Goal: Communication & Community: Participate in discussion

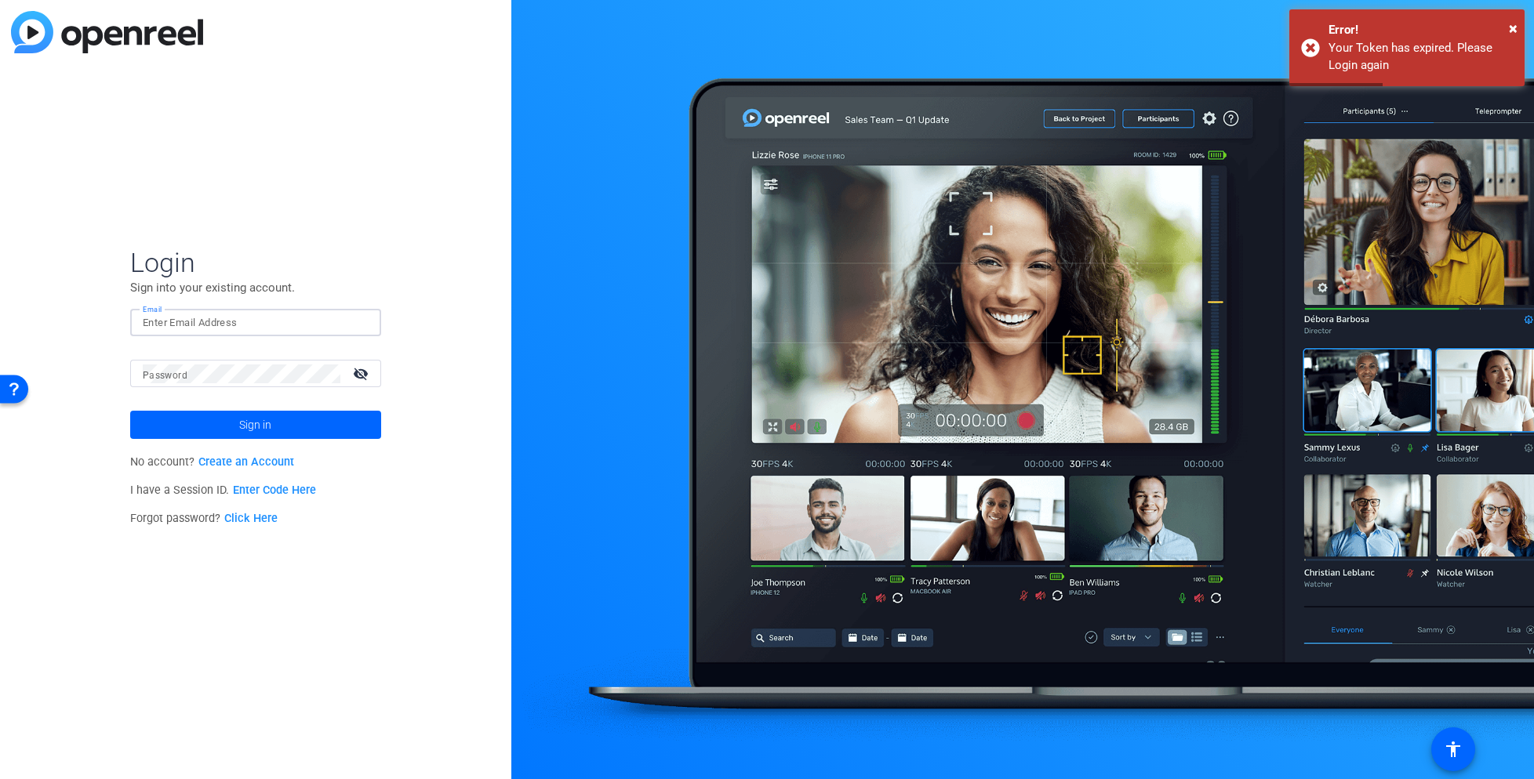
click at [191, 323] on input "Email" at bounding box center [256, 323] width 226 height 19
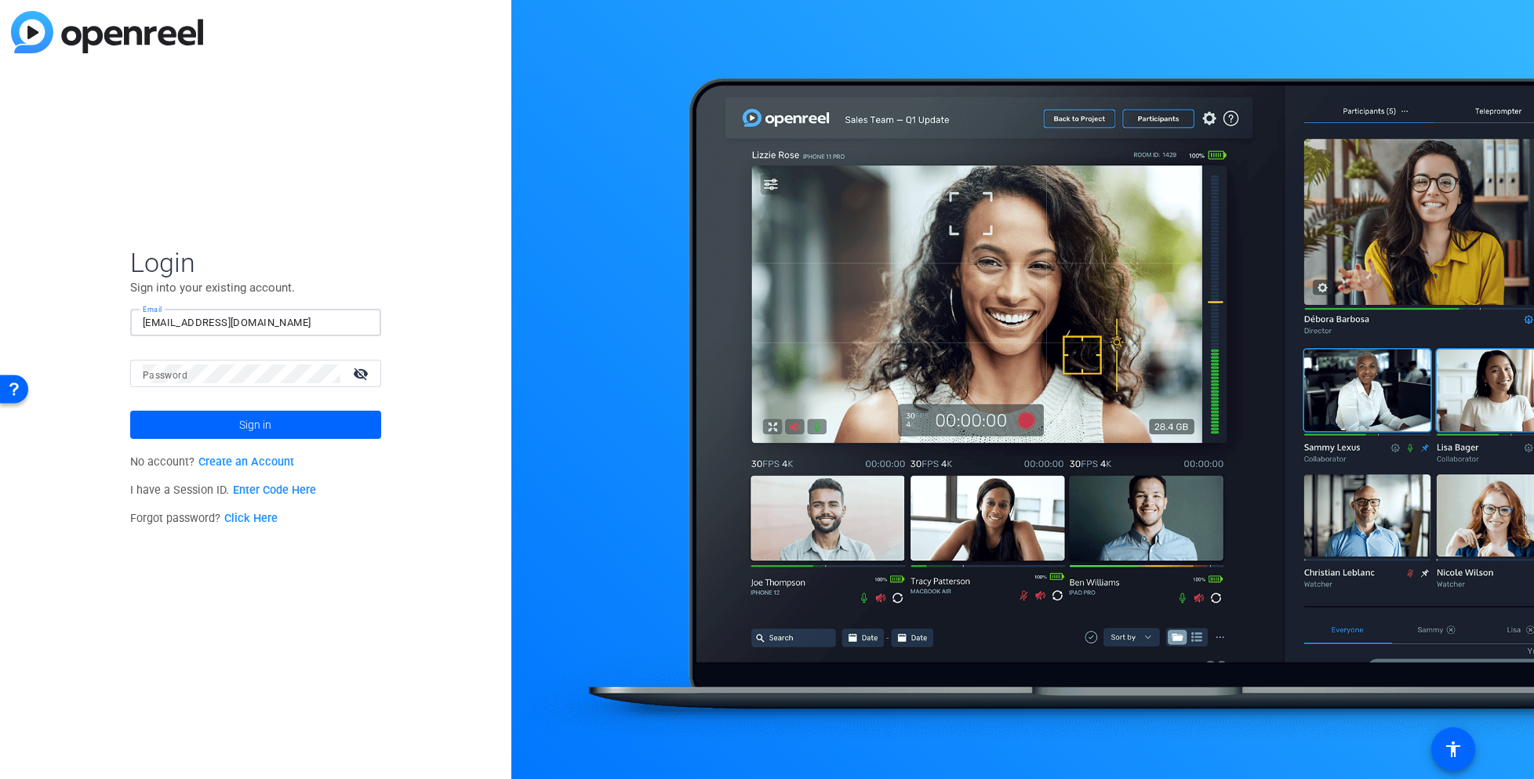
type input "[EMAIL_ADDRESS][DOMAIN_NAME]"
click at [130, 411] on button "Sign in" at bounding box center [255, 425] width 251 height 28
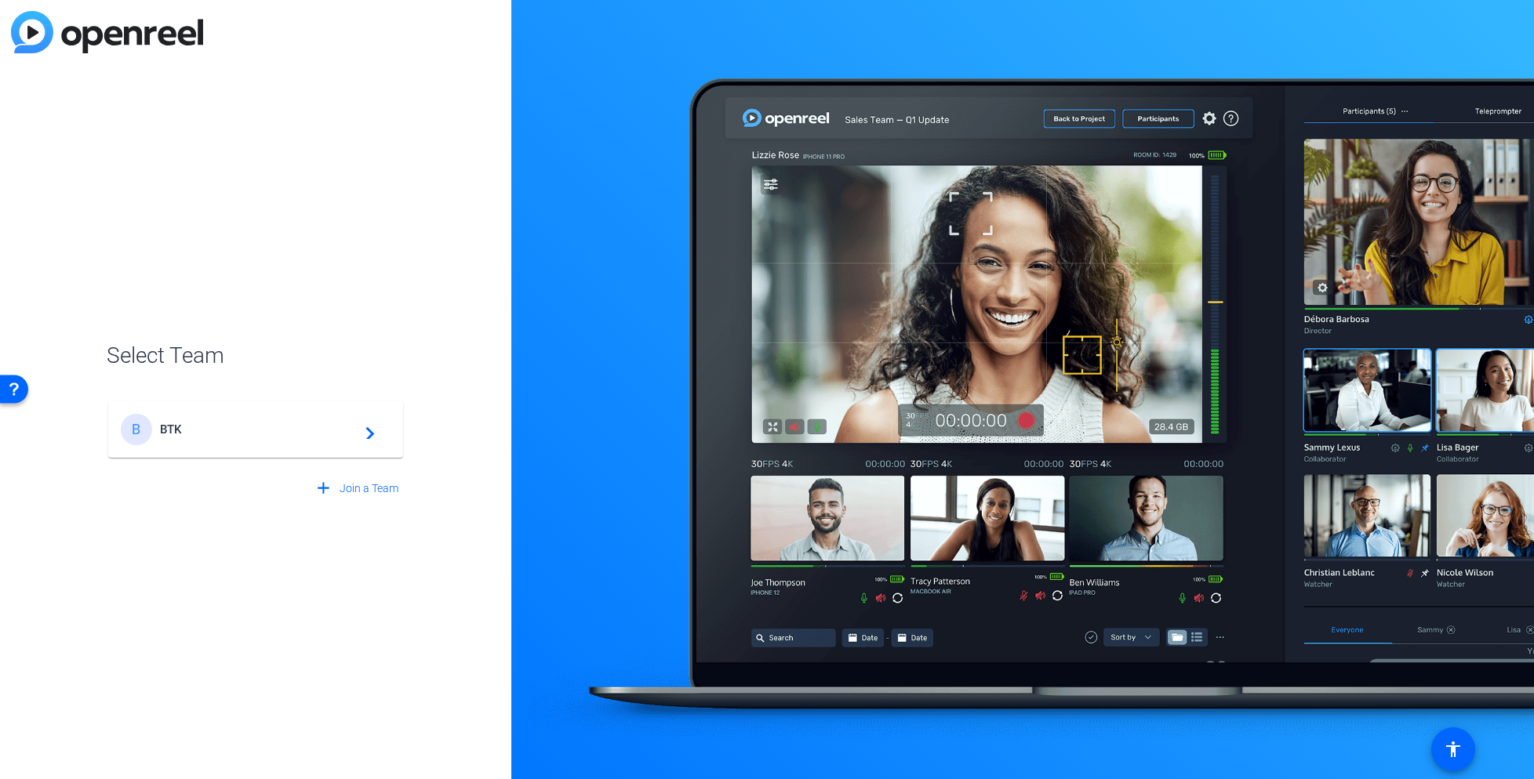
click at [224, 428] on span "BTK" at bounding box center [258, 430] width 196 height 14
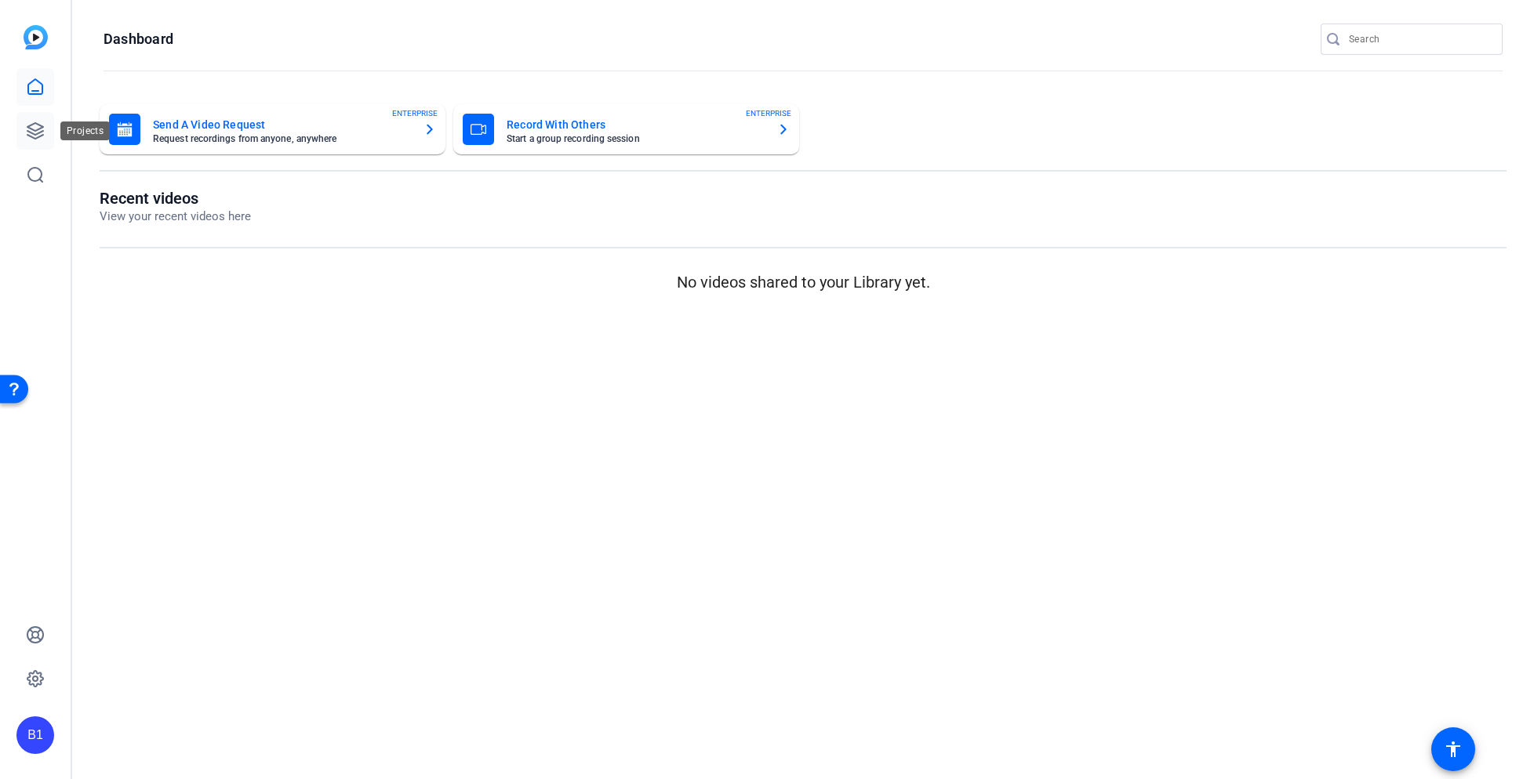
click at [34, 133] on icon at bounding box center [35, 131] width 16 height 16
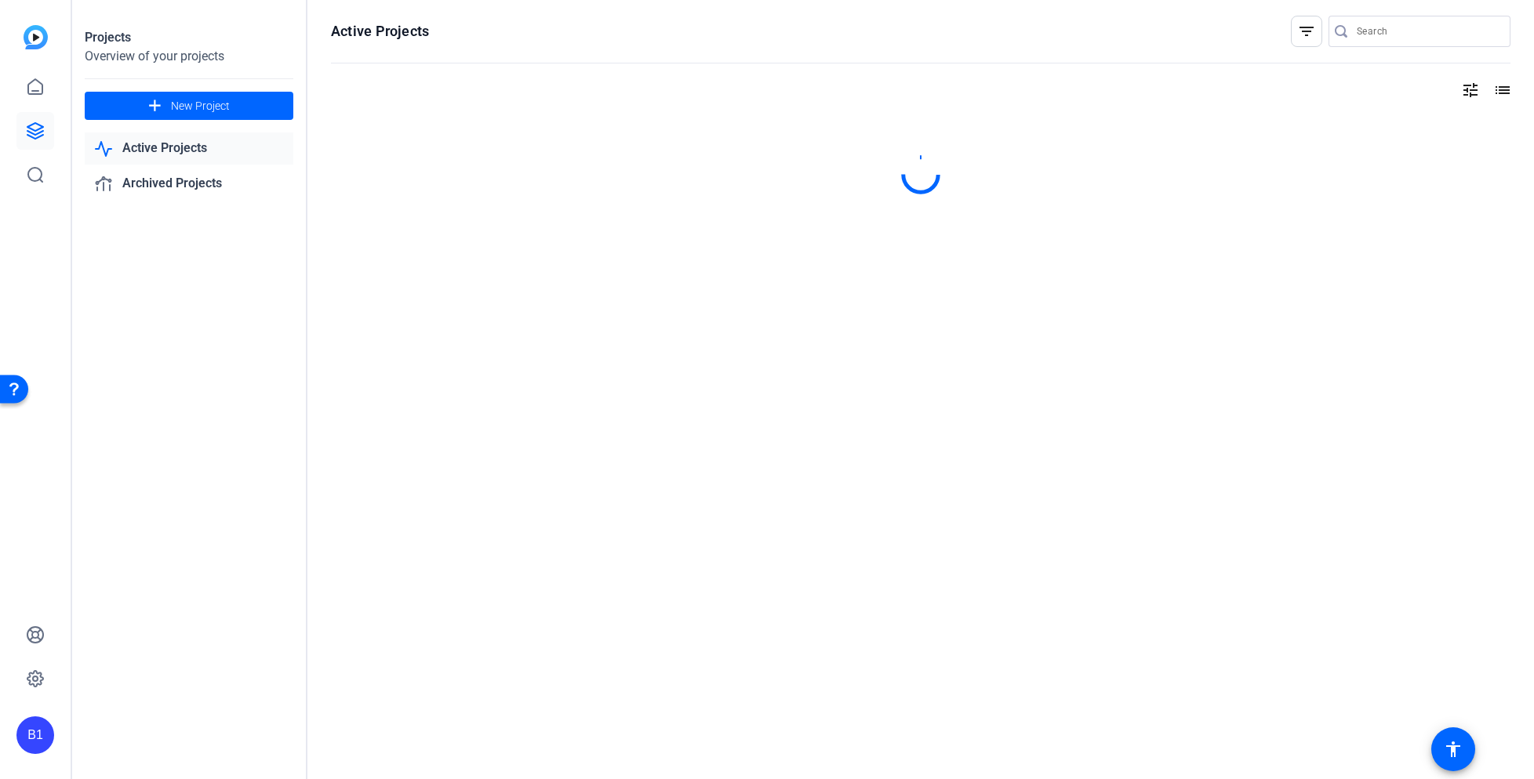
click at [172, 150] on link "Active Projects" at bounding box center [189, 149] width 209 height 32
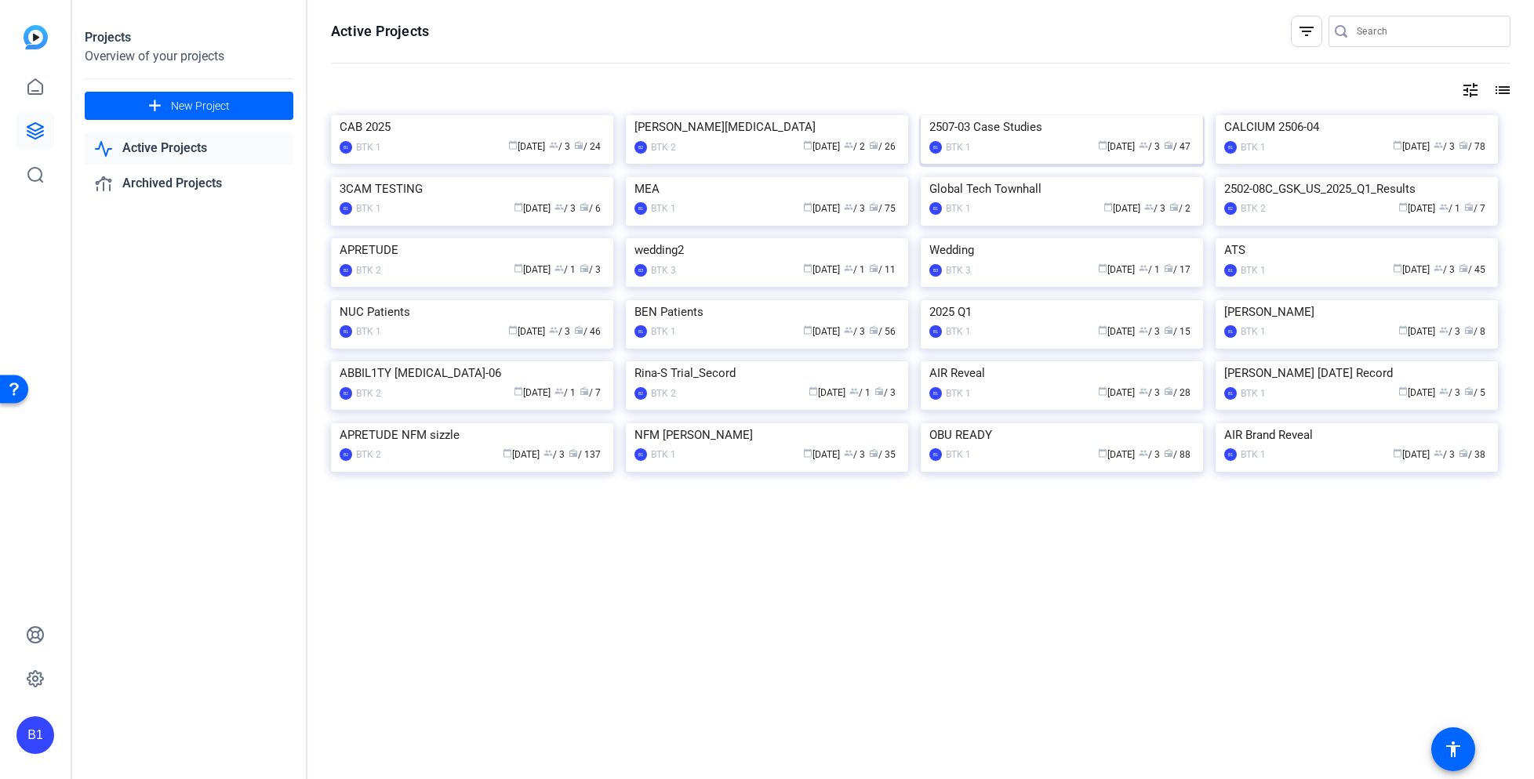
click at [973, 139] on div "2507-03 Case Studies" at bounding box center [1061, 127] width 265 height 24
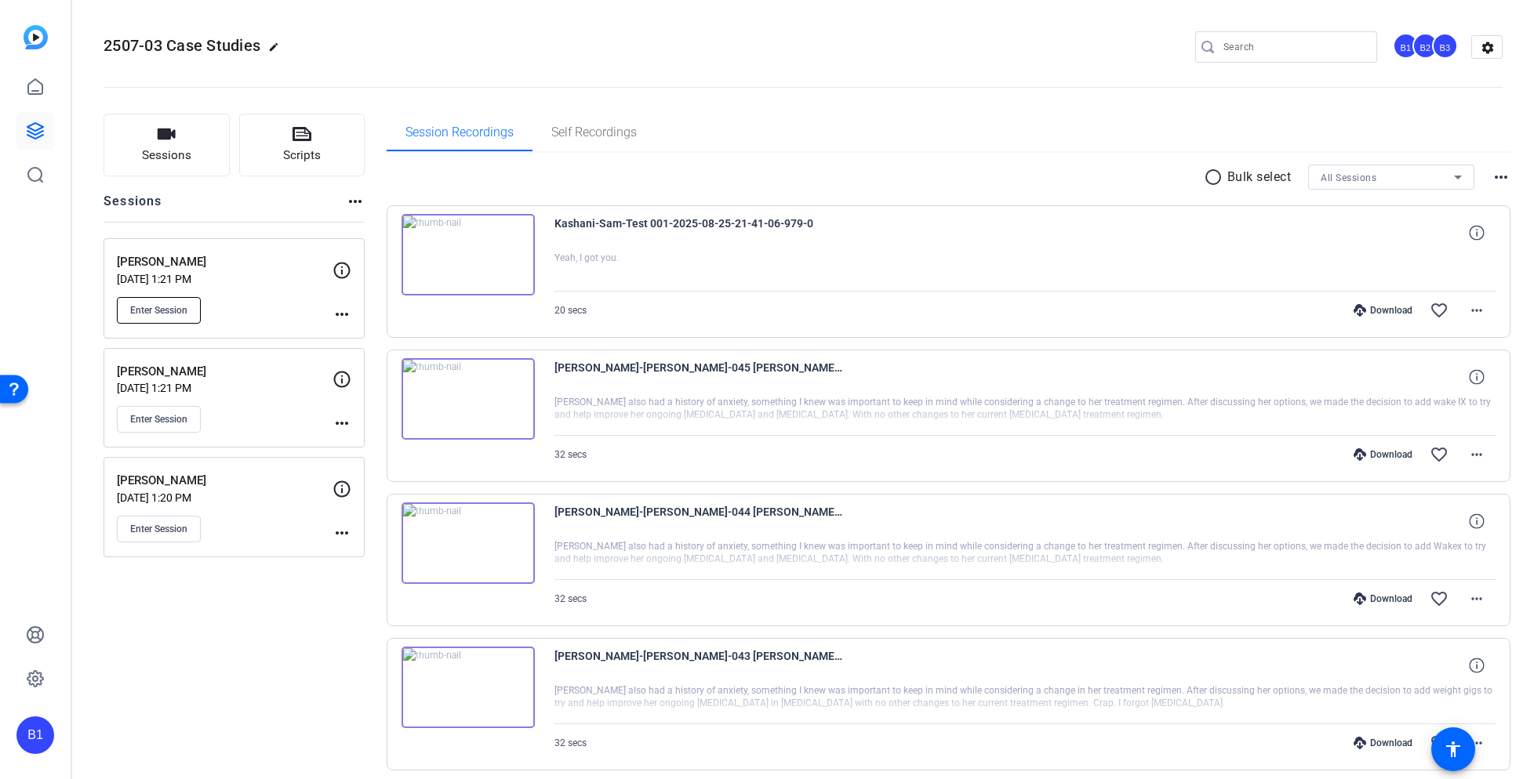
click at [162, 304] on span "Enter Session" at bounding box center [158, 310] width 57 height 13
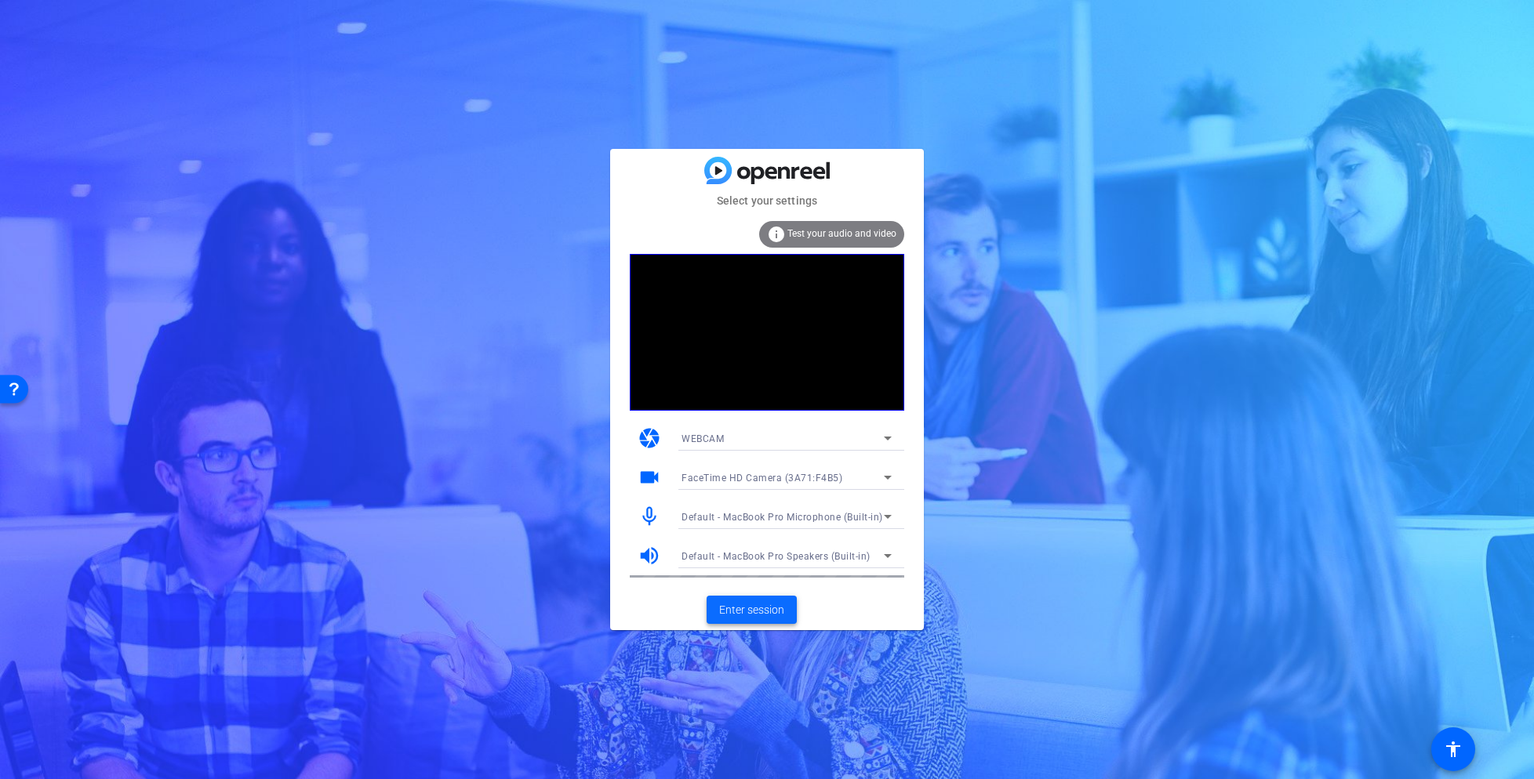
click at [779, 604] on span "Enter session" at bounding box center [751, 610] width 65 height 16
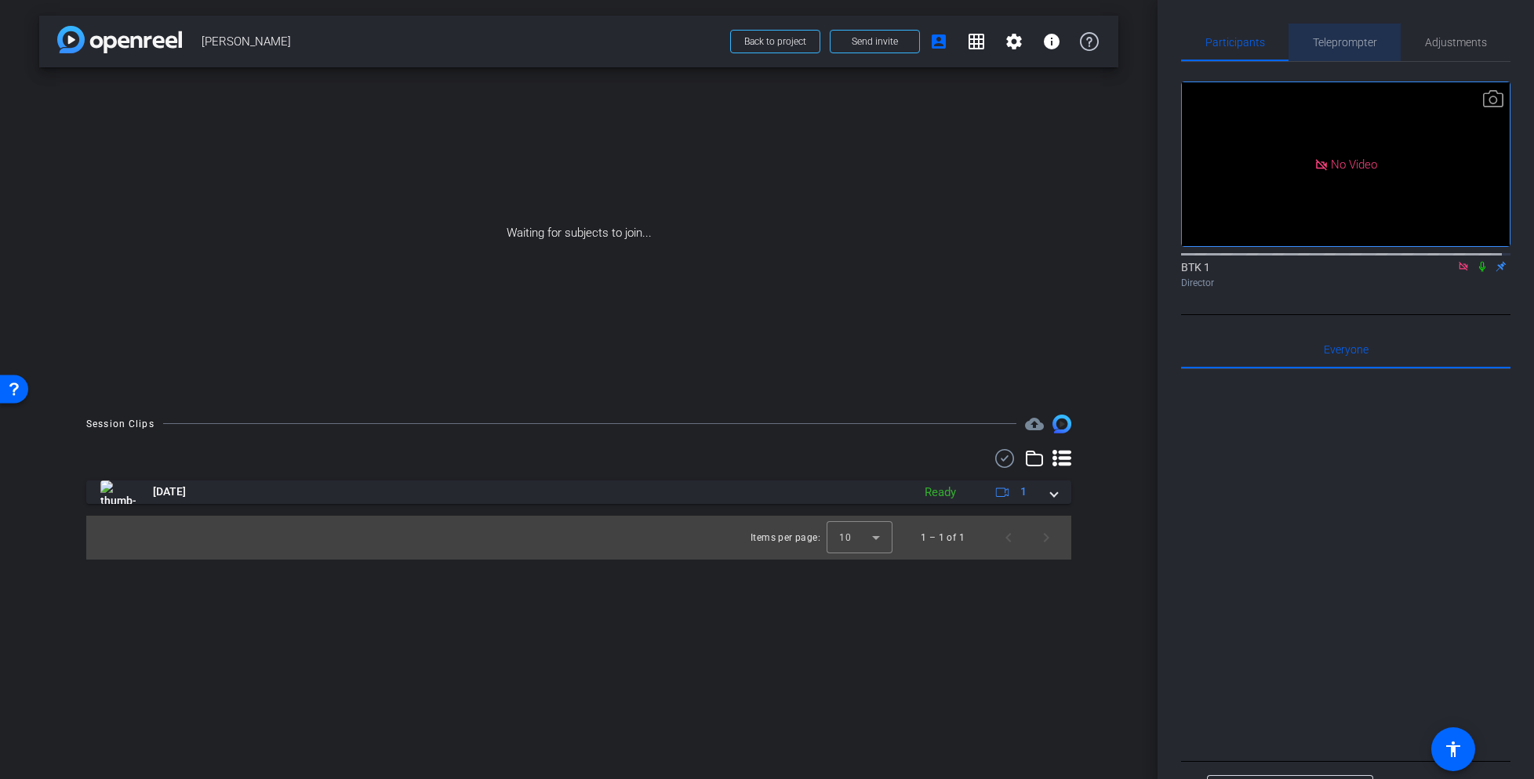
click at [1364, 41] on span "Teleprompter" at bounding box center [1345, 42] width 64 height 11
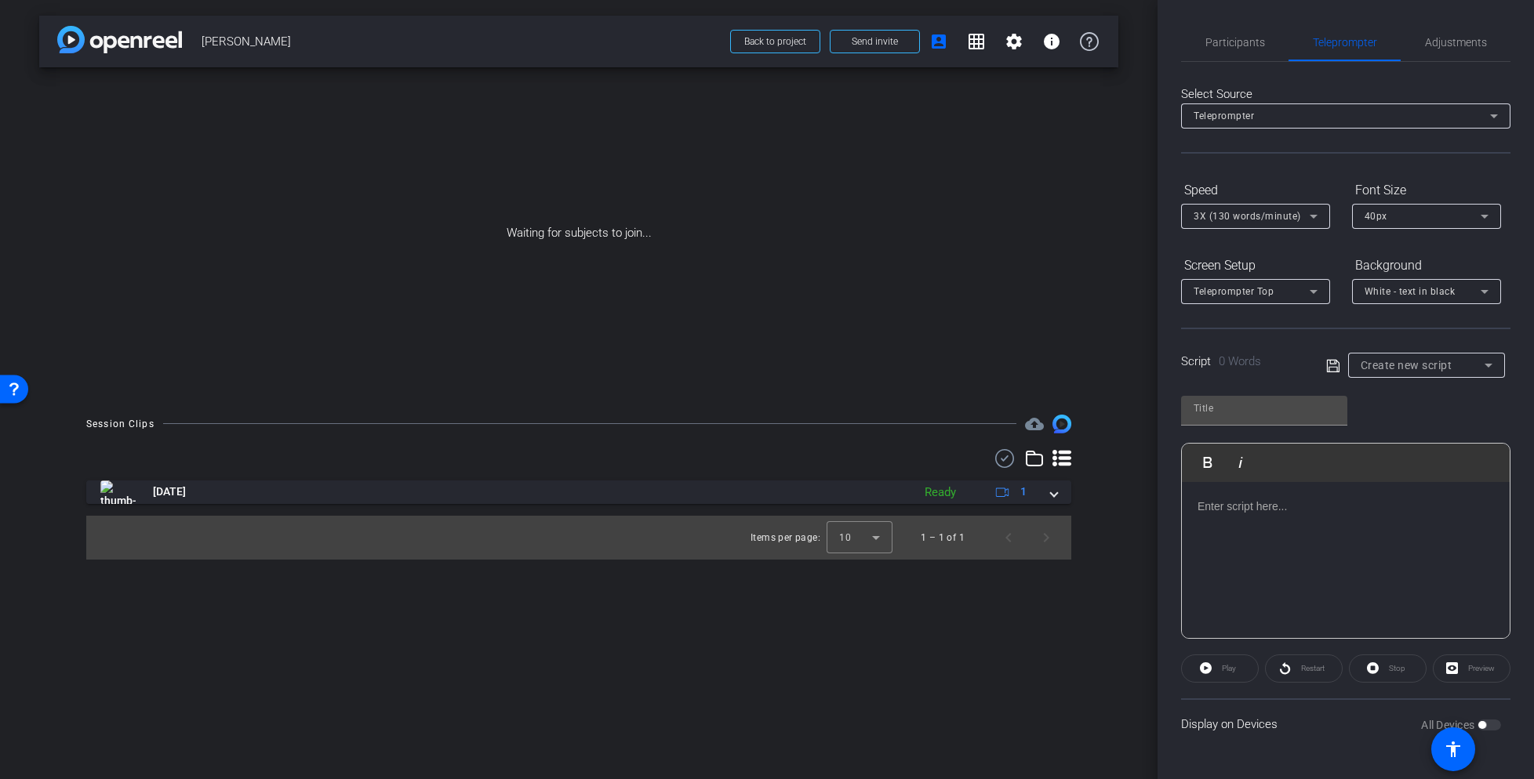
click at [1469, 372] on div "Create new script" at bounding box center [1422, 365] width 124 height 19
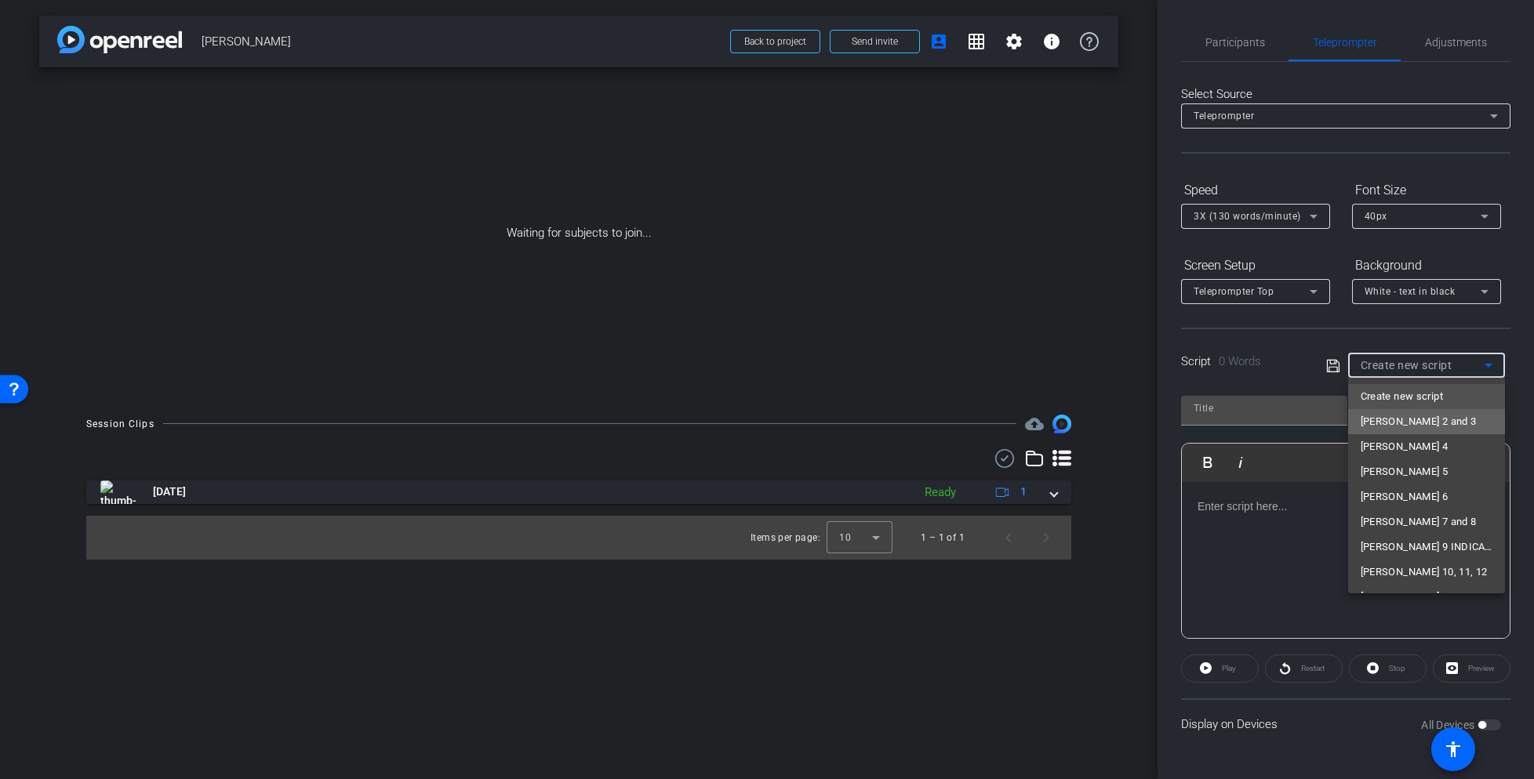
click at [0, 0] on mat-option "Sam 2 and 3" at bounding box center [0, 0] width 0 height 0
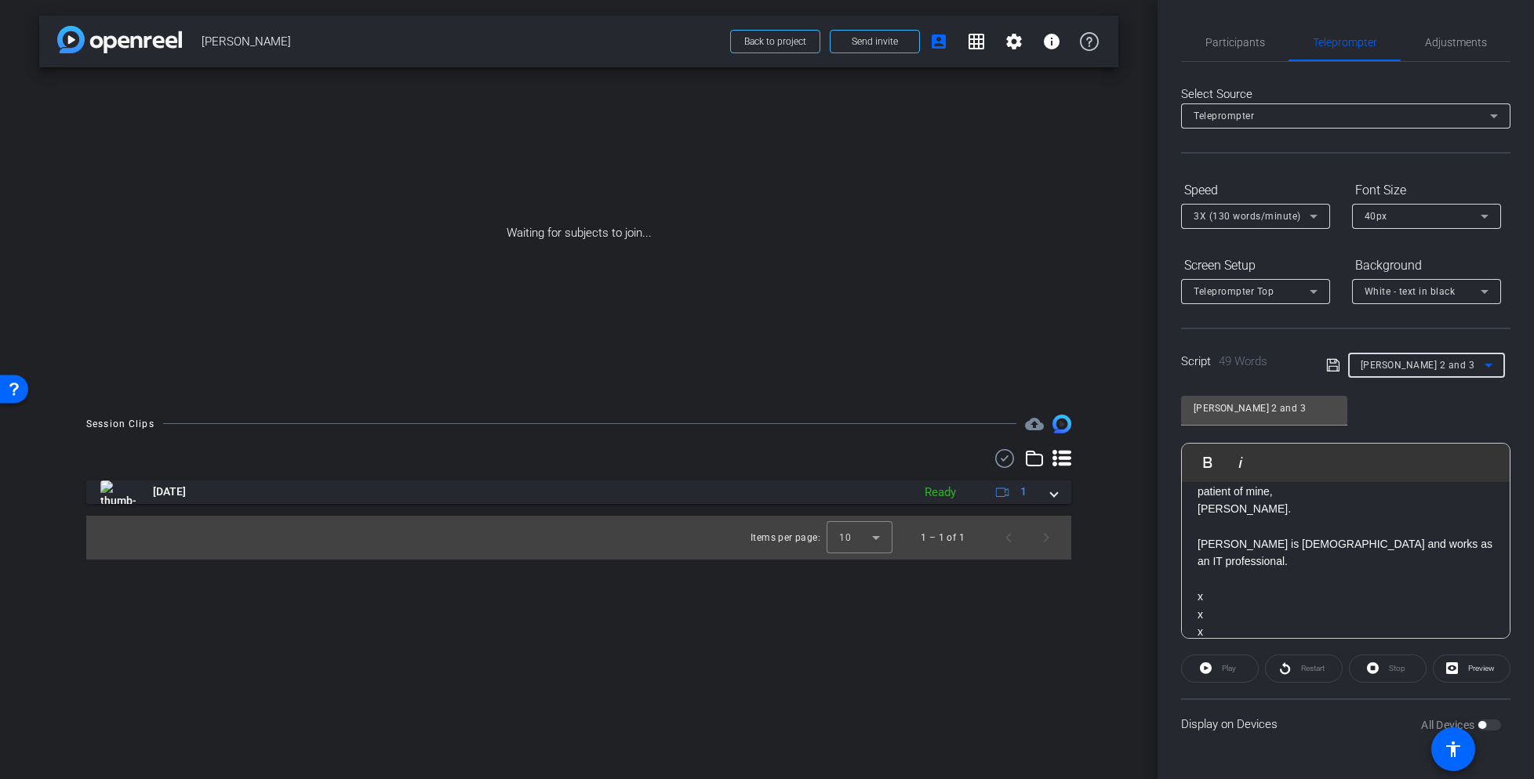
scroll to position [209, 0]
click at [1438, 368] on div "Sam 2 and 3" at bounding box center [1422, 365] width 124 height 20
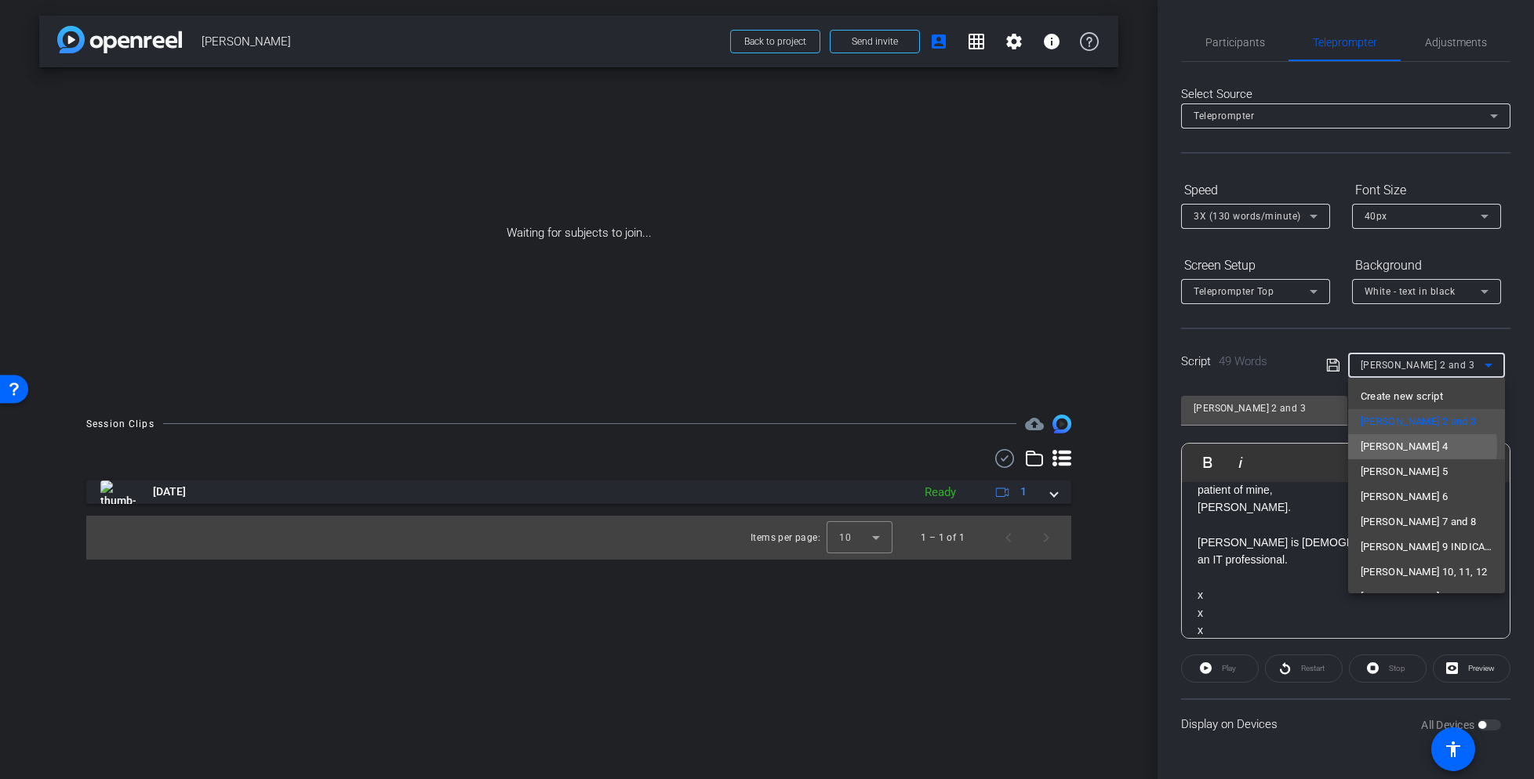
click at [1400, 446] on mat-option "Sam 4" at bounding box center [1426, 446] width 157 height 25
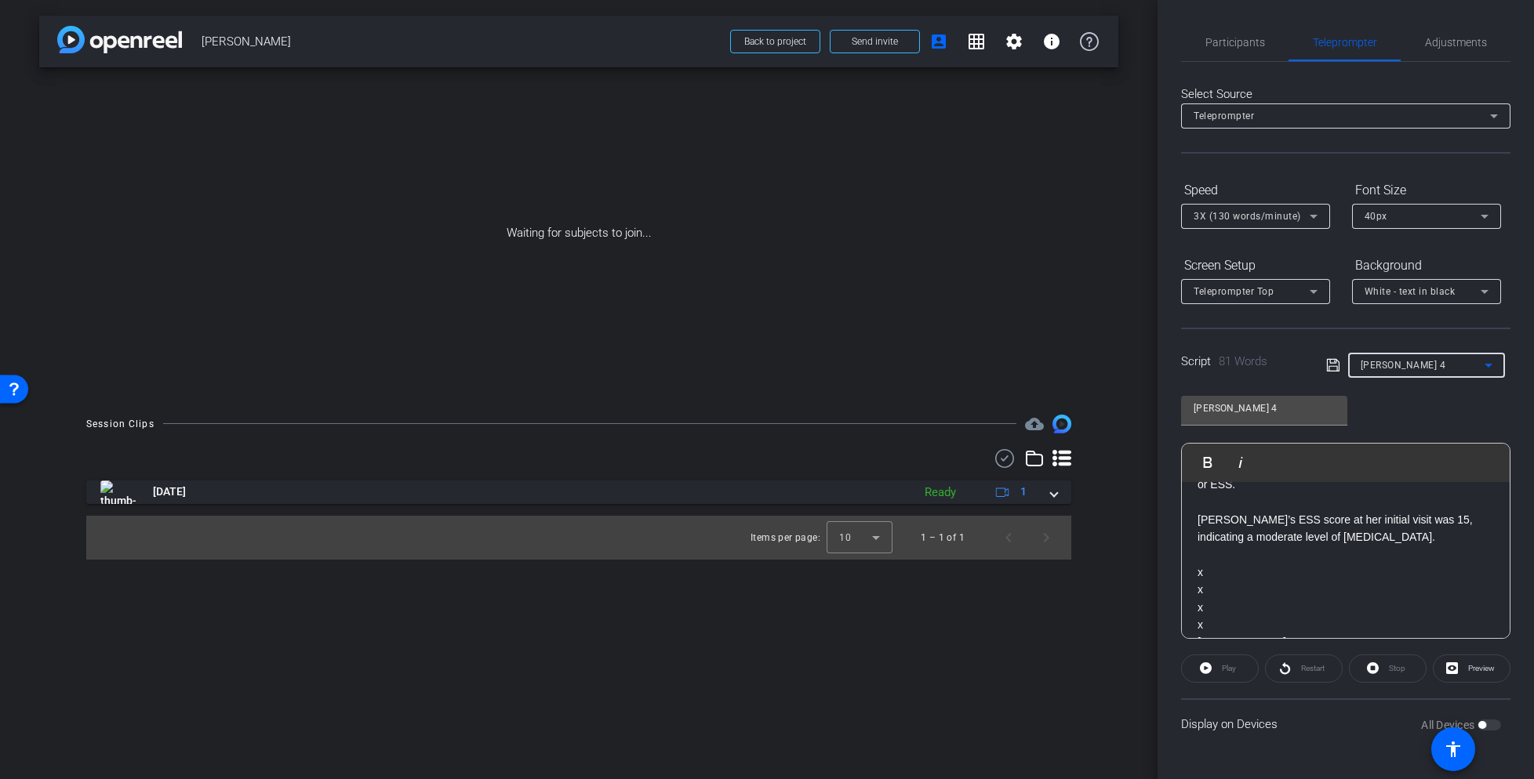
scroll to position [274, 0]
click at [1414, 365] on div "Sam 4" at bounding box center [1422, 365] width 124 height 20
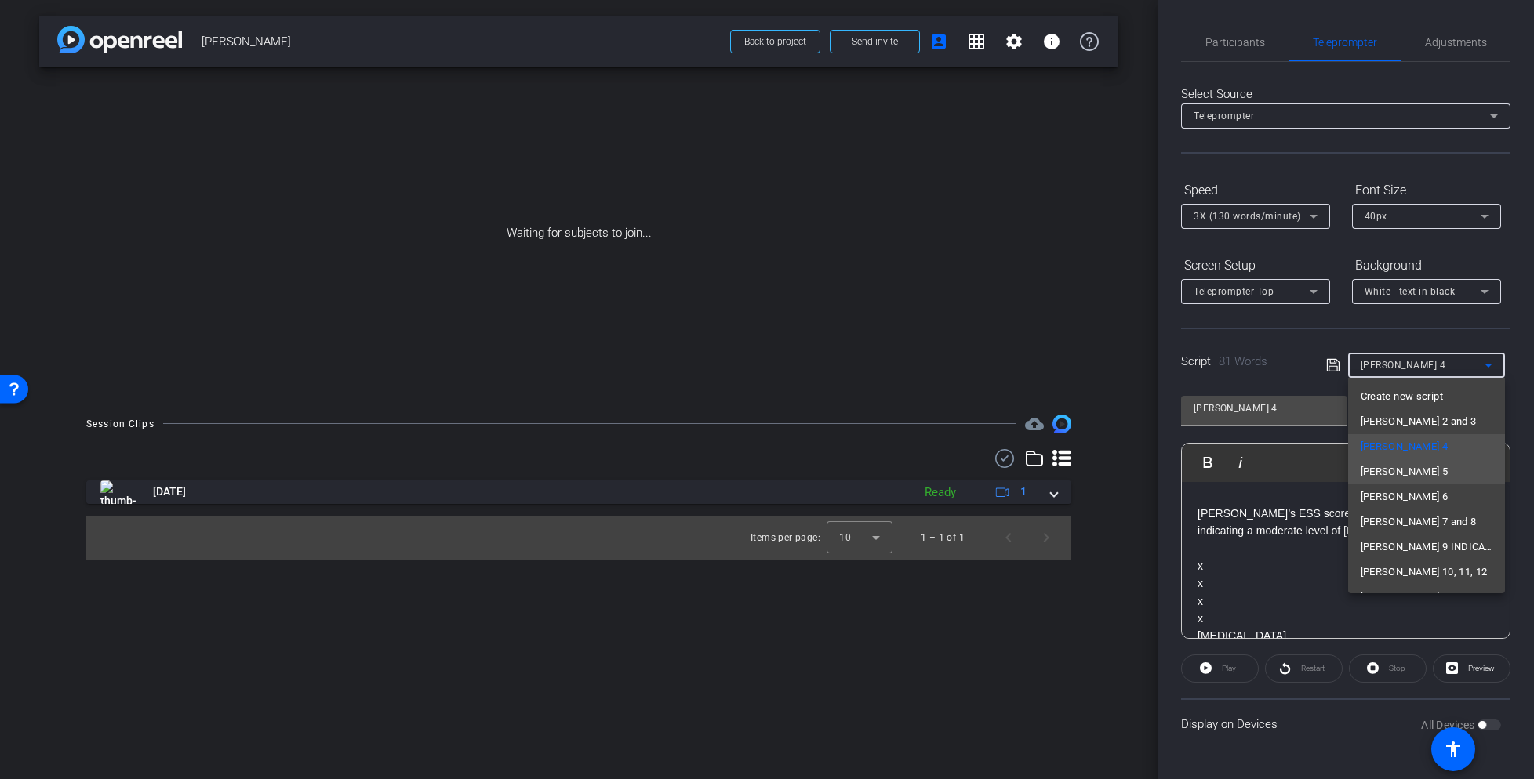
click at [1401, 463] on mat-option "Sam 5" at bounding box center [1426, 471] width 157 height 25
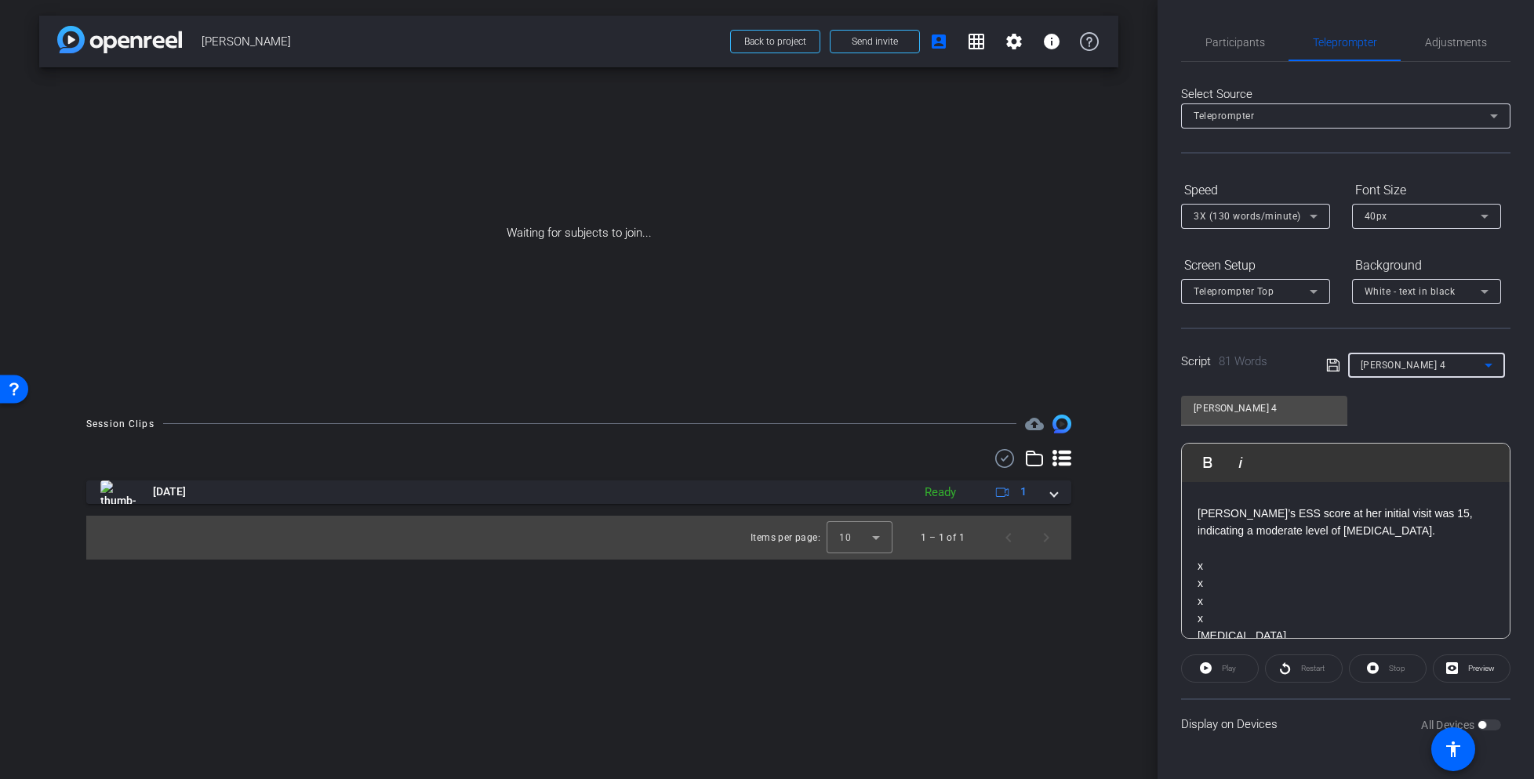
type input "Sam 5"
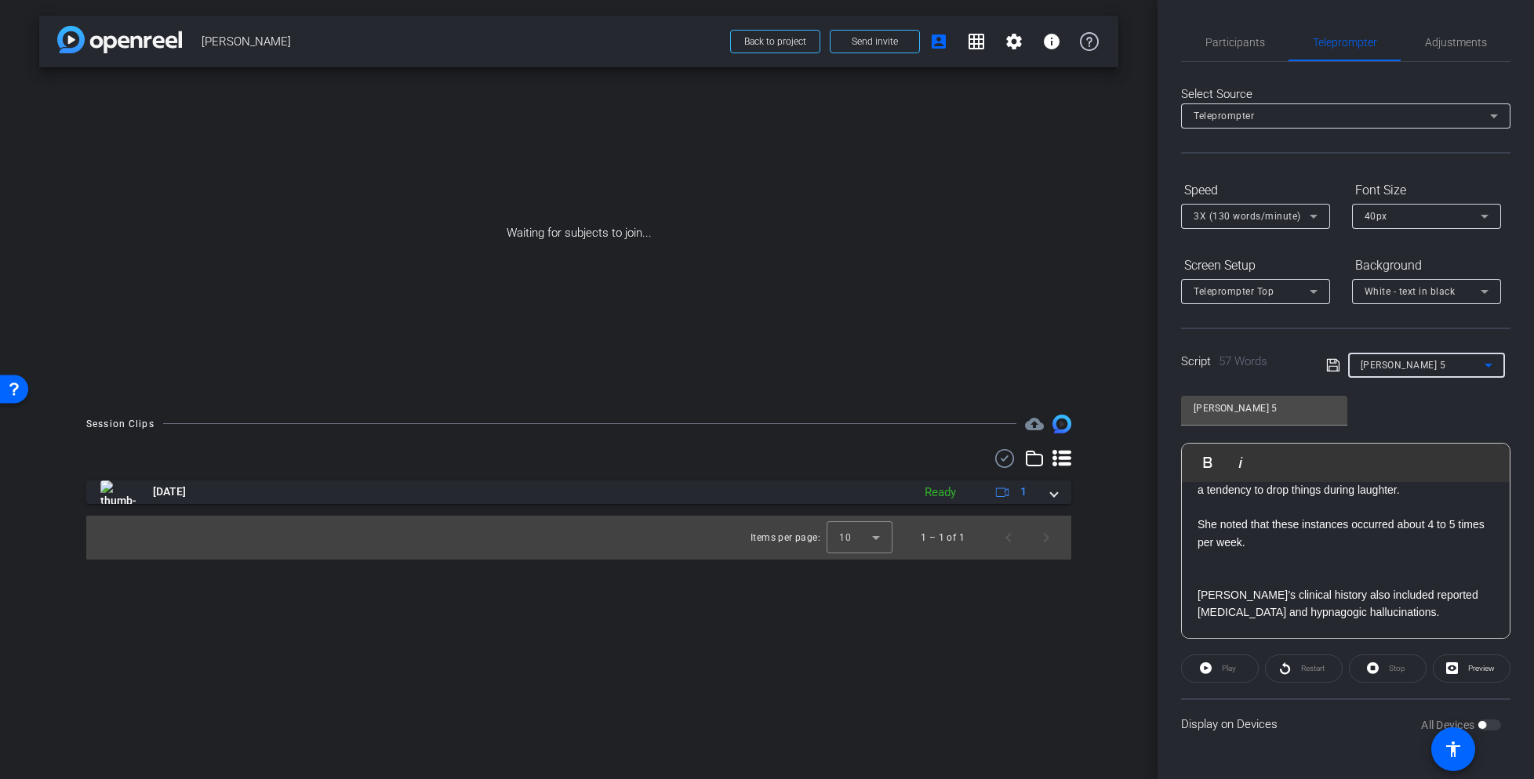
scroll to position [173, 0]
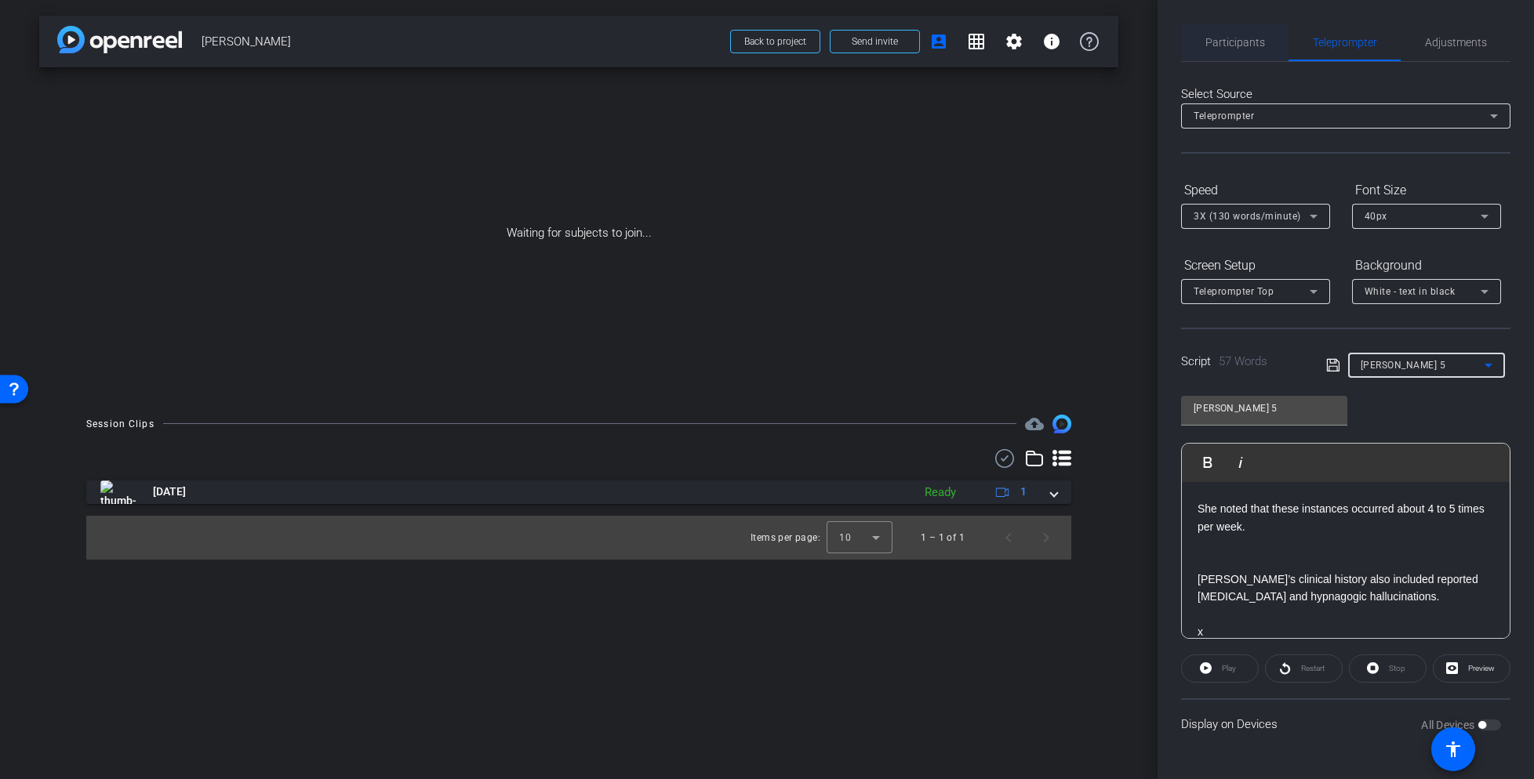
click at [1219, 42] on span "Participants" at bounding box center [1235, 42] width 60 height 11
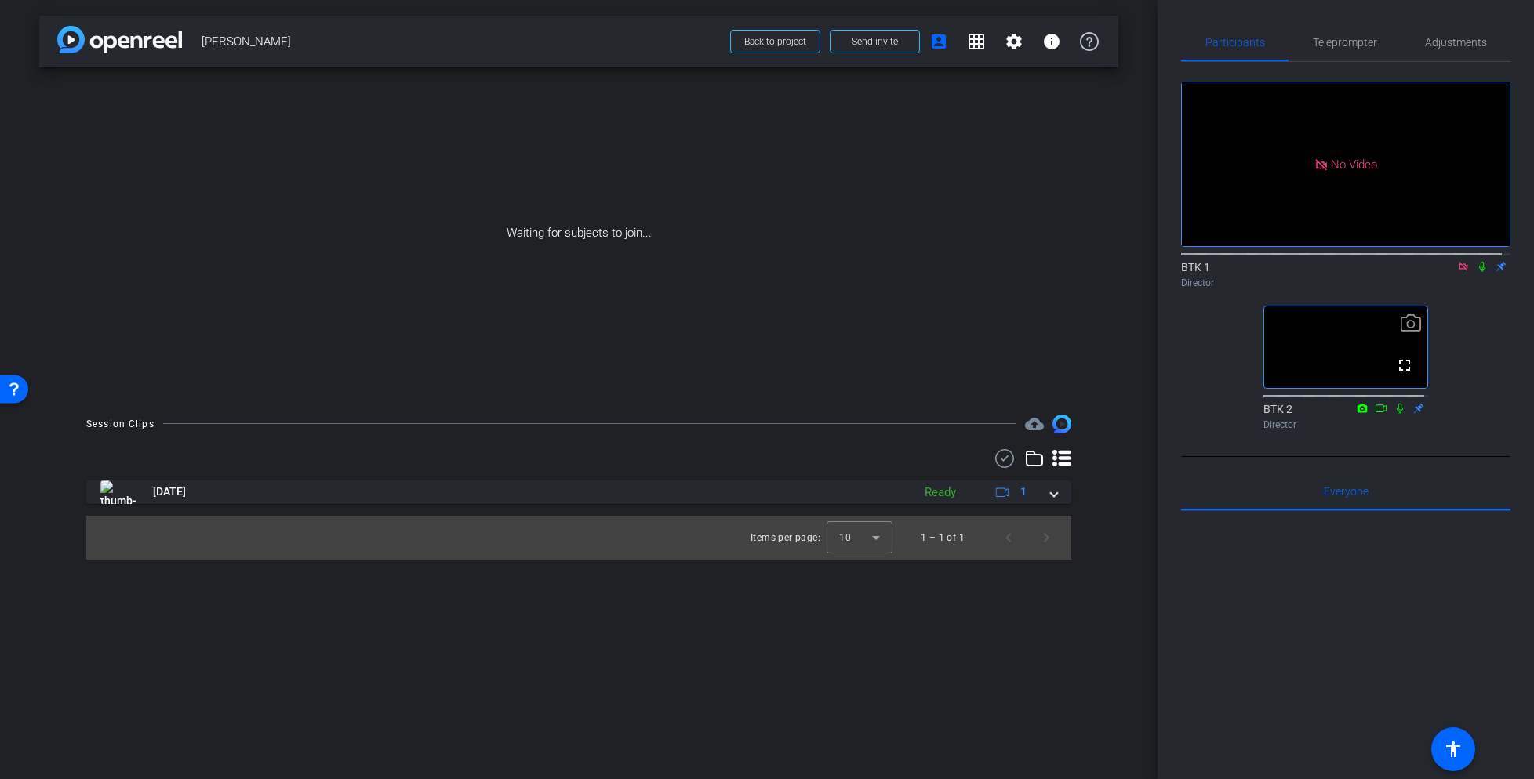
click at [1458, 261] on icon at bounding box center [1463, 266] width 13 height 11
click at [587, 169] on div "Waiting for subjects to join..." at bounding box center [578, 233] width 1079 height 332
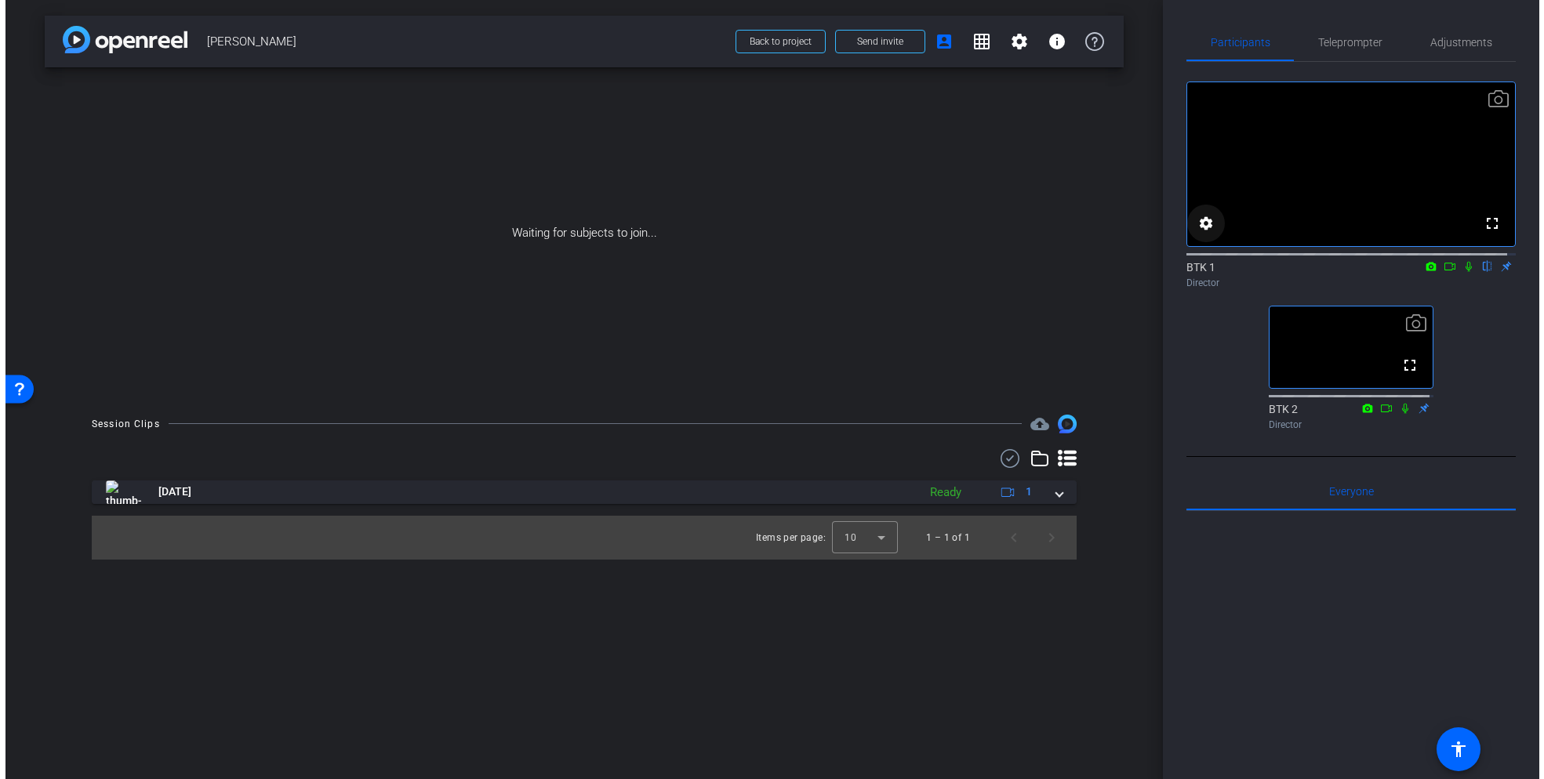
scroll to position [1, 0]
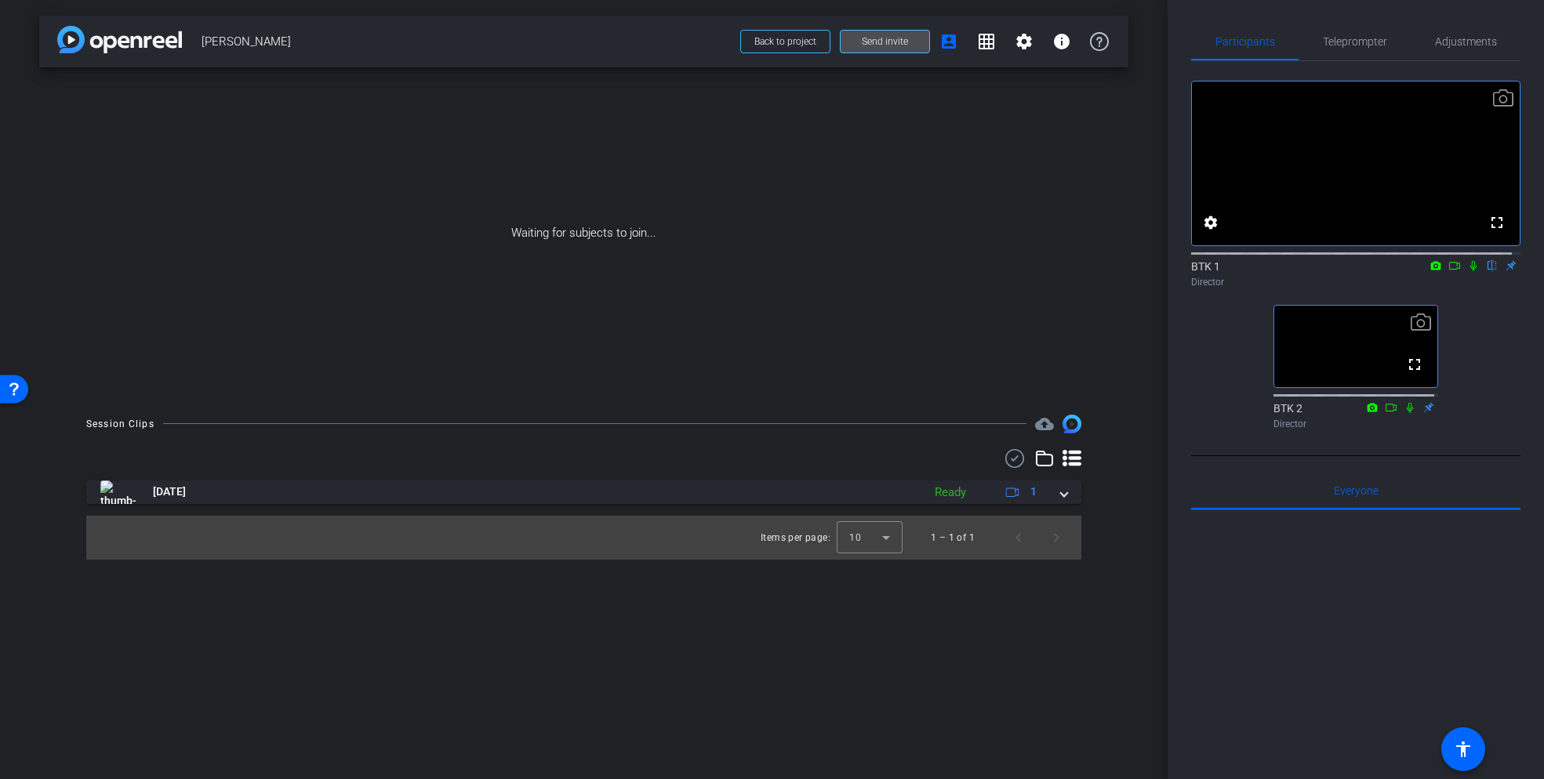
click at [894, 45] on span "Send invite" at bounding box center [885, 41] width 46 height 13
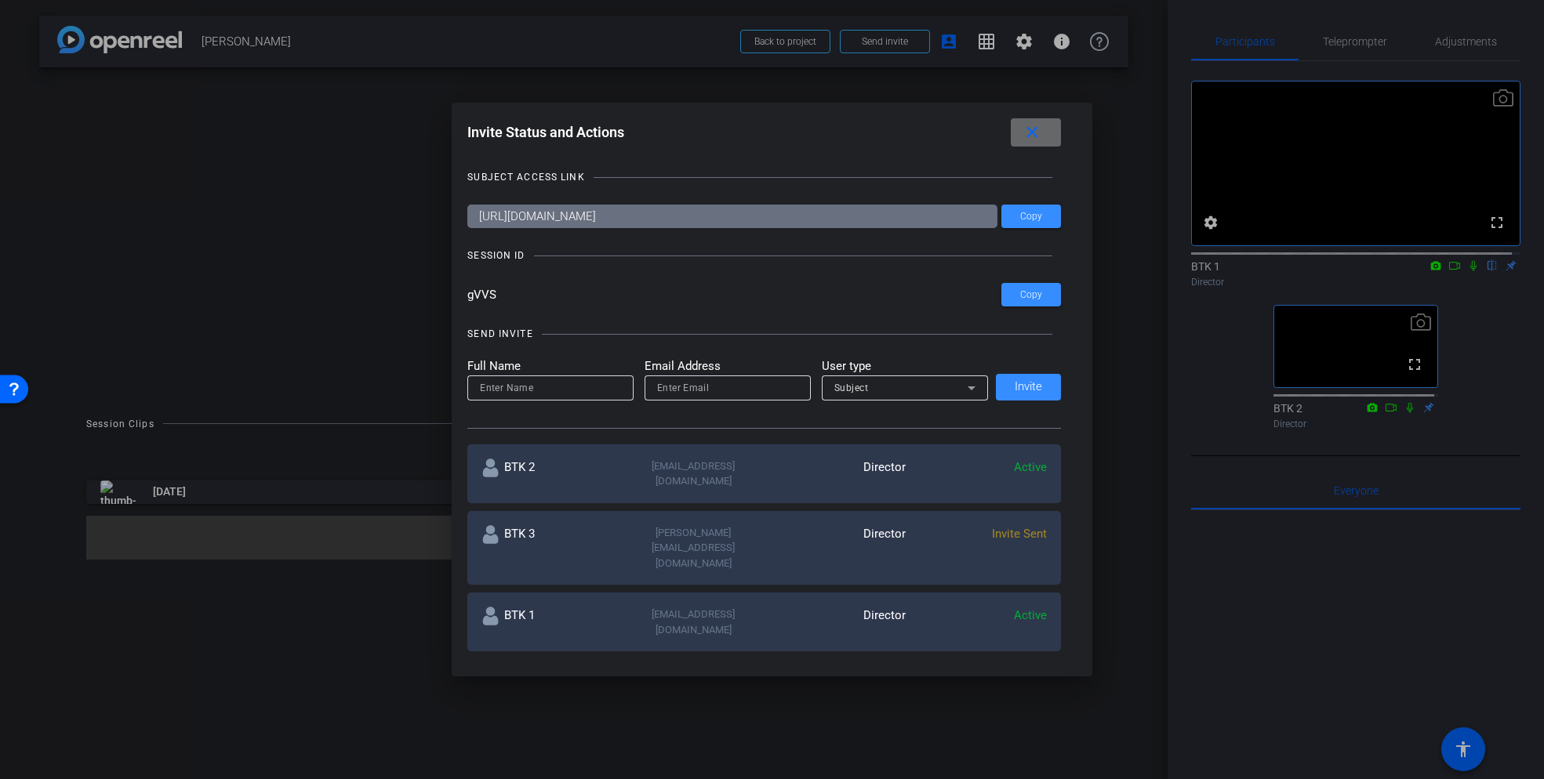
click at [1037, 133] on mat-icon "close" at bounding box center [1032, 133] width 20 height 20
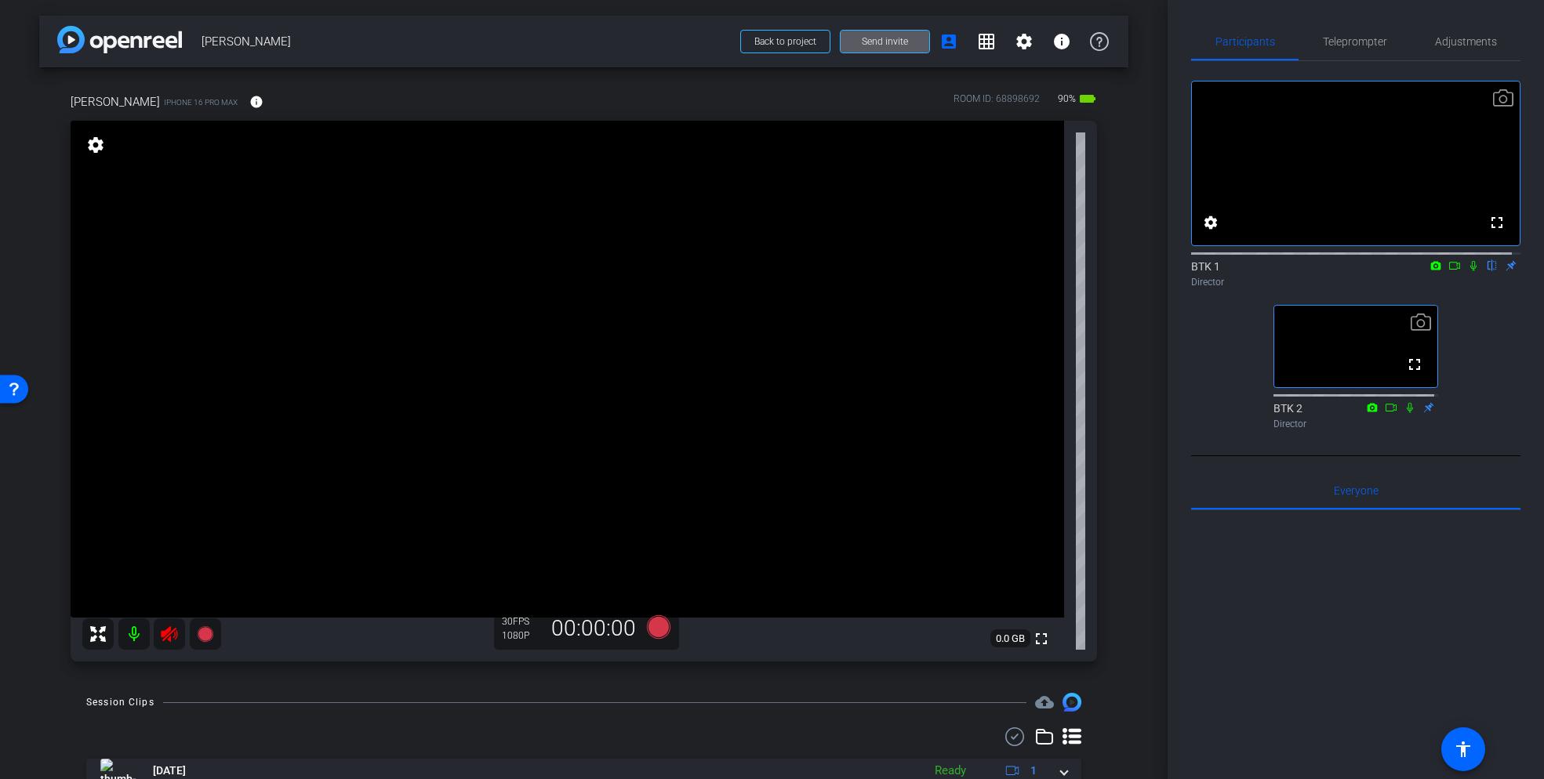
click at [161, 637] on icon at bounding box center [169, 634] width 19 height 19
click at [165, 636] on icon at bounding box center [169, 634] width 19 height 19
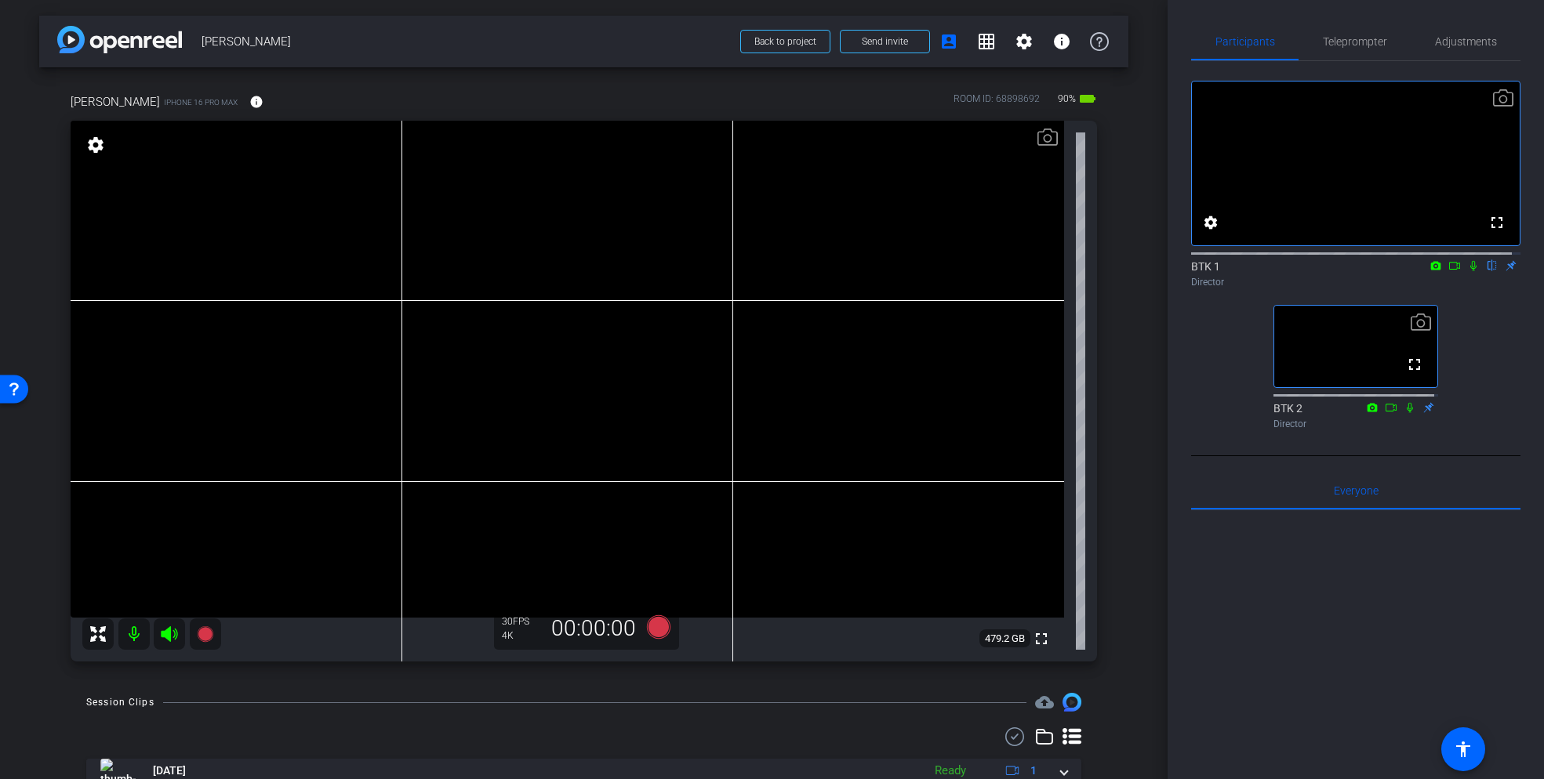
click at [1448, 271] on icon at bounding box center [1454, 265] width 13 height 11
click at [1467, 271] on icon at bounding box center [1473, 265] width 13 height 11
click at [1448, 271] on icon at bounding box center [1454, 265] width 13 height 11
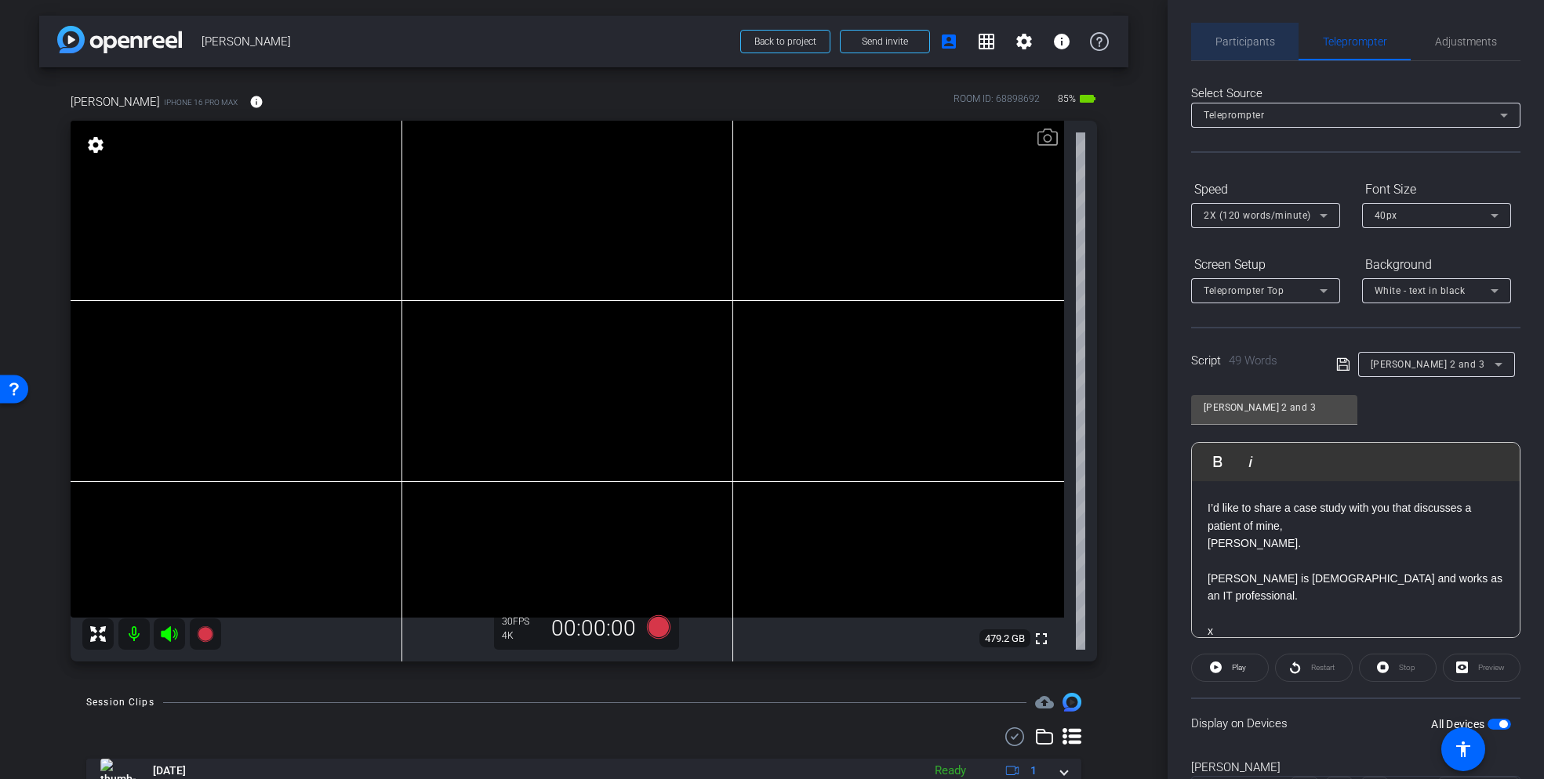
click at [1251, 44] on span "Participants" at bounding box center [1245, 41] width 60 height 11
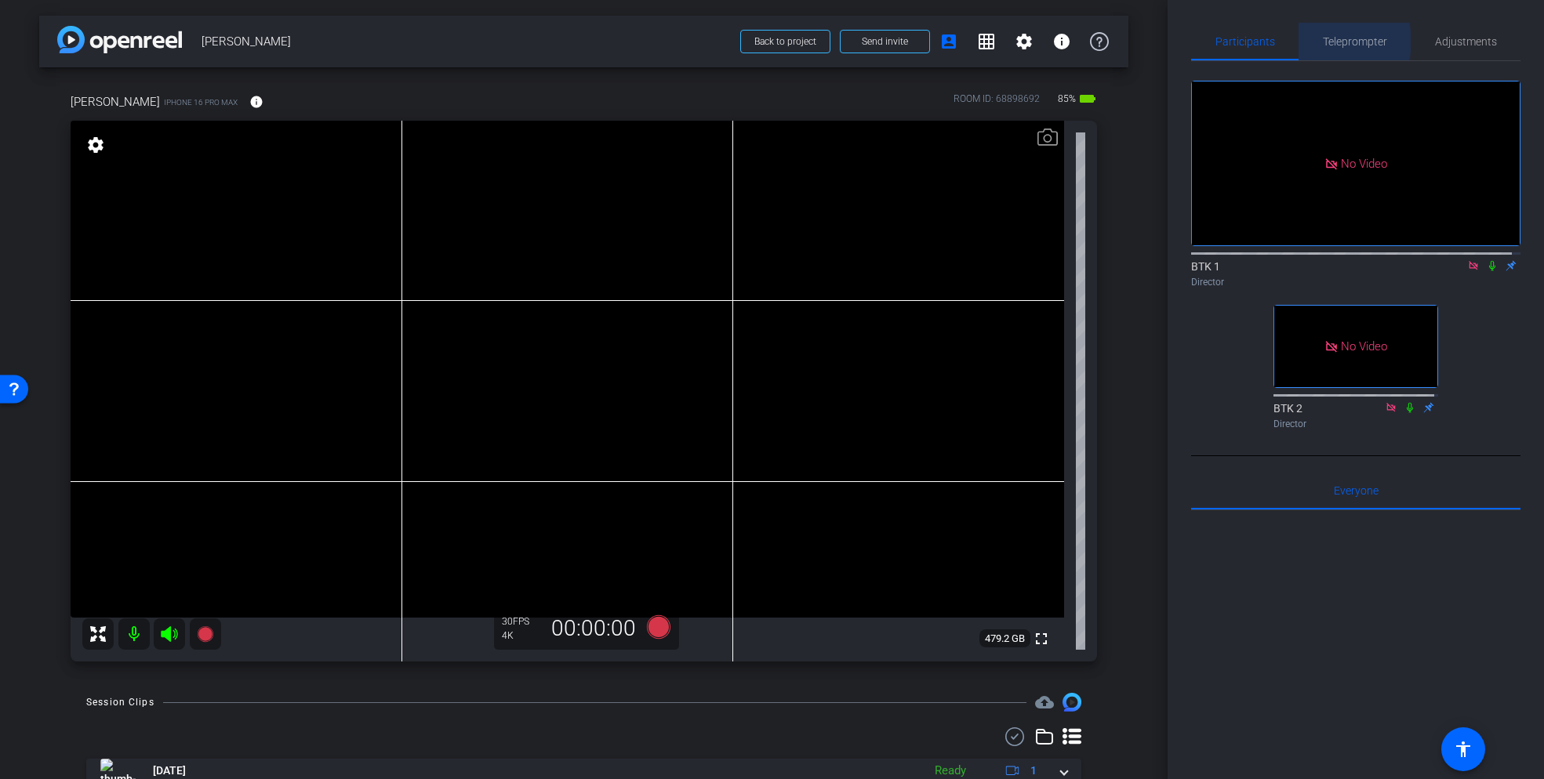
click at [1336, 42] on span "Teleprompter" at bounding box center [1355, 41] width 64 height 11
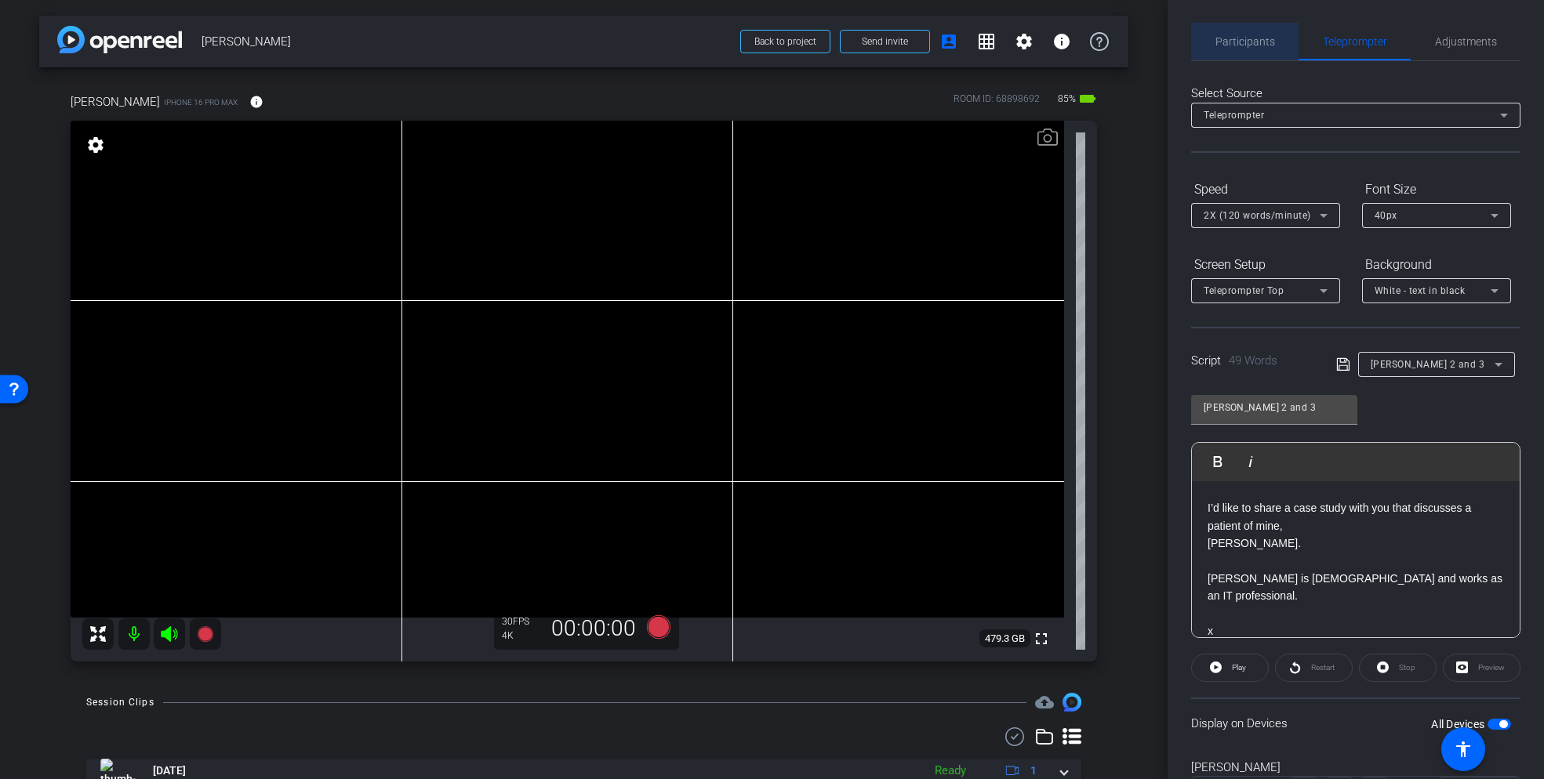
click at [1248, 44] on span "Participants" at bounding box center [1245, 41] width 60 height 11
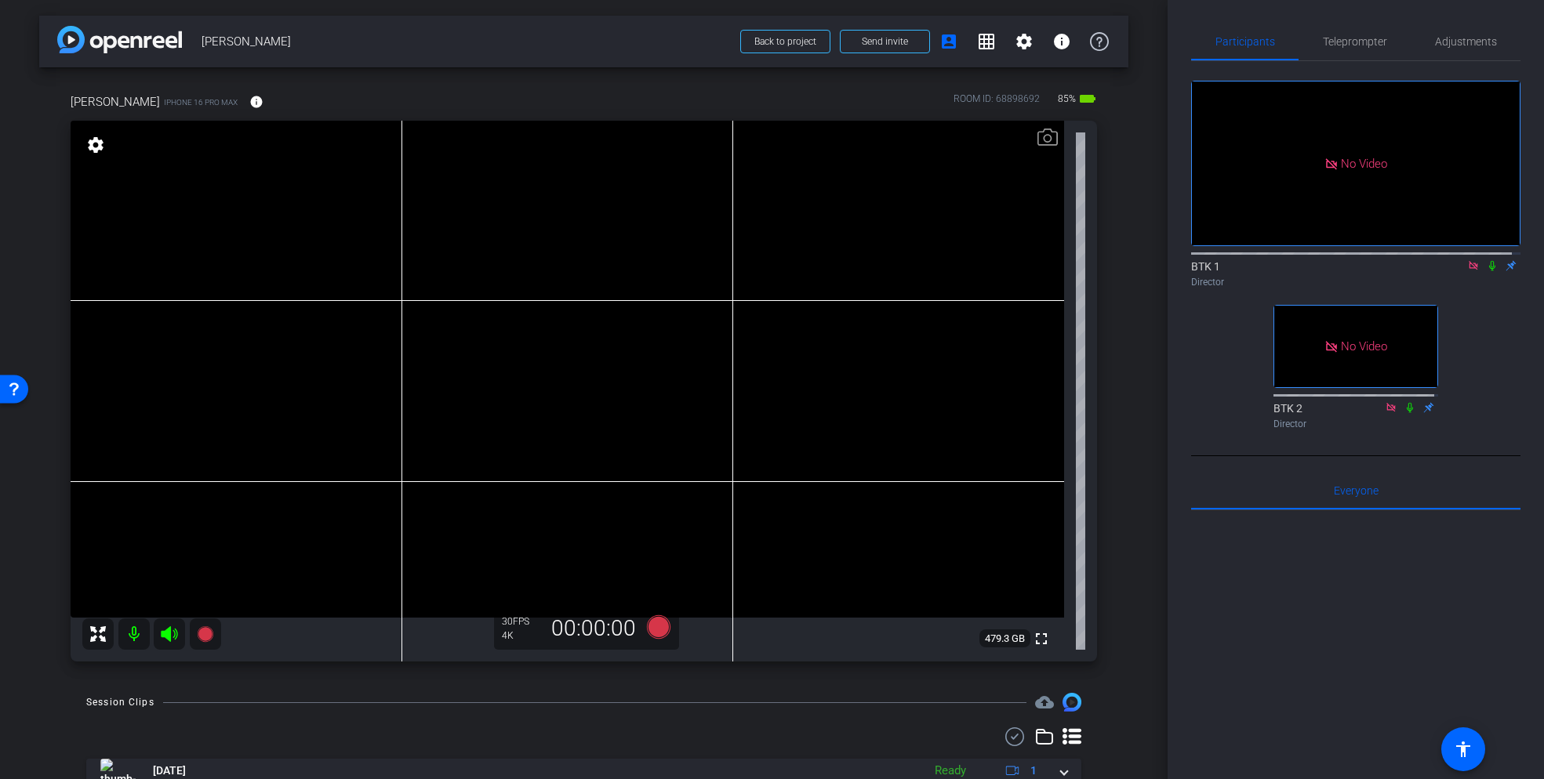
click at [1486, 260] on icon at bounding box center [1492, 265] width 13 height 11
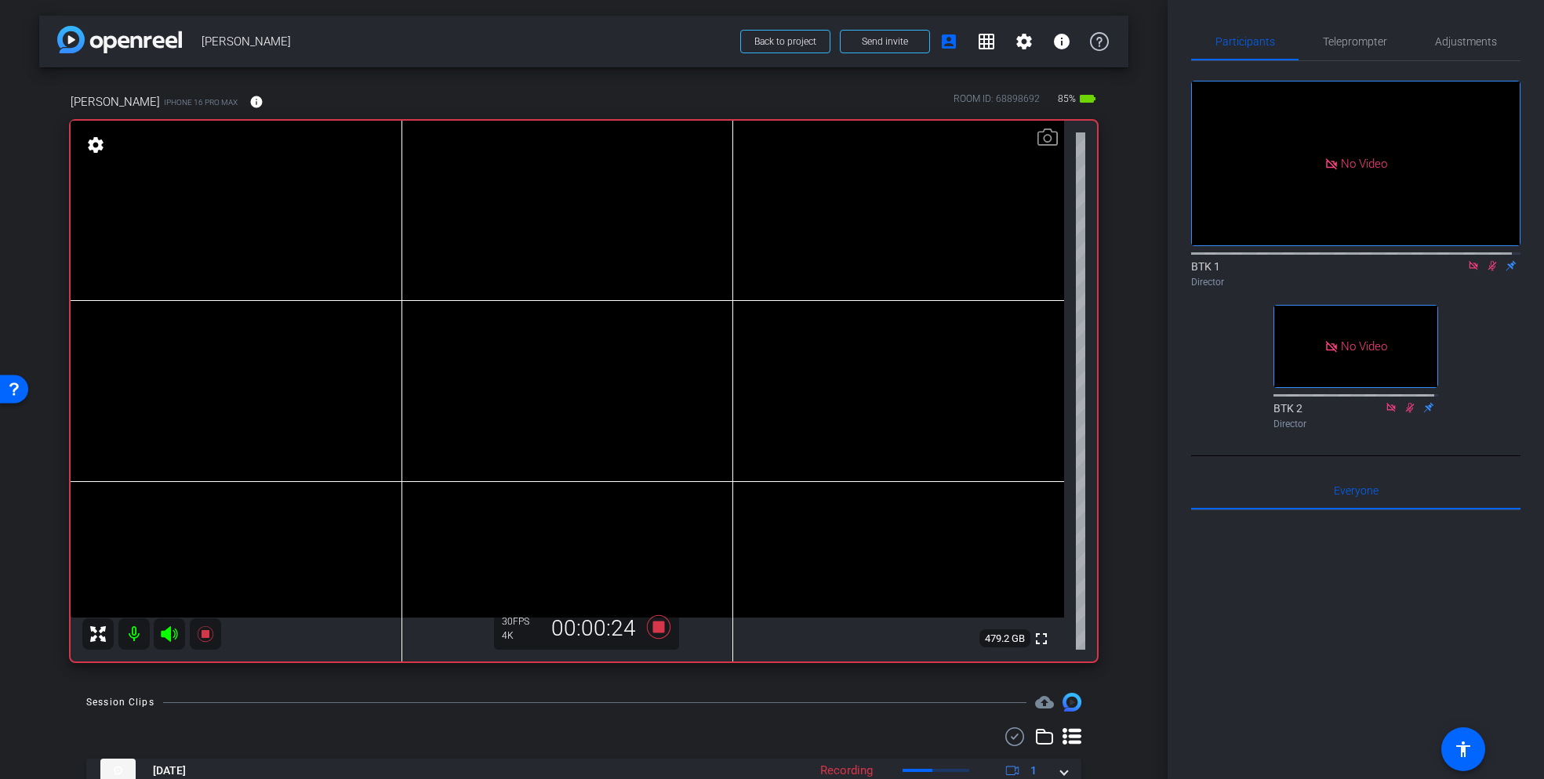
click at [1486, 260] on icon at bounding box center [1492, 265] width 13 height 11
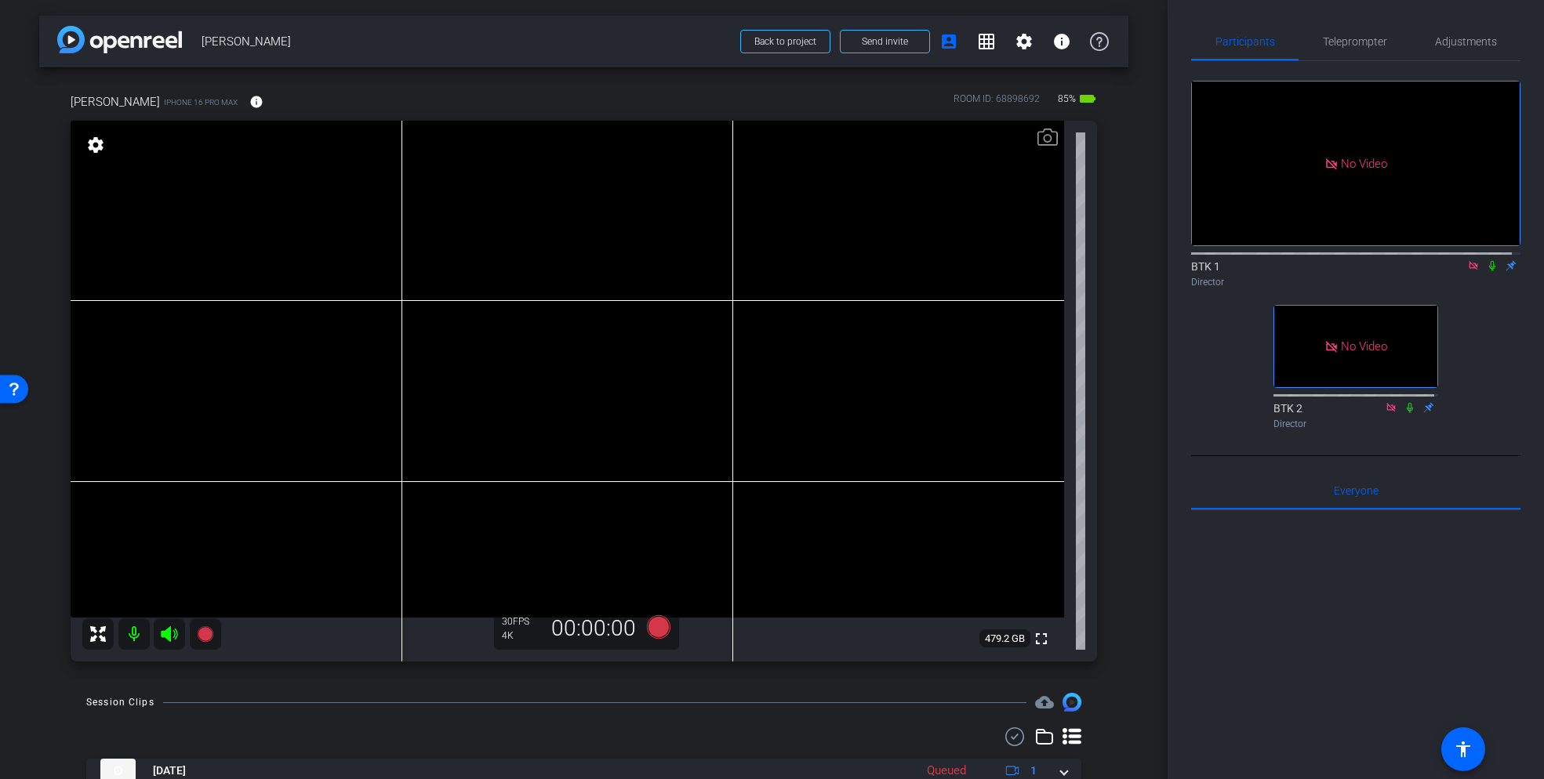
scroll to position [0, 0]
click at [1489, 262] on icon at bounding box center [1492, 267] width 6 height 10
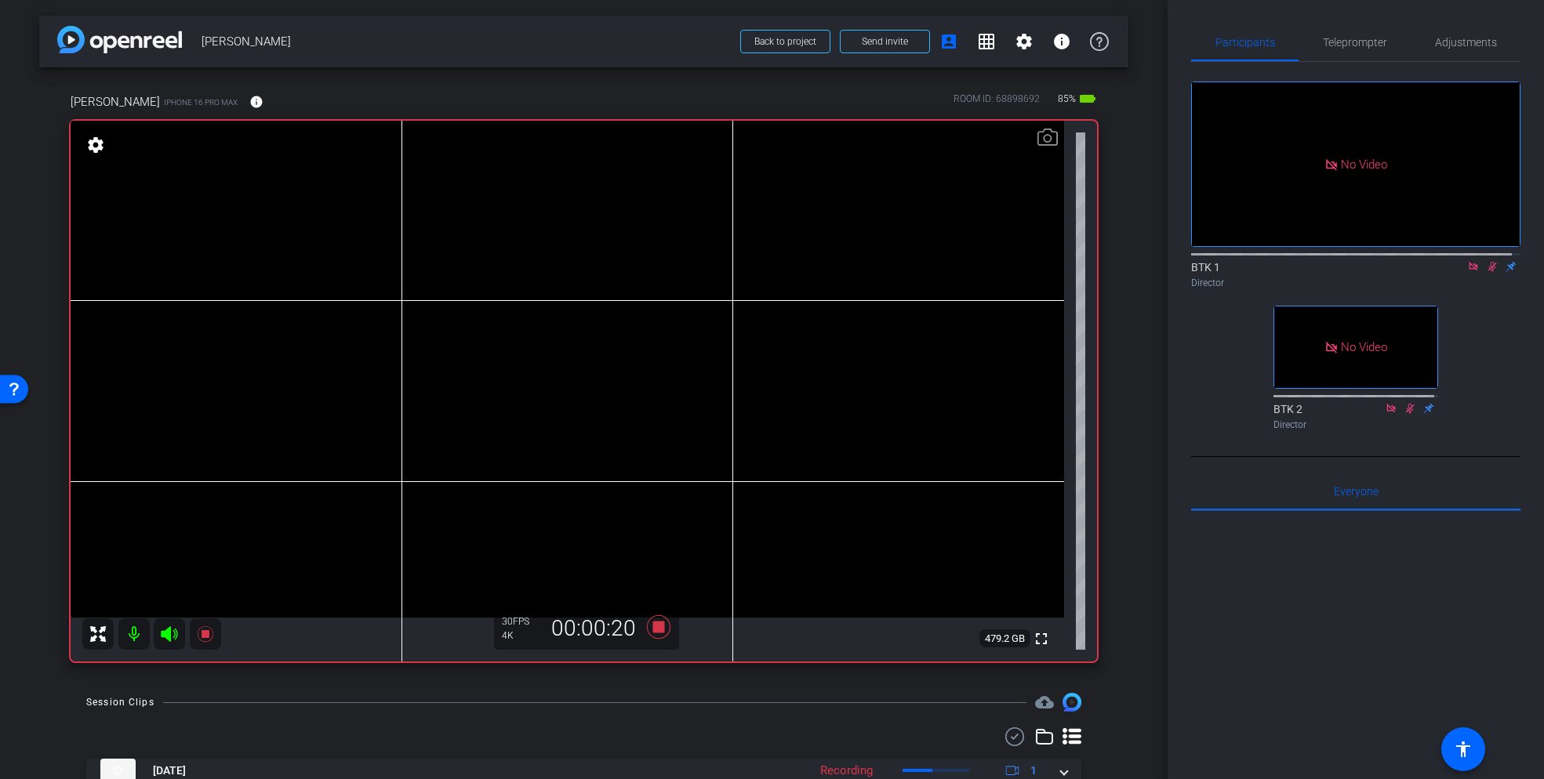
click at [1486, 261] on icon at bounding box center [1492, 266] width 13 height 11
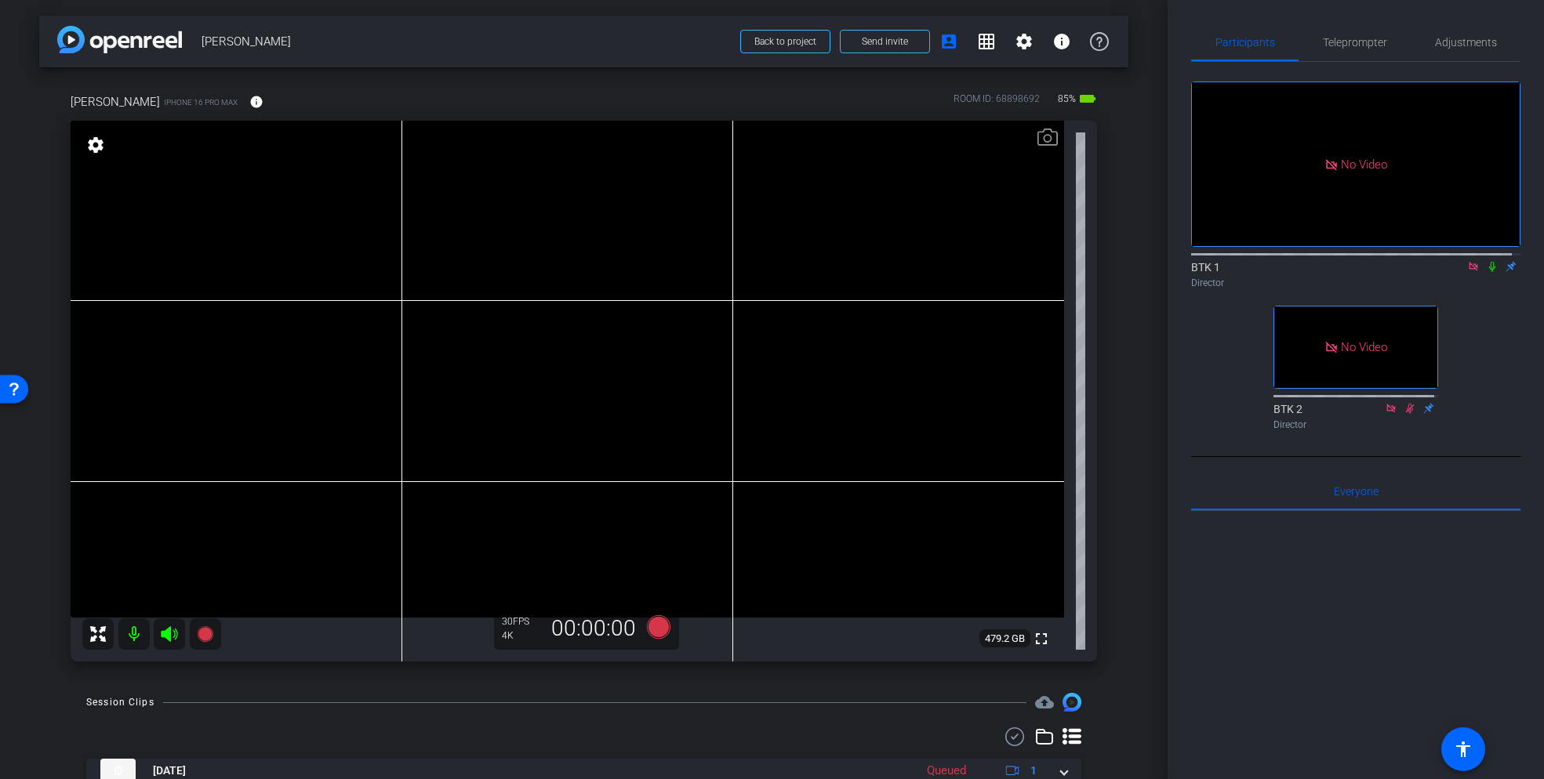
click at [1469, 262] on icon at bounding box center [1473, 266] width 9 height 9
click at [1449, 271] on icon at bounding box center [1454, 267] width 11 height 8
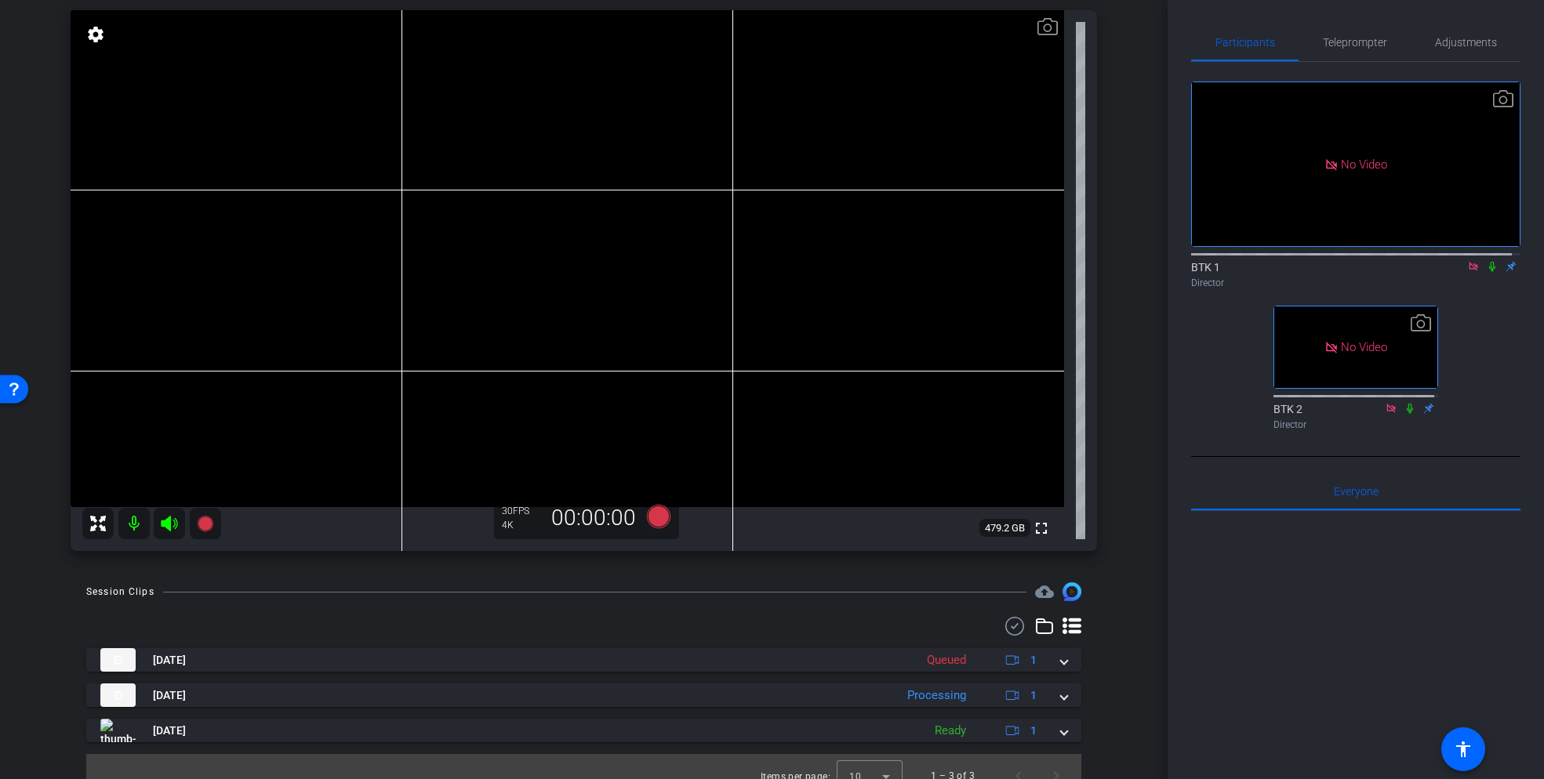
scroll to position [129, 0]
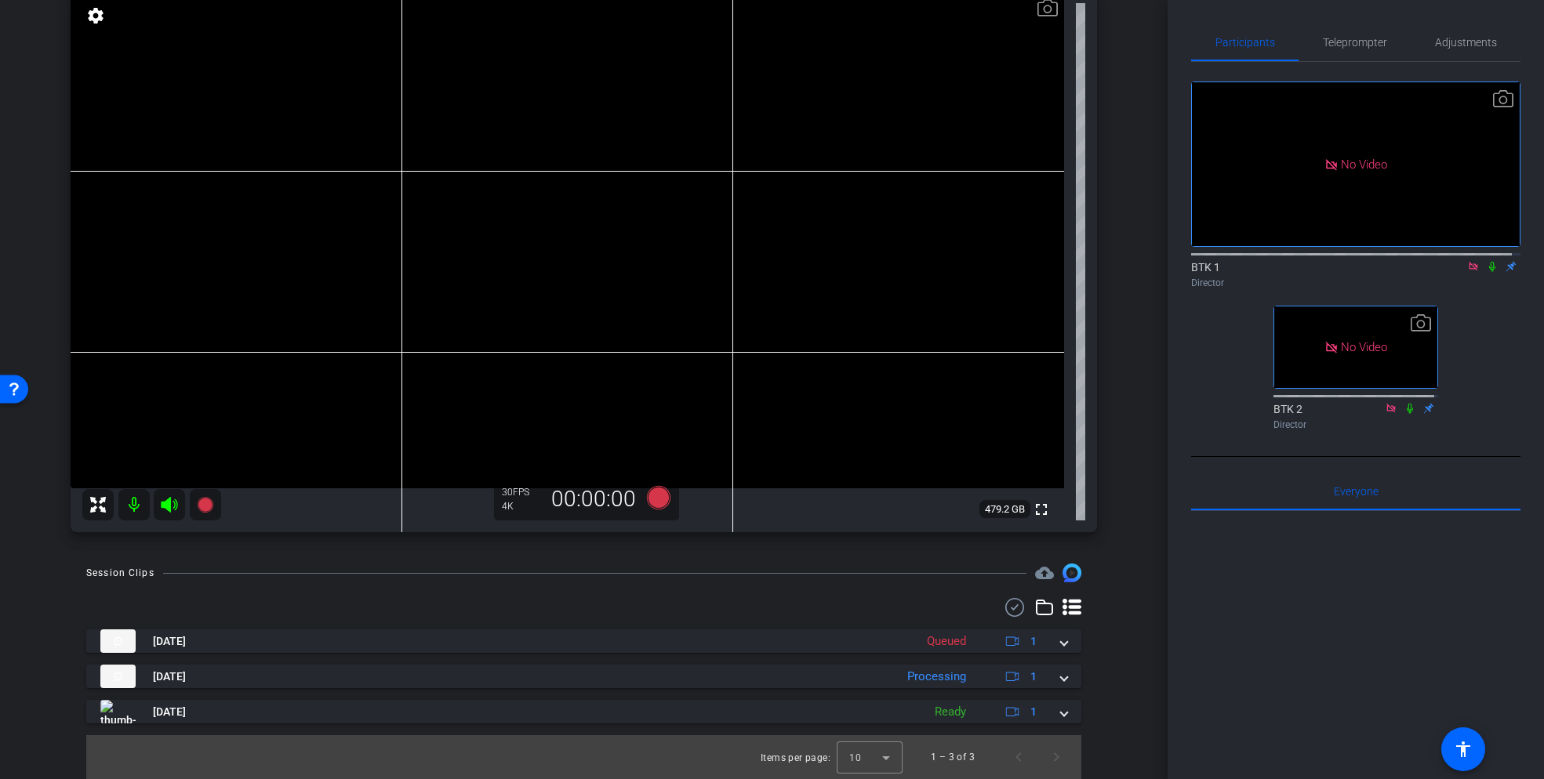
click at [1486, 272] on icon at bounding box center [1492, 266] width 13 height 11
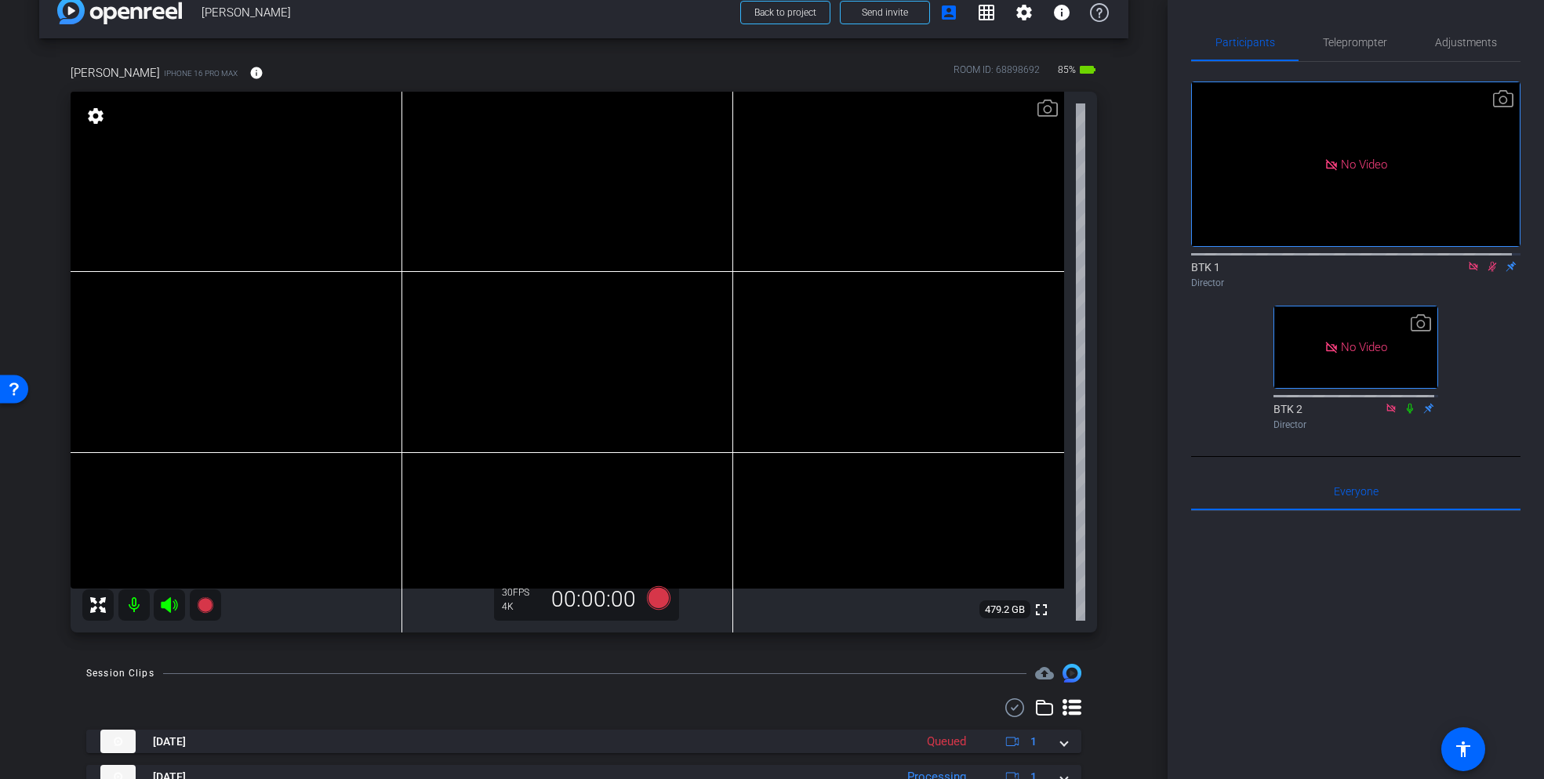
scroll to position [27, 0]
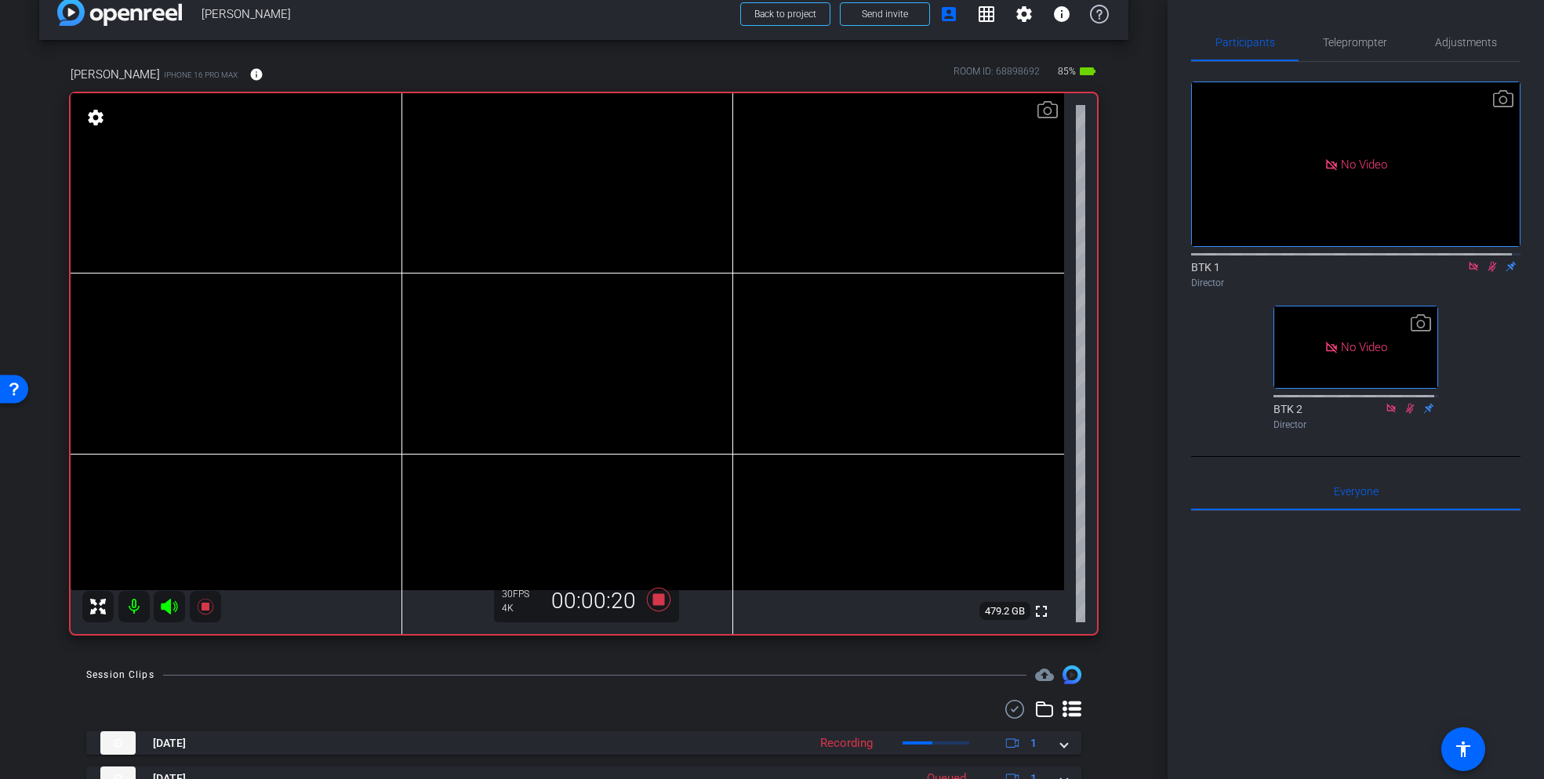
click at [1486, 272] on icon at bounding box center [1492, 266] width 13 height 11
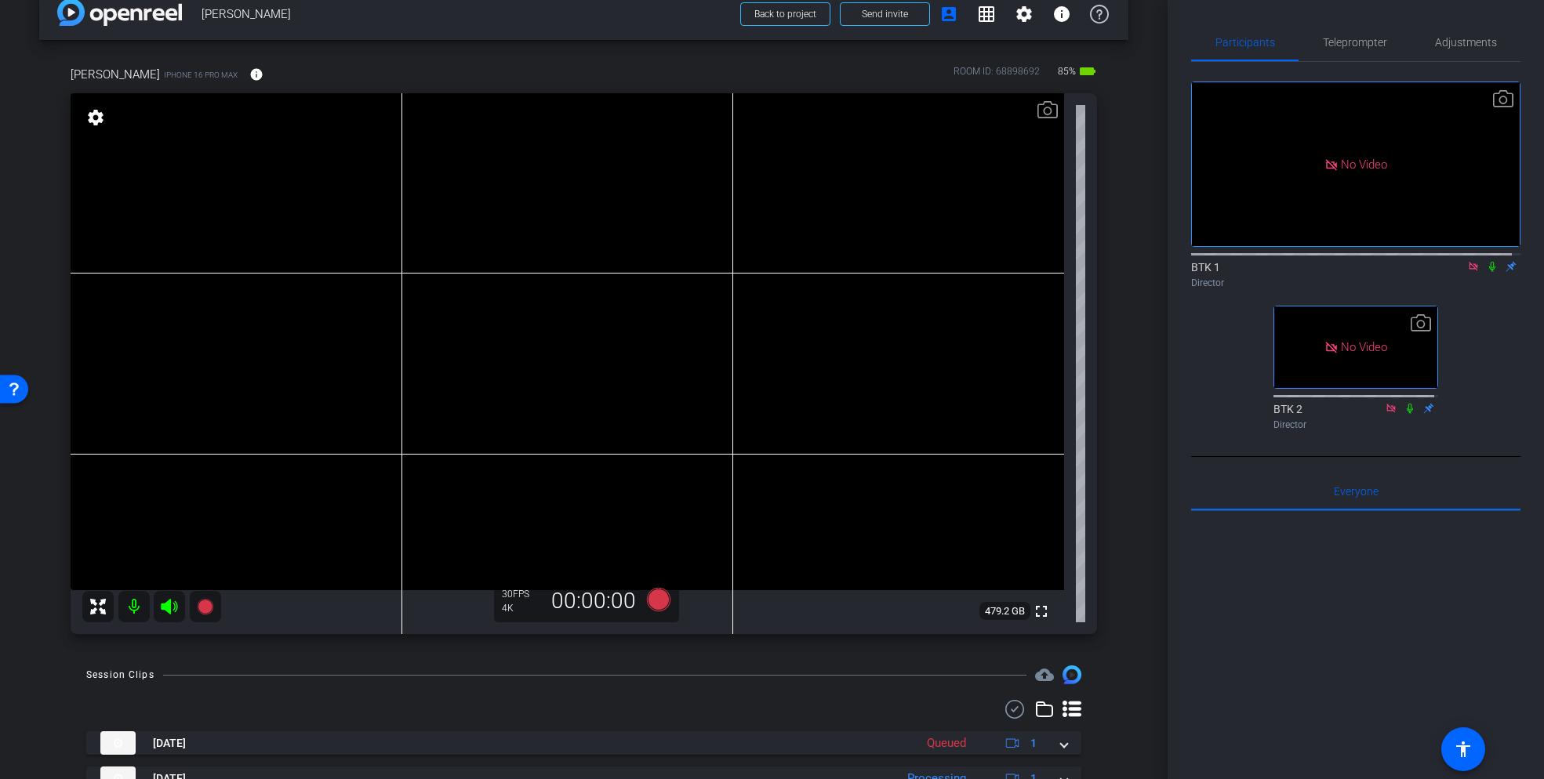
click at [1486, 272] on icon at bounding box center [1492, 266] width 13 height 11
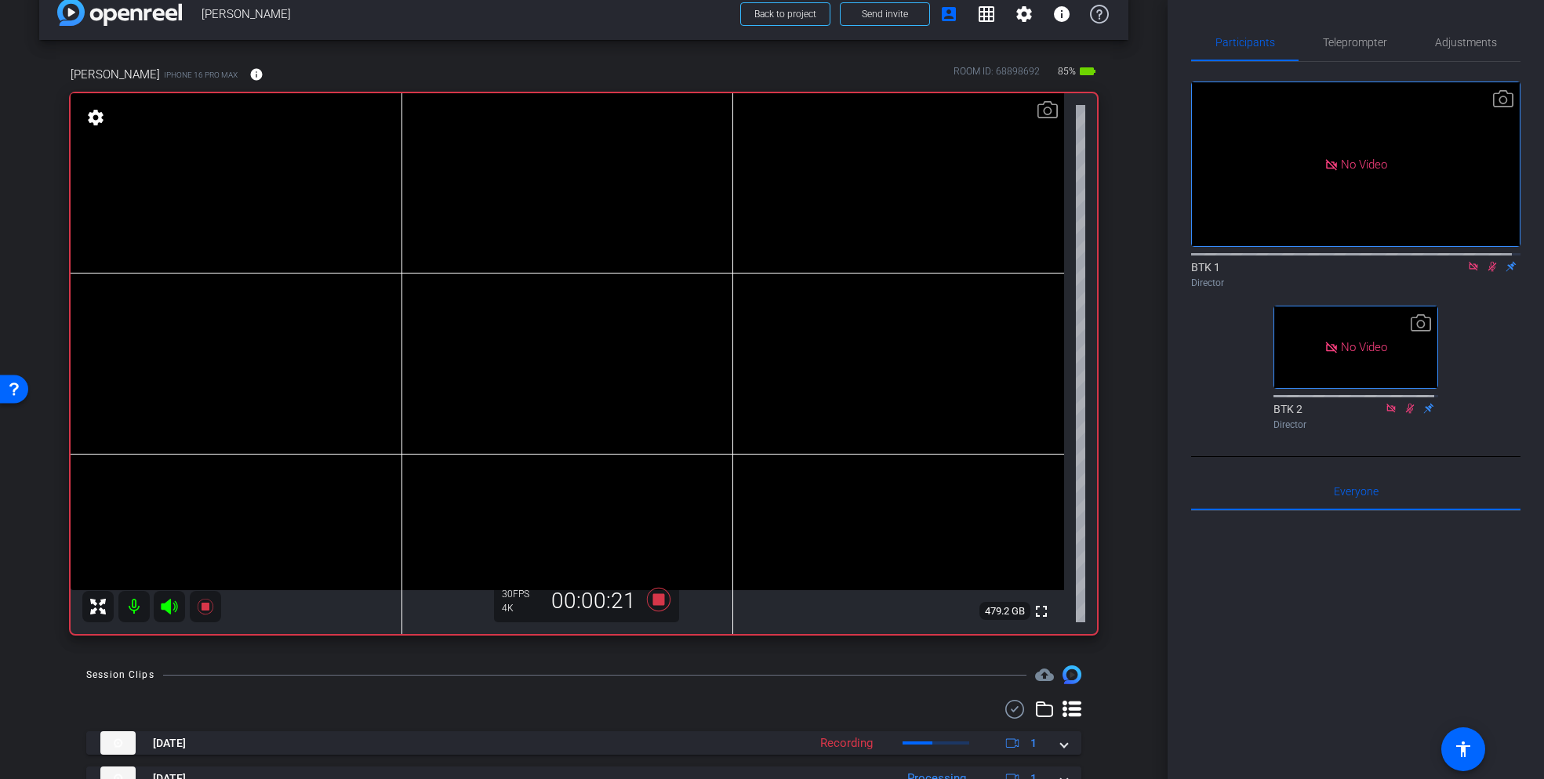
click at [1486, 272] on icon at bounding box center [1492, 266] width 13 height 11
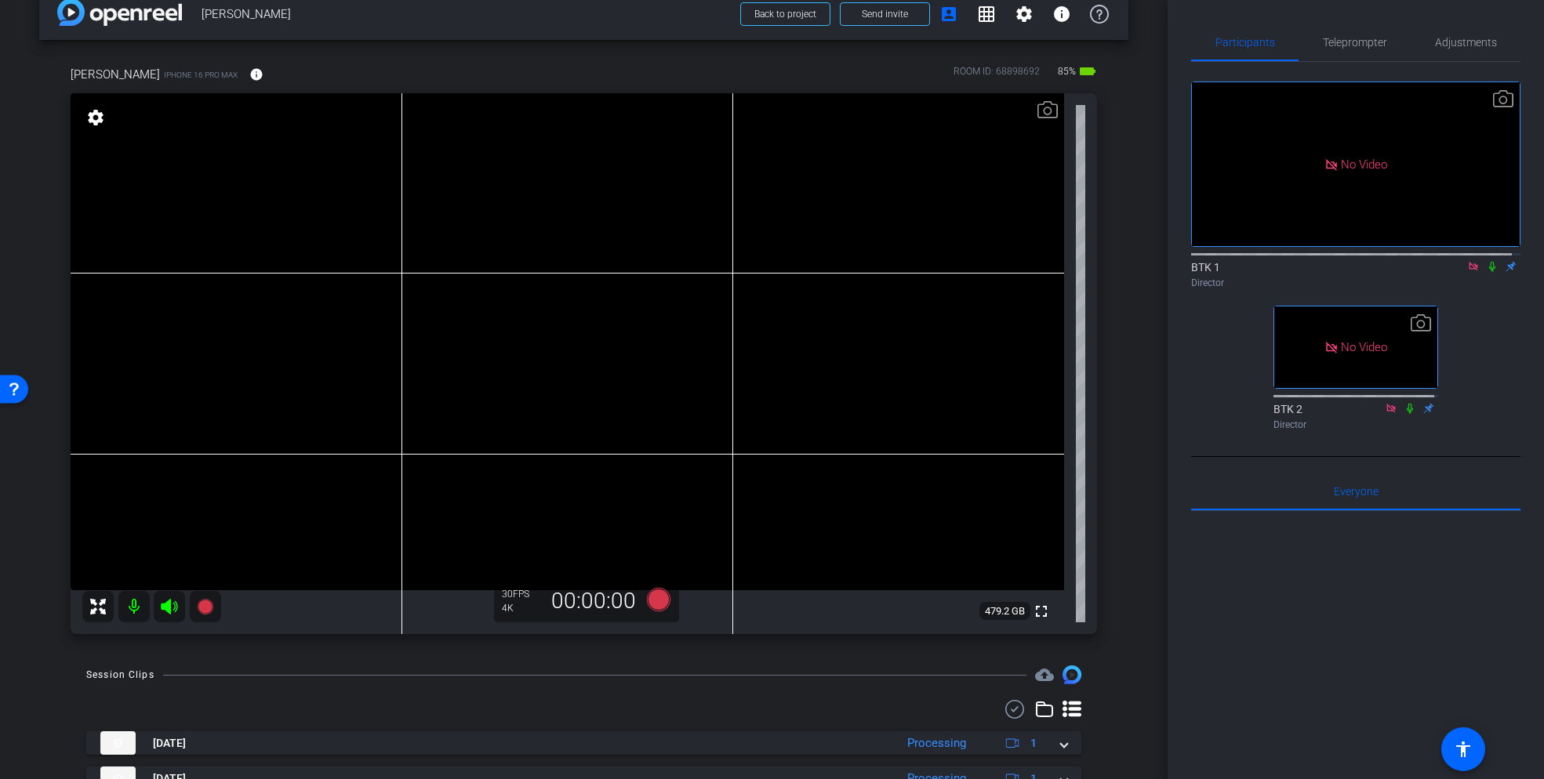
click at [1486, 272] on icon at bounding box center [1492, 266] width 13 height 11
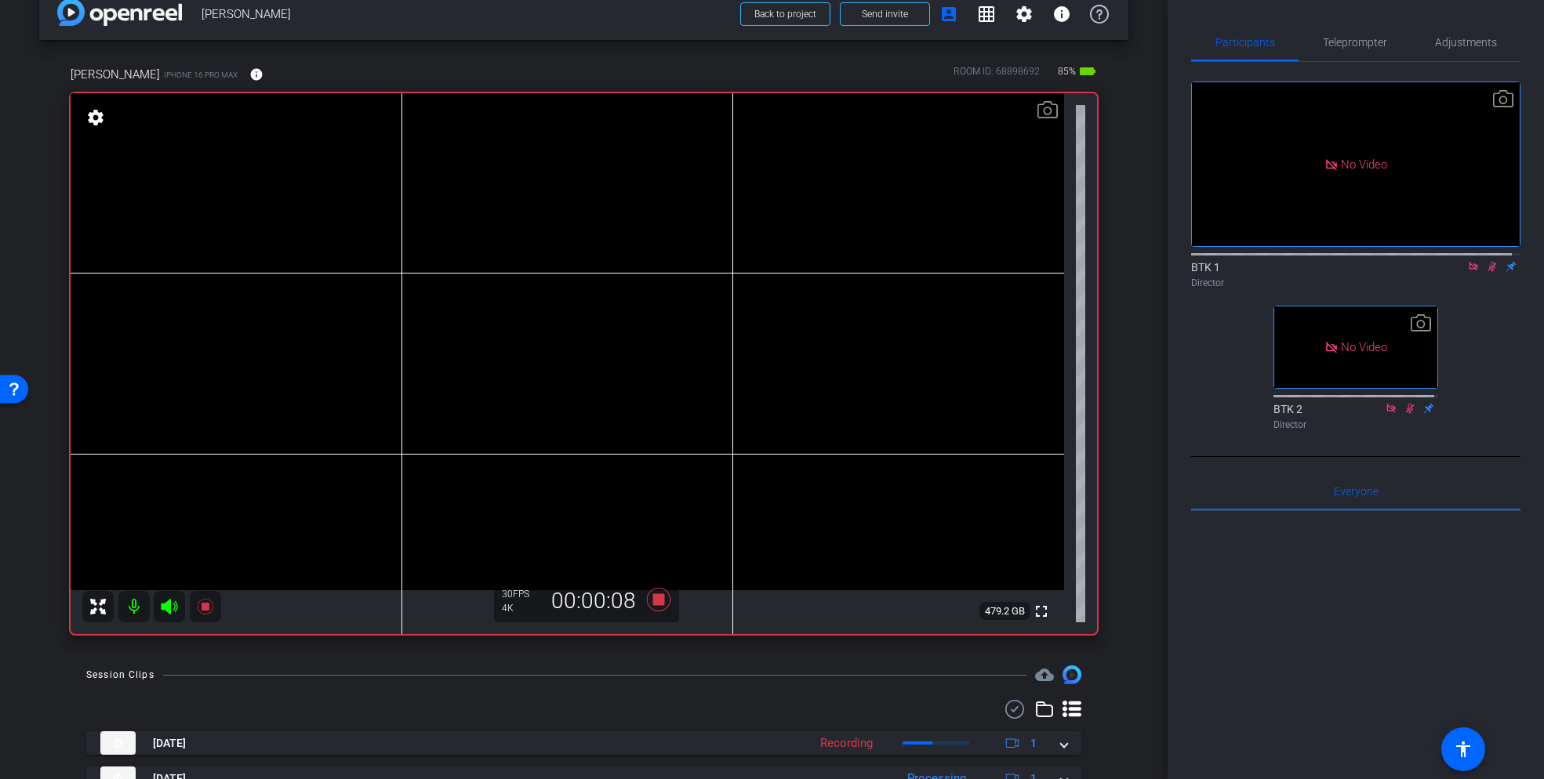
click at [1486, 272] on icon at bounding box center [1492, 266] width 13 height 11
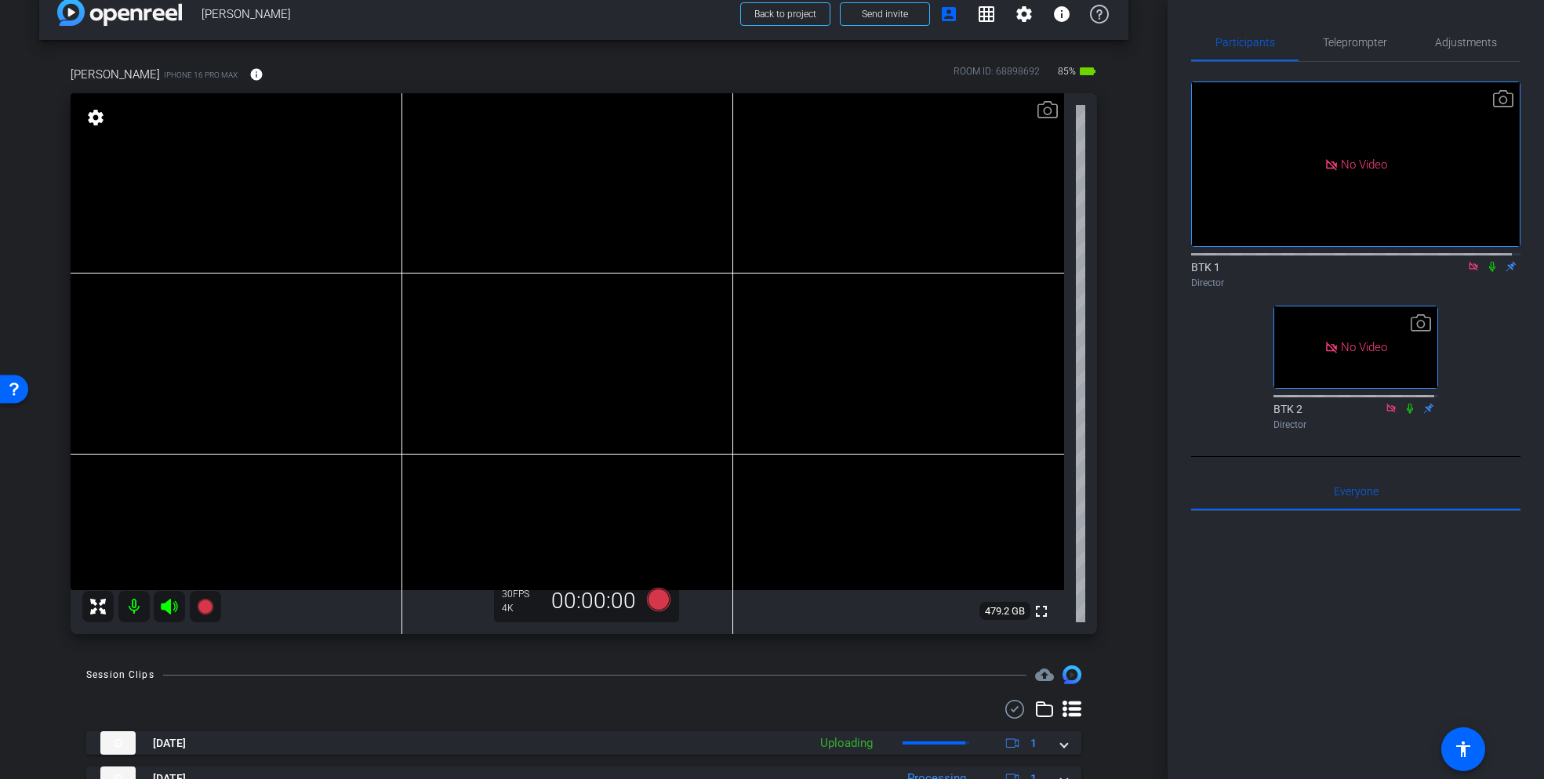
click at [1486, 272] on icon at bounding box center [1492, 266] width 13 height 11
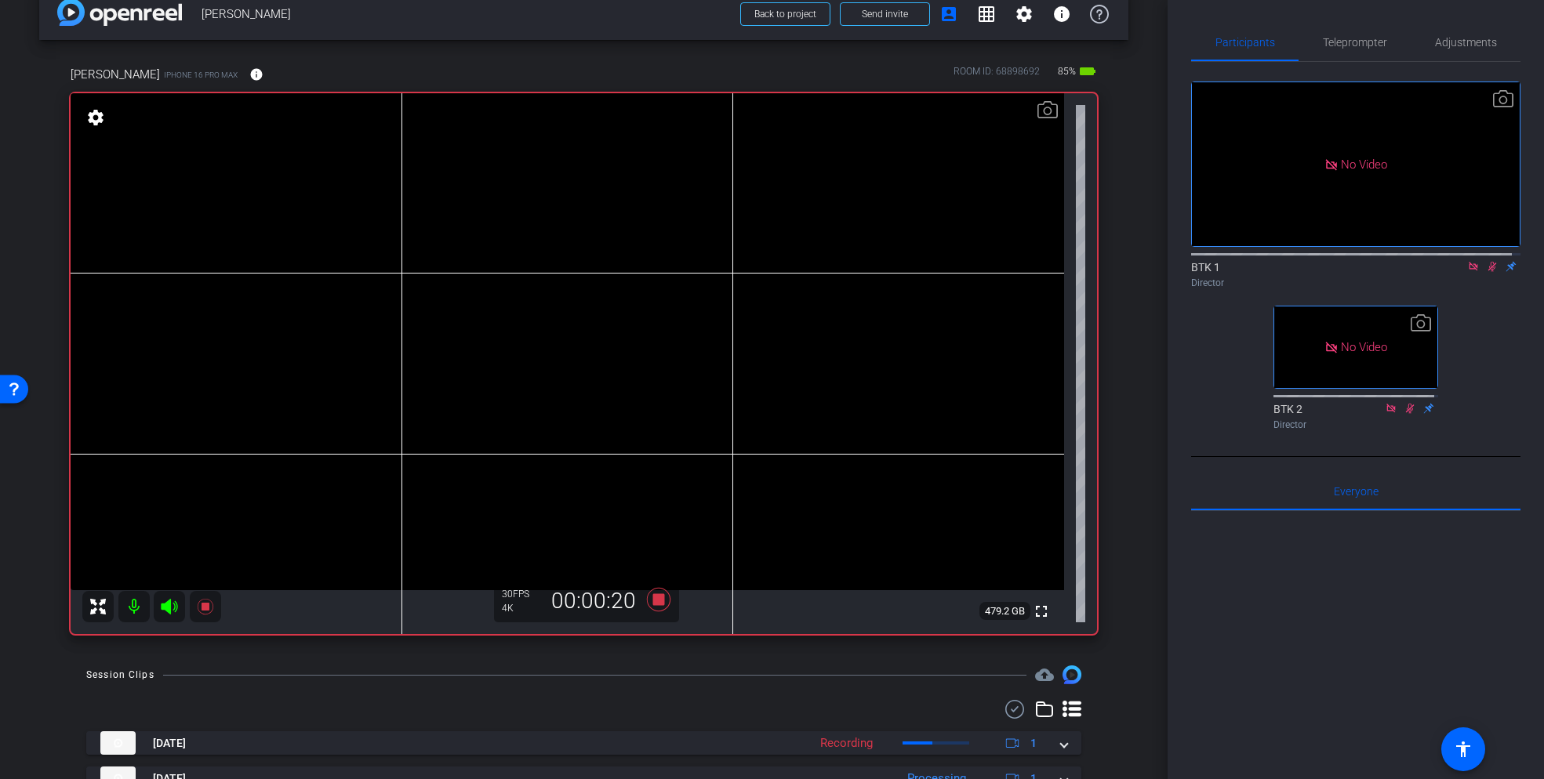
click at [1486, 272] on icon at bounding box center [1492, 266] width 13 height 11
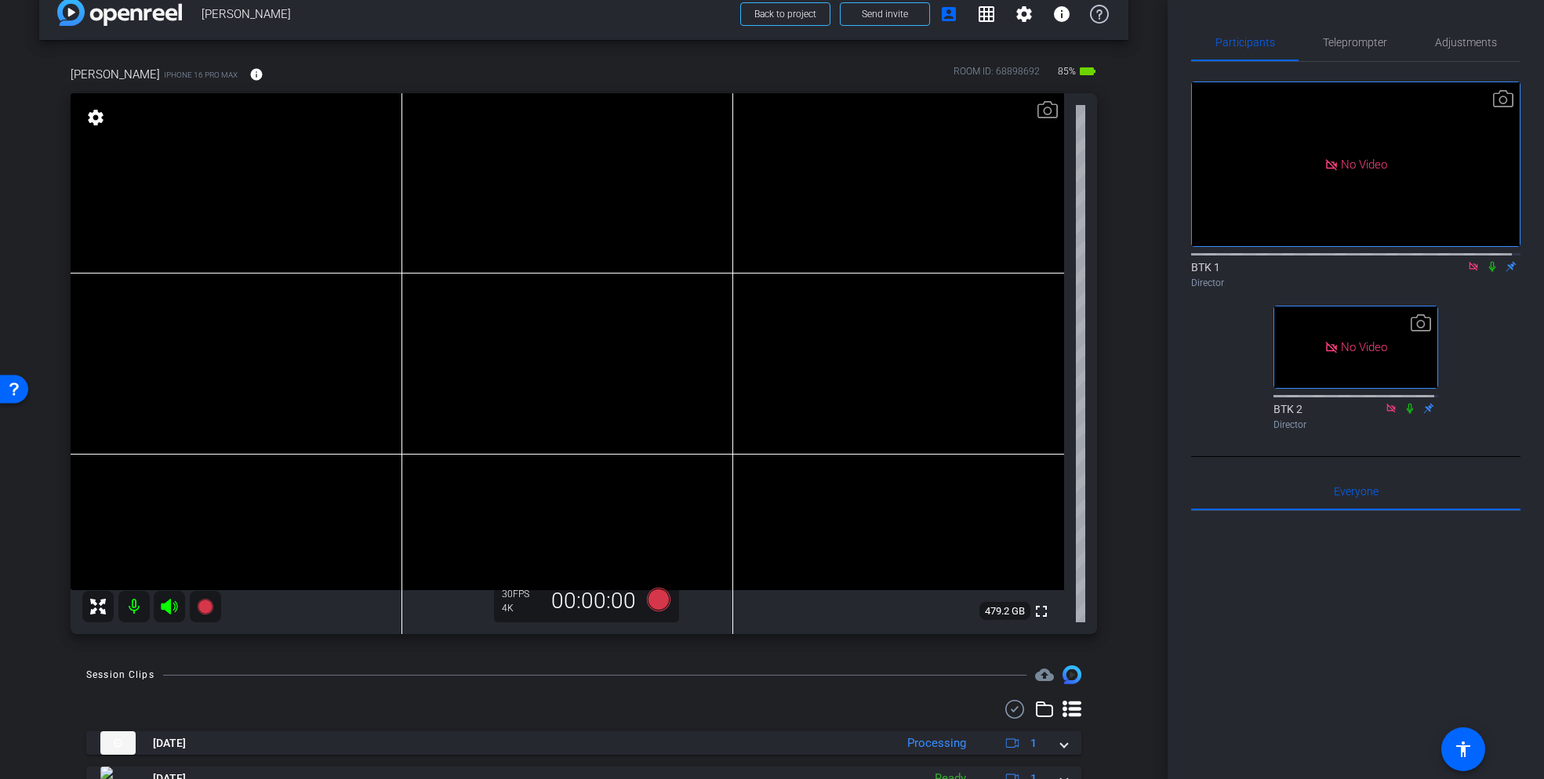
click at [1486, 272] on icon at bounding box center [1492, 266] width 13 height 11
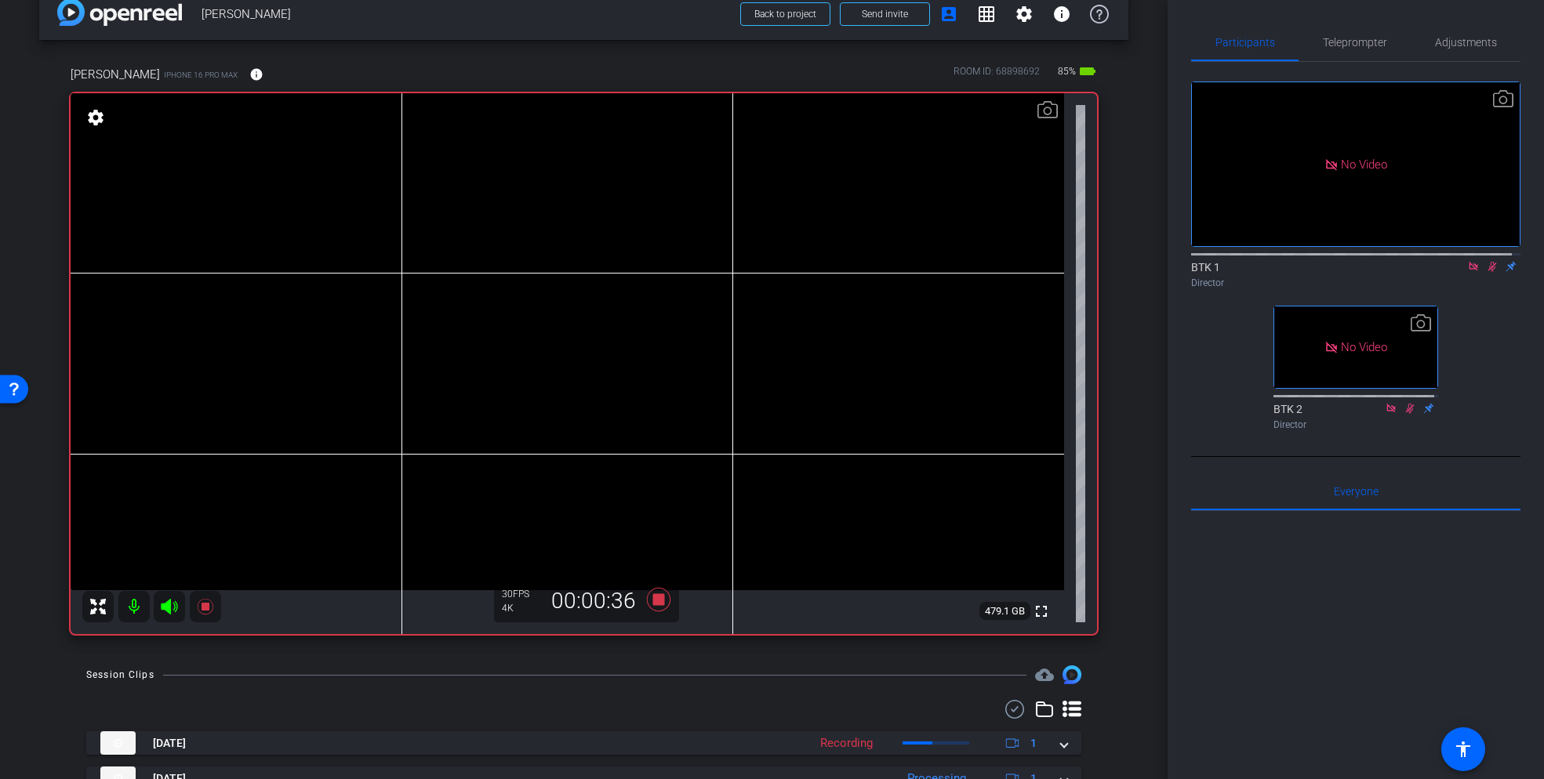
click at [1486, 272] on icon at bounding box center [1492, 266] width 13 height 11
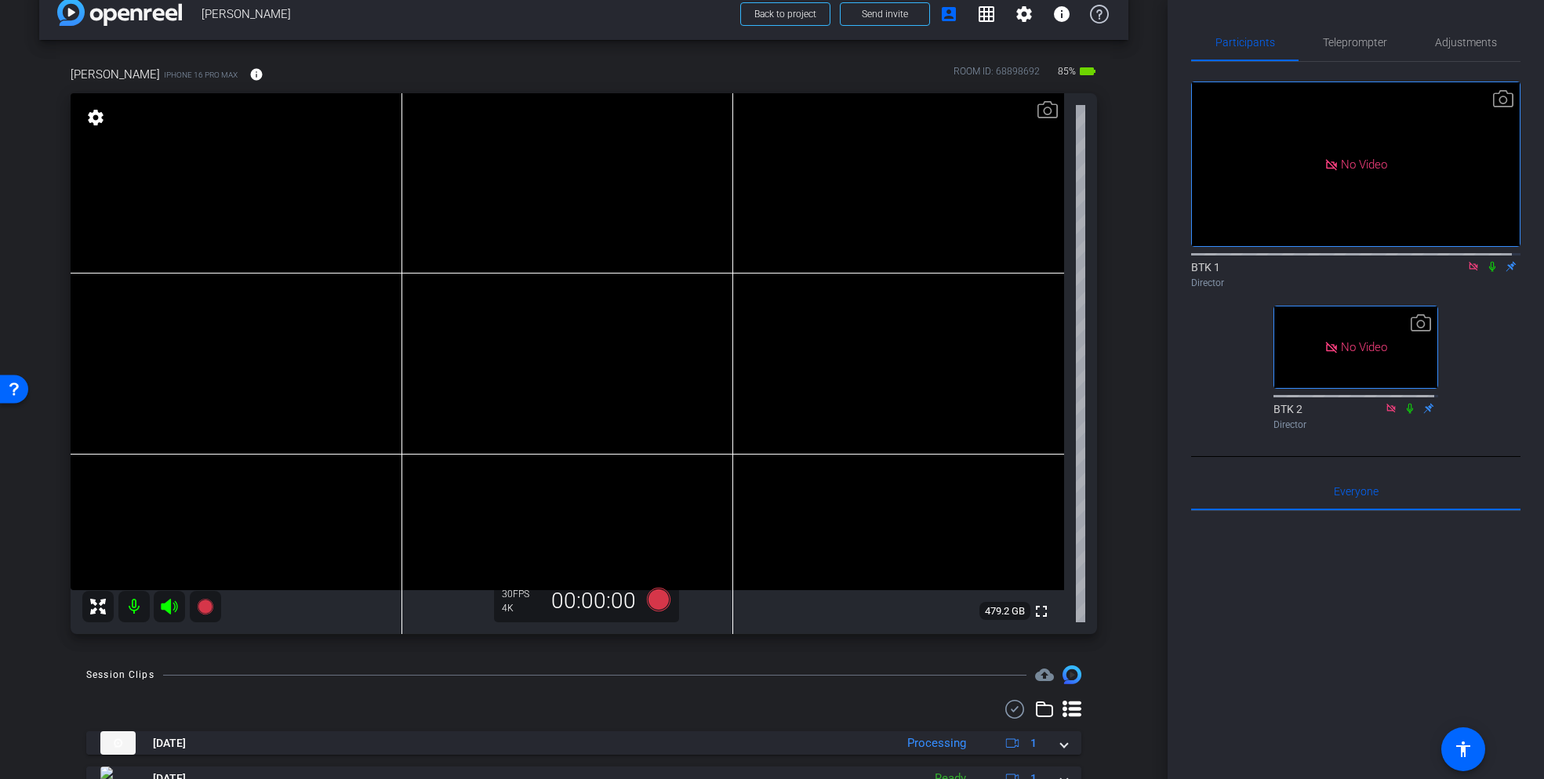
click at [1486, 272] on icon at bounding box center [1492, 266] width 13 height 11
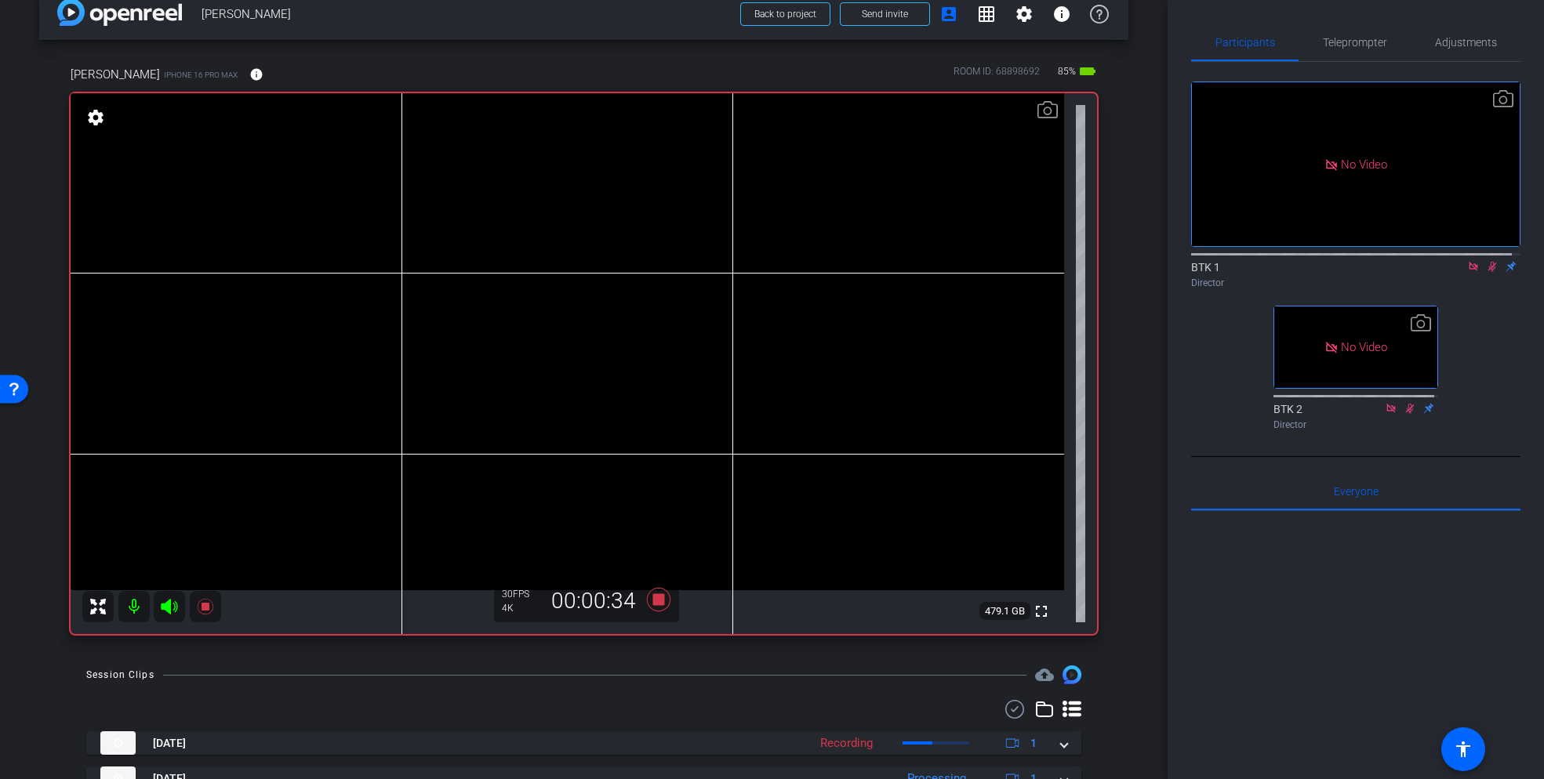
click at [1486, 272] on icon at bounding box center [1492, 266] width 13 height 11
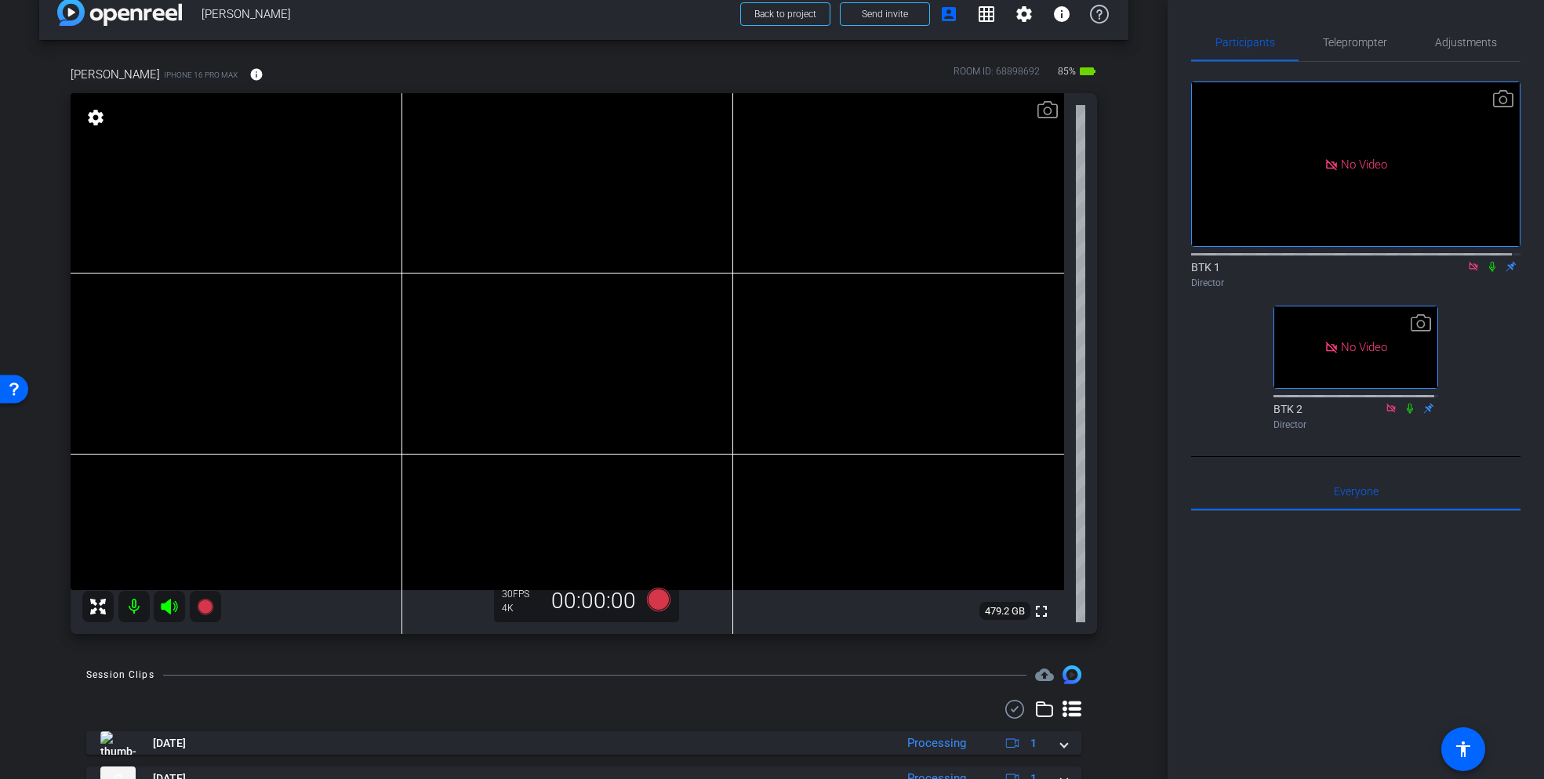
click at [1486, 272] on icon at bounding box center [1492, 266] width 13 height 11
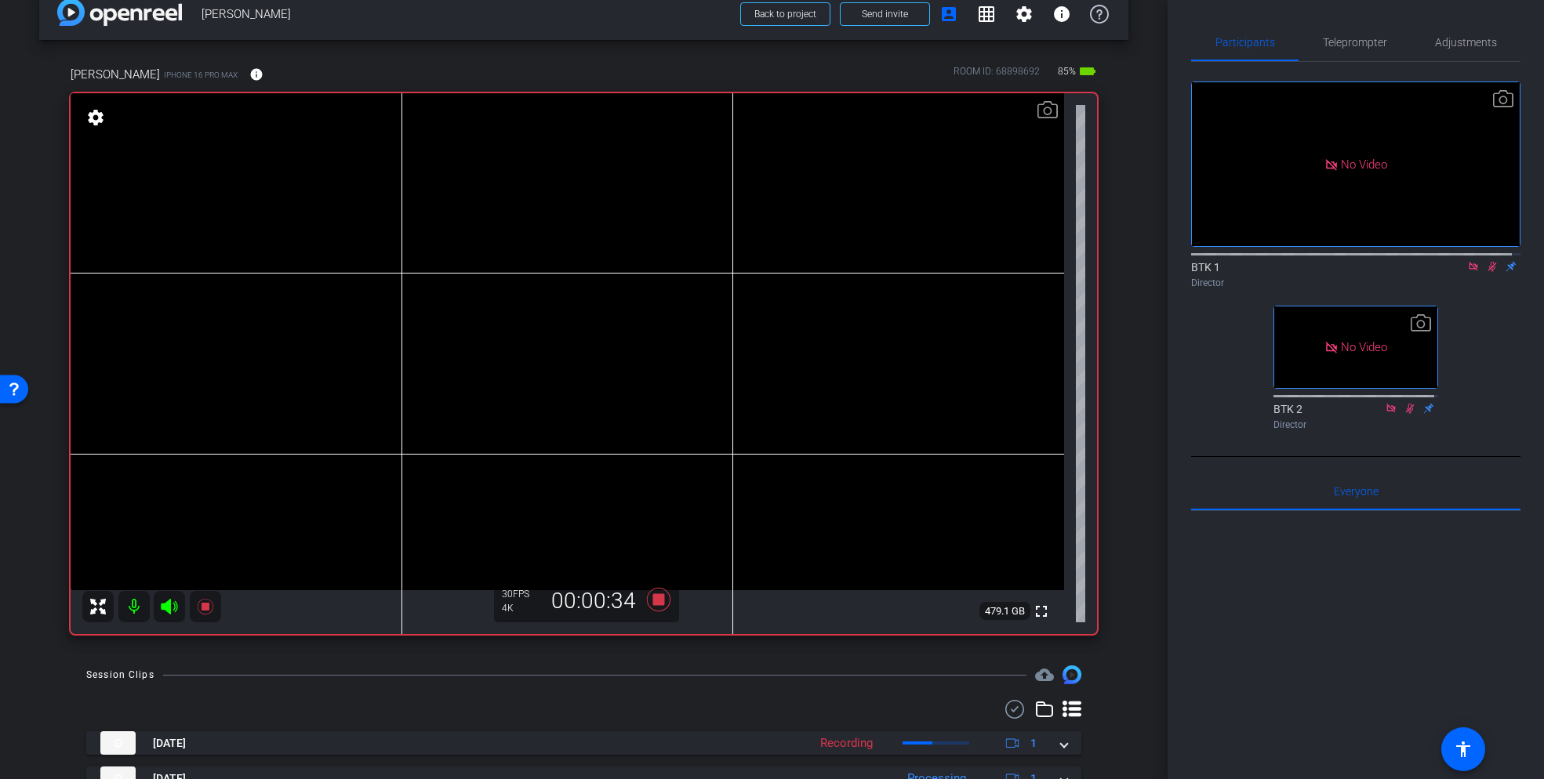
click at [1486, 272] on icon at bounding box center [1492, 266] width 13 height 11
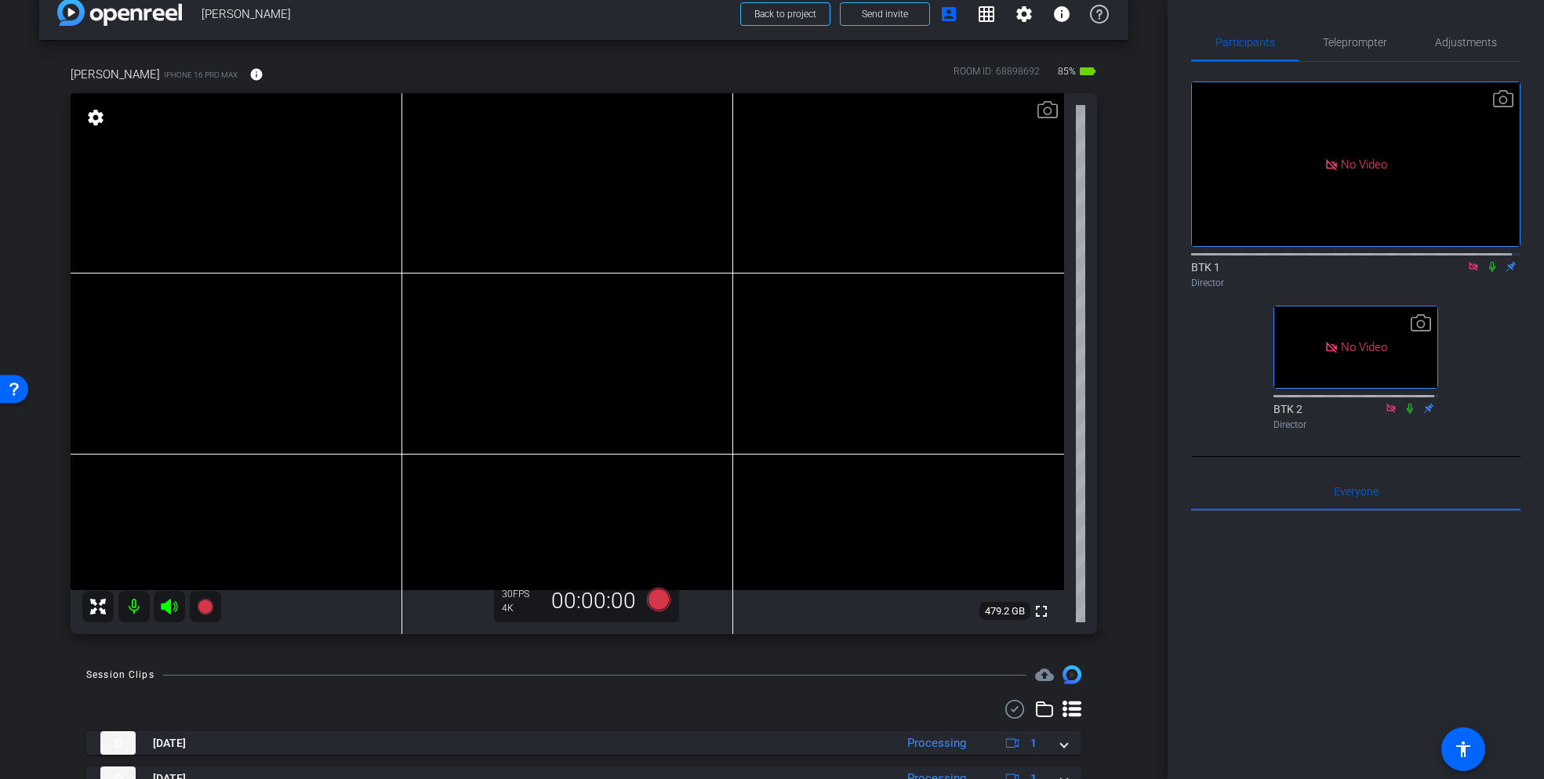
click at [1486, 272] on icon at bounding box center [1492, 266] width 13 height 11
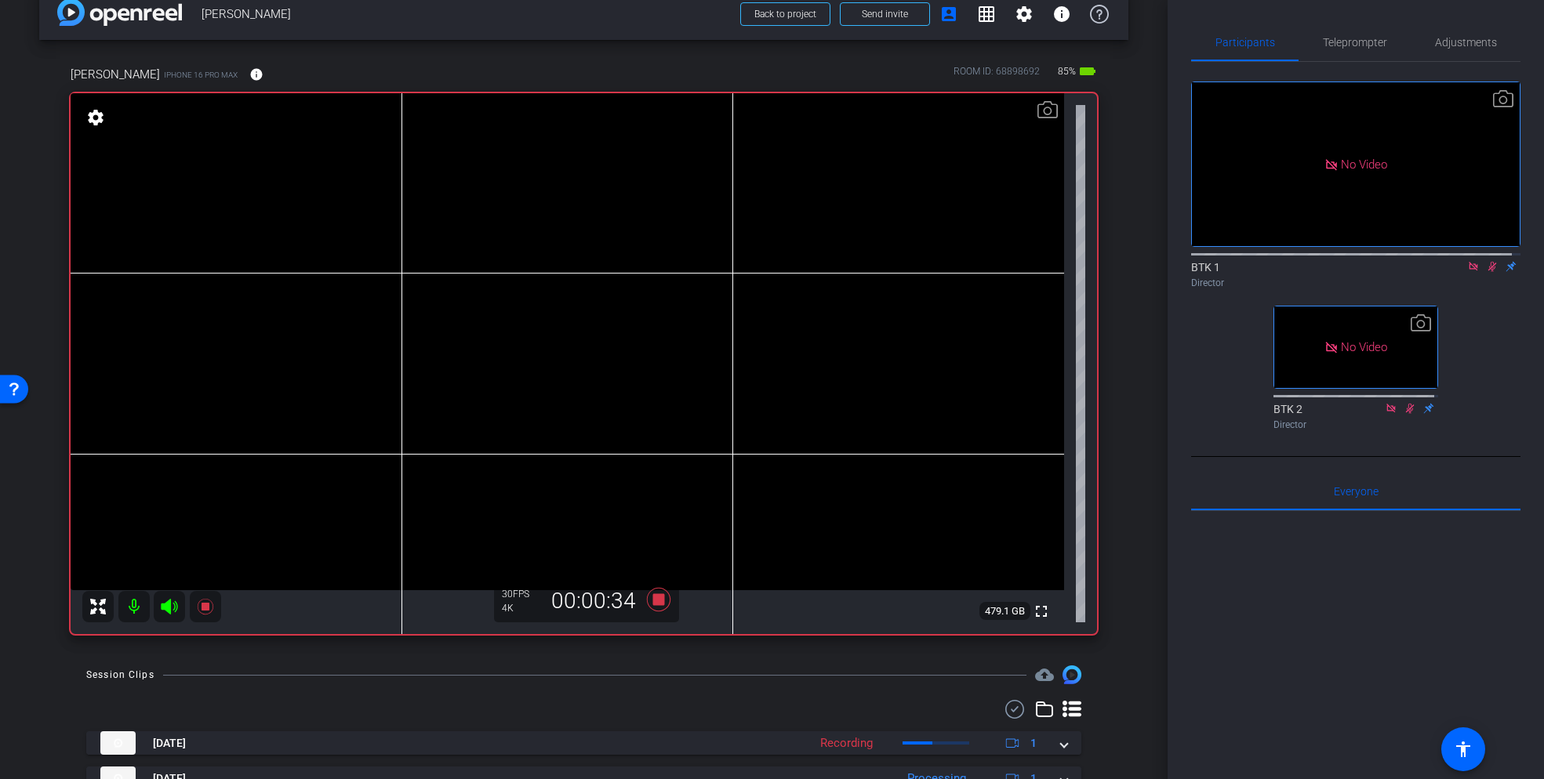
click at [1488, 272] on icon at bounding box center [1492, 267] width 9 height 10
click at [1486, 272] on icon at bounding box center [1492, 266] width 13 height 11
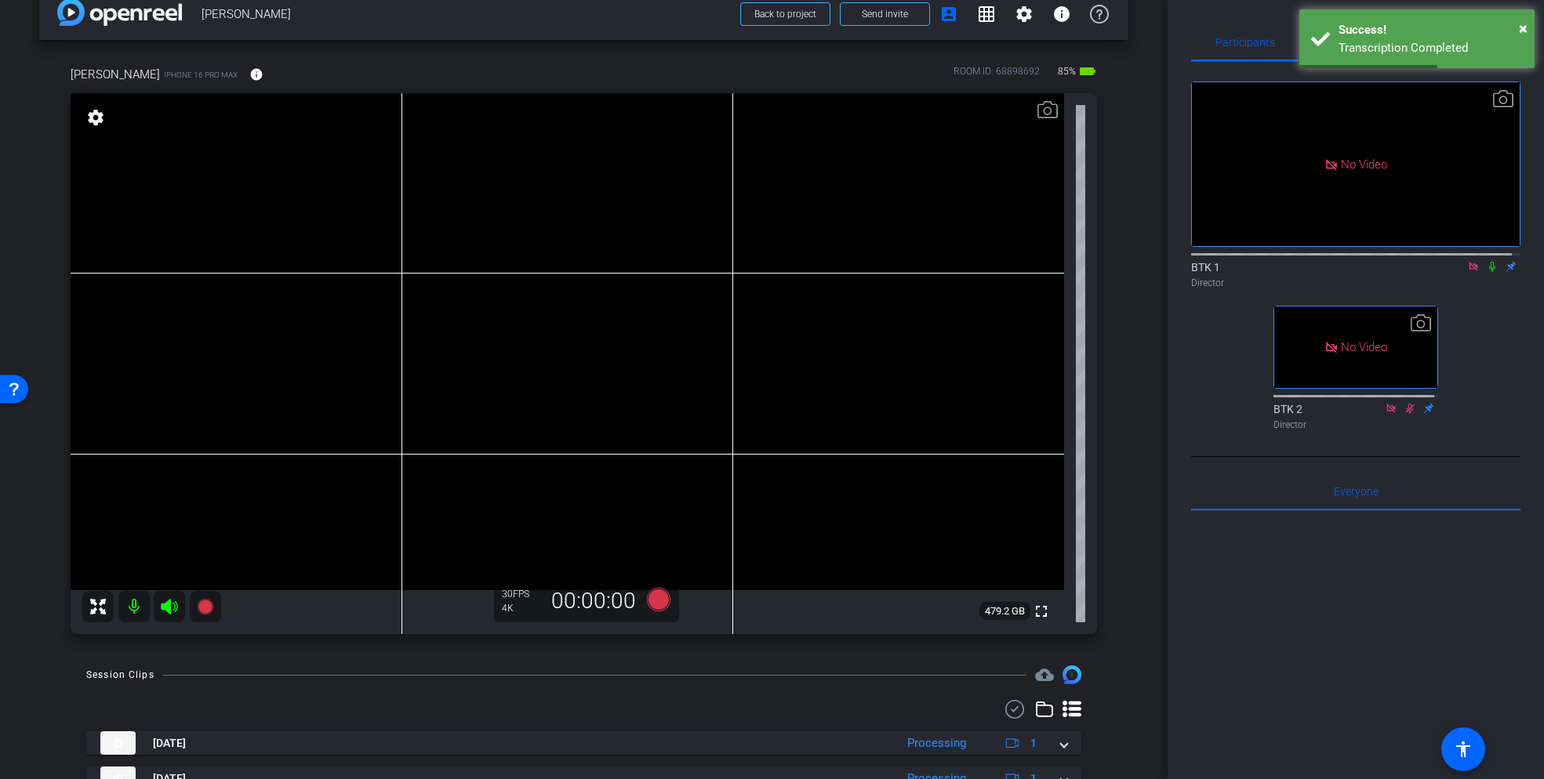
click at [1486, 272] on icon at bounding box center [1492, 266] width 13 height 11
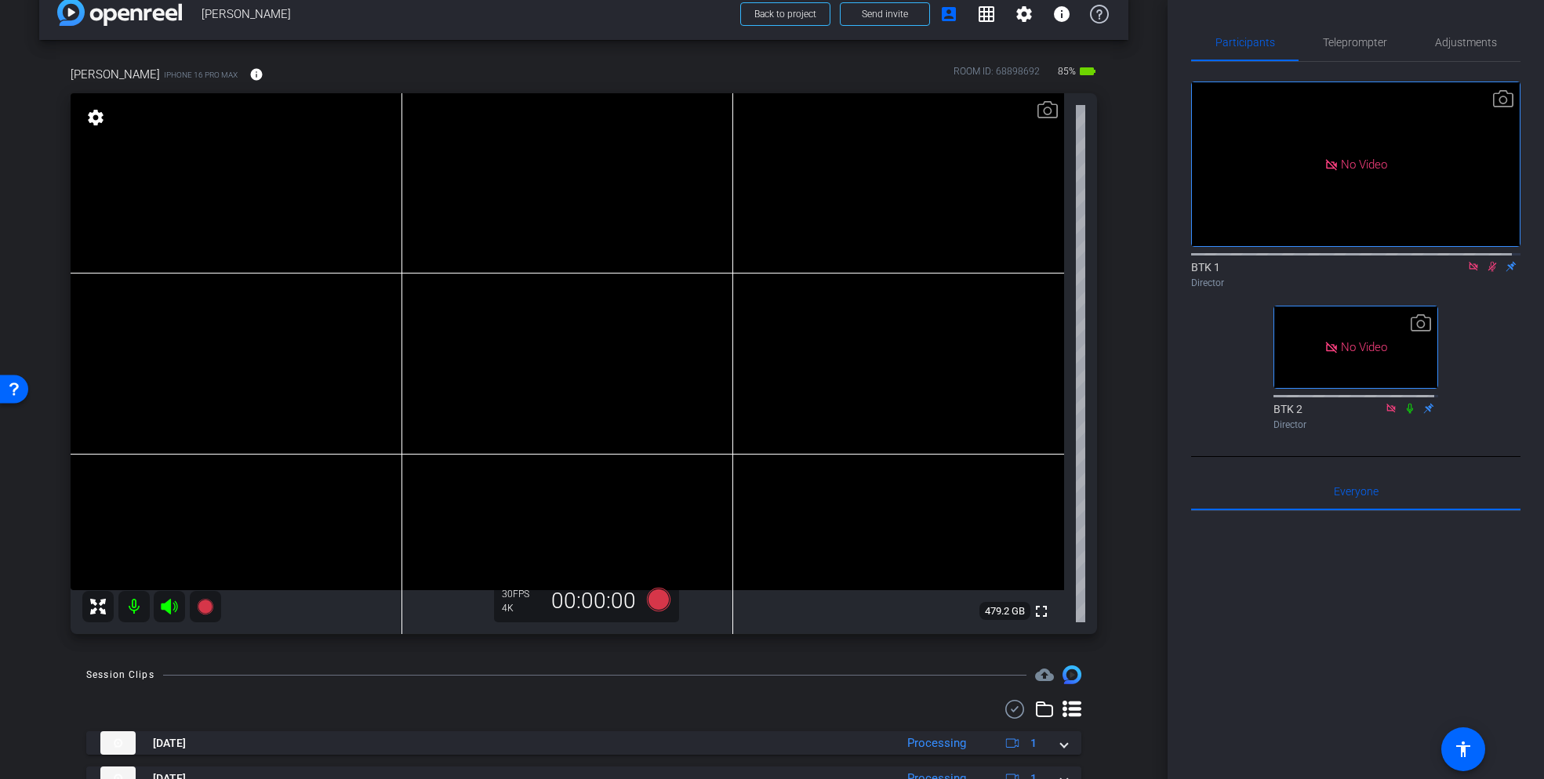
click at [1486, 272] on icon at bounding box center [1492, 266] width 13 height 11
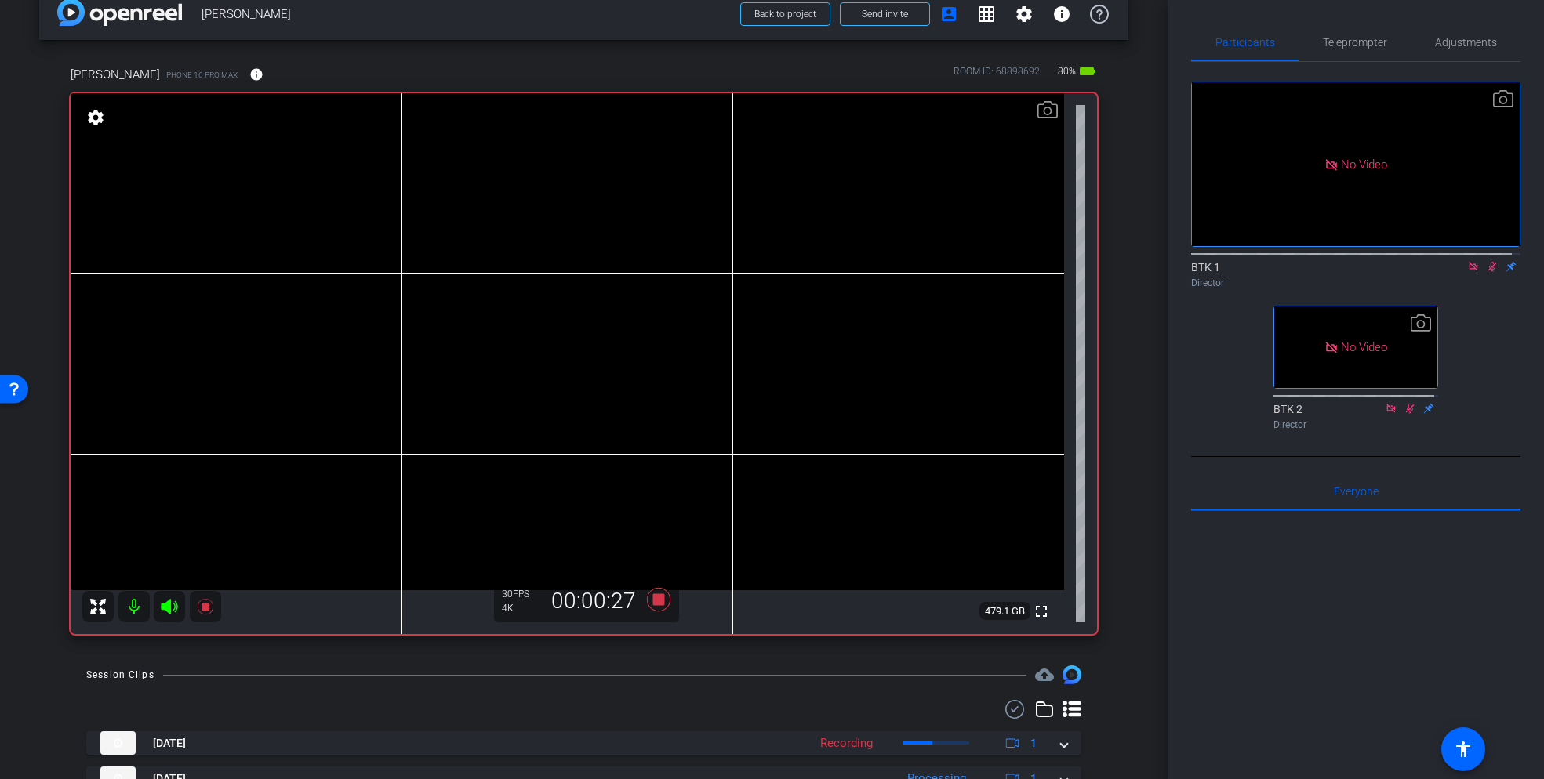
click at [1486, 272] on icon at bounding box center [1492, 266] width 13 height 11
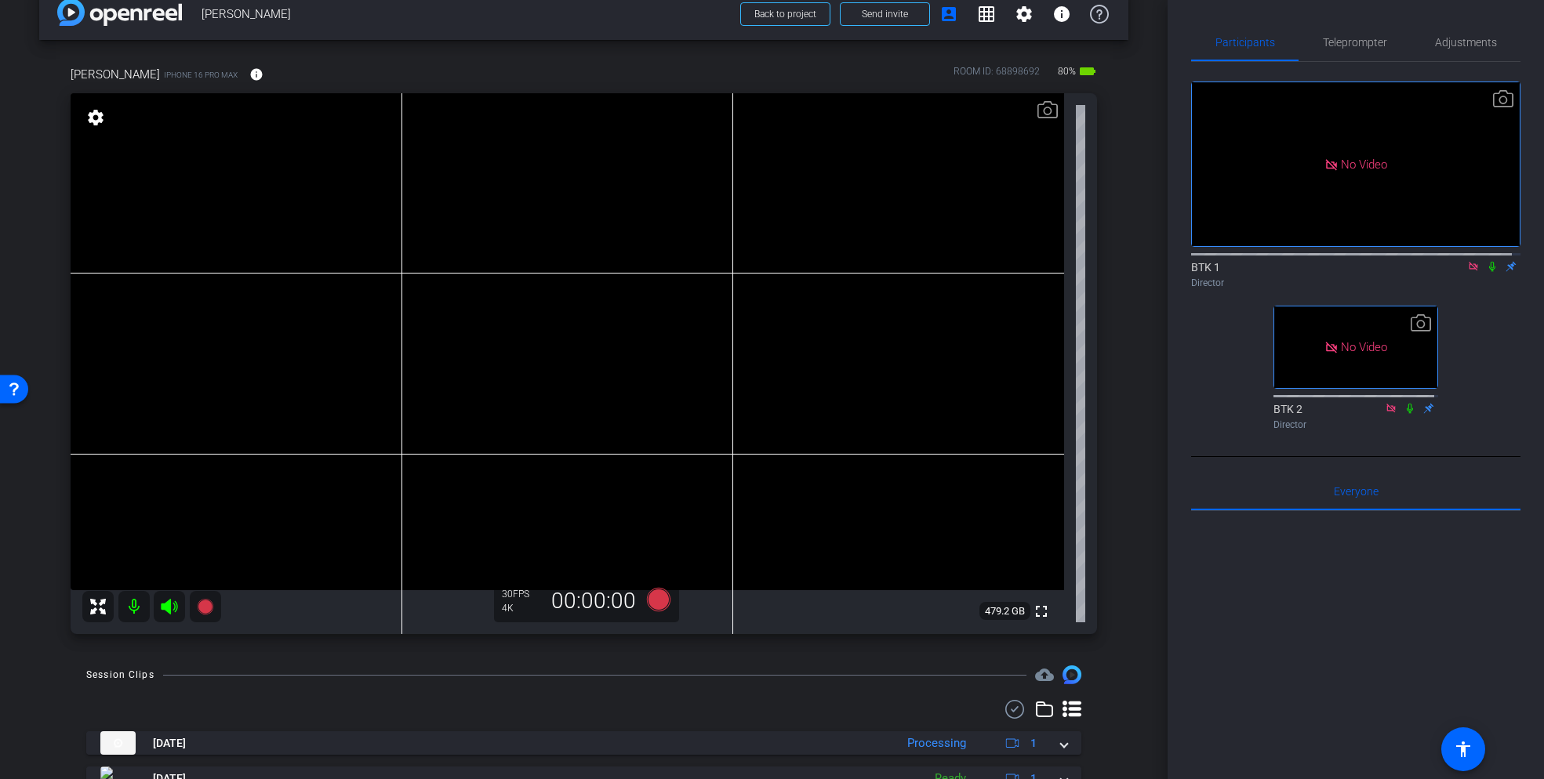
click at [1467, 272] on icon at bounding box center [1473, 266] width 13 height 11
drag, startPoint x: 1446, startPoint y: 280, endPoint x: 1455, endPoint y: 281, distance: 8.7
click at [1448, 272] on icon at bounding box center [1454, 266] width 13 height 11
click at [1486, 272] on icon at bounding box center [1492, 266] width 13 height 11
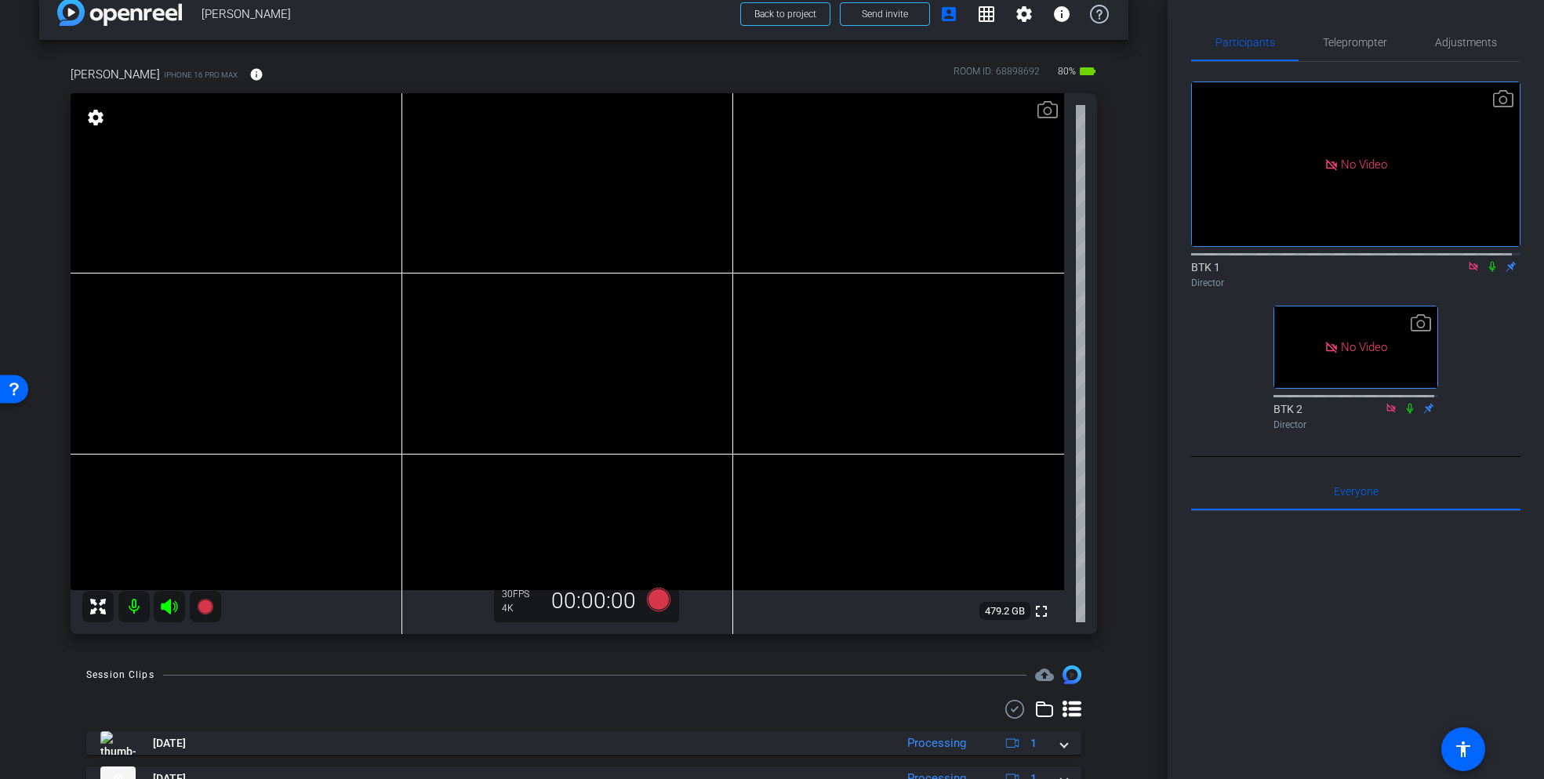
click at [1486, 272] on icon at bounding box center [1492, 266] width 13 height 11
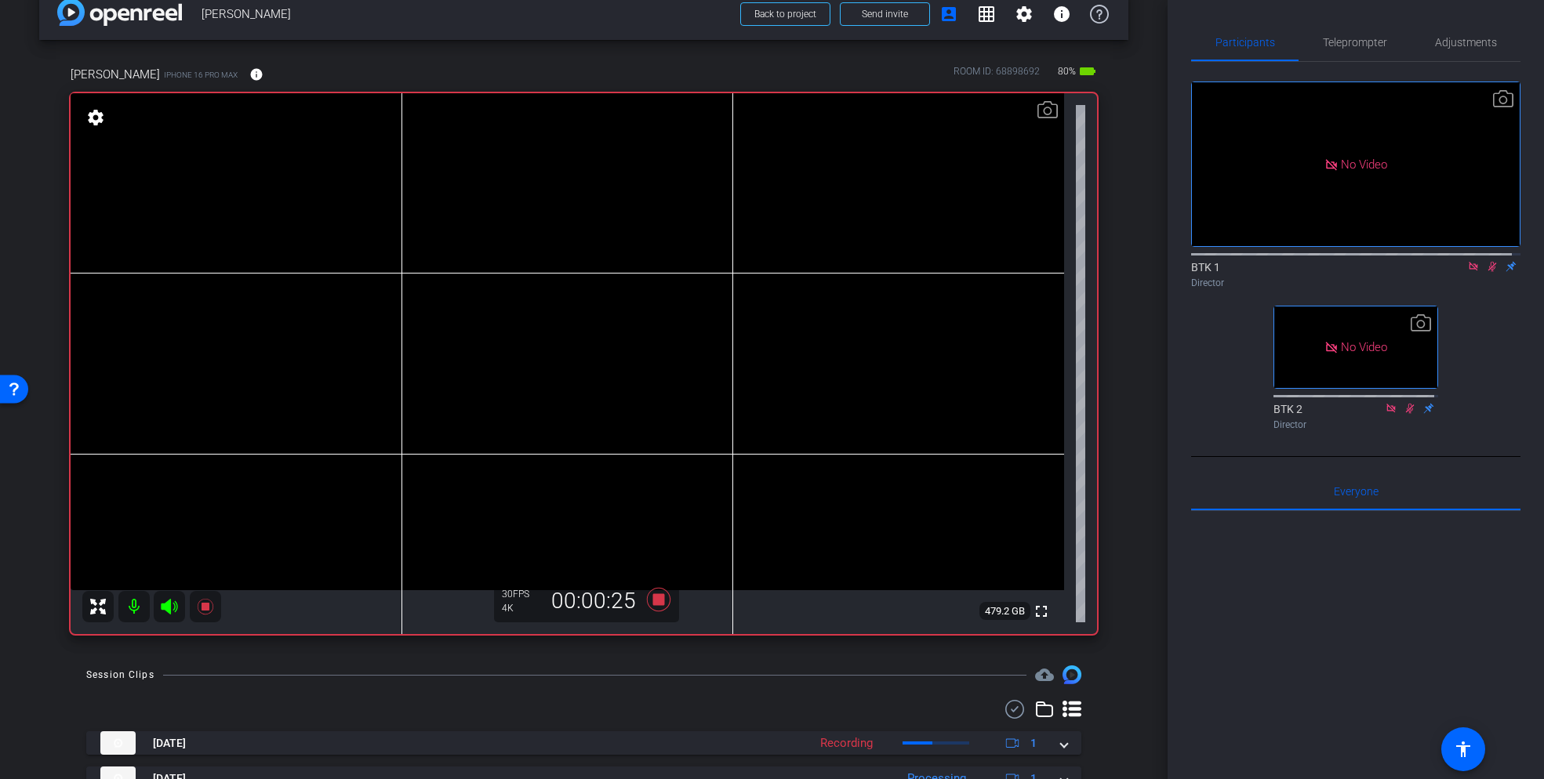
click at [1486, 272] on icon at bounding box center [1492, 266] width 13 height 11
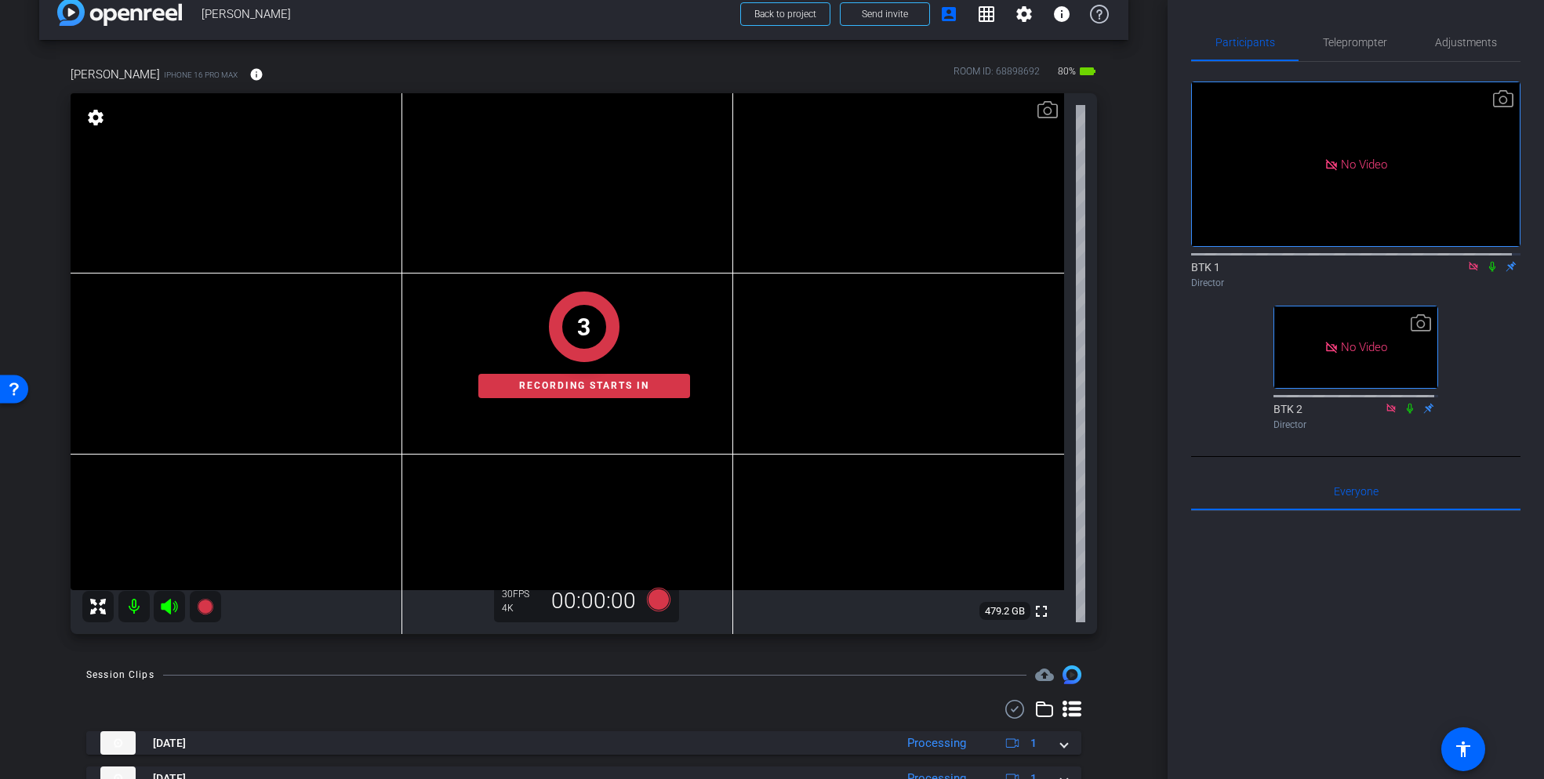
click at [1486, 272] on icon at bounding box center [1492, 266] width 13 height 11
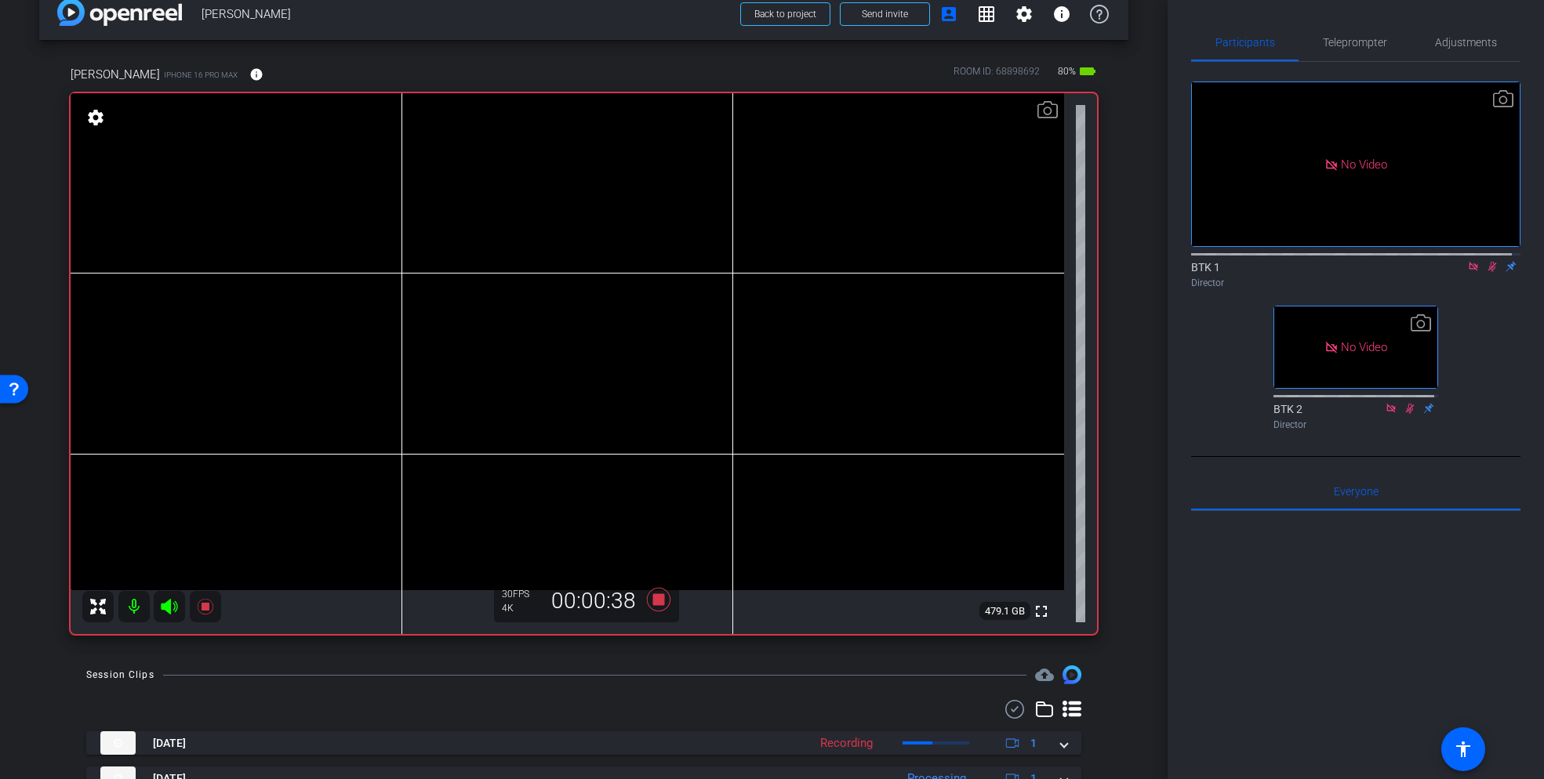
click at [1486, 272] on icon at bounding box center [1492, 266] width 13 height 11
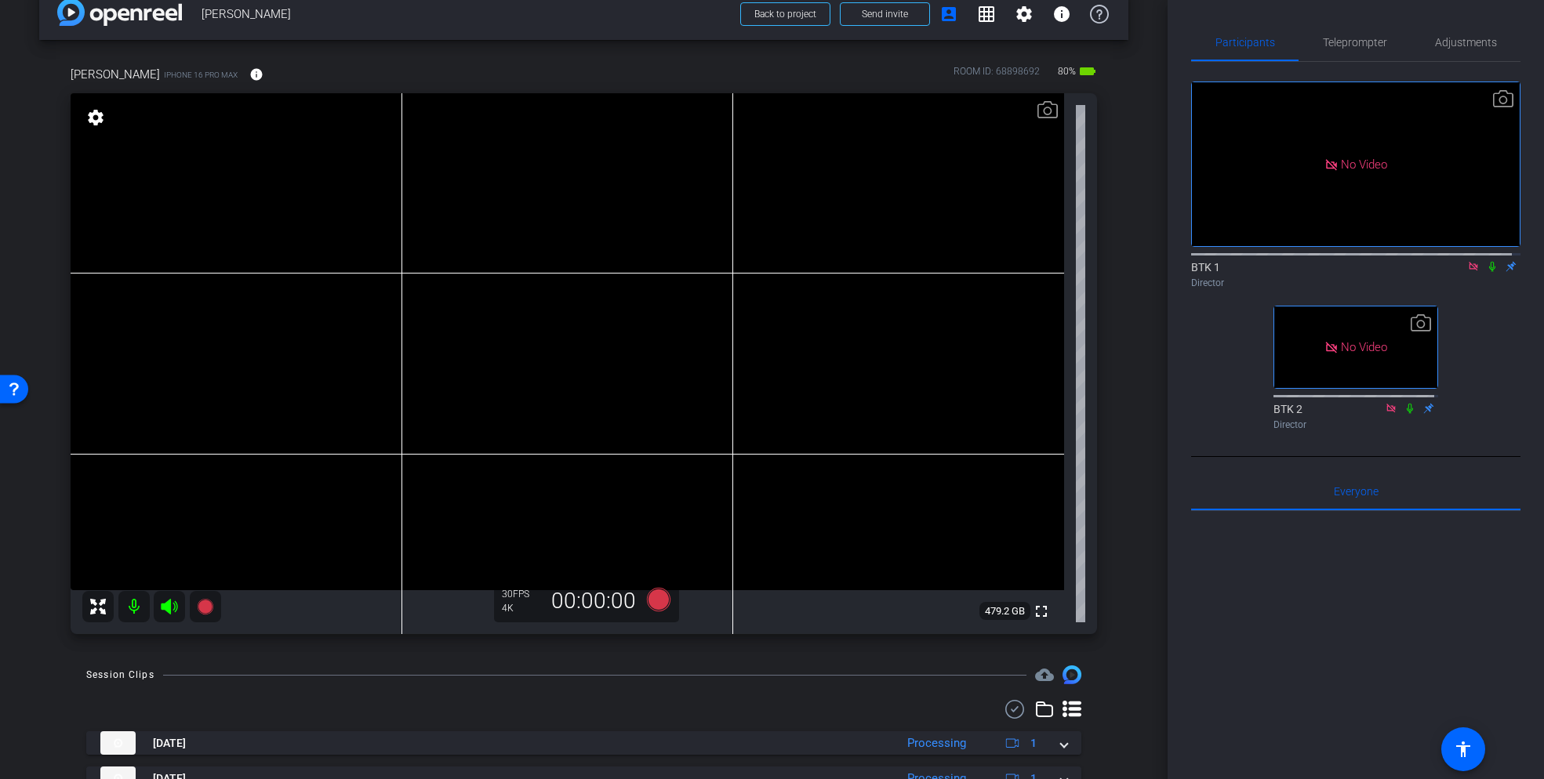
click at [1486, 272] on icon at bounding box center [1492, 266] width 13 height 11
click at [1489, 272] on icon at bounding box center [1492, 267] width 6 height 10
click at [1488, 272] on icon at bounding box center [1492, 267] width 9 height 10
click at [1350, 41] on span "Teleprompter" at bounding box center [1355, 42] width 64 height 11
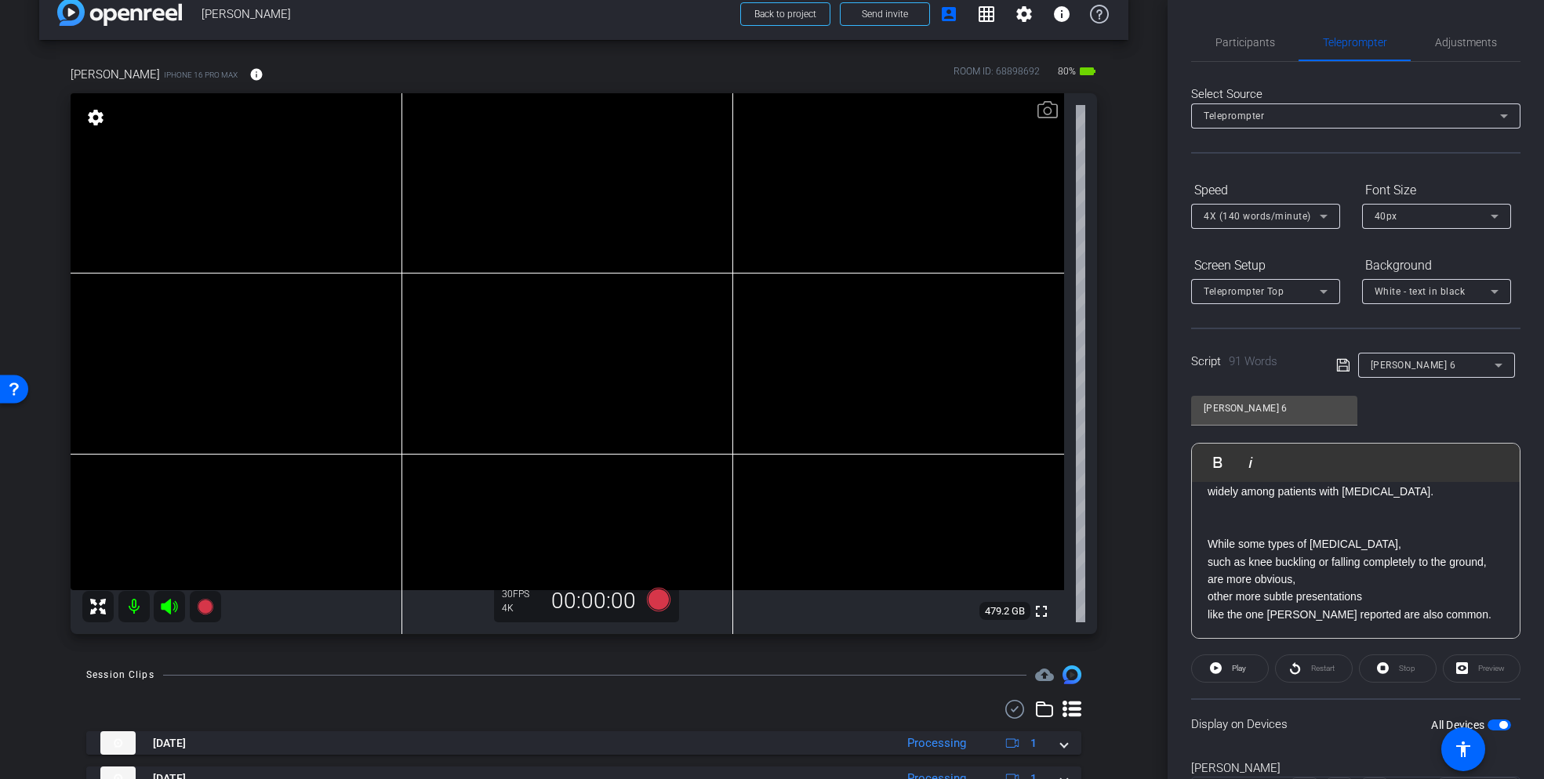
scroll to position [0, 0]
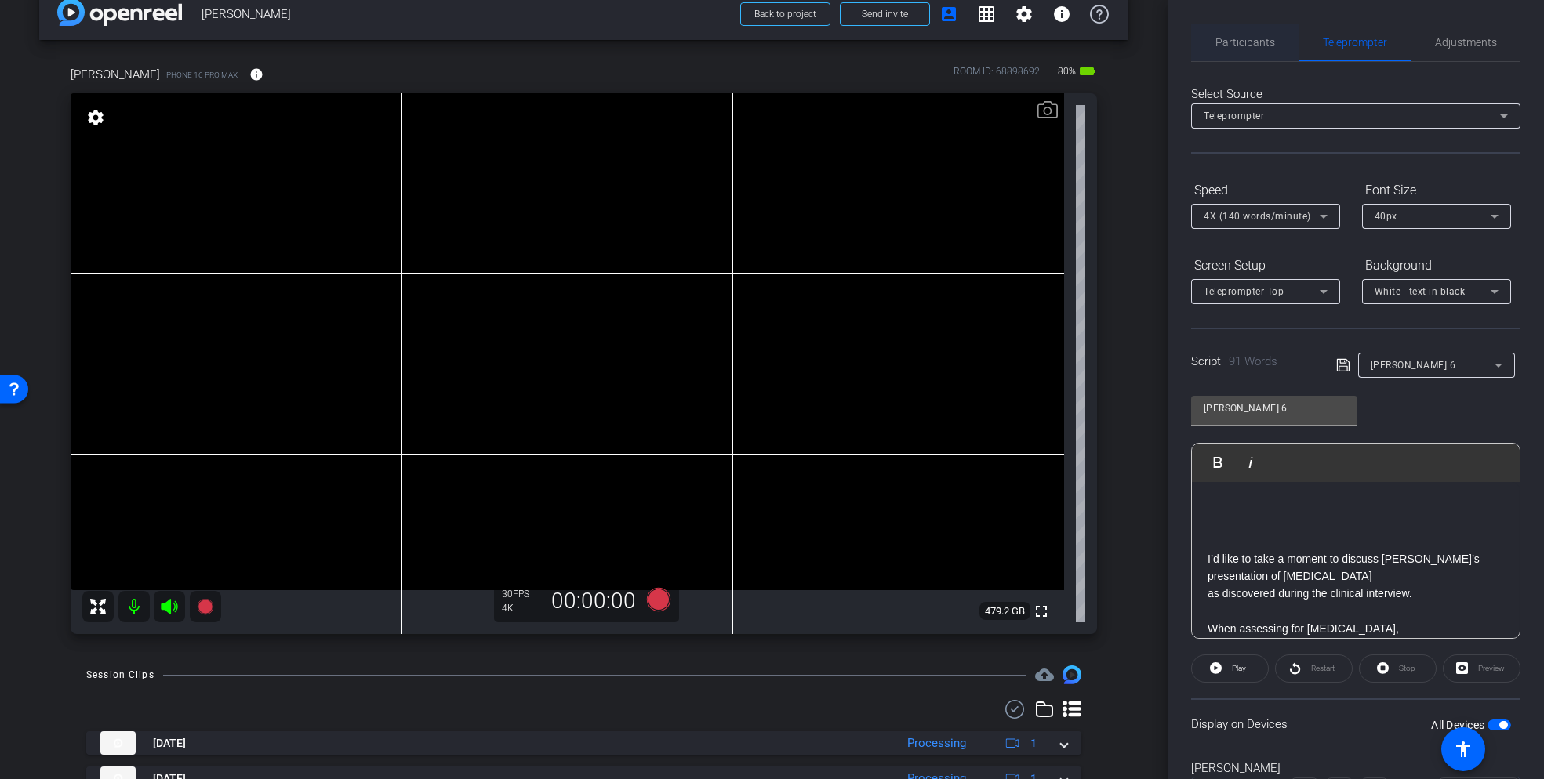
click at [1255, 42] on span "Participants" at bounding box center [1245, 42] width 60 height 11
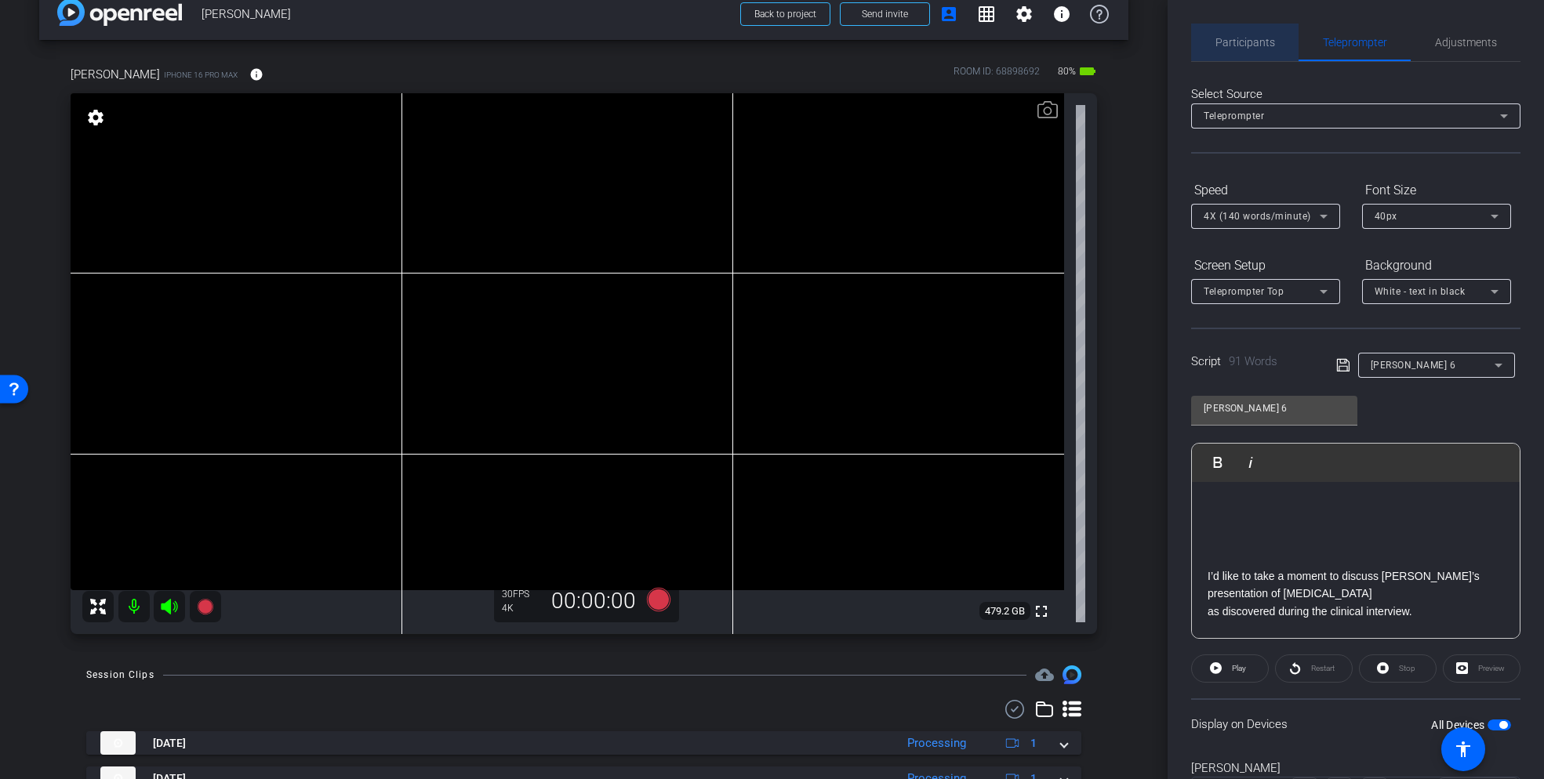
click at [1264, 38] on span "Participants" at bounding box center [1245, 42] width 60 height 11
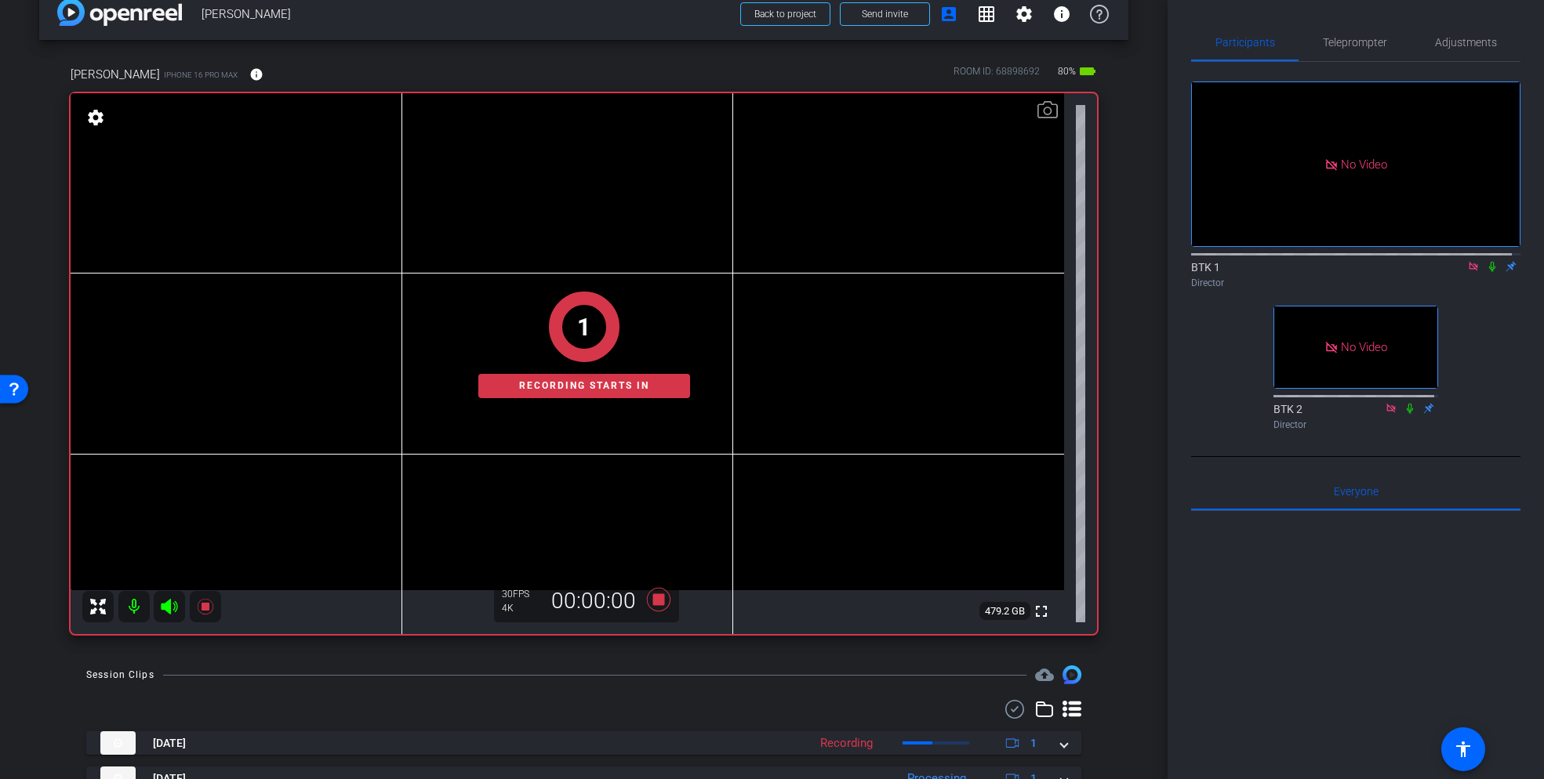
click at [1489, 262] on icon at bounding box center [1492, 267] width 6 height 10
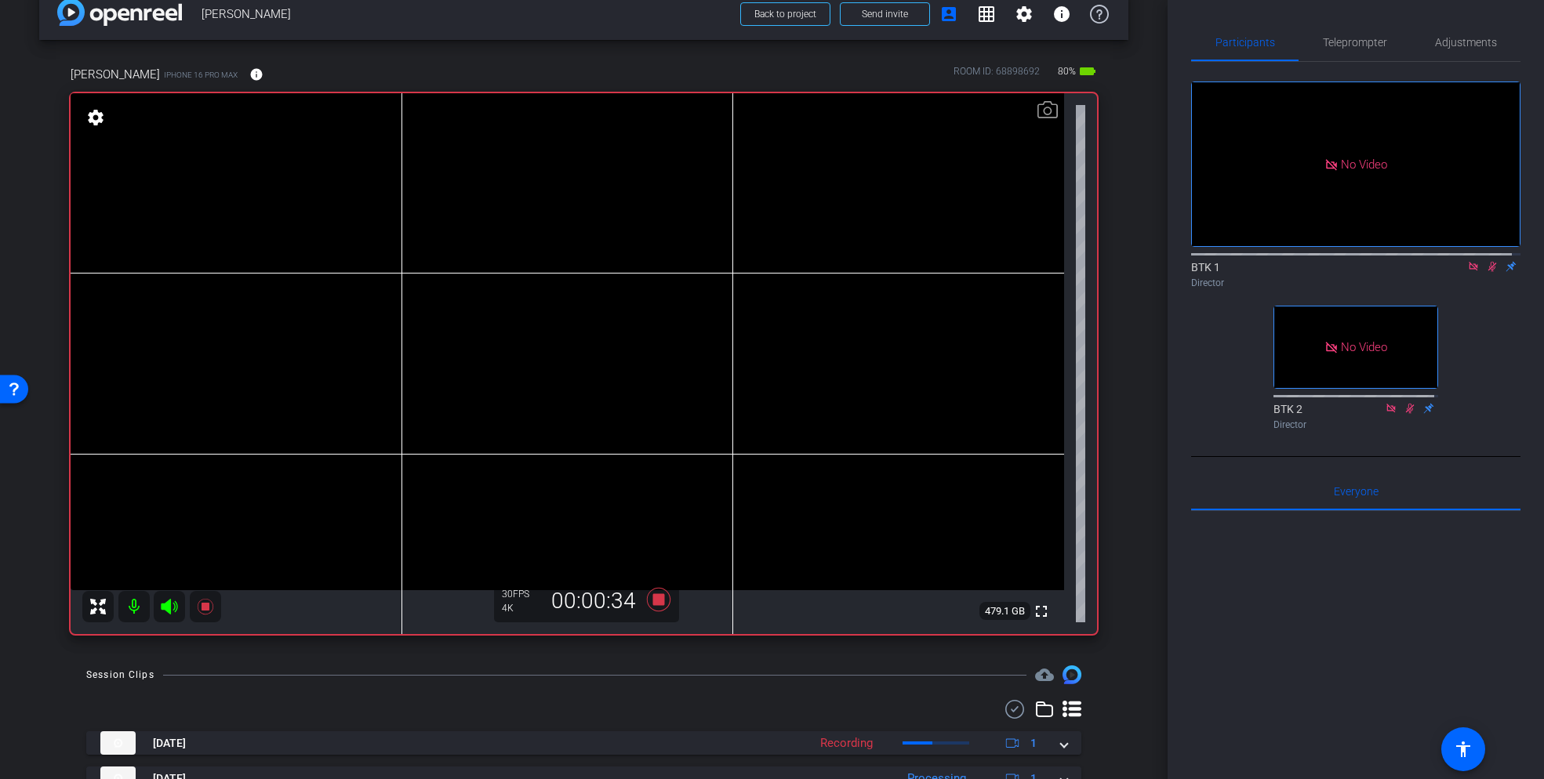
click at [1486, 261] on icon at bounding box center [1492, 266] width 13 height 11
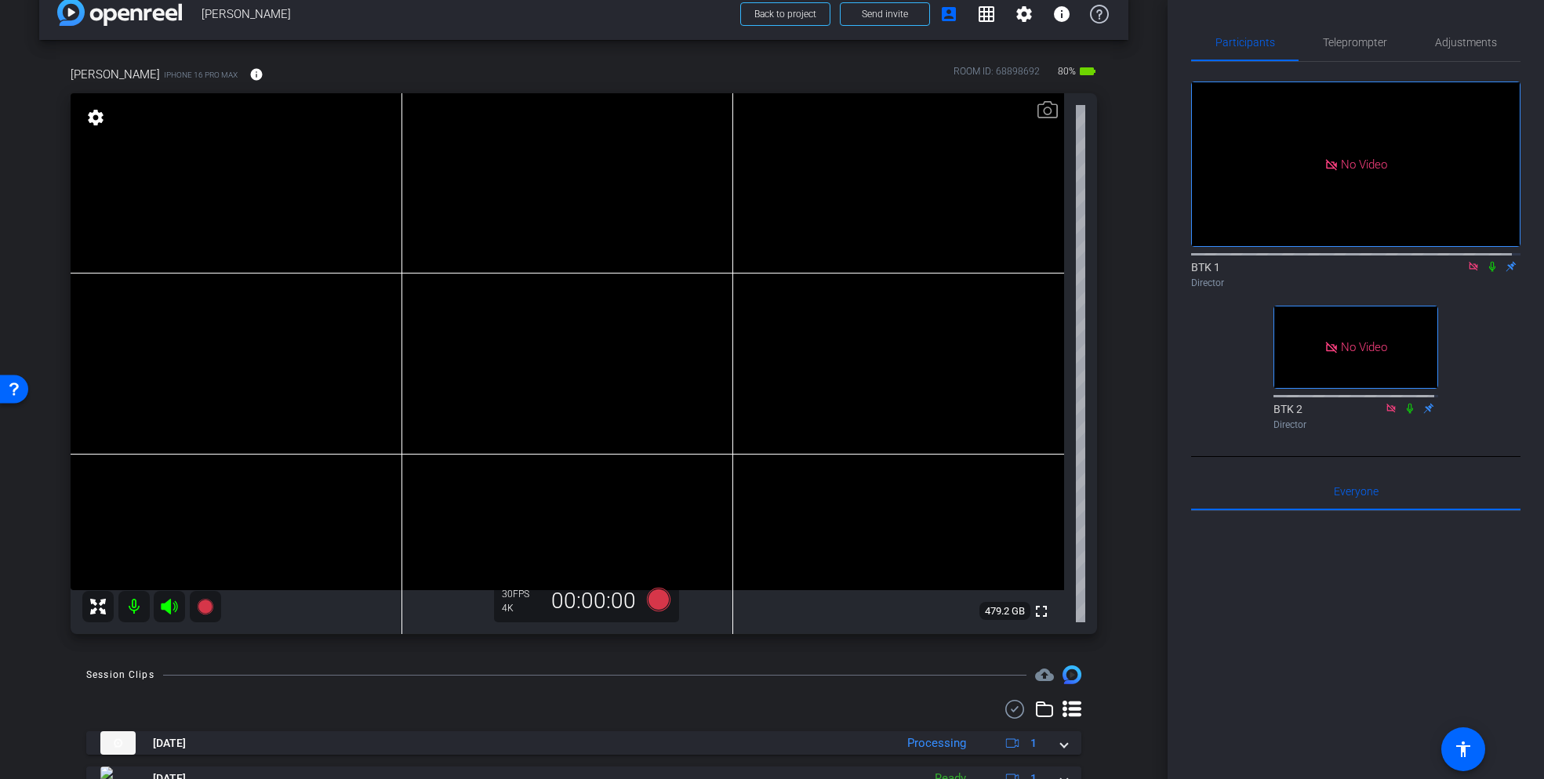
click at [1486, 261] on icon at bounding box center [1492, 266] width 13 height 11
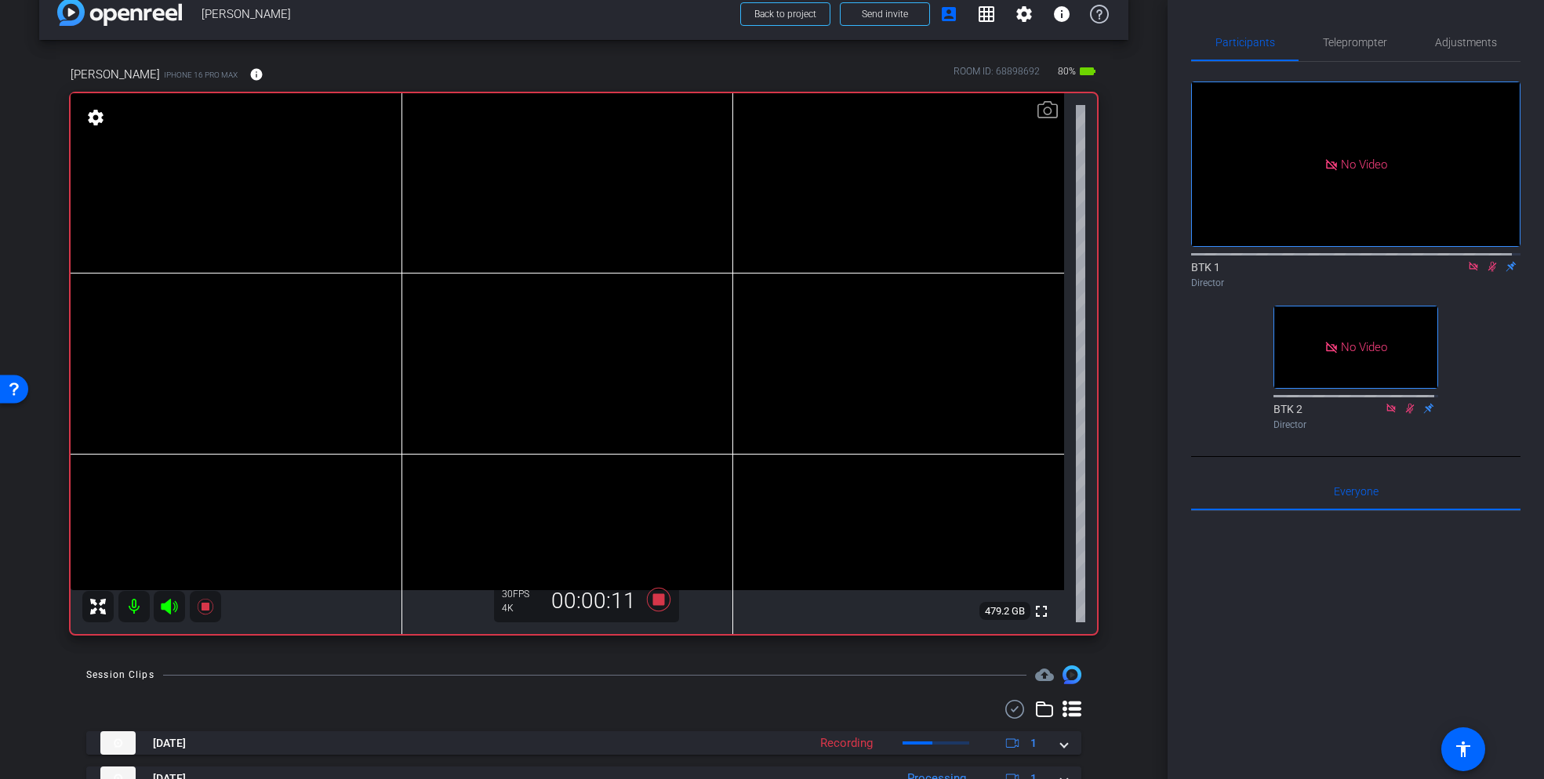
click at [1486, 261] on icon at bounding box center [1492, 266] width 13 height 11
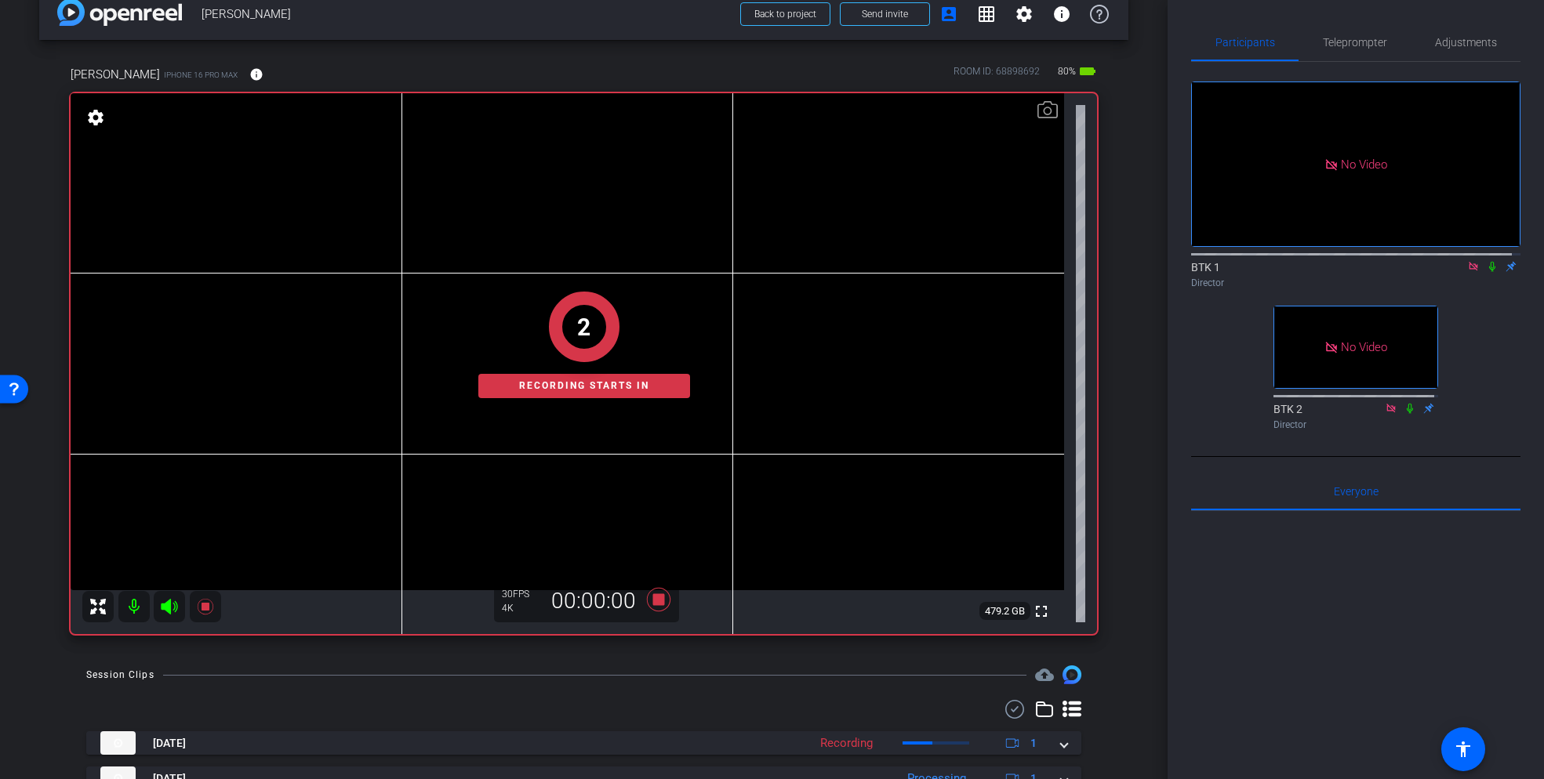
click at [1486, 261] on icon at bounding box center [1492, 266] width 13 height 11
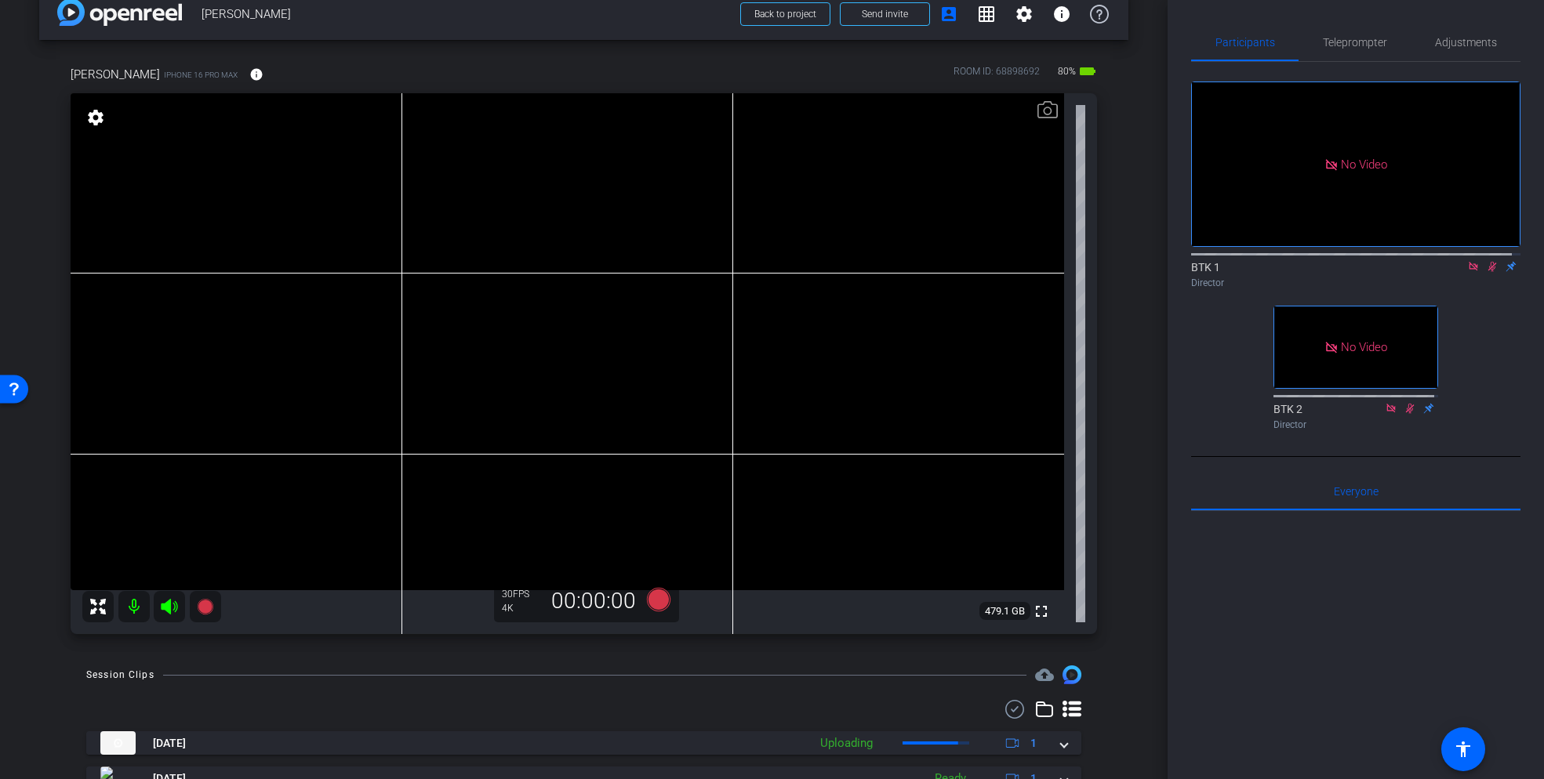
click at [1486, 261] on icon at bounding box center [1492, 266] width 13 height 11
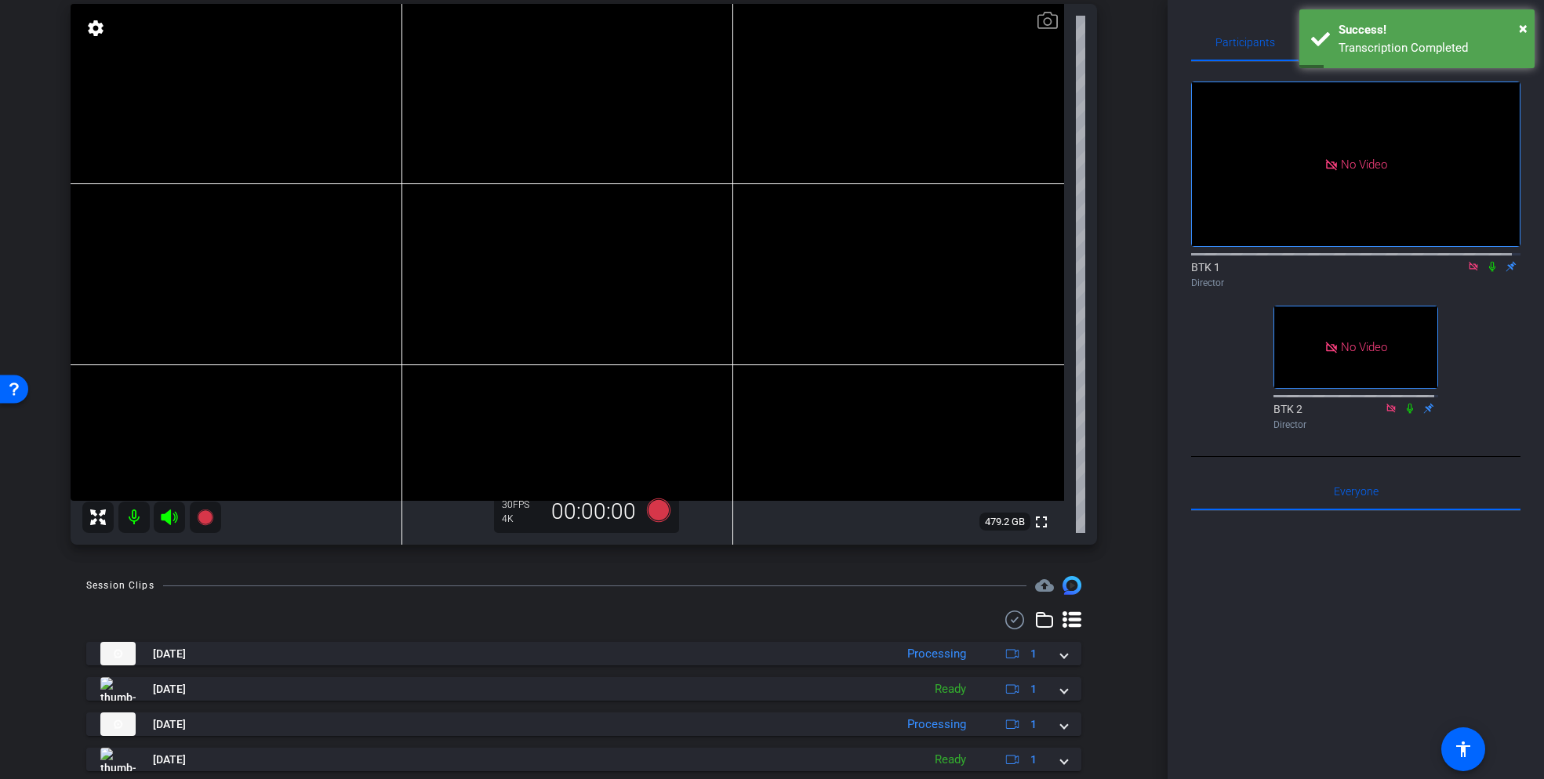
scroll to position [120, 0]
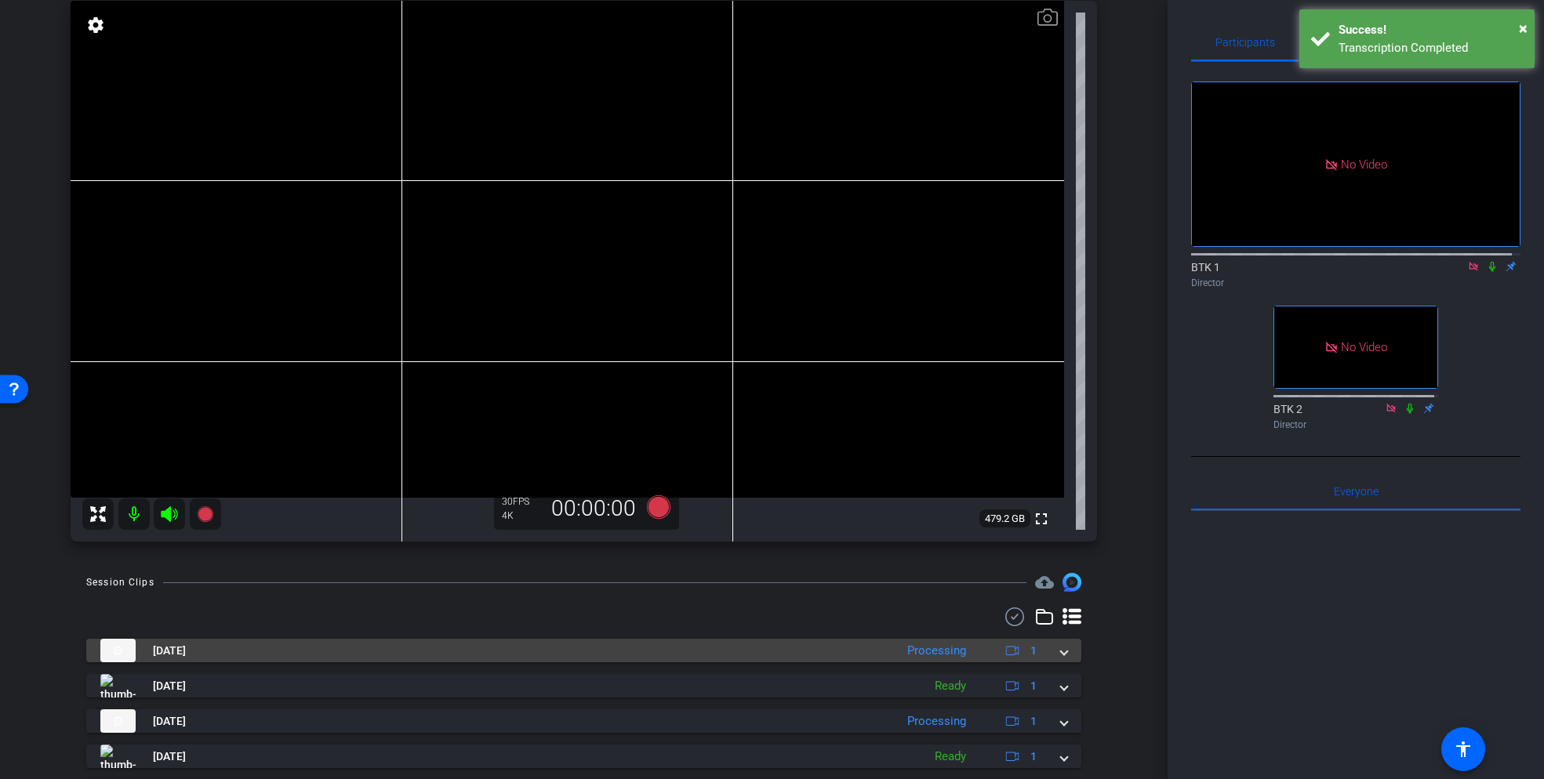
click at [1048, 652] on div "Aug 26, 2025 Processing 1" at bounding box center [580, 651] width 961 height 24
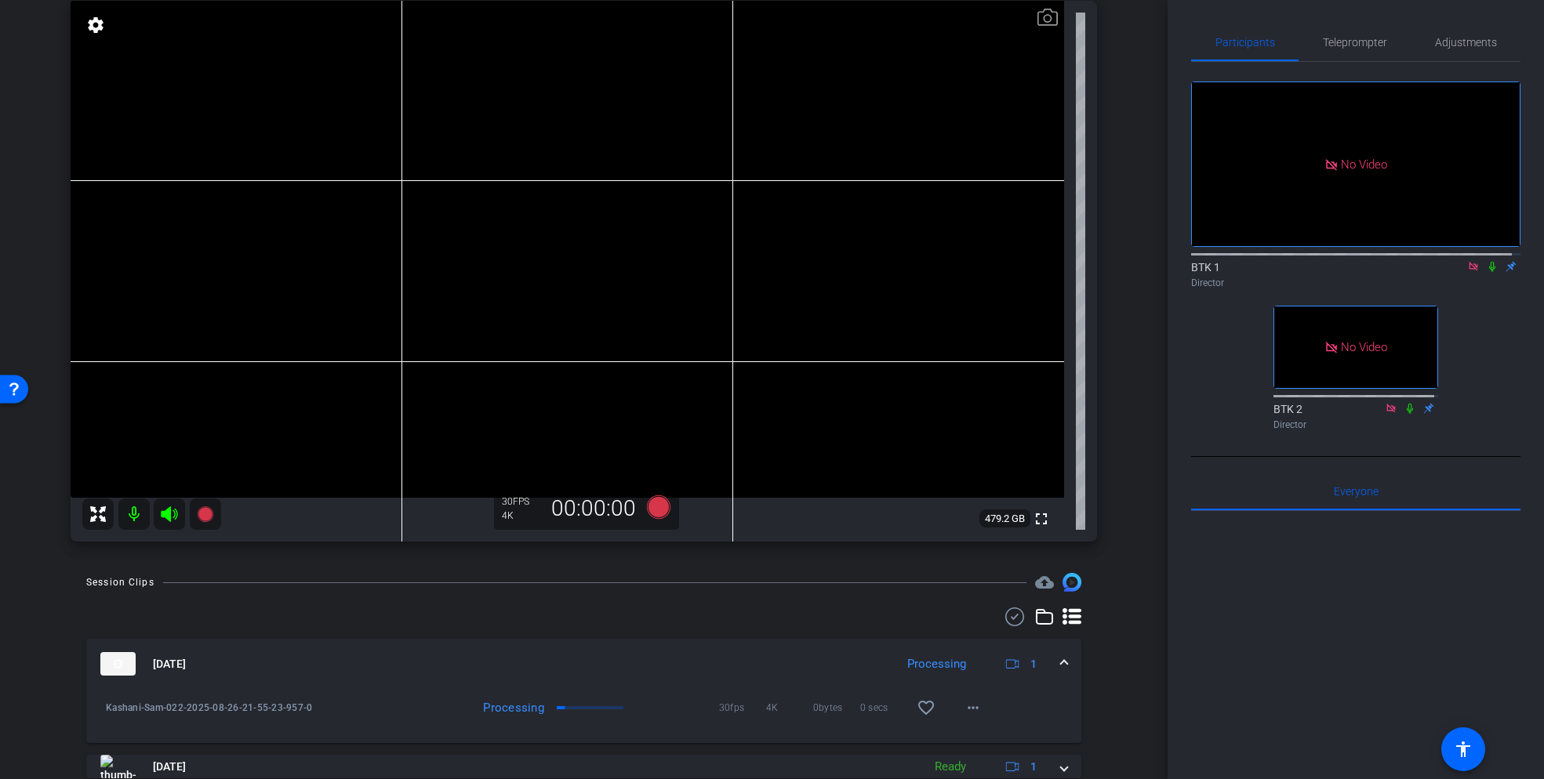
click at [1486, 261] on icon at bounding box center [1492, 266] width 13 height 11
click at [1488, 262] on icon at bounding box center [1492, 267] width 9 height 10
click at [1486, 261] on icon at bounding box center [1492, 266] width 13 height 11
click at [1488, 262] on icon at bounding box center [1492, 267] width 9 height 10
click at [1467, 261] on icon at bounding box center [1473, 266] width 13 height 11
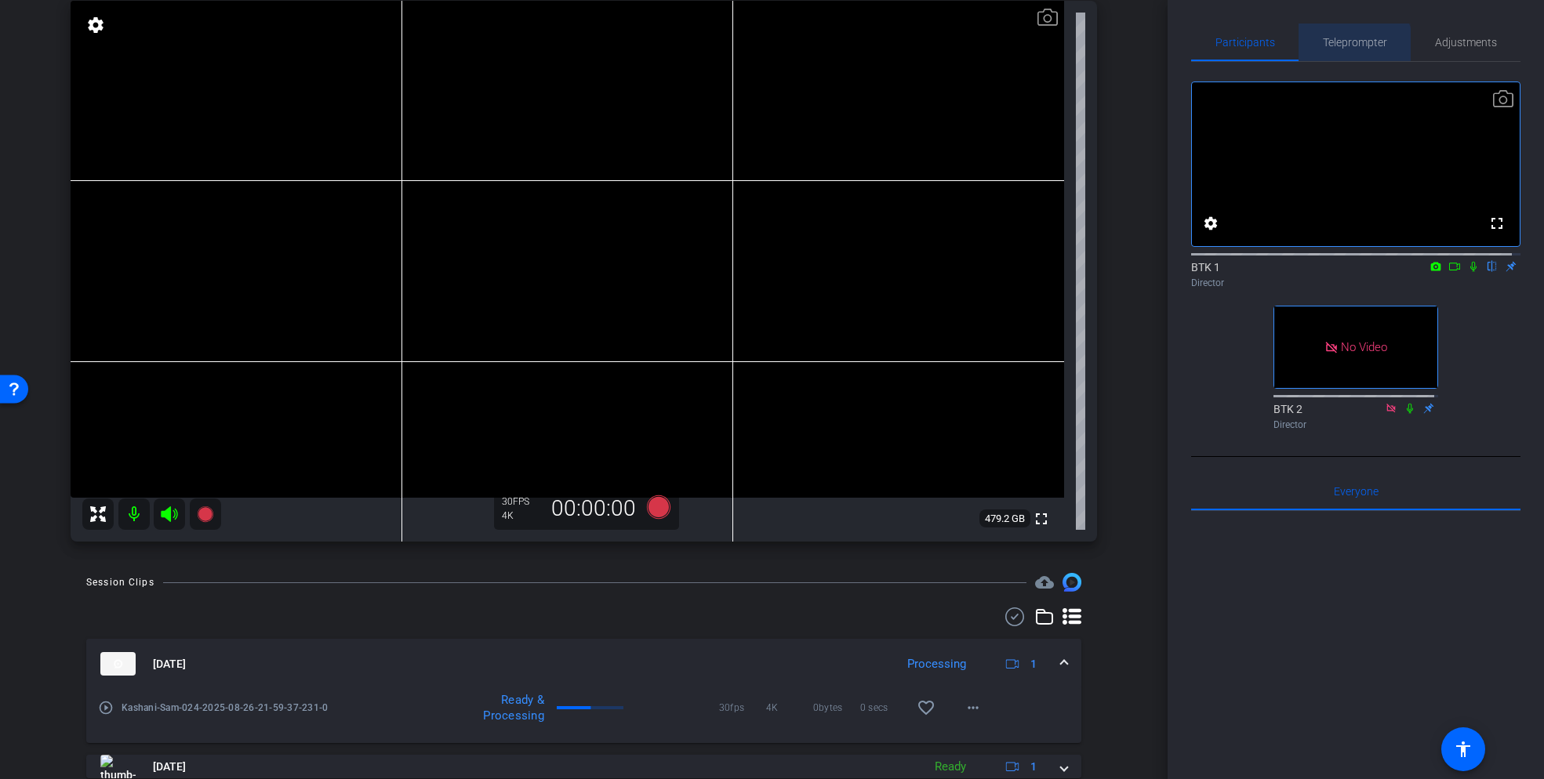
click at [1349, 45] on span "Teleprompter" at bounding box center [1355, 42] width 64 height 11
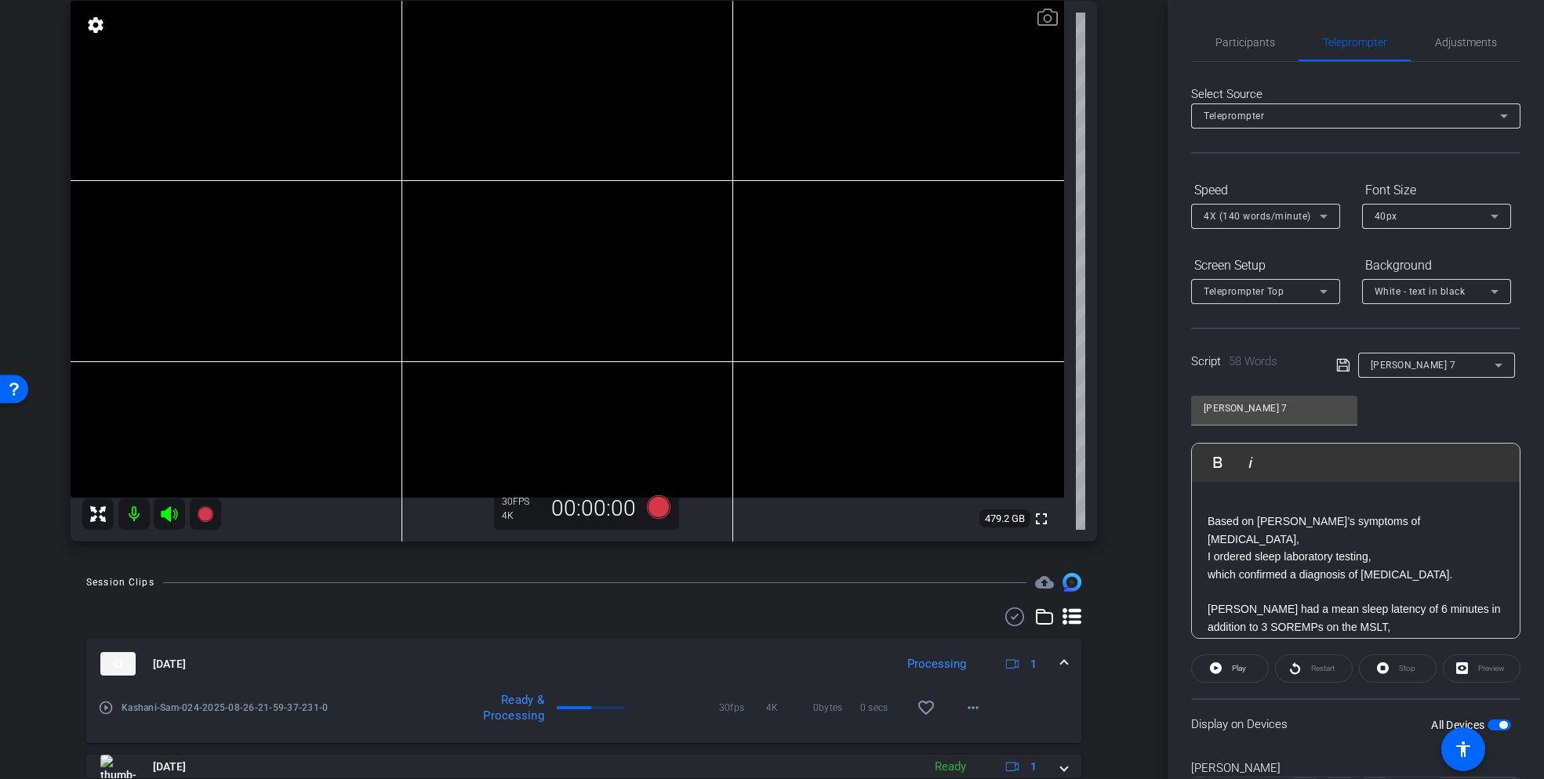
scroll to position [76, 0]
drag, startPoint x: 1361, startPoint y: 517, endPoint x: 1312, endPoint y: 522, distance: 49.7
click at [1312, 522] on p "Based on Christina’s symptoms of excessive daytime sleepiness," at bounding box center [1356, 526] width 296 height 35
drag, startPoint x: 1417, startPoint y: 519, endPoint x: 1335, endPoint y: 543, distance: 85.6
click at [1335, 543] on p "Based on Christina’s clinical presentation of excessive daytime sleepiness," at bounding box center [1356, 526] width 296 height 35
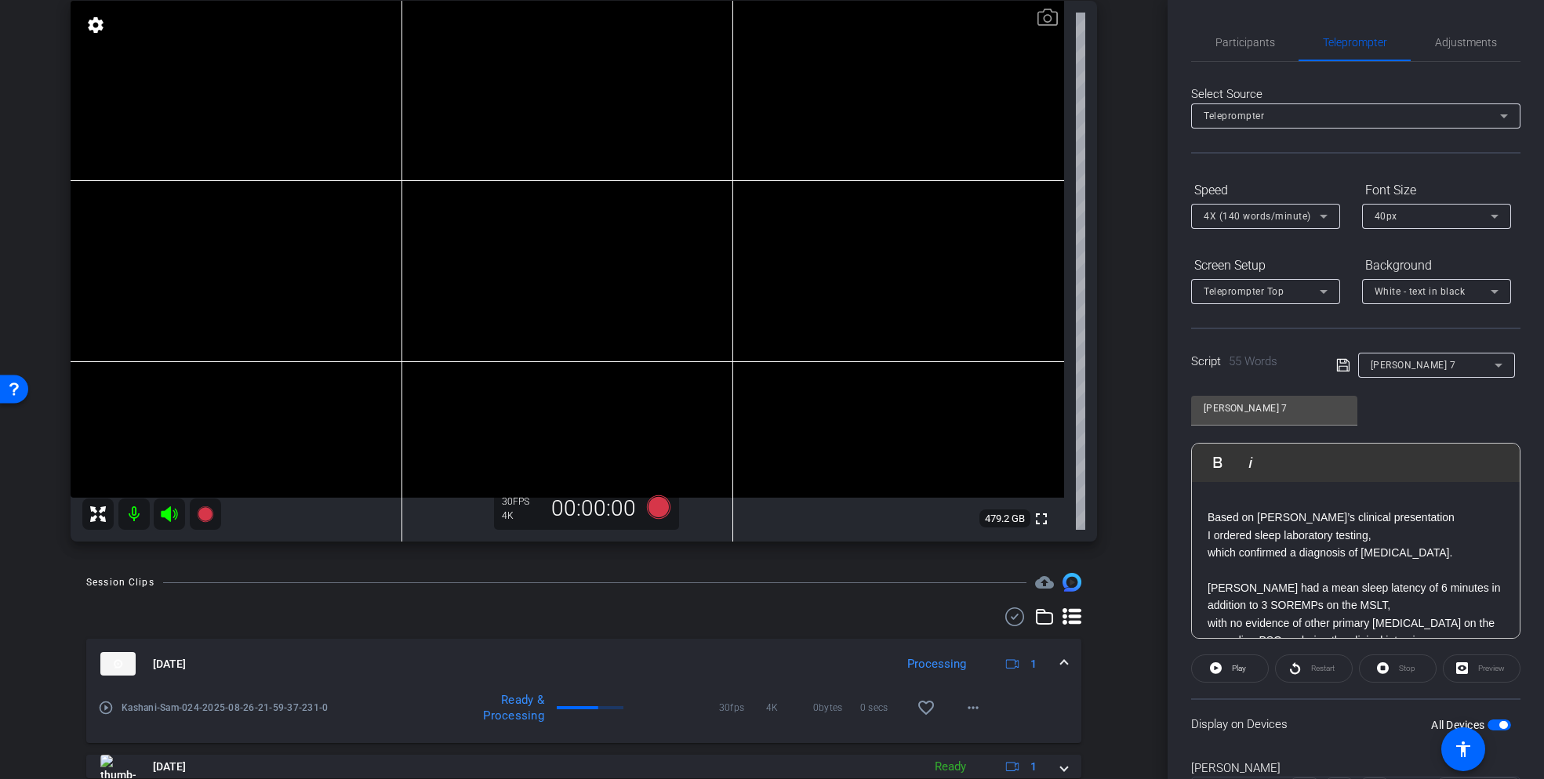
drag, startPoint x: 1257, startPoint y: 536, endPoint x: 1284, endPoint y: 542, distance: 28.0
click at [1260, 536] on p "I ordered sleep laboratory testing," at bounding box center [1356, 535] width 296 height 17
drag, startPoint x: 1296, startPoint y: 536, endPoint x: 1376, endPoint y: 533, distance: 80.0
click at [1376, 533] on p "I ordered a sleep laboratory testing," at bounding box center [1356, 535] width 296 height 17
drag, startPoint x: 1355, startPoint y: 541, endPoint x: 1364, endPoint y: 547, distance: 11.3
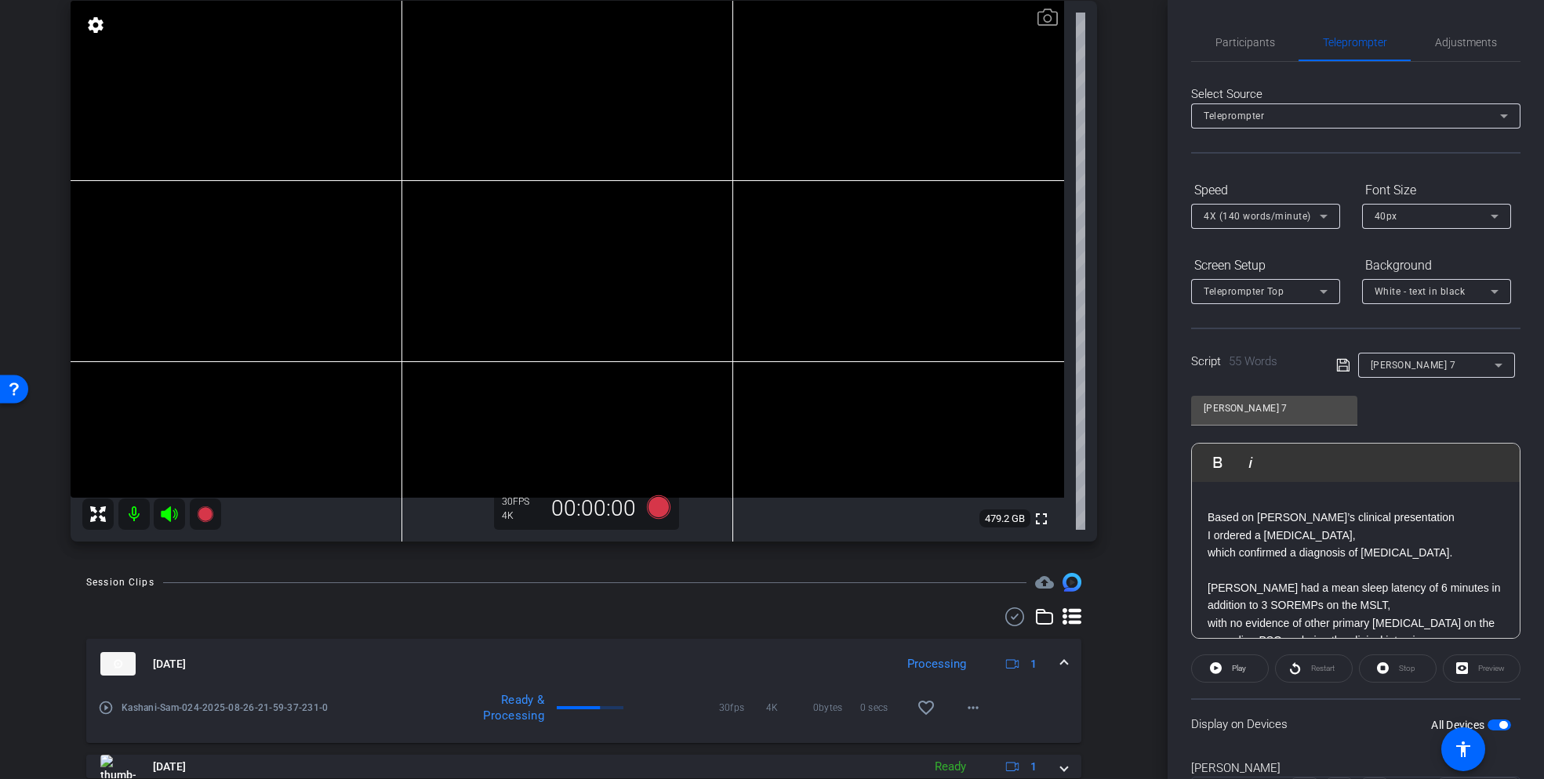
click at [1355, 541] on p "I ordered a sleep study," at bounding box center [1356, 535] width 296 height 17
click at [1369, 568] on p at bounding box center [1356, 570] width 296 height 17
click at [1338, 365] on icon at bounding box center [1343, 365] width 14 height 19
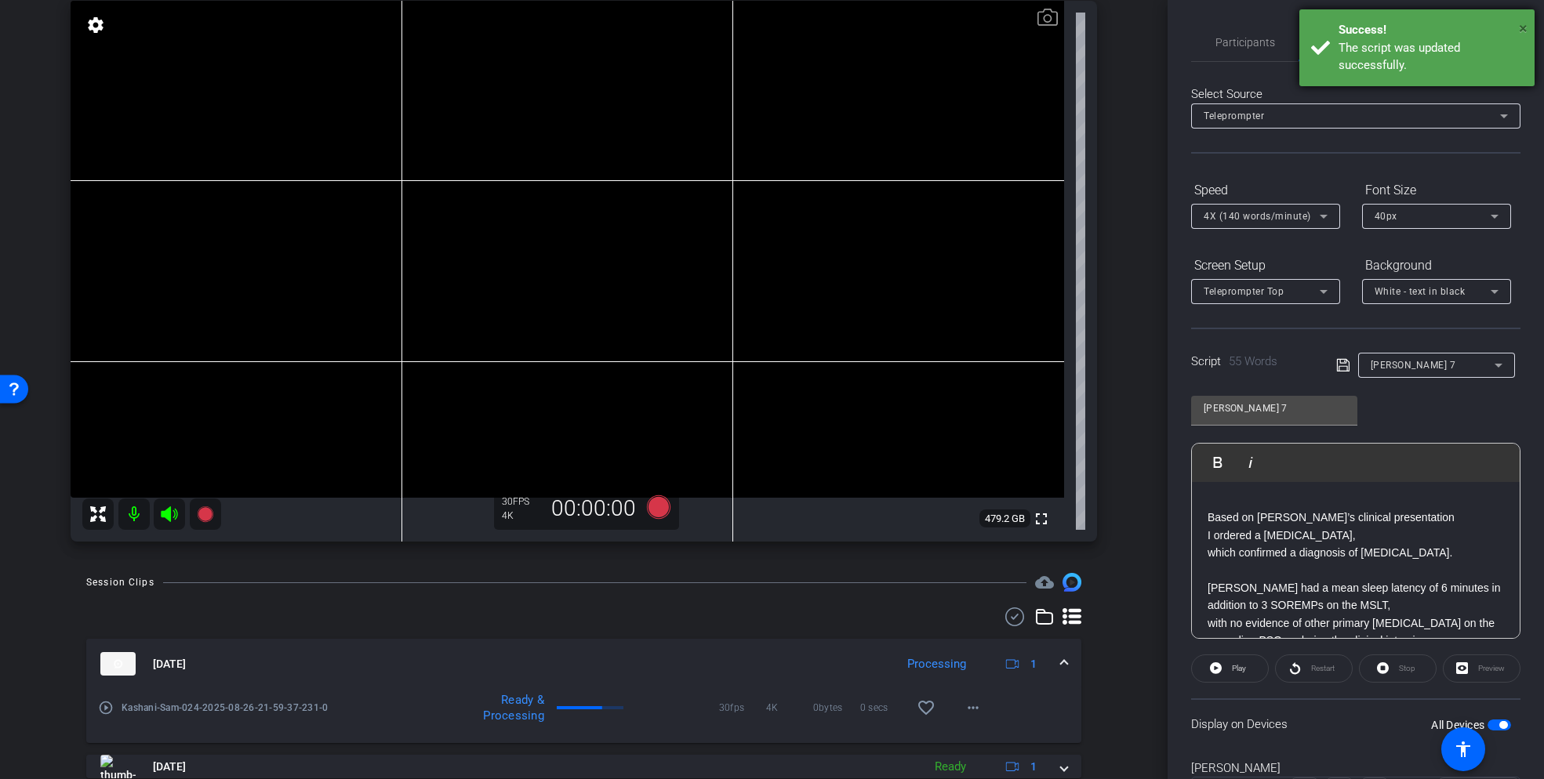
click at [1524, 28] on span "×" at bounding box center [1523, 28] width 9 height 19
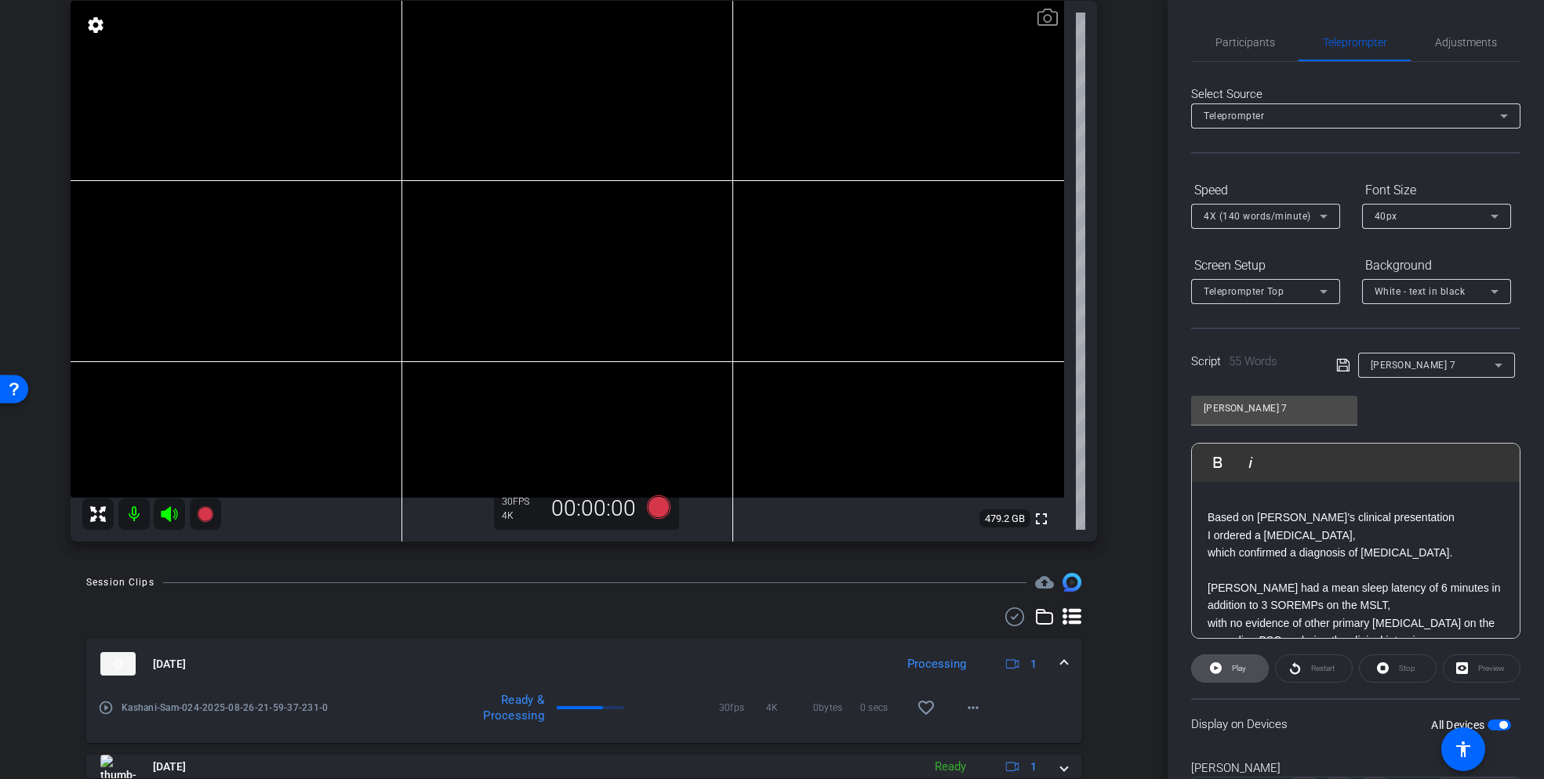
click at [1232, 673] on span "Play" at bounding box center [1239, 668] width 14 height 9
click at [1235, 670] on span "Pause" at bounding box center [1239, 668] width 21 height 9
click at [1411, 518] on p "Based on Christina’s clinical presentation" at bounding box center [1356, 517] width 296 height 17
click at [1248, 42] on span "Participants" at bounding box center [1245, 42] width 60 height 11
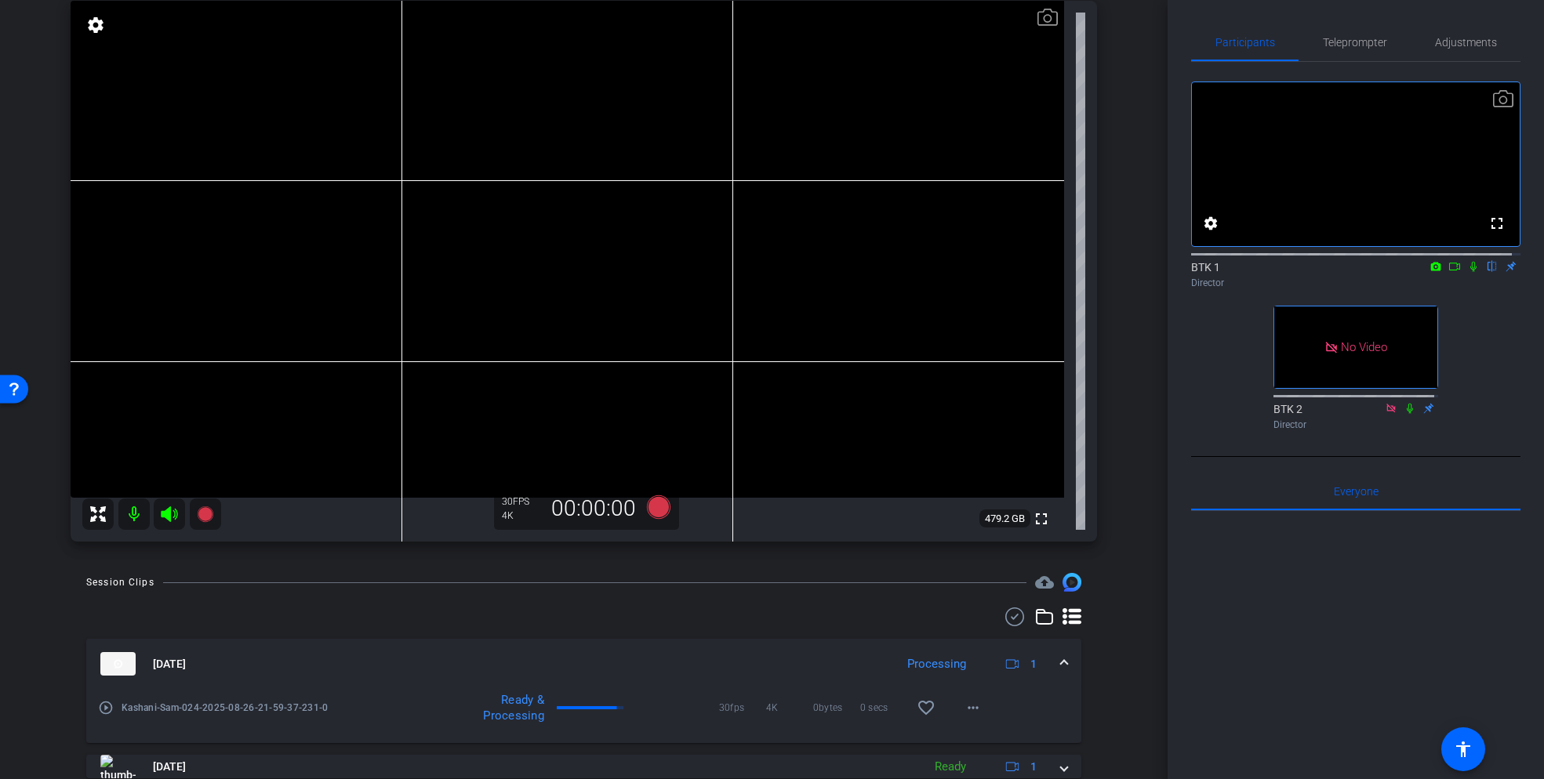
click at [1449, 272] on icon at bounding box center [1454, 266] width 13 height 11
click at [1343, 37] on span "Teleprompter" at bounding box center [1355, 40] width 64 height 11
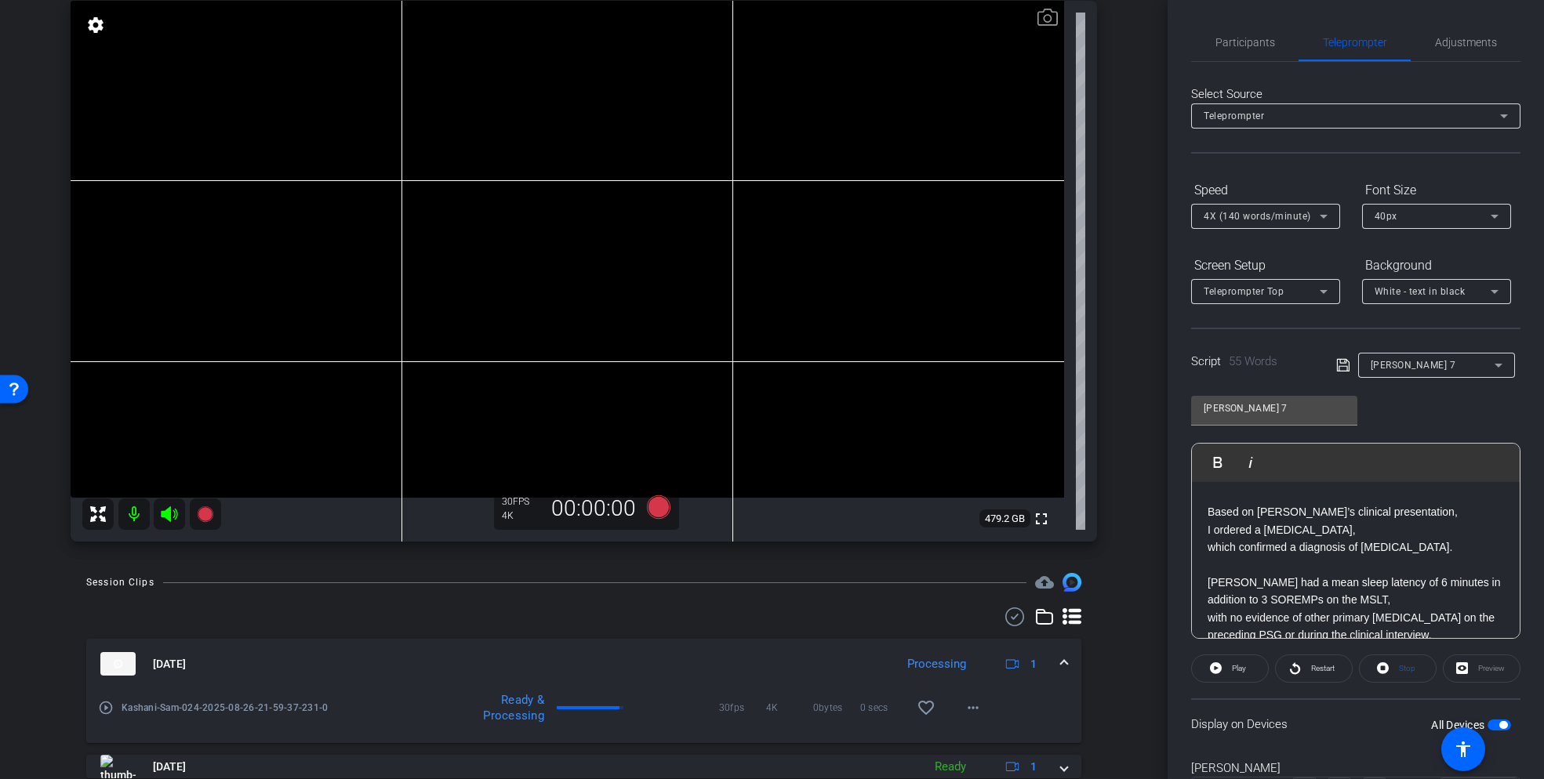
scroll to position [76, 0]
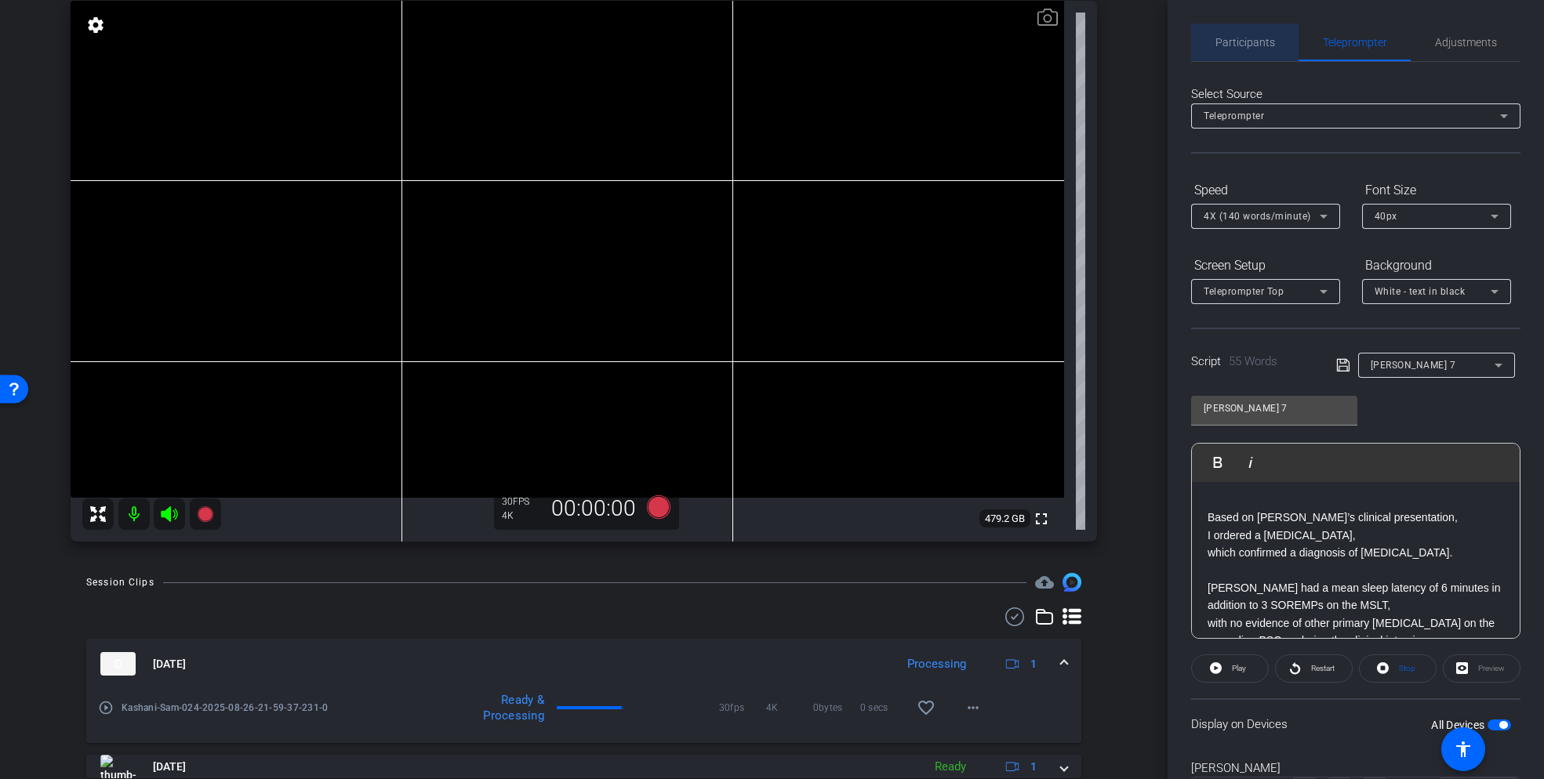
click at [1251, 45] on span "Participants" at bounding box center [1245, 42] width 60 height 11
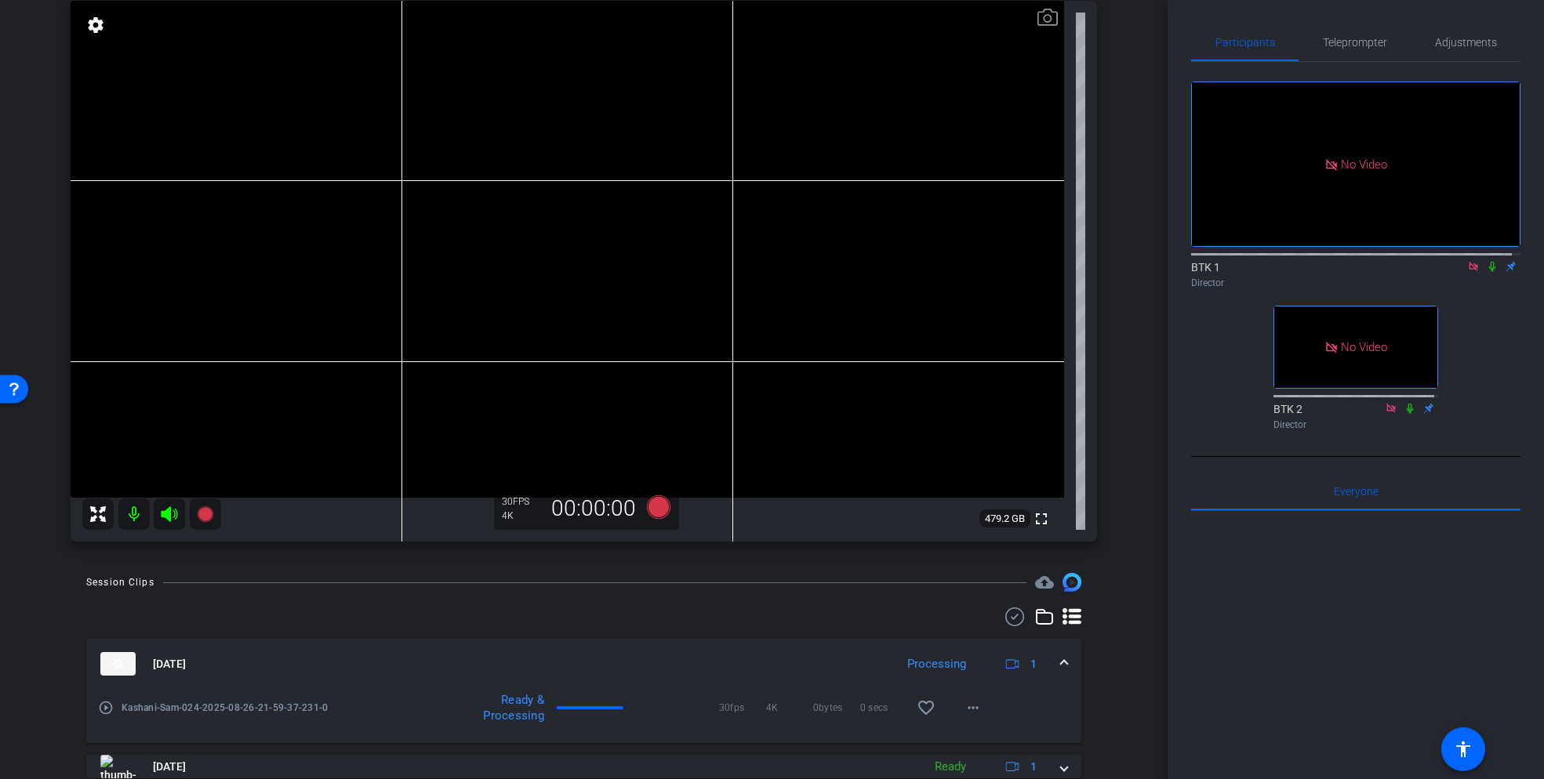
click at [1486, 261] on icon at bounding box center [1492, 266] width 13 height 11
click at [1488, 262] on icon at bounding box center [1492, 267] width 9 height 10
click at [1489, 262] on icon at bounding box center [1492, 267] width 6 height 10
click at [1342, 37] on span "Teleprompter" at bounding box center [1355, 42] width 64 height 11
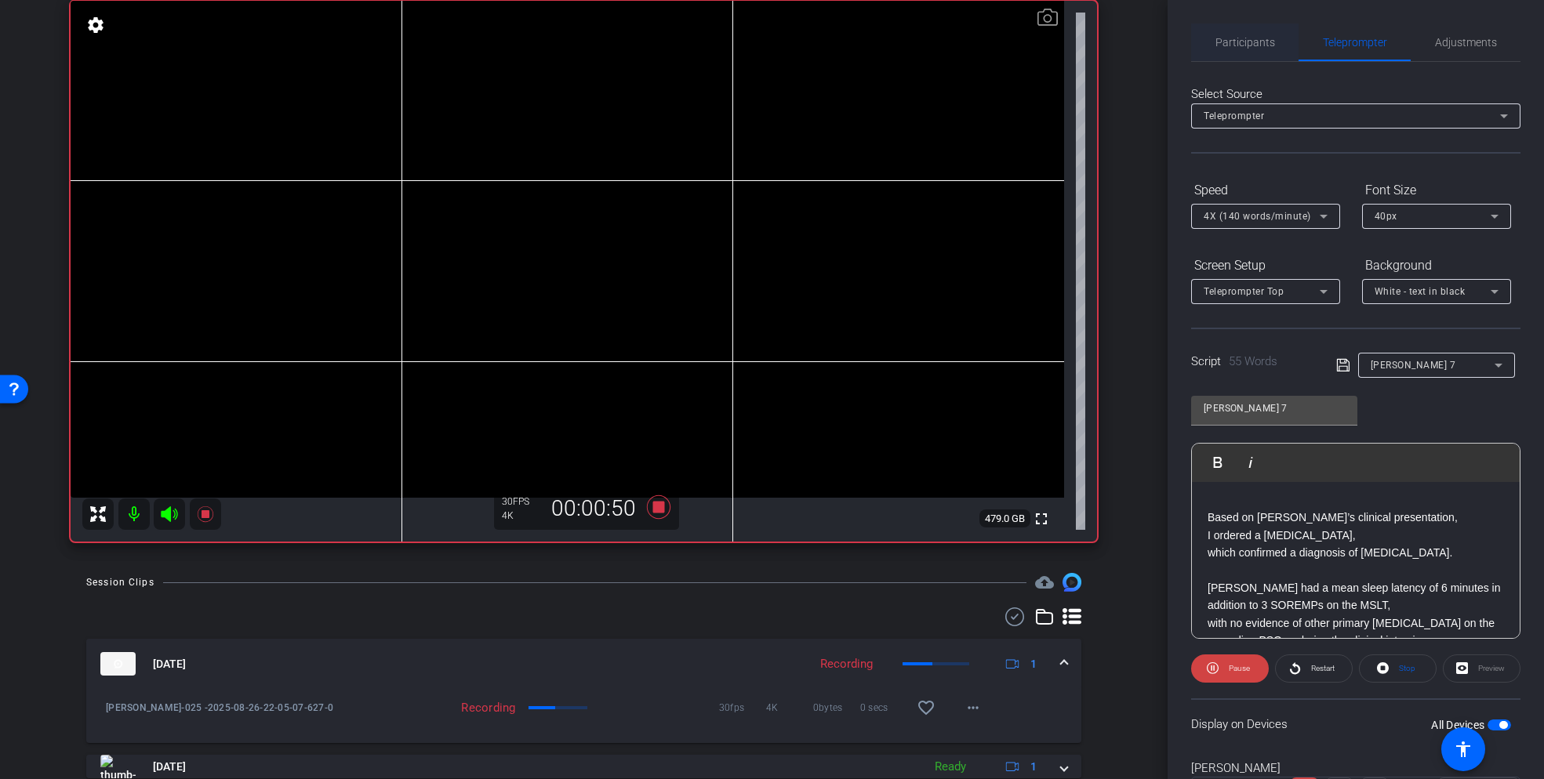
click at [1255, 43] on span "Participants" at bounding box center [1245, 42] width 60 height 11
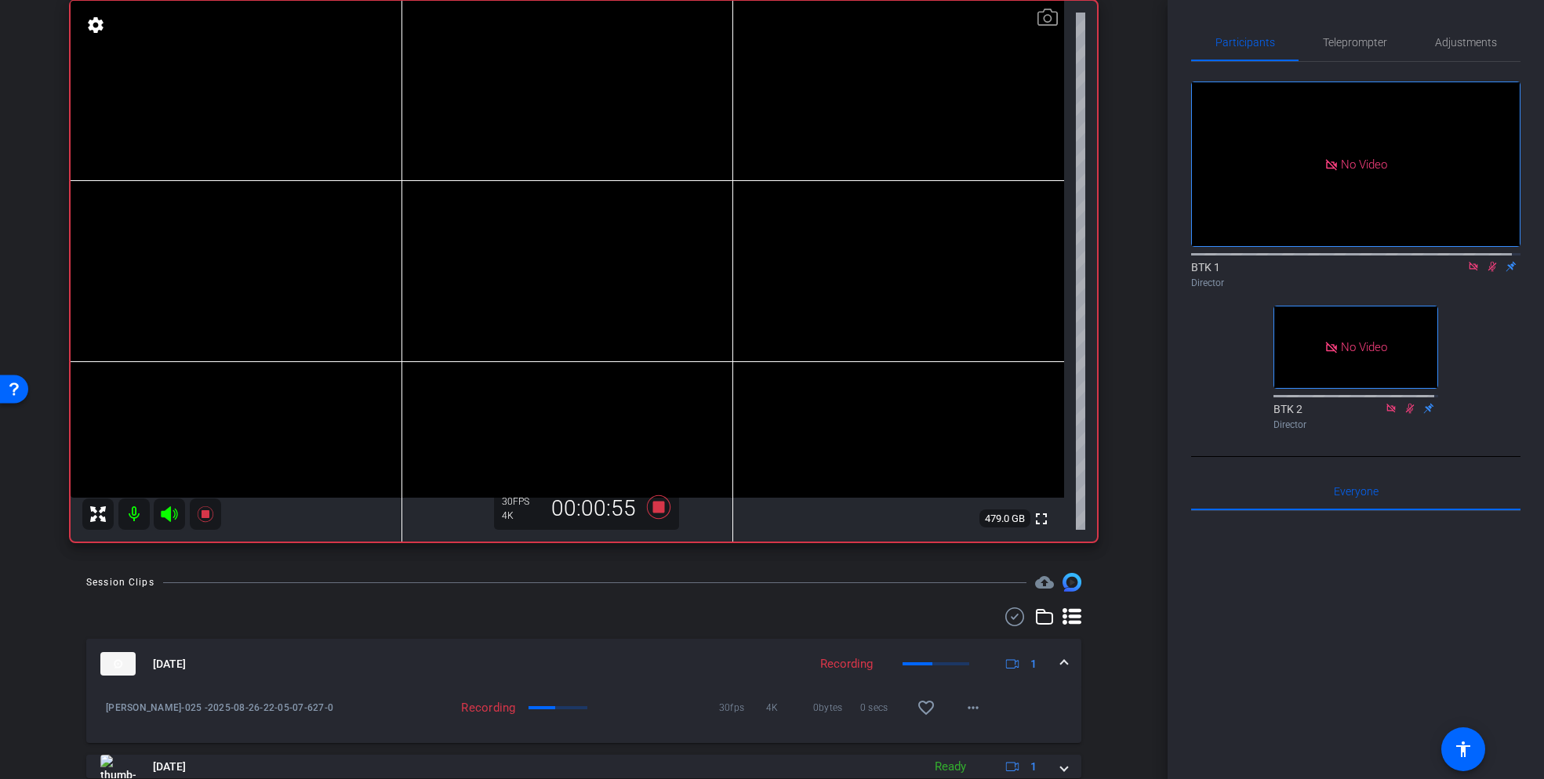
click at [1488, 262] on icon at bounding box center [1492, 267] width 9 height 10
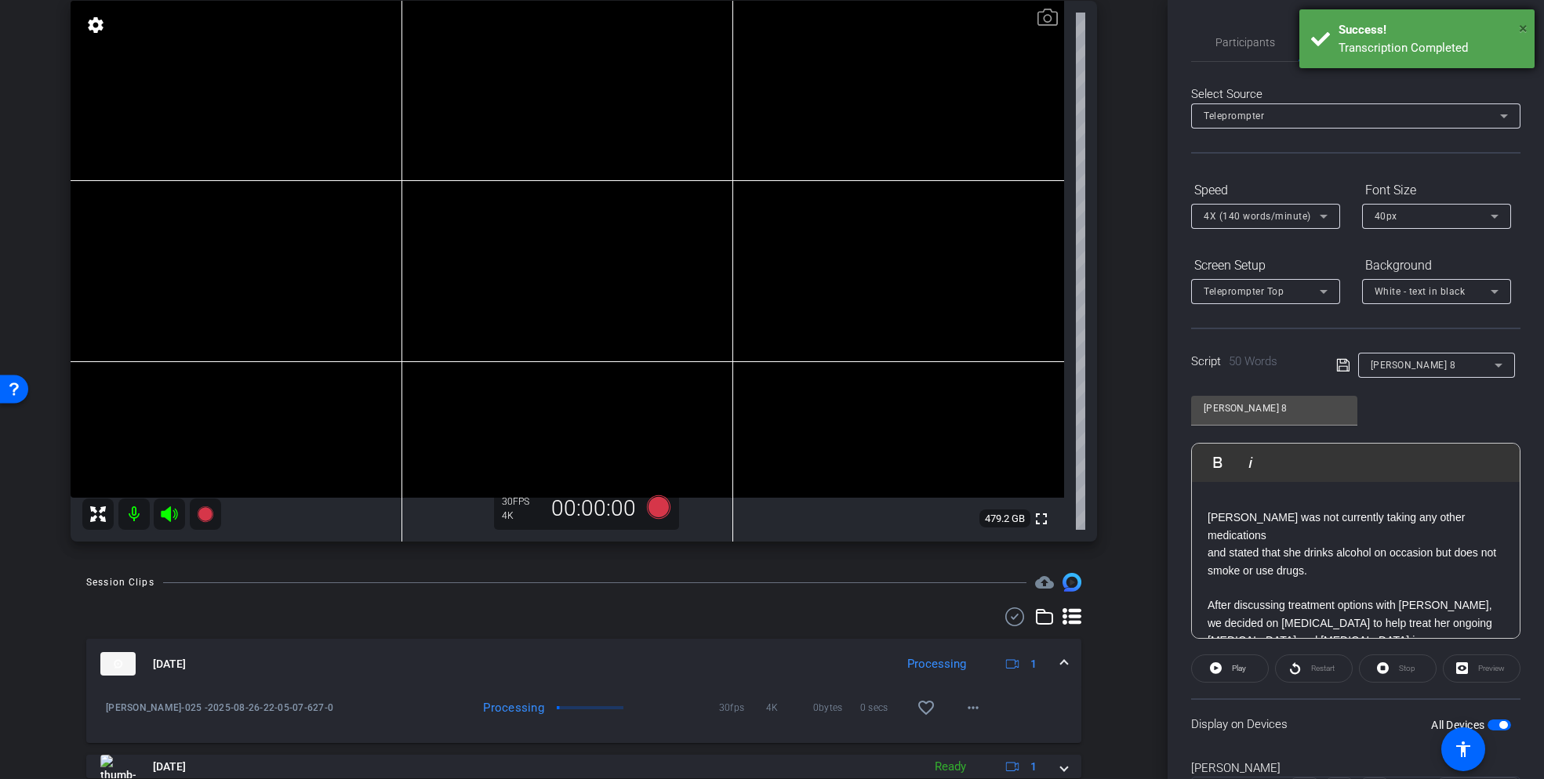
click at [1522, 26] on span "×" at bounding box center [1523, 28] width 9 height 19
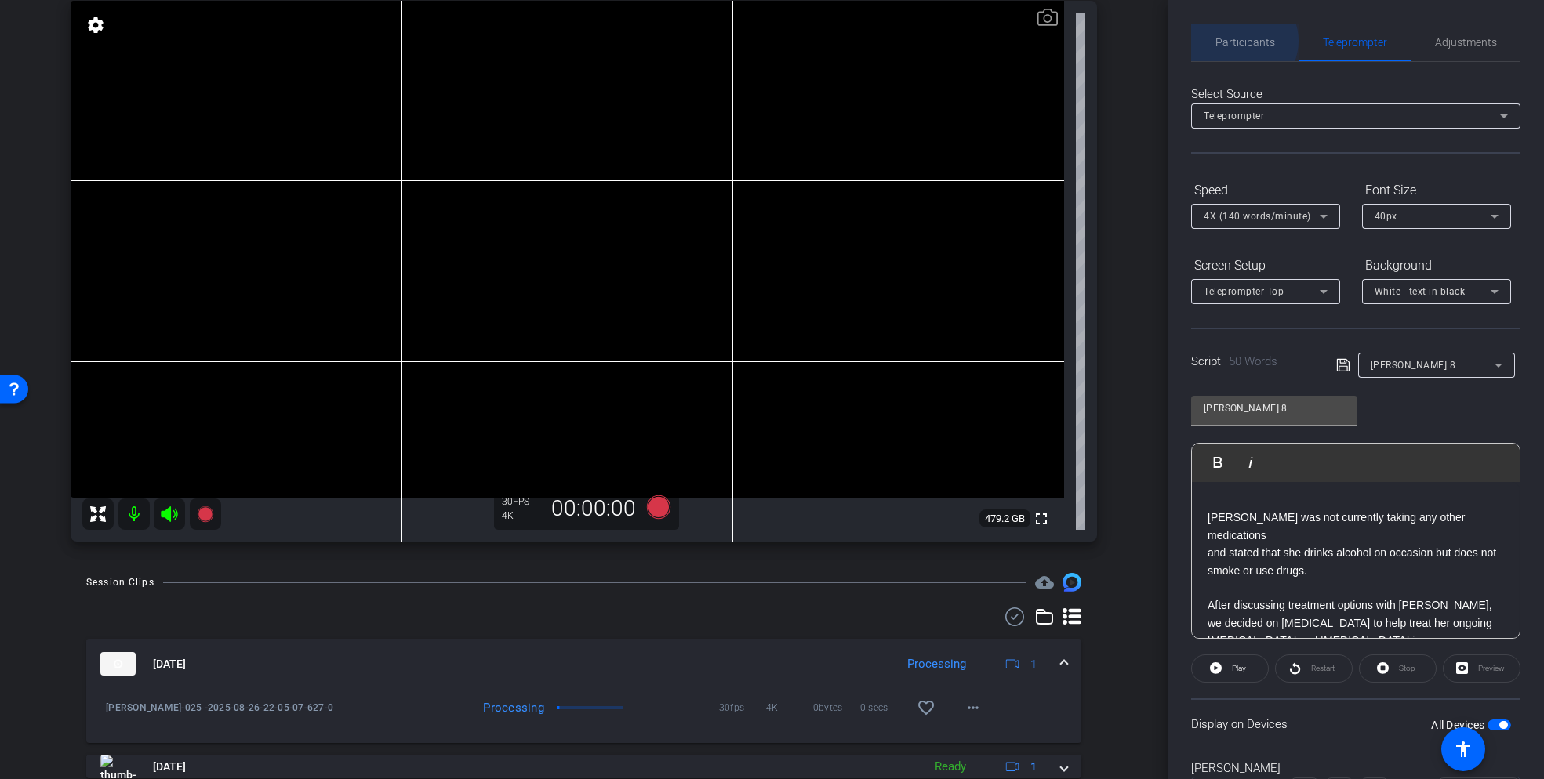
click at [1240, 41] on span "Participants" at bounding box center [1245, 42] width 60 height 11
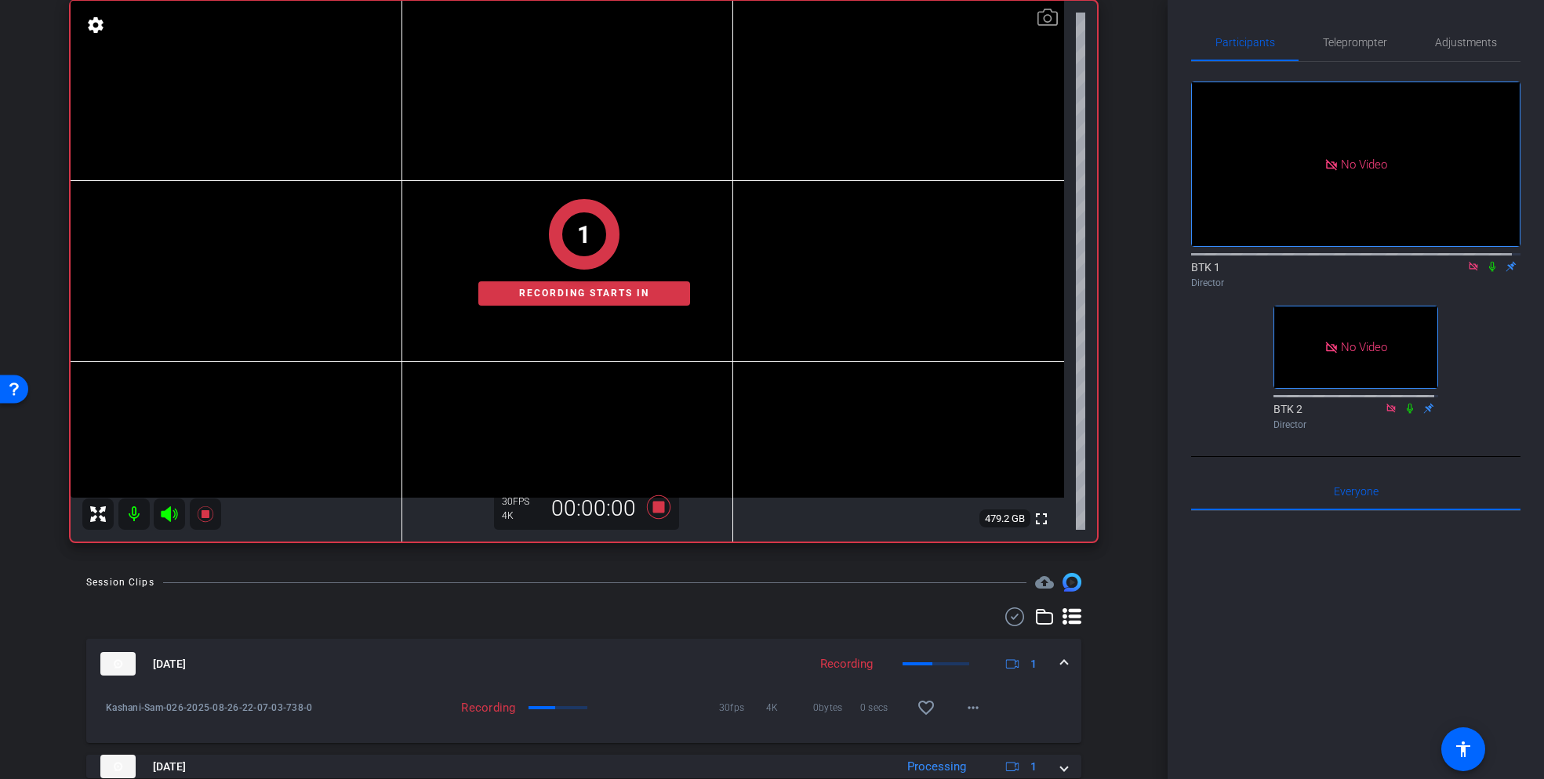
click at [1487, 261] on icon at bounding box center [1492, 266] width 13 height 11
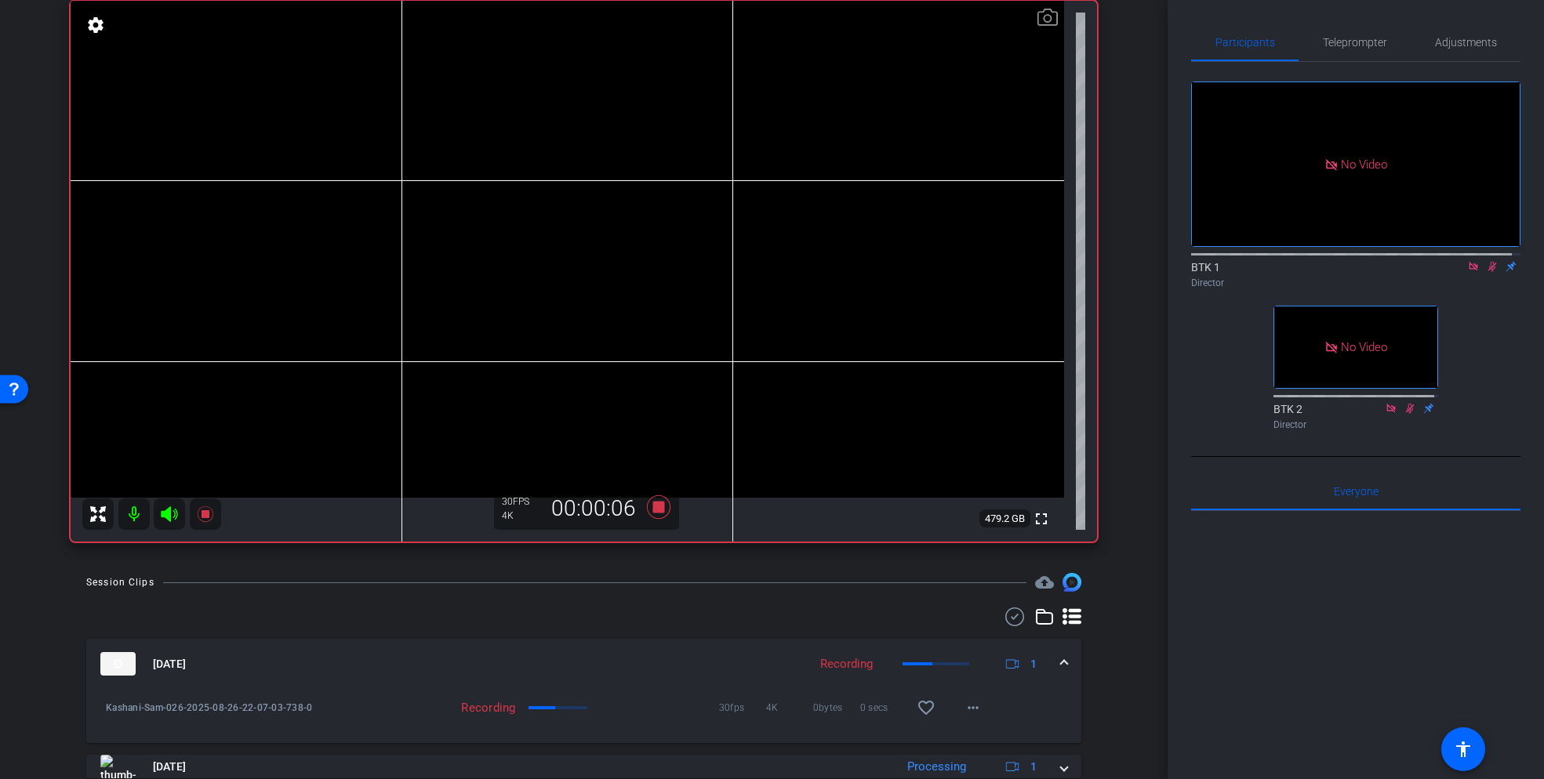
click at [1488, 262] on icon at bounding box center [1492, 267] width 9 height 10
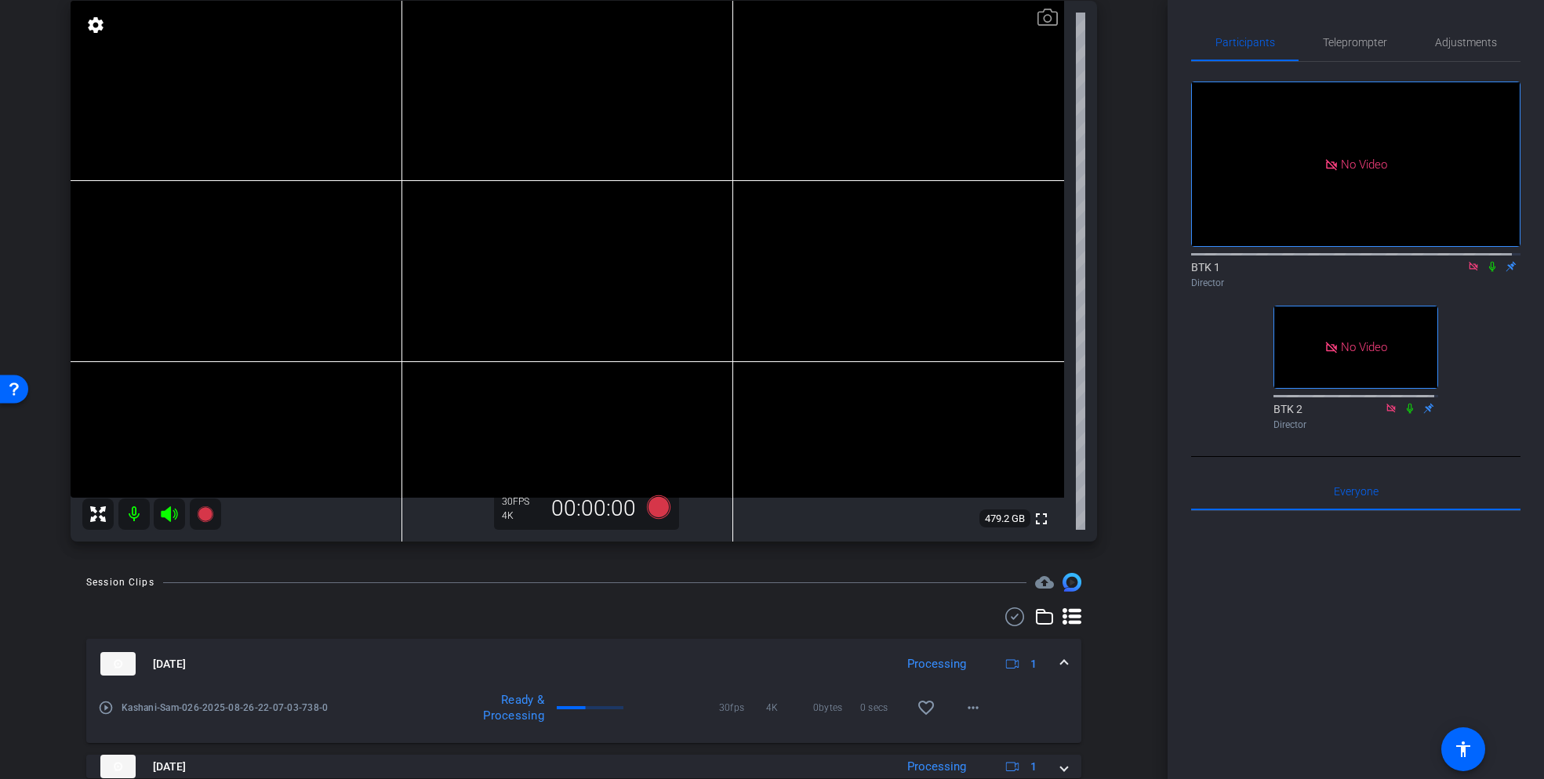
click at [1489, 262] on icon at bounding box center [1492, 267] width 6 height 10
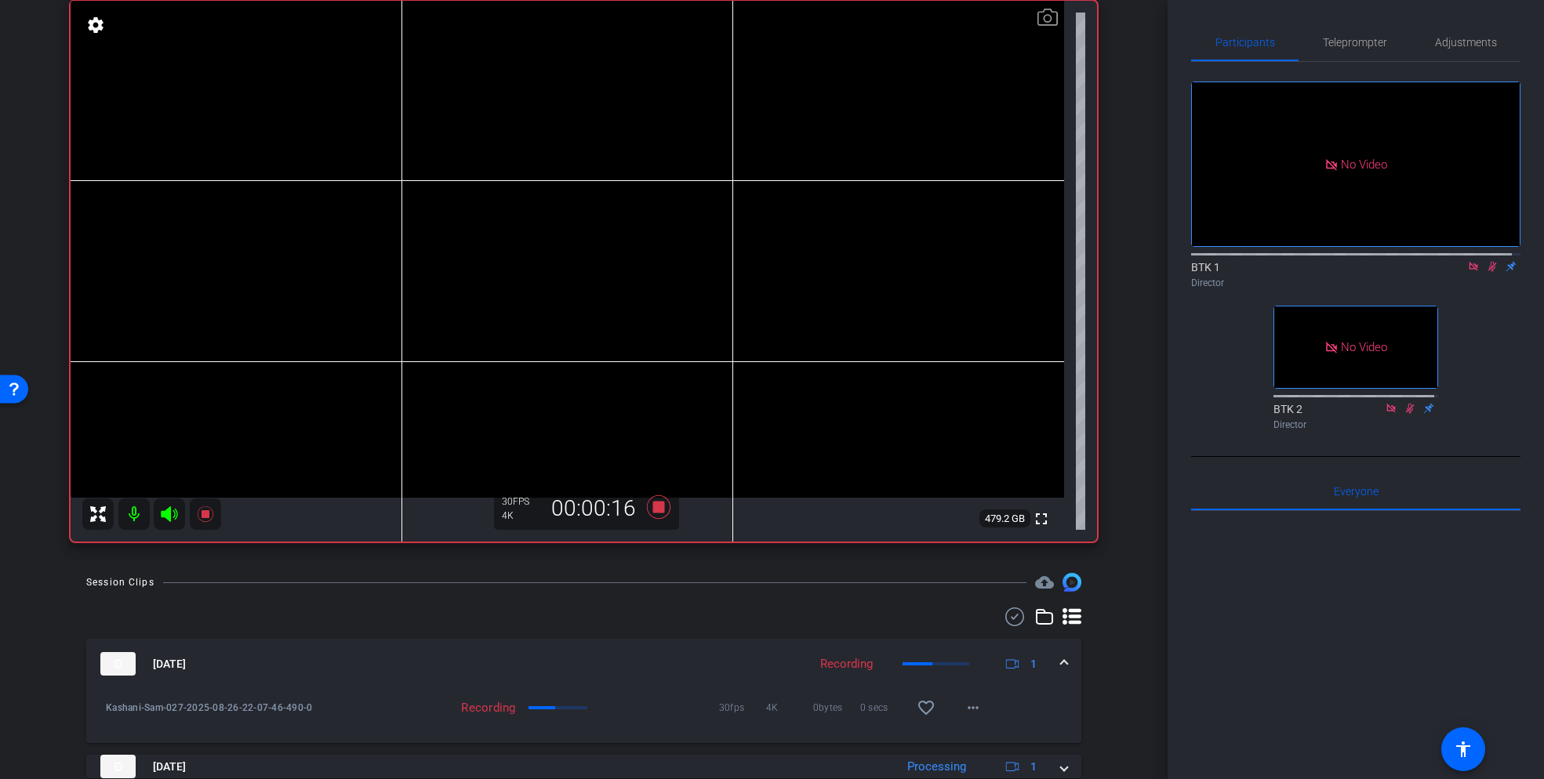
click at [1488, 262] on icon at bounding box center [1492, 267] width 9 height 10
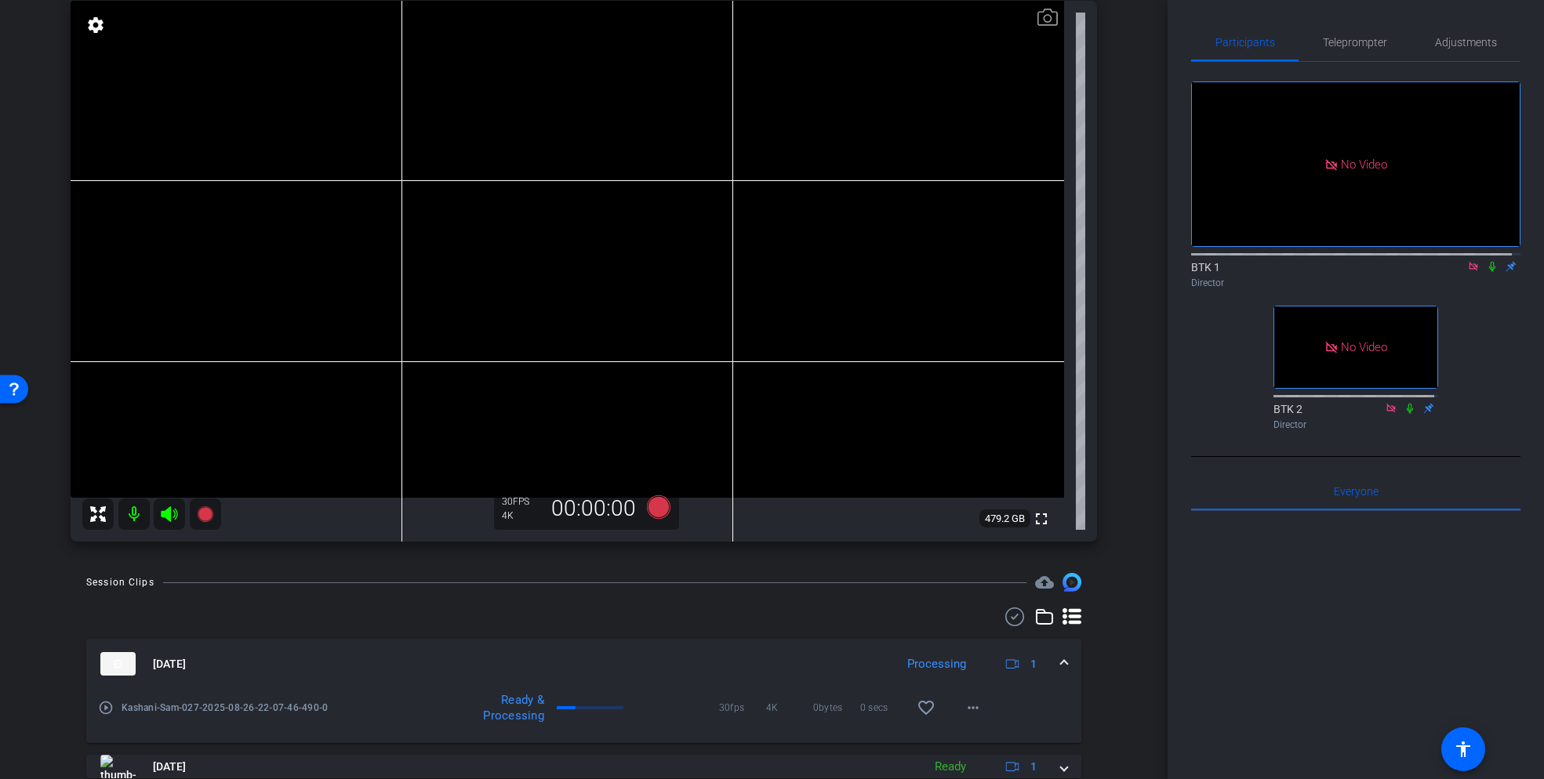
click at [1486, 261] on icon at bounding box center [1492, 266] width 13 height 11
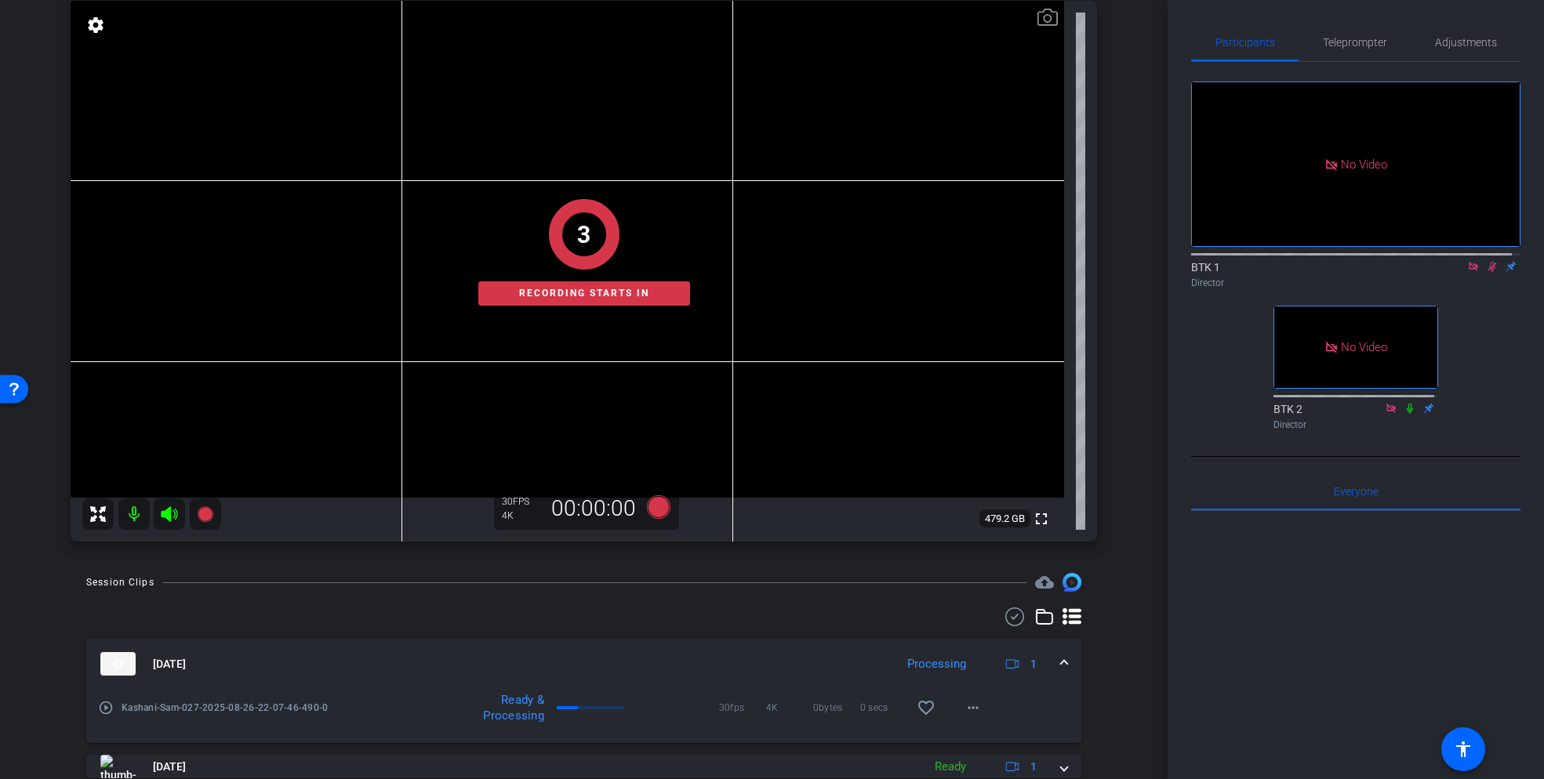
click at [1488, 262] on icon at bounding box center [1492, 267] width 9 height 10
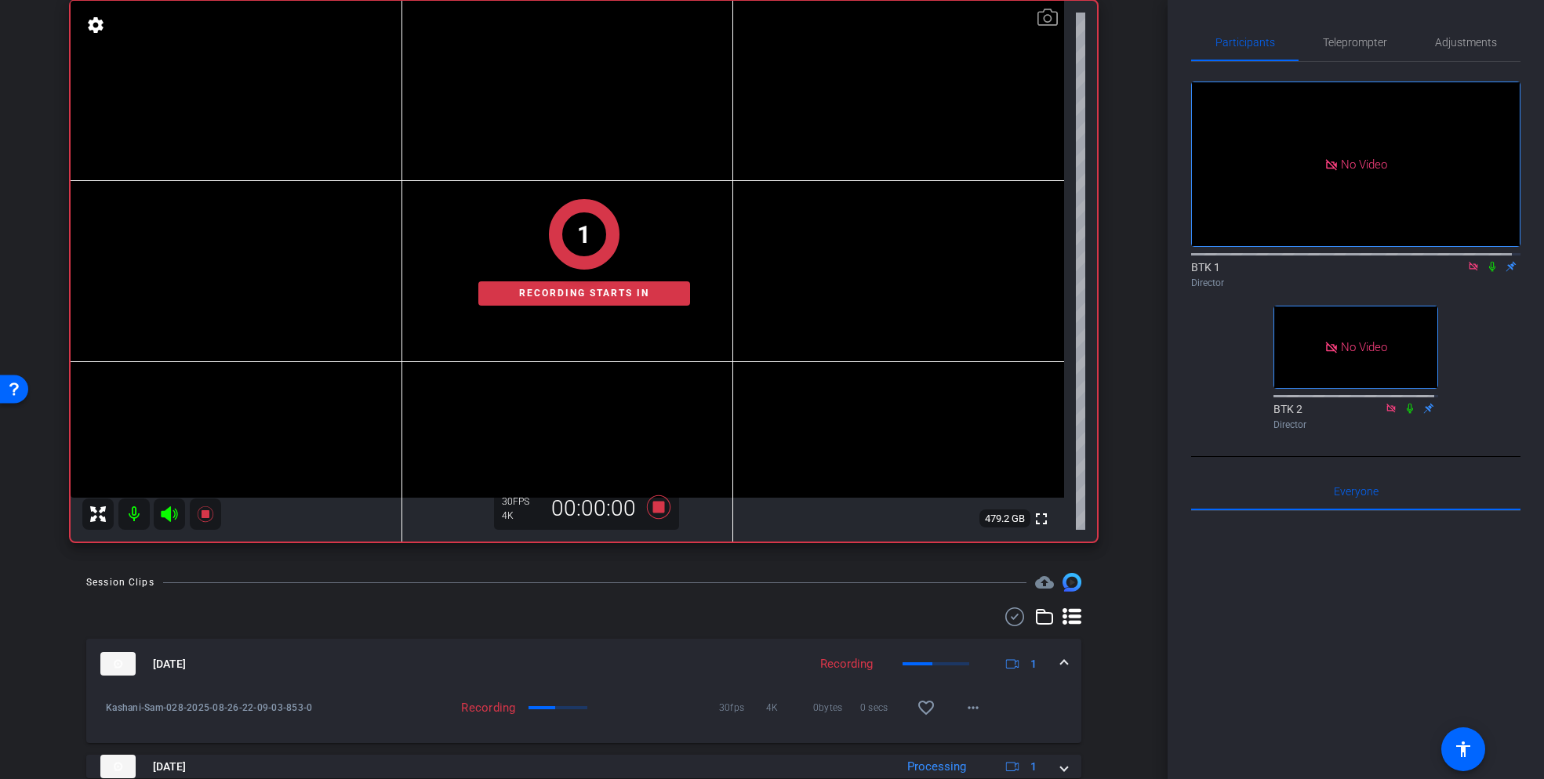
click at [1486, 261] on icon at bounding box center [1492, 266] width 13 height 11
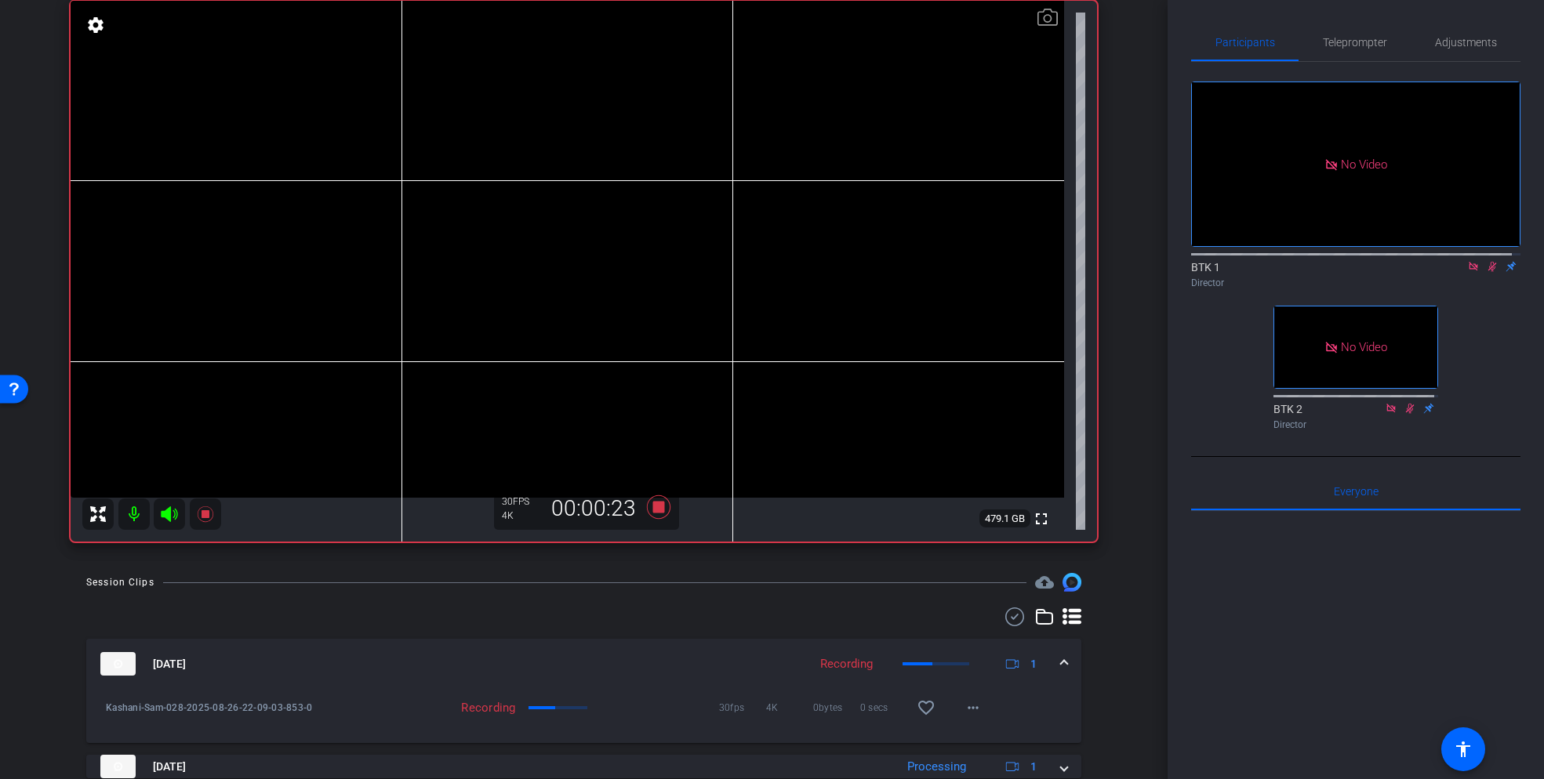
click at [1488, 262] on icon at bounding box center [1492, 267] width 9 height 10
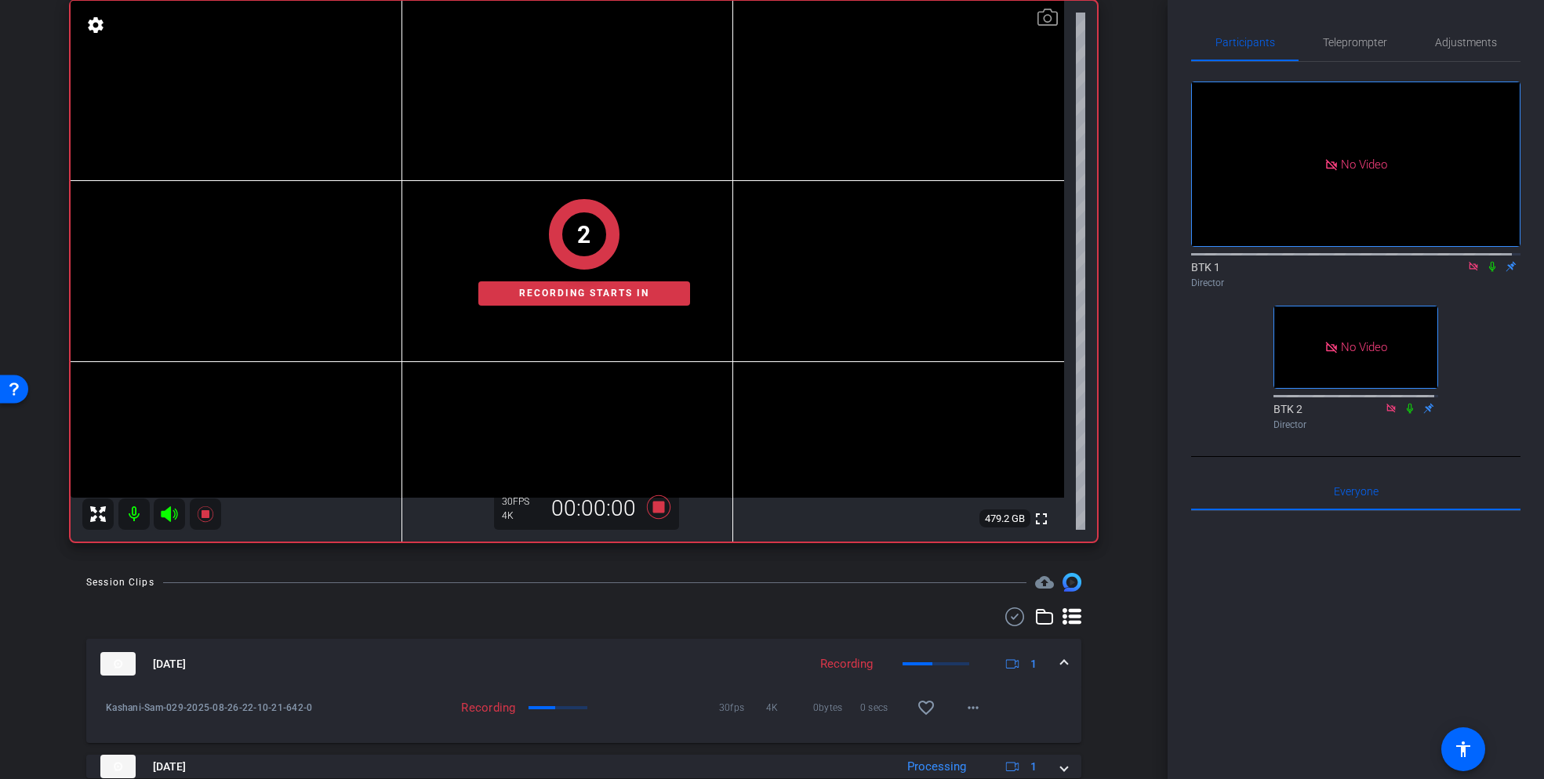
click at [1489, 262] on icon at bounding box center [1492, 267] width 6 height 10
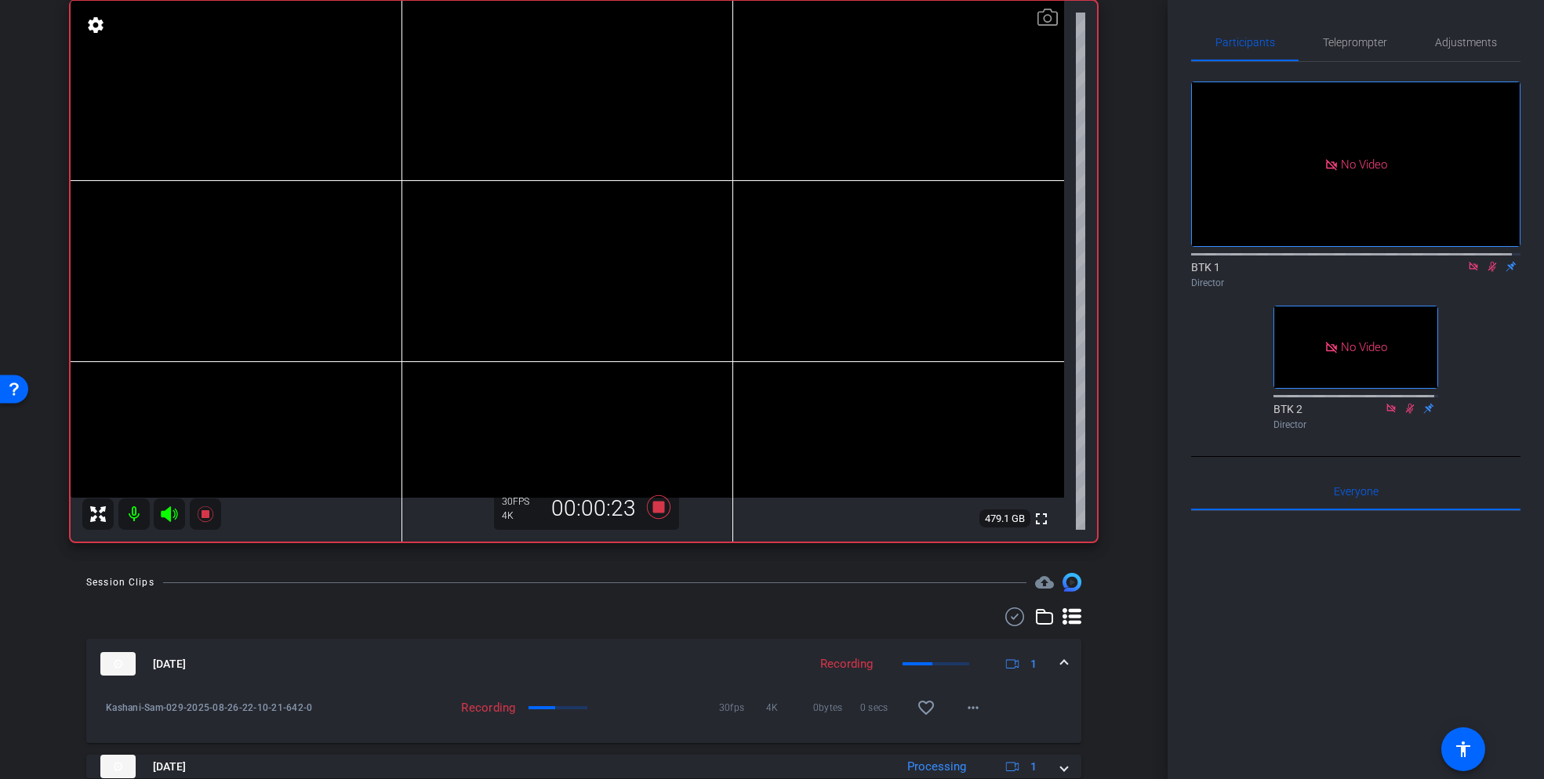
click at [1486, 261] on icon at bounding box center [1492, 266] width 13 height 11
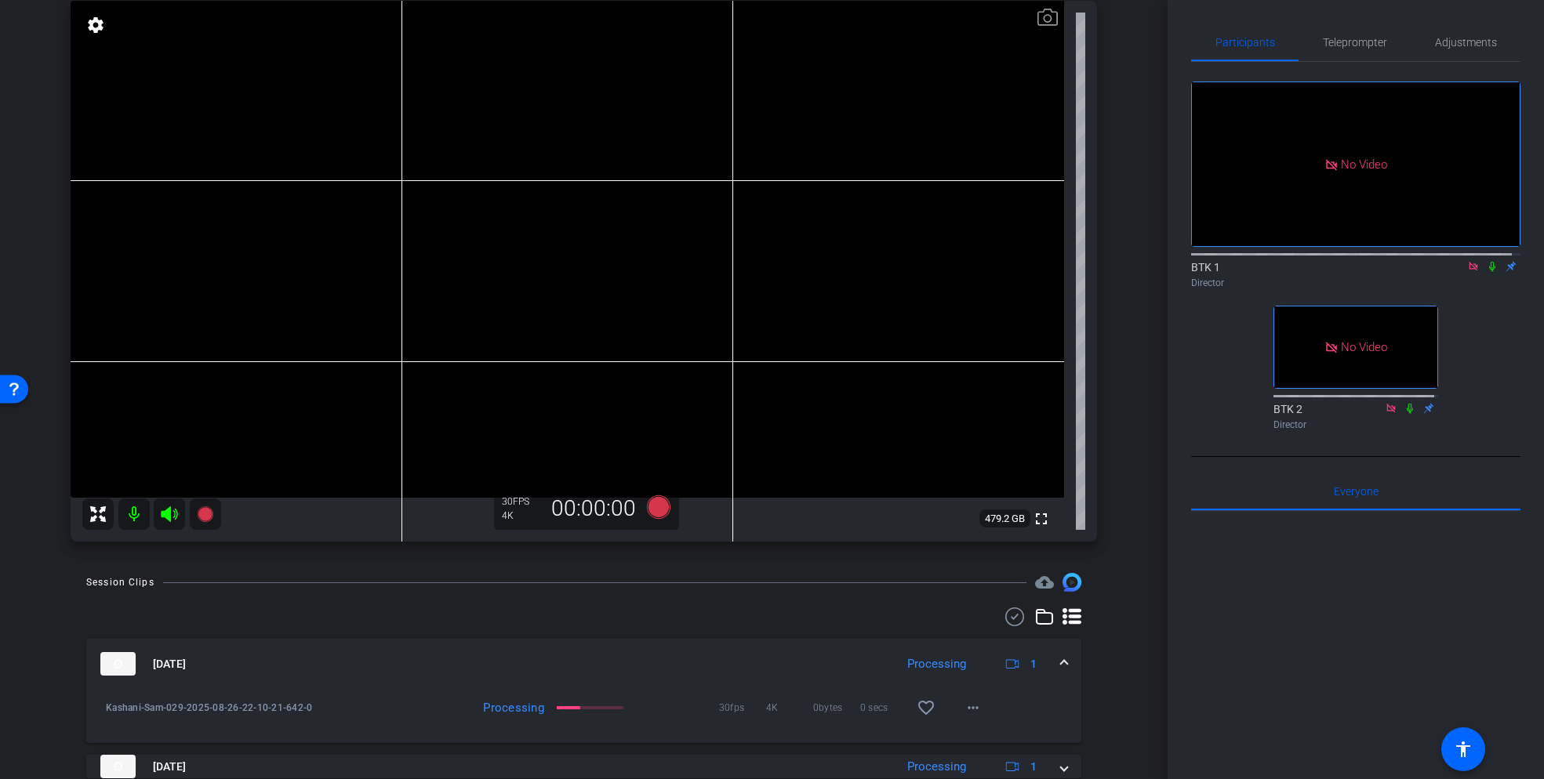
click at [1486, 261] on icon at bounding box center [1492, 266] width 13 height 11
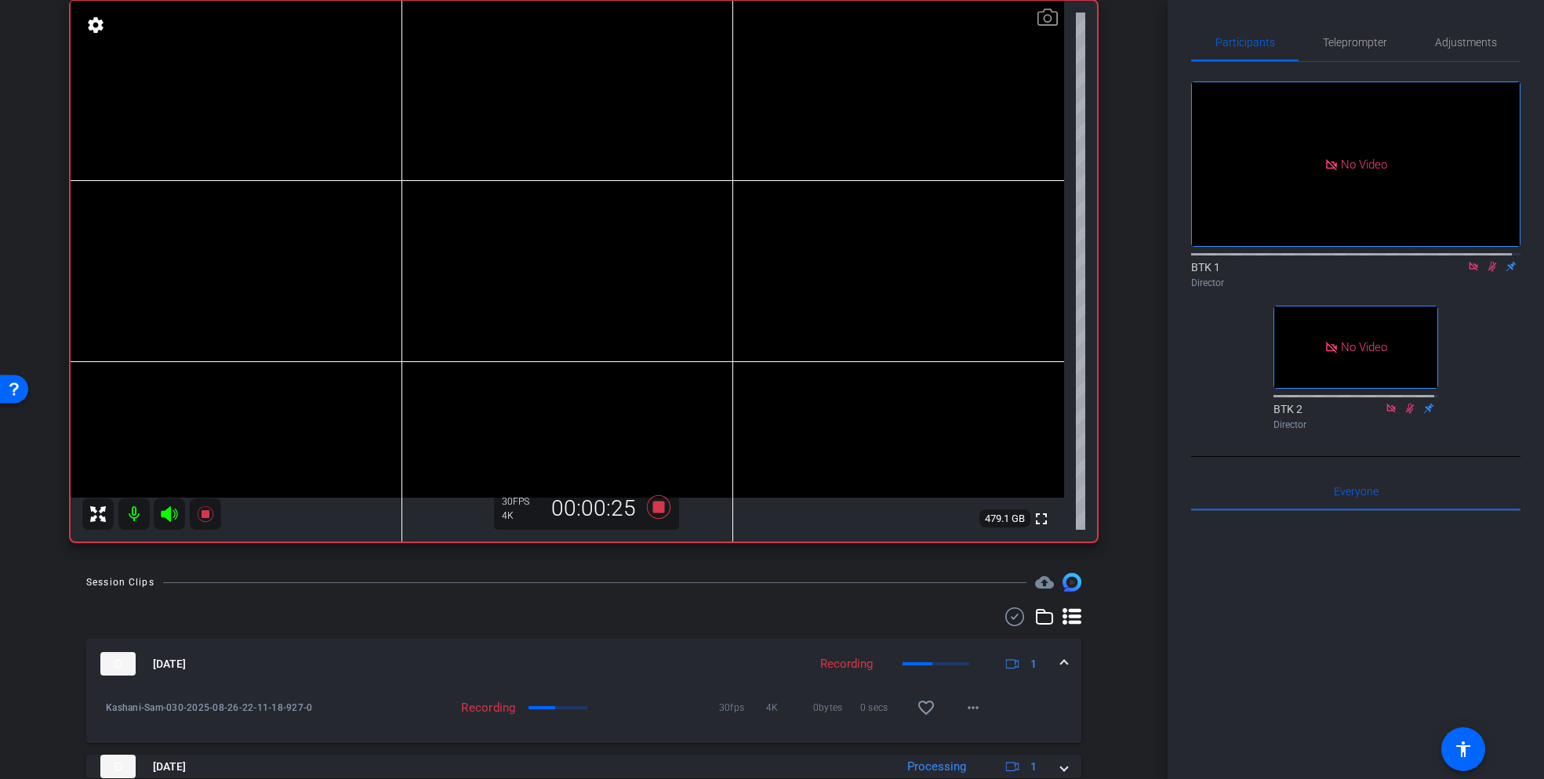
click at [1486, 261] on icon at bounding box center [1492, 266] width 13 height 11
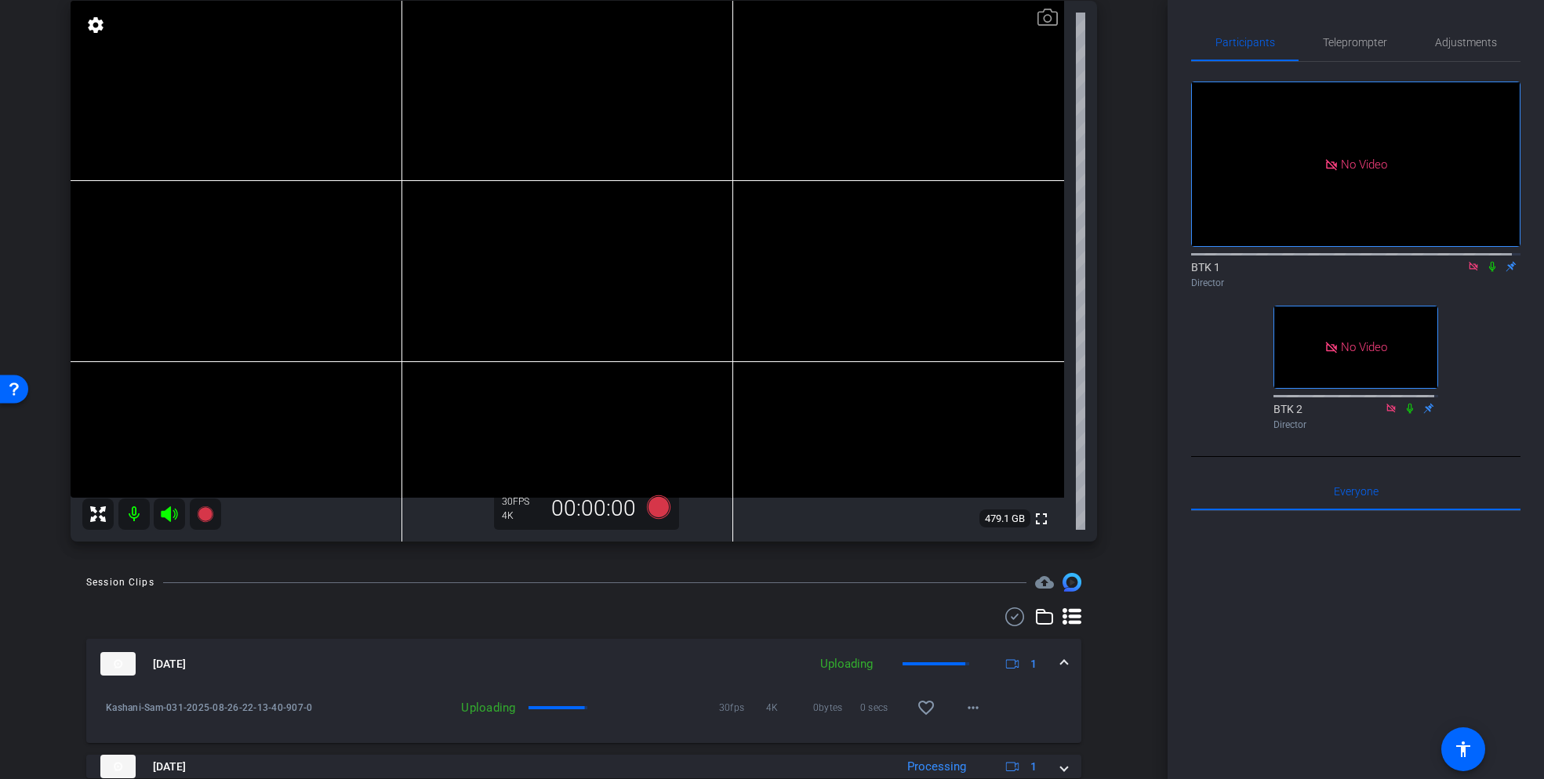
scroll to position [0, 0]
click at [1486, 261] on icon at bounding box center [1492, 266] width 13 height 11
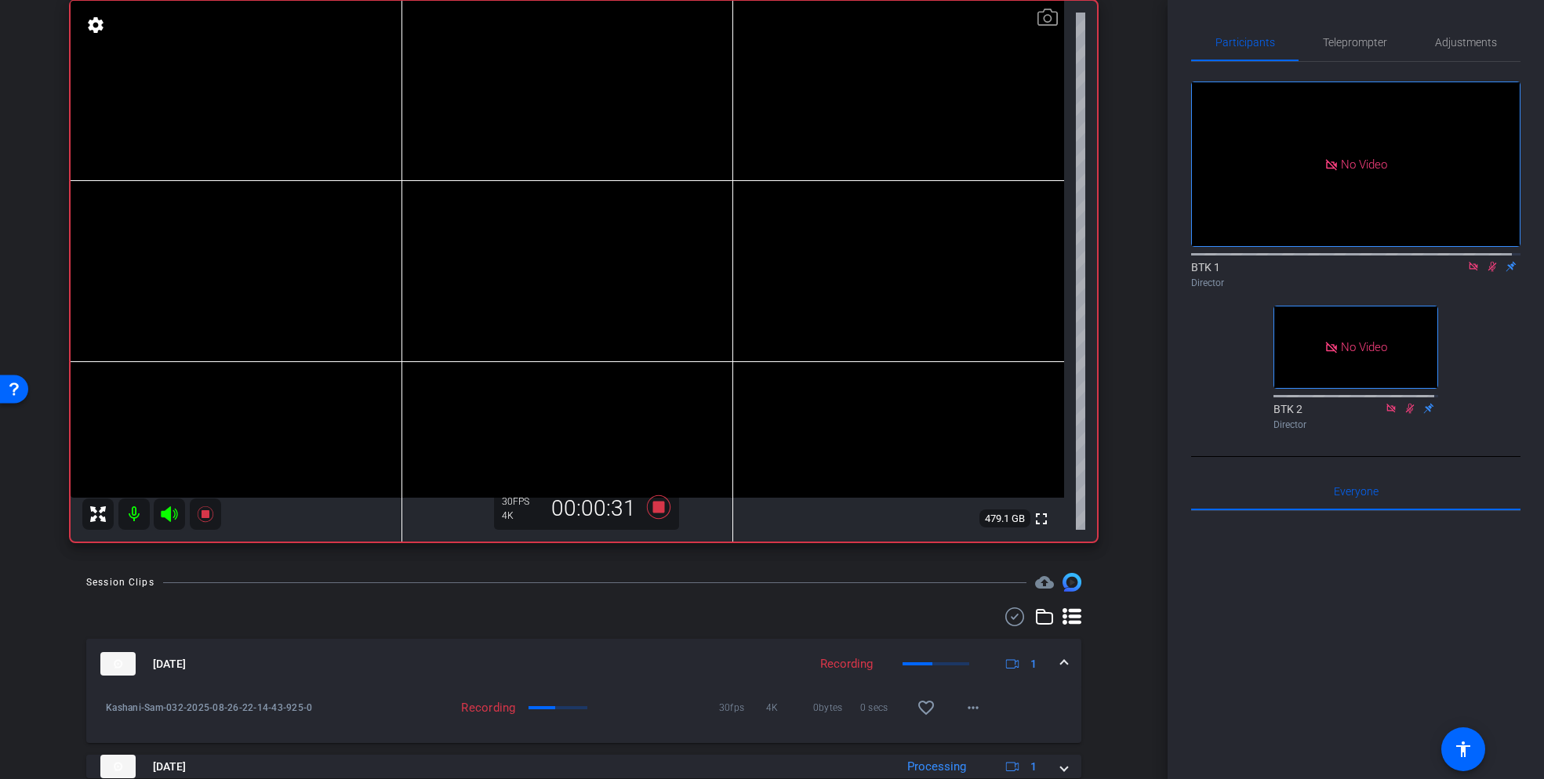
click at [1487, 261] on icon at bounding box center [1492, 266] width 13 height 11
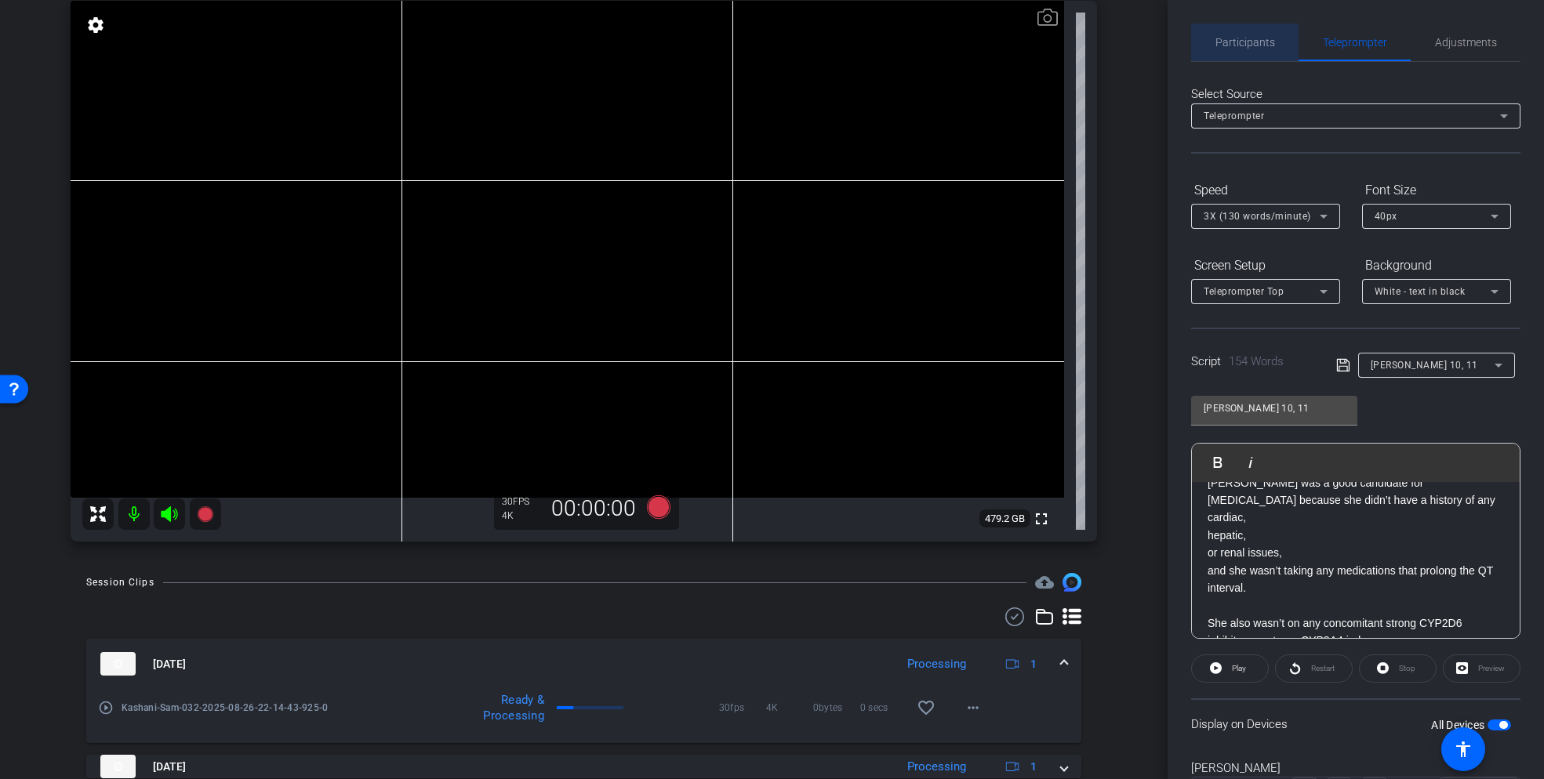
click at [1248, 39] on span "Participants" at bounding box center [1245, 42] width 60 height 11
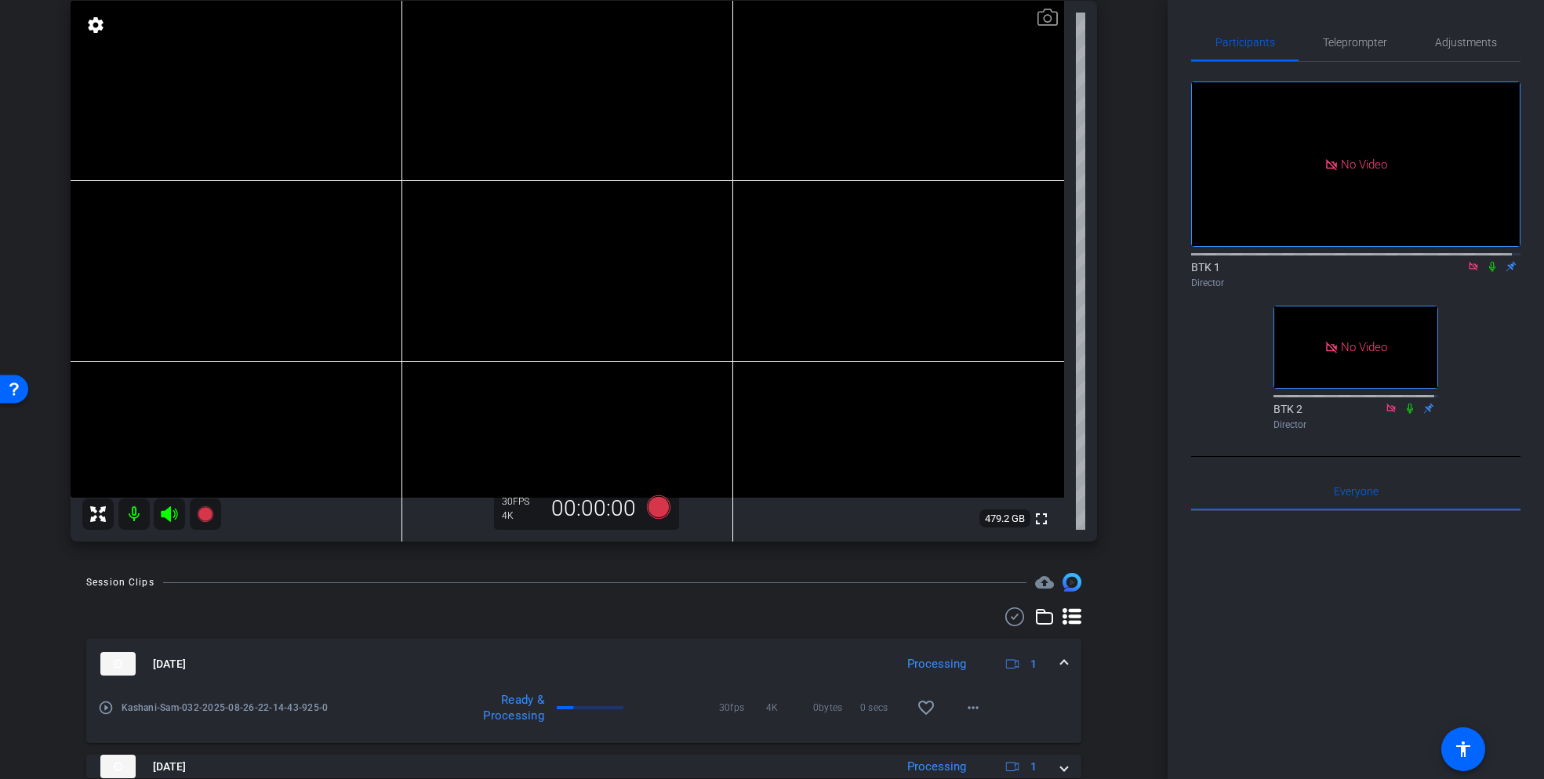
click at [1486, 261] on icon at bounding box center [1492, 266] width 13 height 11
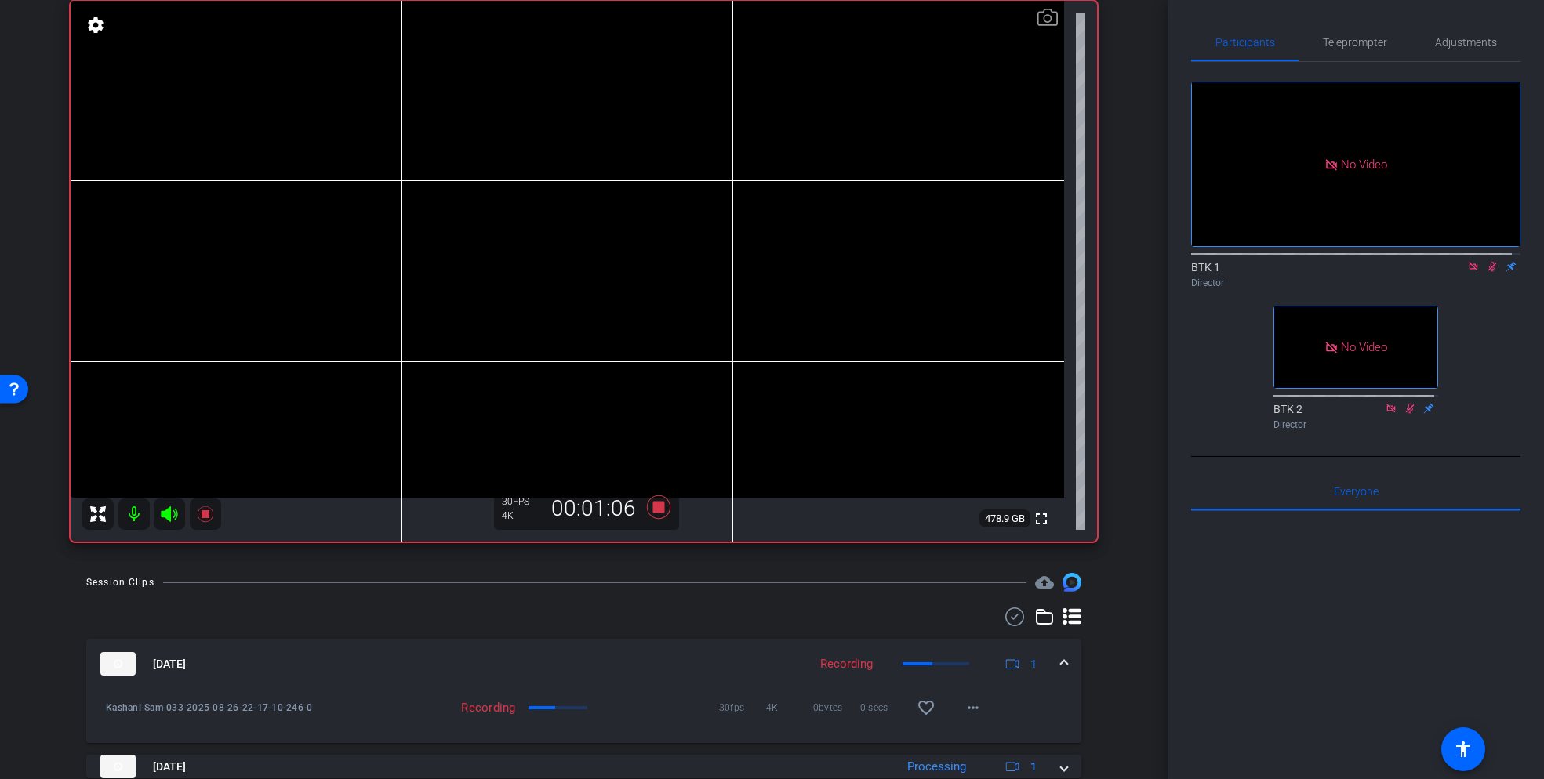
click at [1488, 262] on icon at bounding box center [1492, 267] width 9 height 10
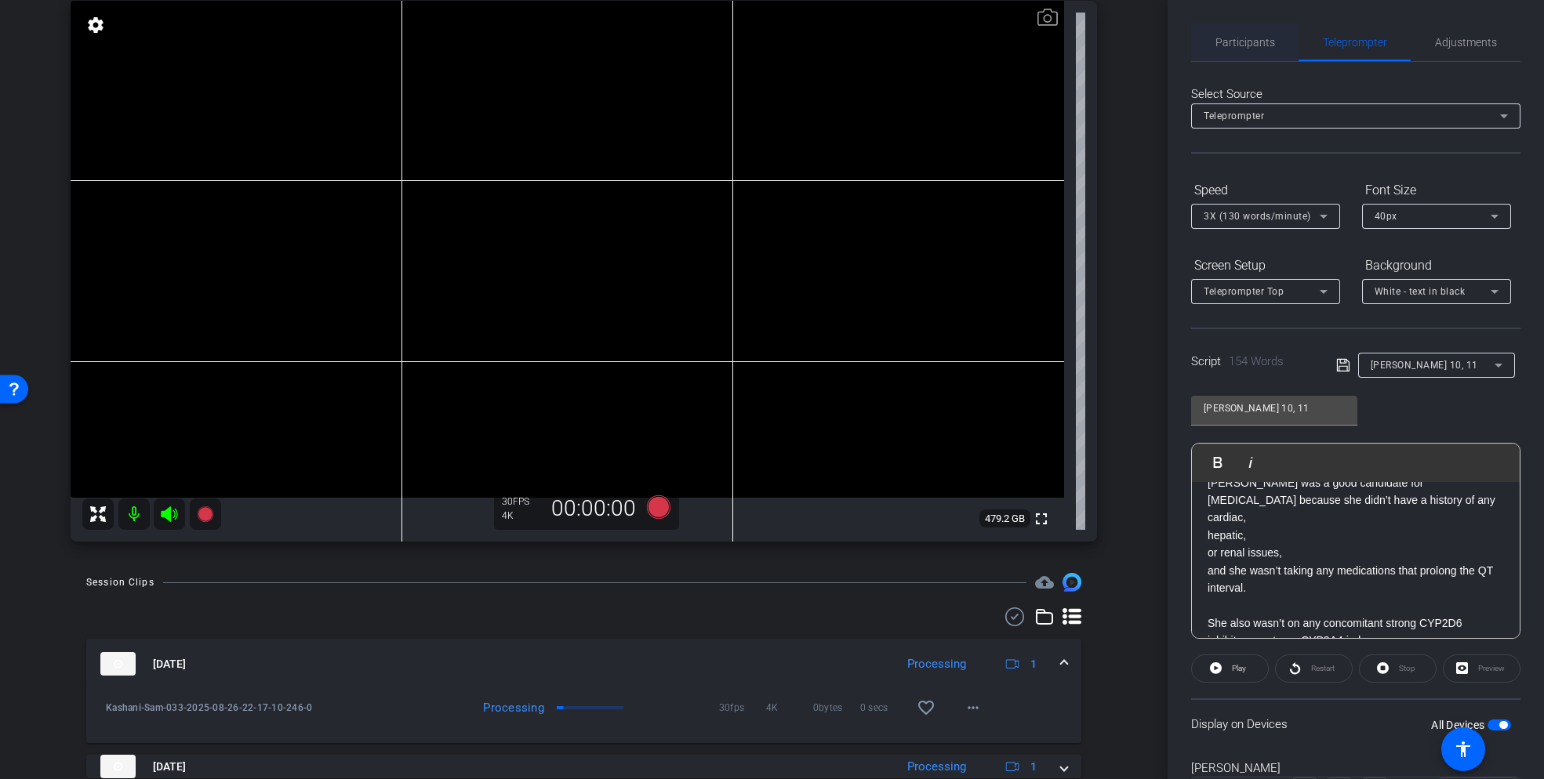
click at [1257, 39] on span "Participants" at bounding box center [1245, 42] width 60 height 11
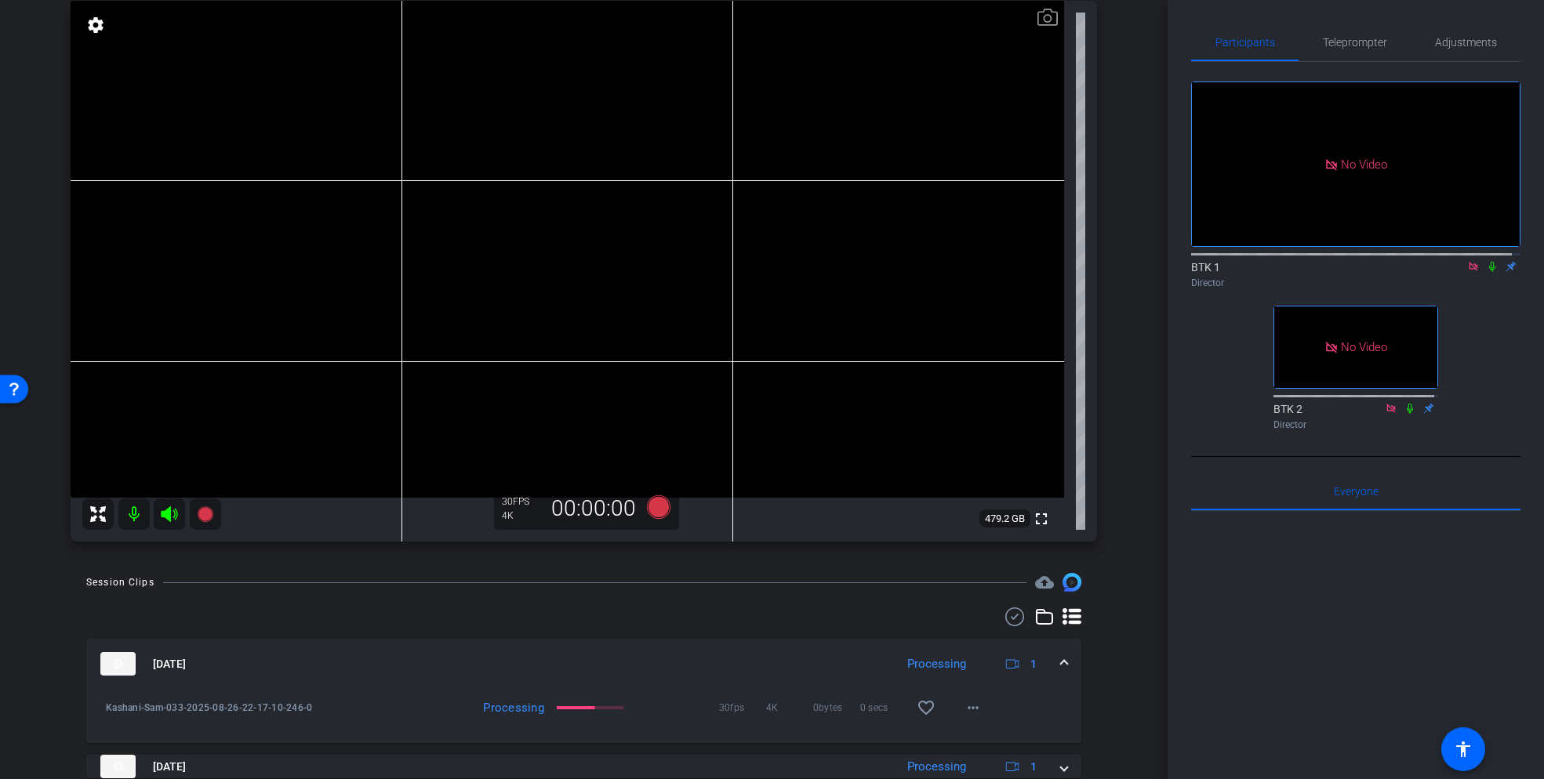
click at [1486, 261] on icon at bounding box center [1492, 266] width 13 height 11
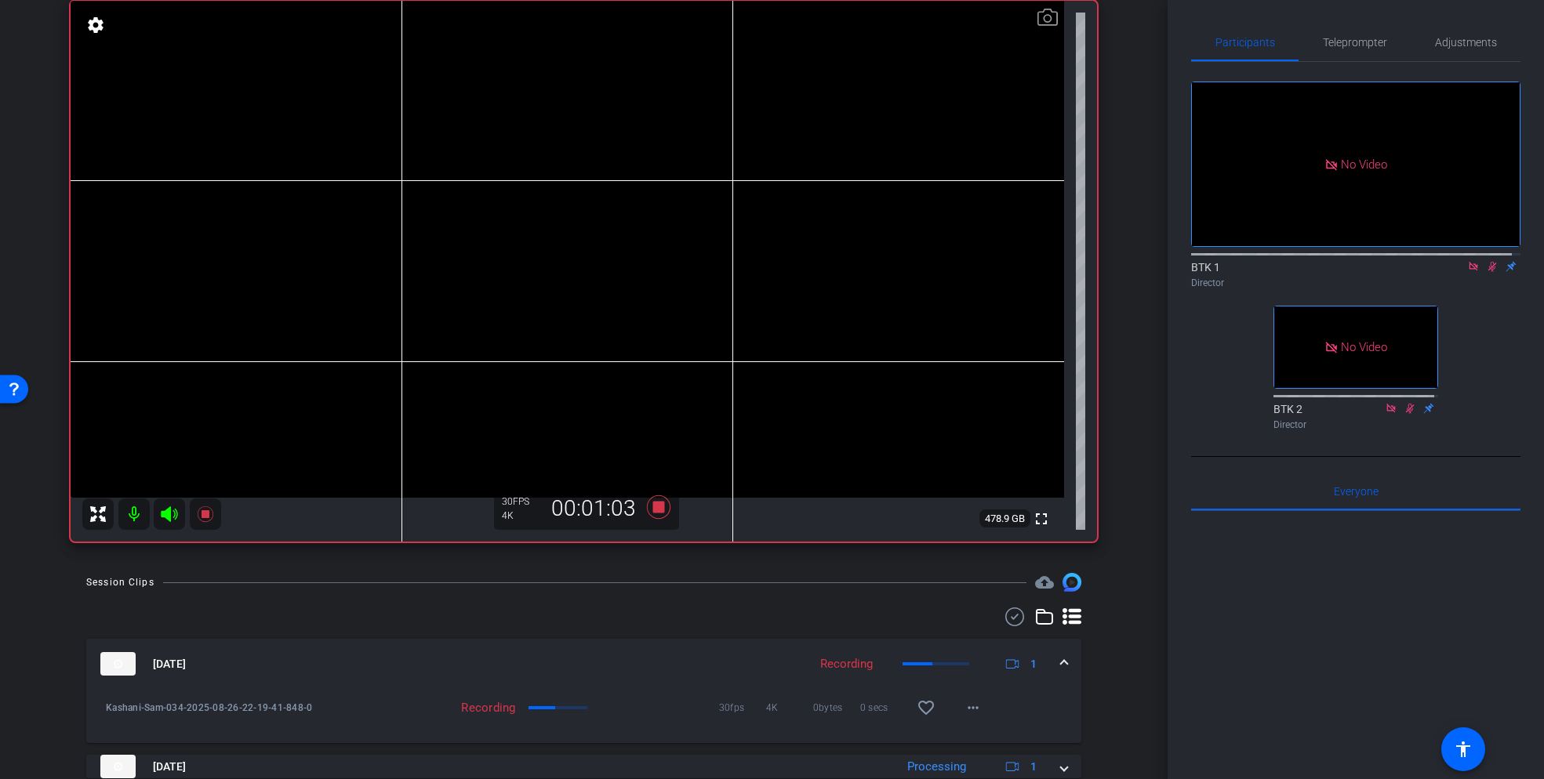
click at [1486, 261] on icon at bounding box center [1492, 266] width 13 height 11
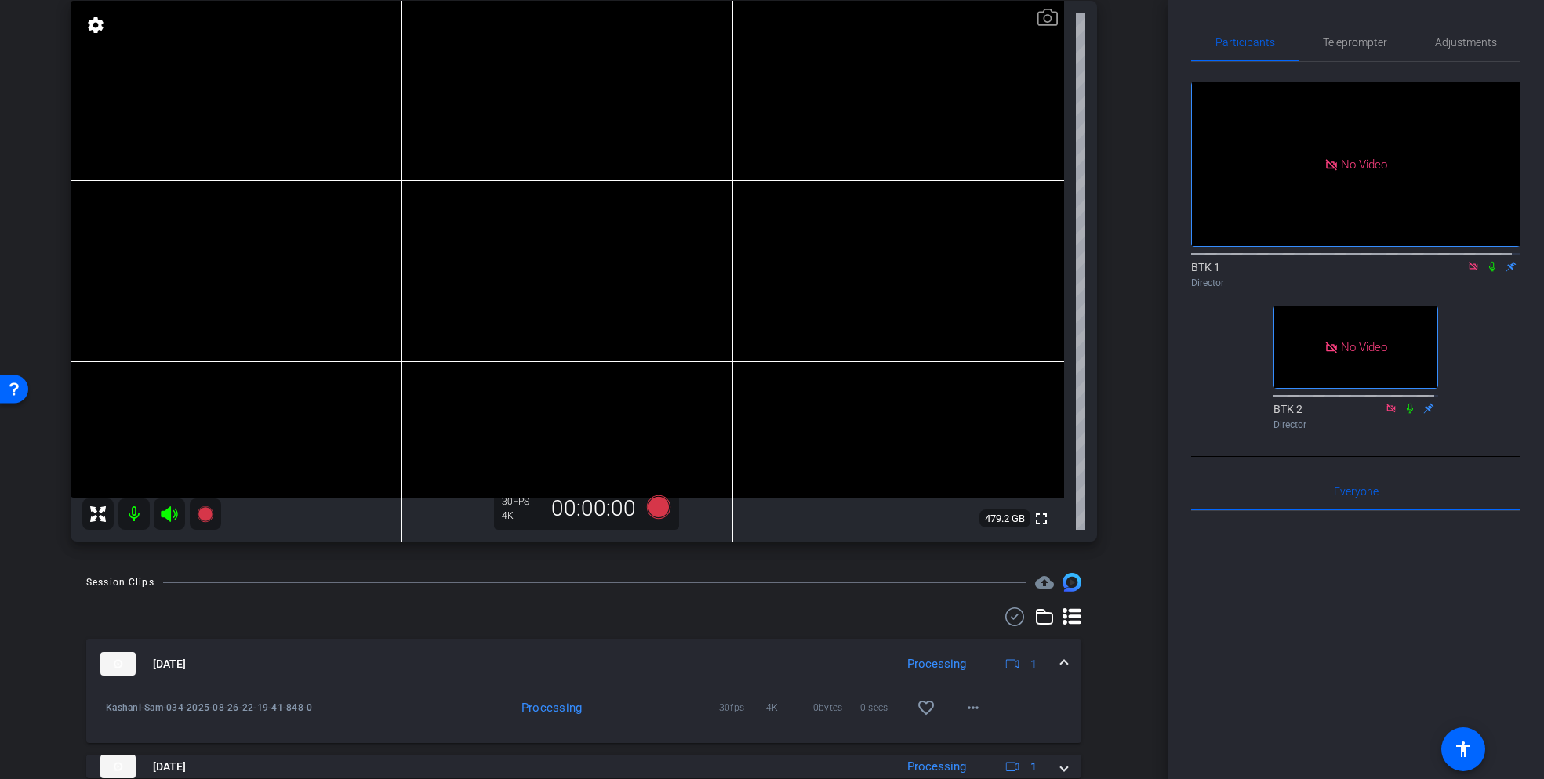
click at [1486, 261] on icon at bounding box center [1492, 266] width 13 height 11
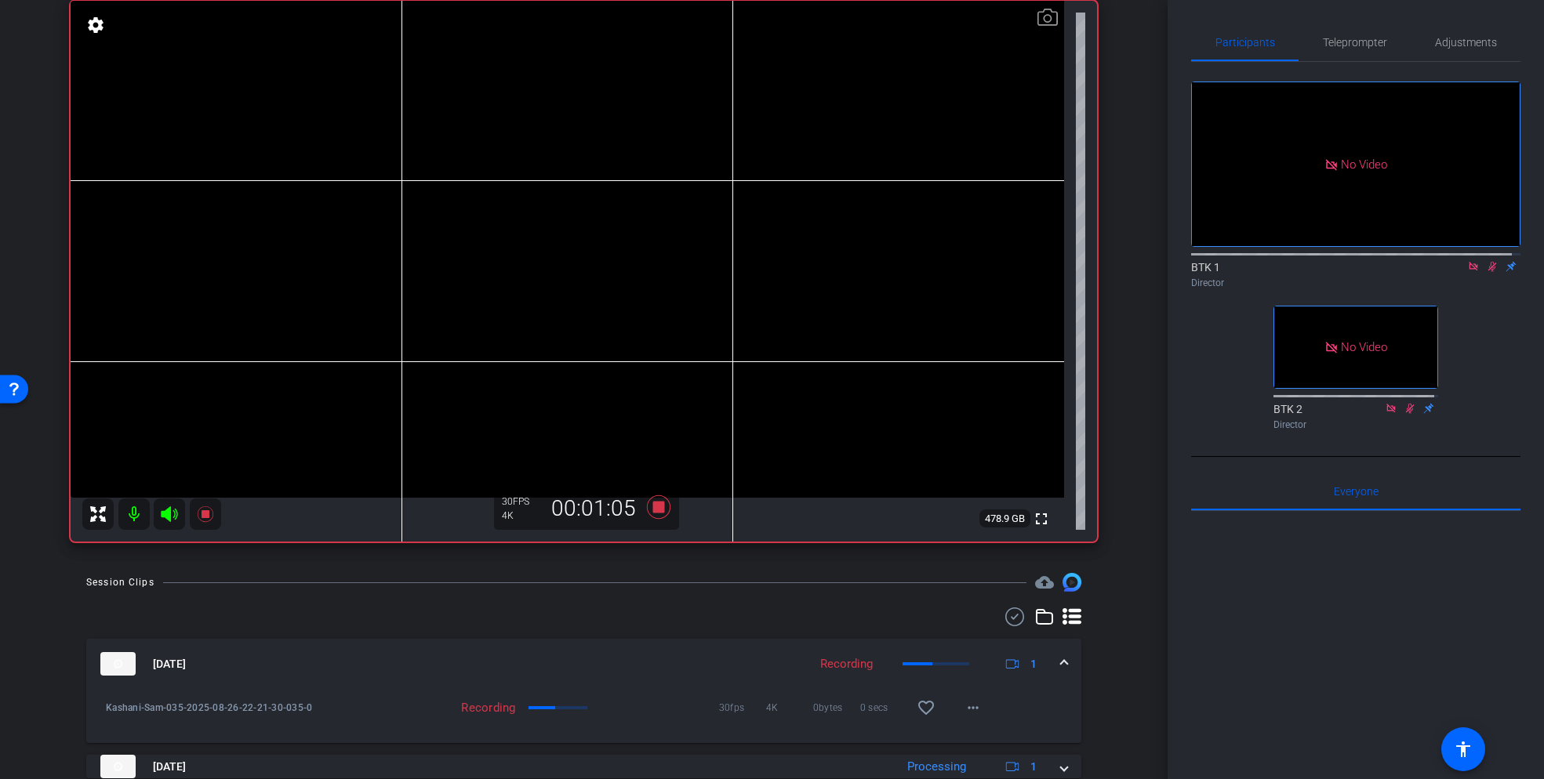
click at [1487, 261] on icon at bounding box center [1492, 266] width 13 height 11
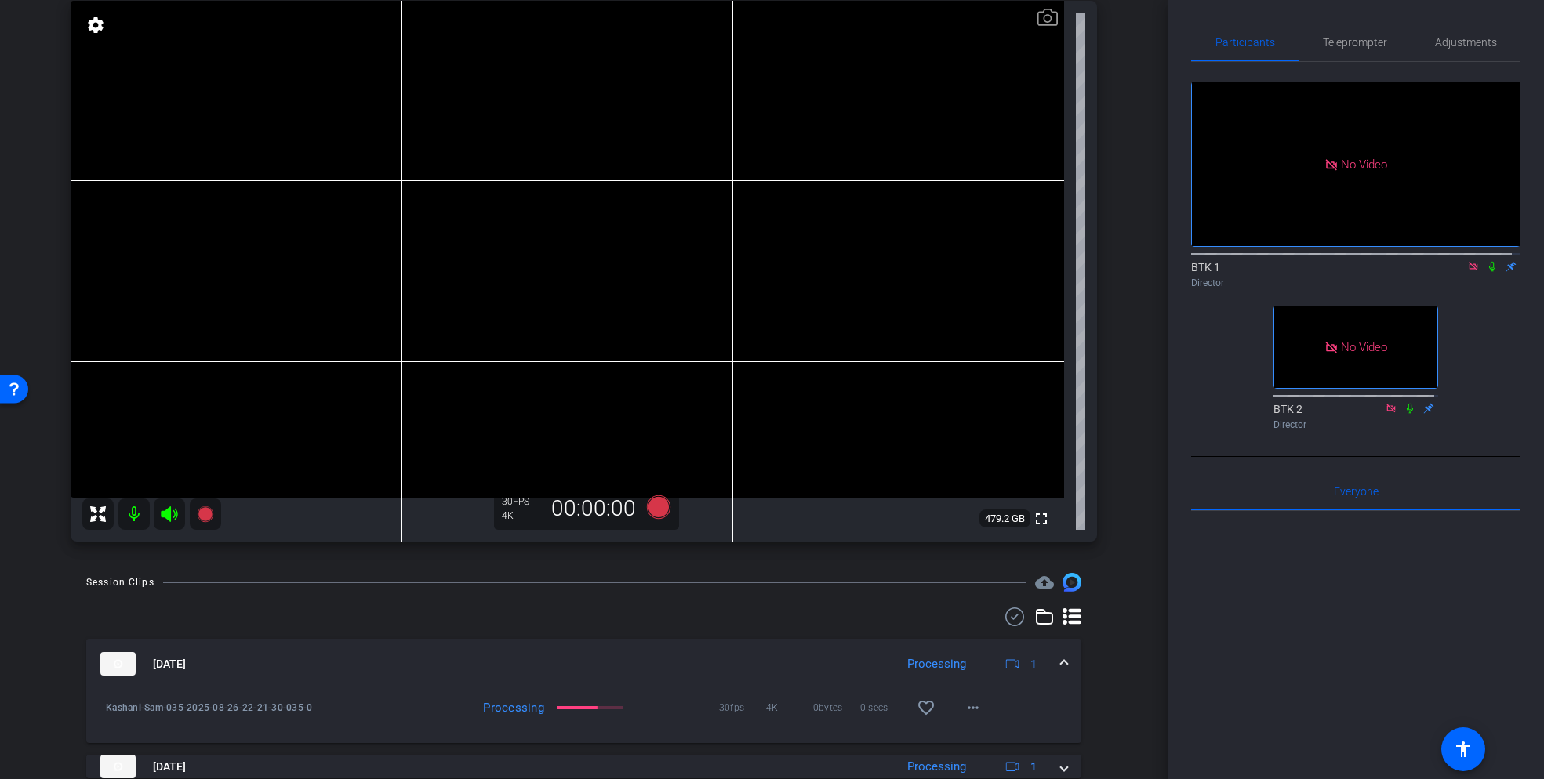
click at [1486, 261] on icon at bounding box center [1492, 266] width 13 height 11
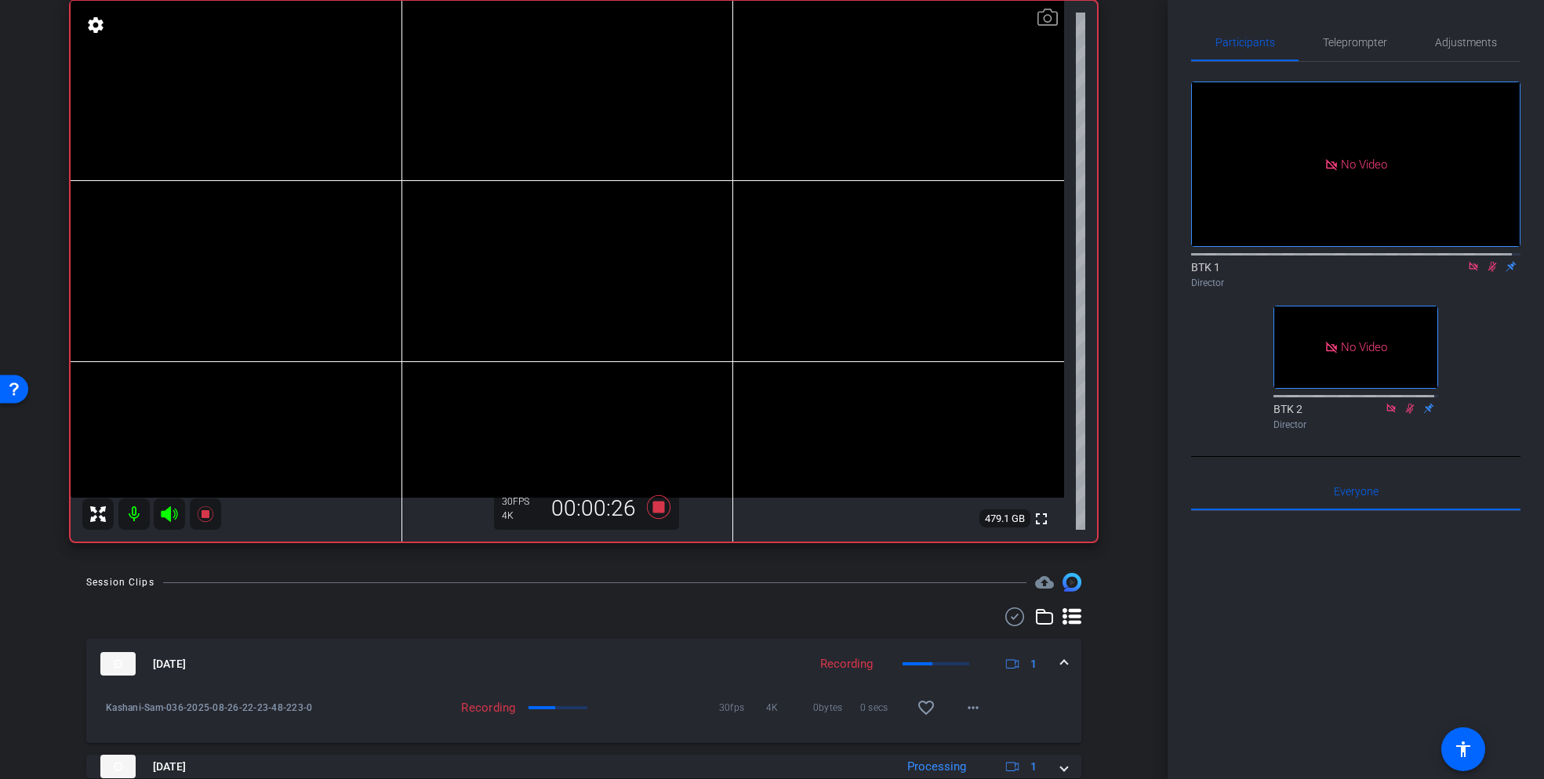
click at [1486, 261] on icon at bounding box center [1492, 266] width 13 height 11
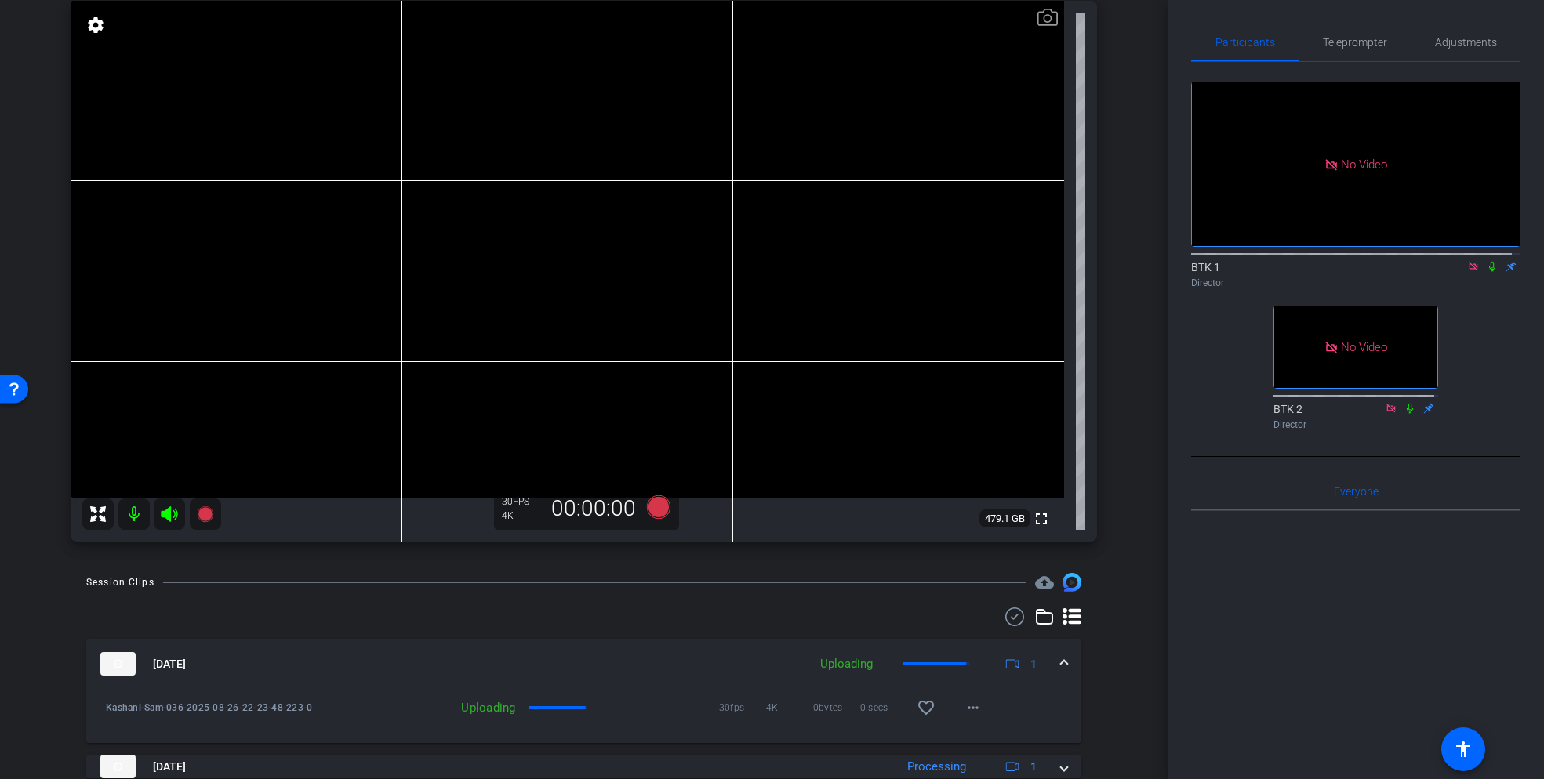
click at [1486, 261] on icon at bounding box center [1492, 266] width 13 height 11
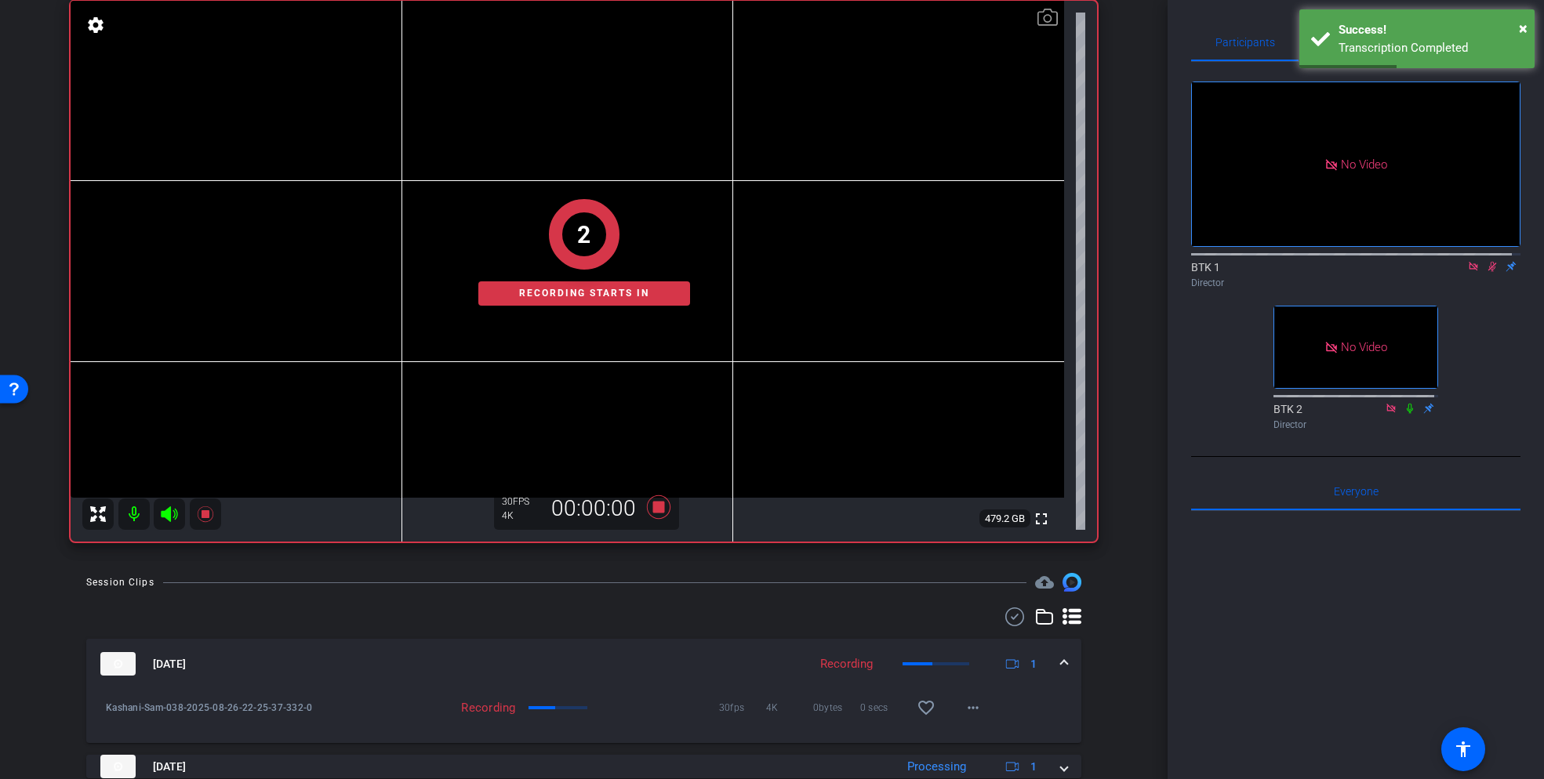
click at [1486, 261] on icon at bounding box center [1492, 266] width 13 height 11
click at [1486, 260] on icon at bounding box center [1492, 265] width 13 height 11
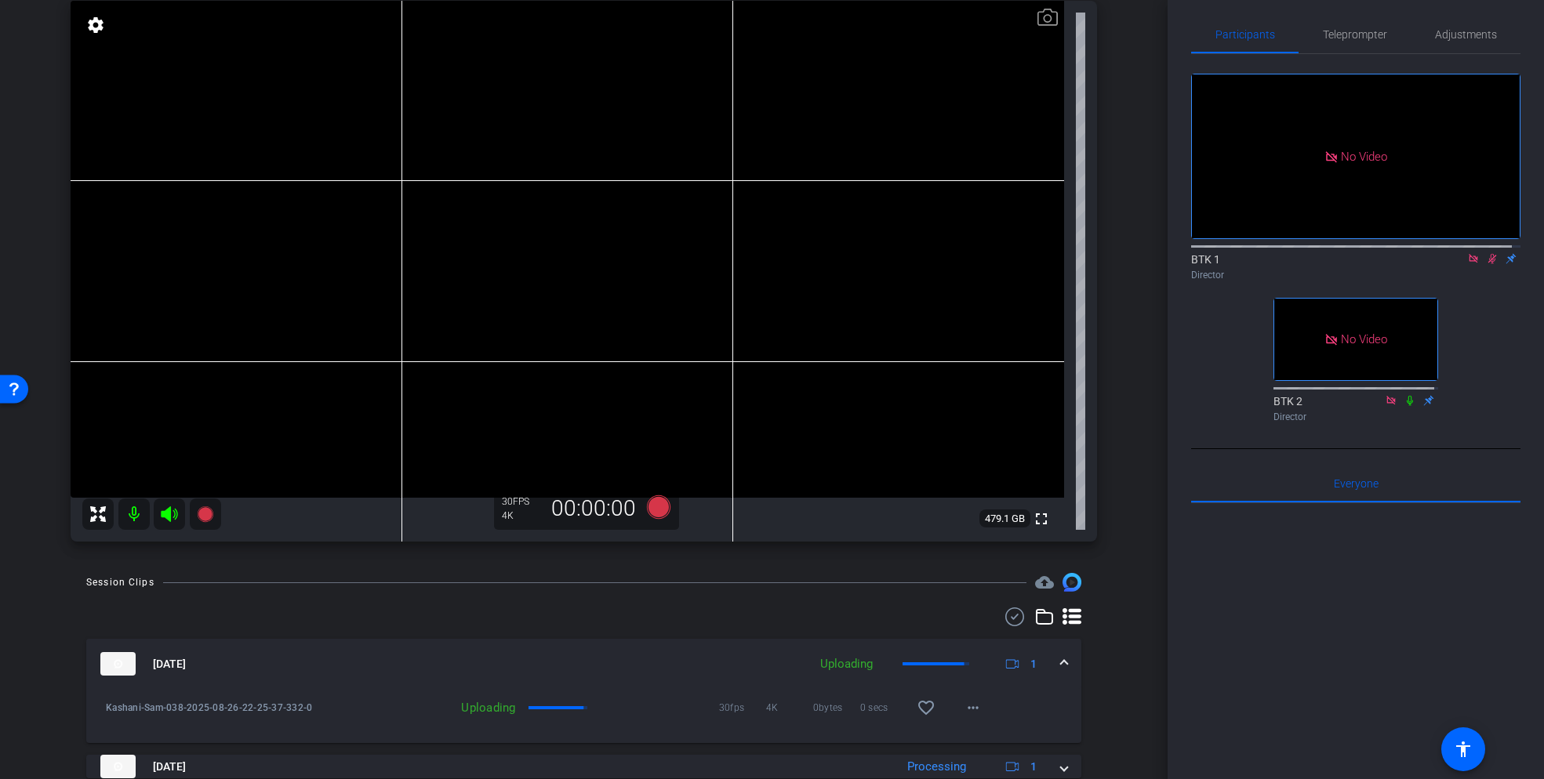
click at [1483, 252] on mat-icon at bounding box center [1492, 259] width 19 height 14
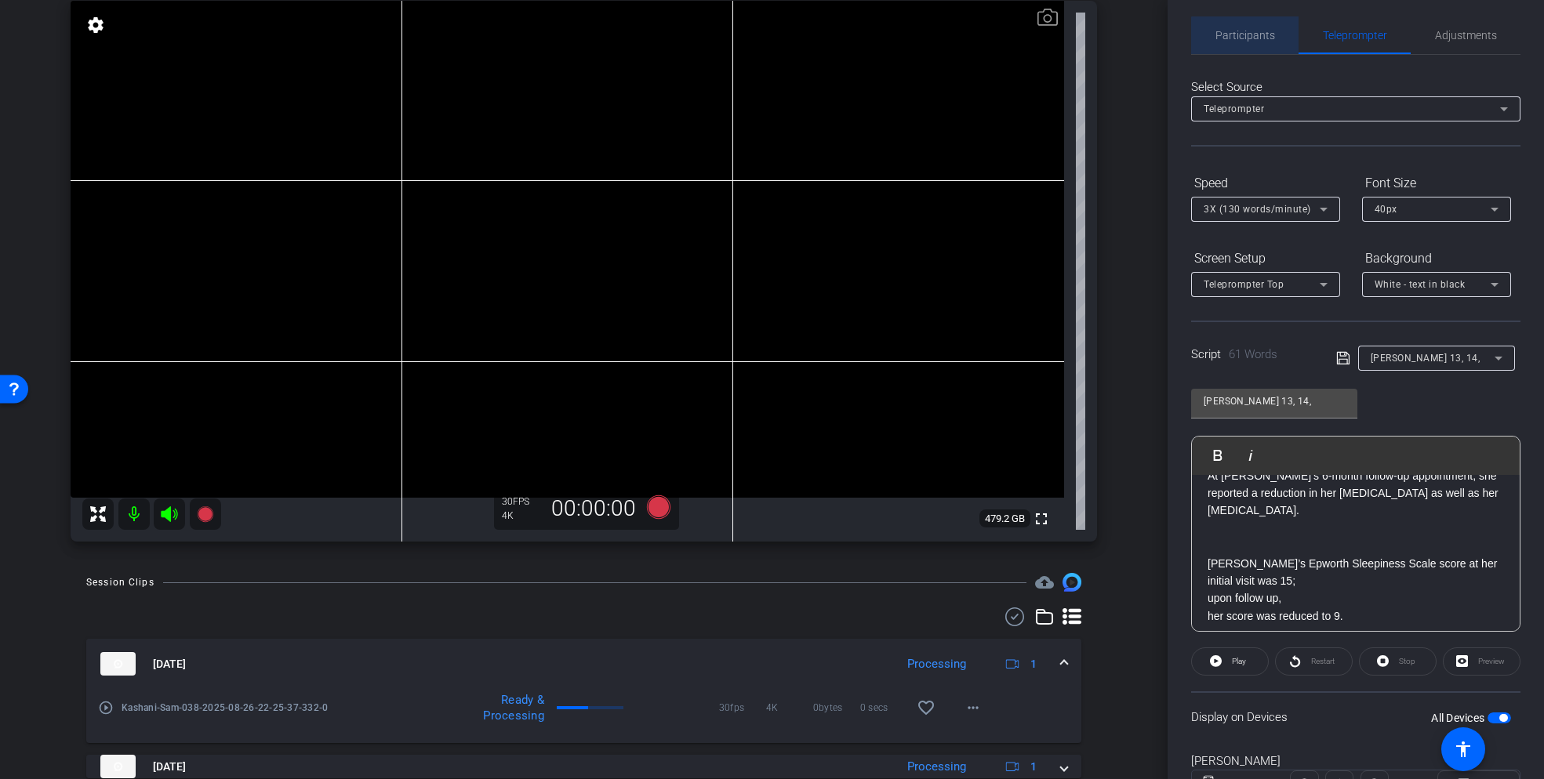
click at [1245, 36] on span "Participants" at bounding box center [1245, 35] width 60 height 11
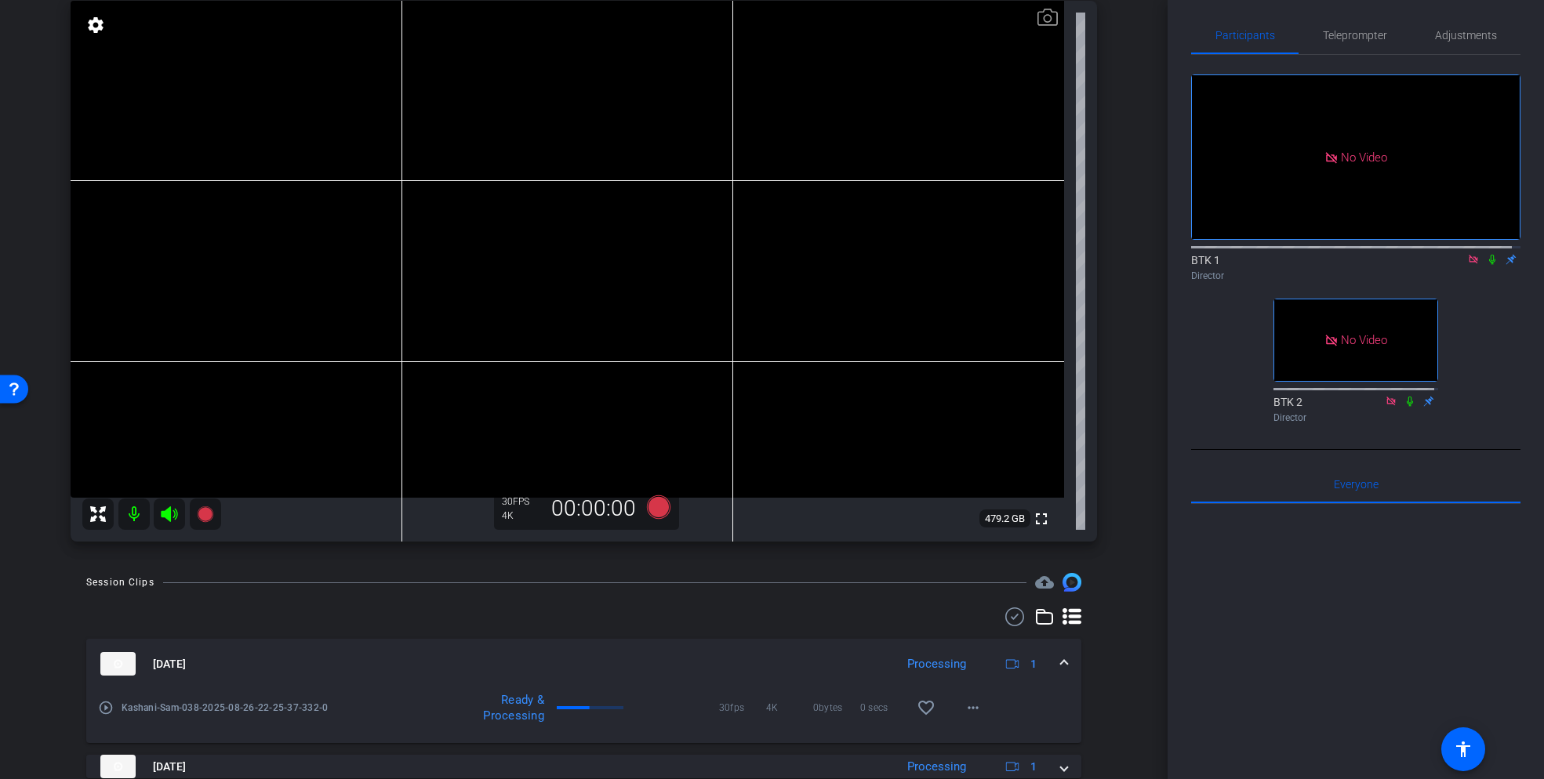
click at [1486, 254] on icon at bounding box center [1492, 259] width 13 height 11
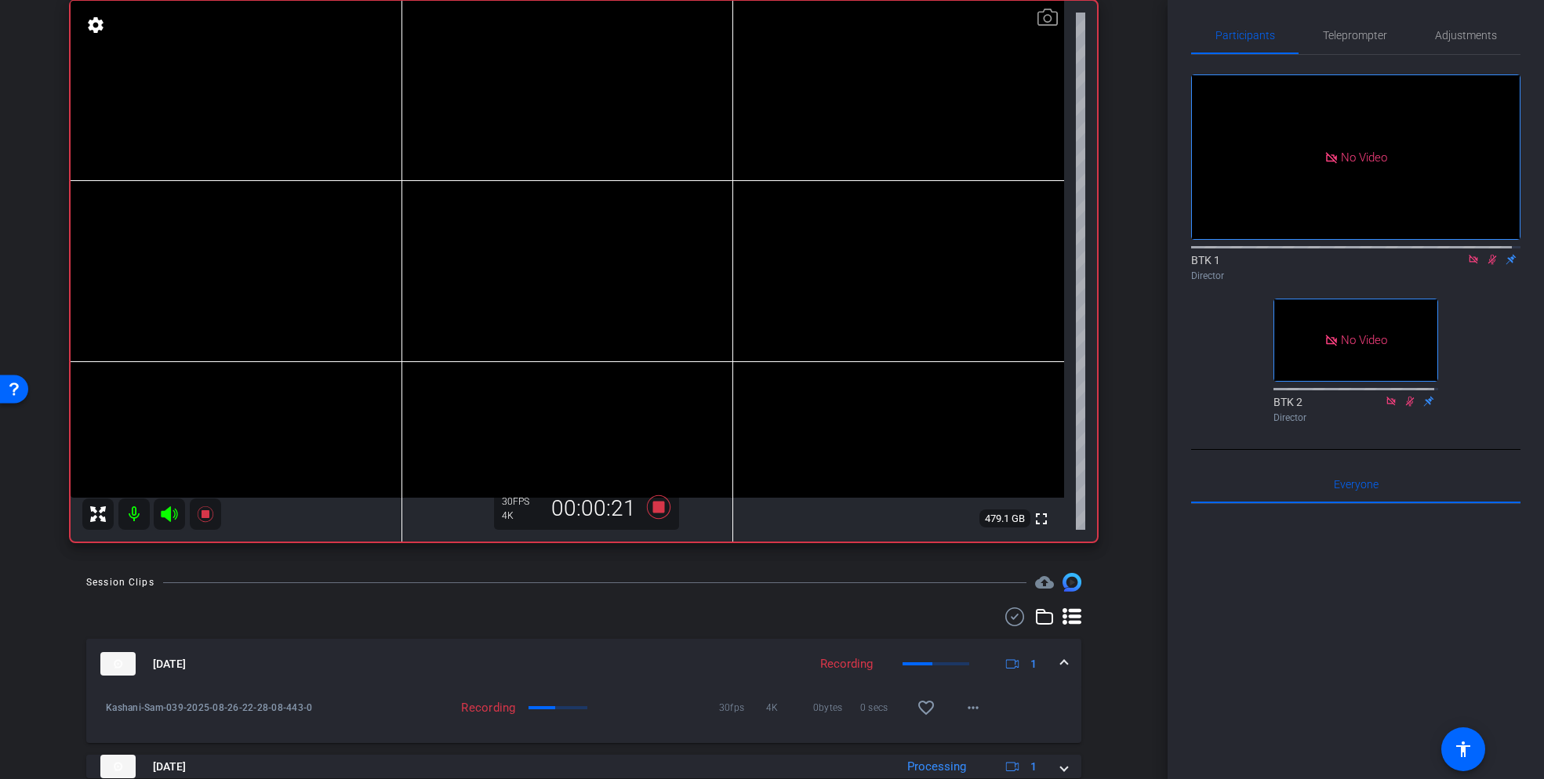
click at [1486, 254] on icon at bounding box center [1492, 259] width 13 height 11
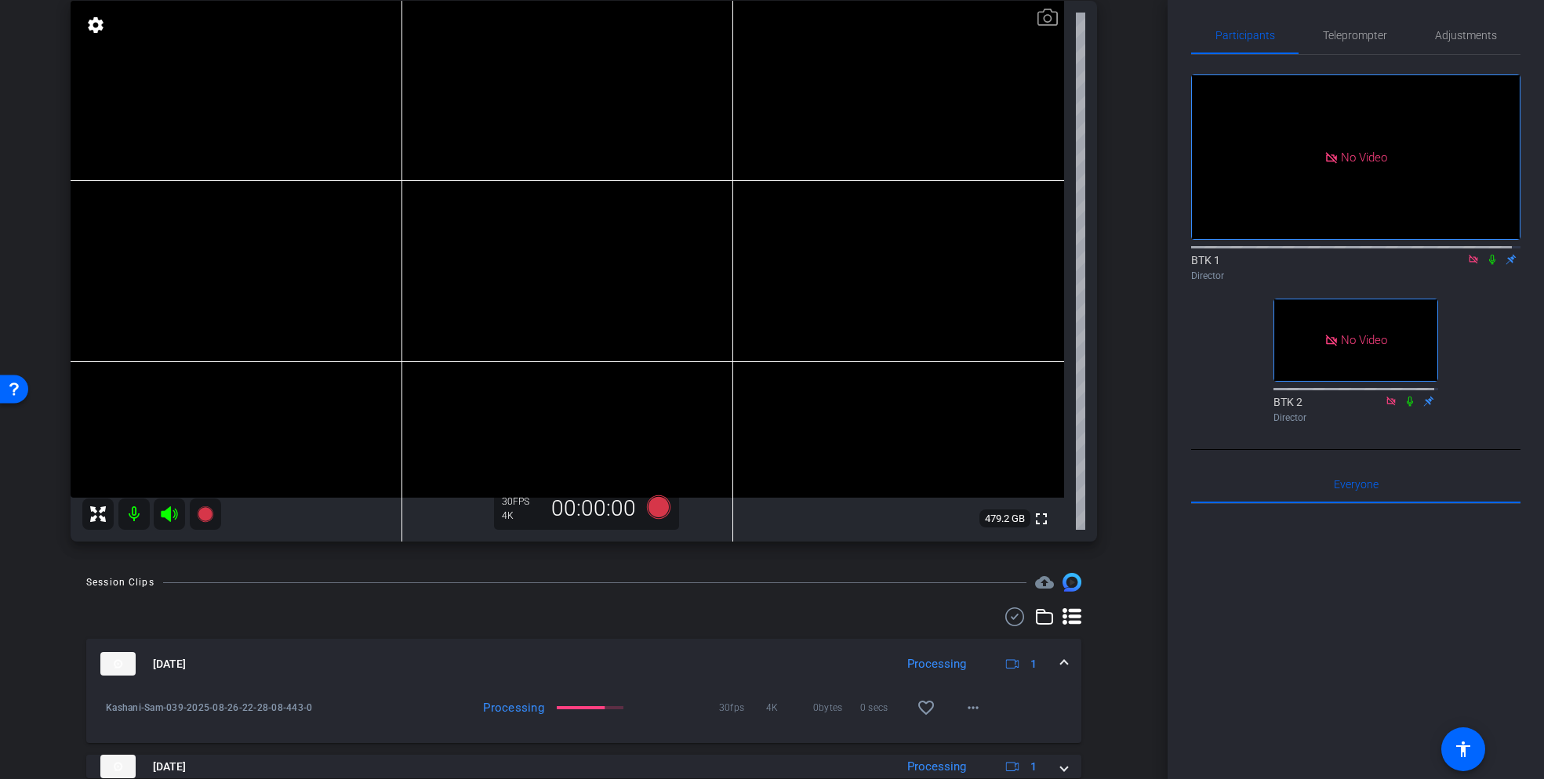
click at [1489, 255] on icon at bounding box center [1492, 260] width 6 height 10
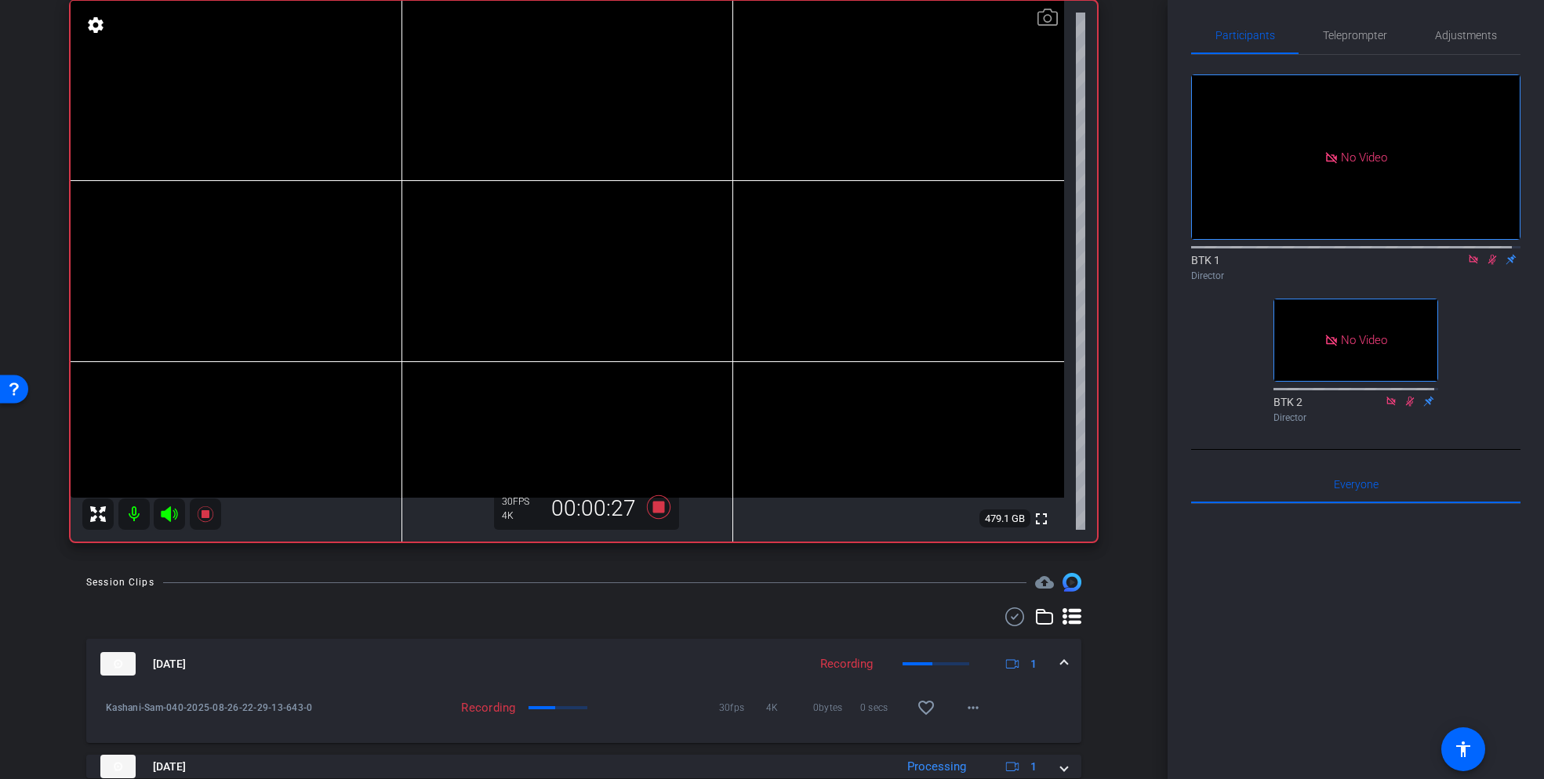
click at [1488, 255] on icon at bounding box center [1492, 260] width 9 height 10
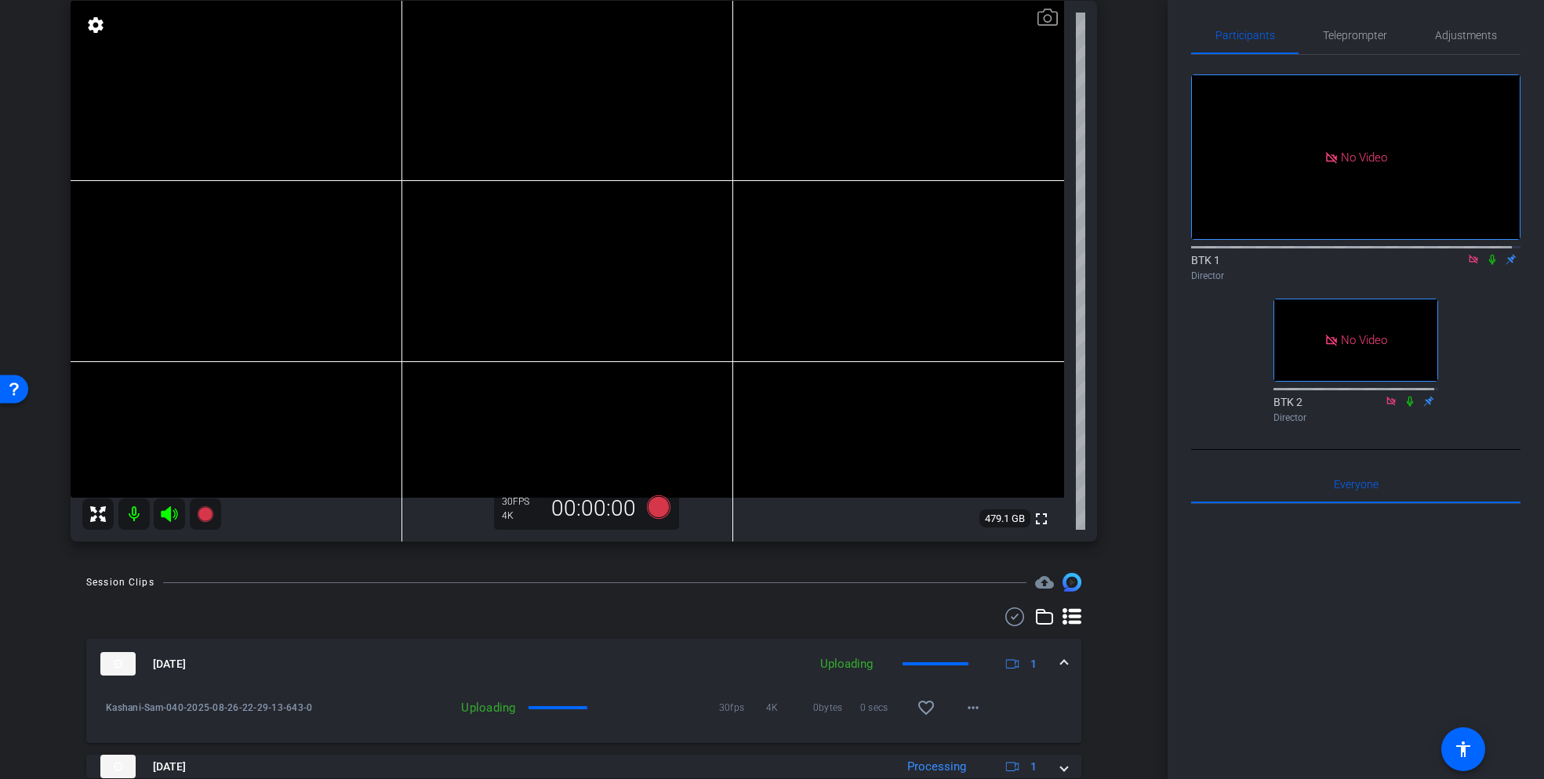
click at [1489, 255] on icon at bounding box center [1492, 260] width 6 height 10
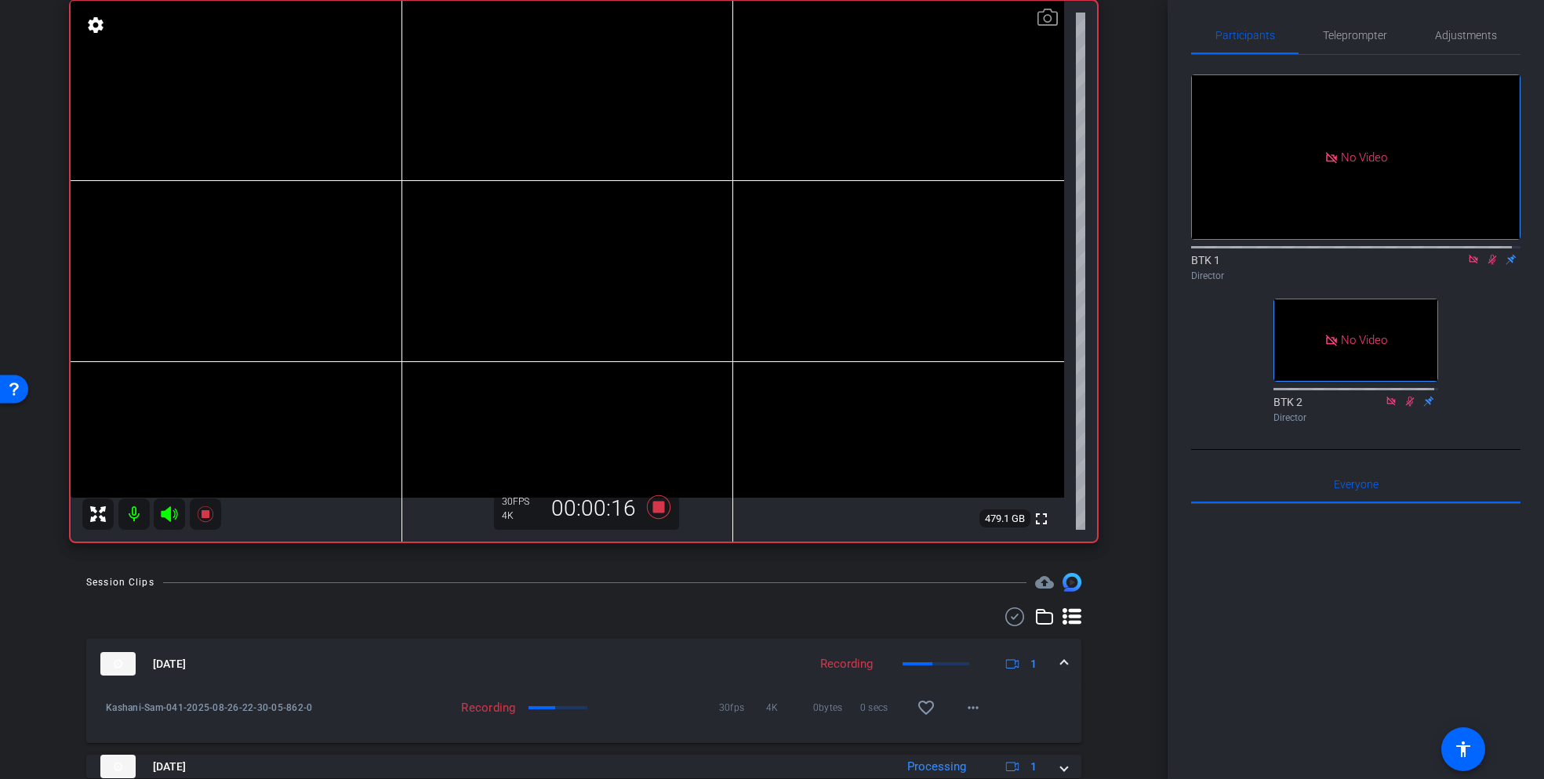
click at [1488, 255] on icon at bounding box center [1492, 260] width 9 height 10
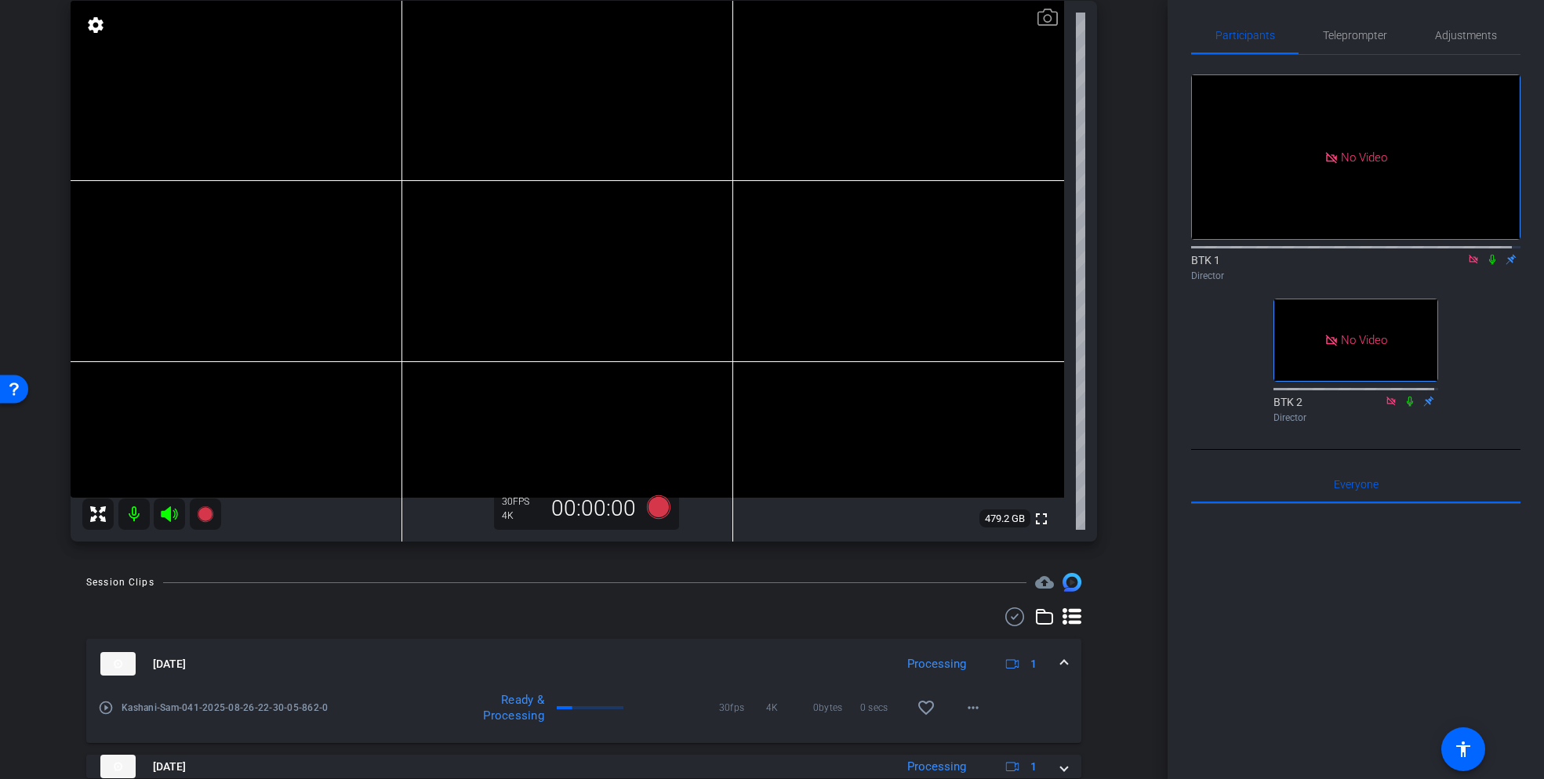
click at [1489, 255] on icon at bounding box center [1492, 260] width 6 height 10
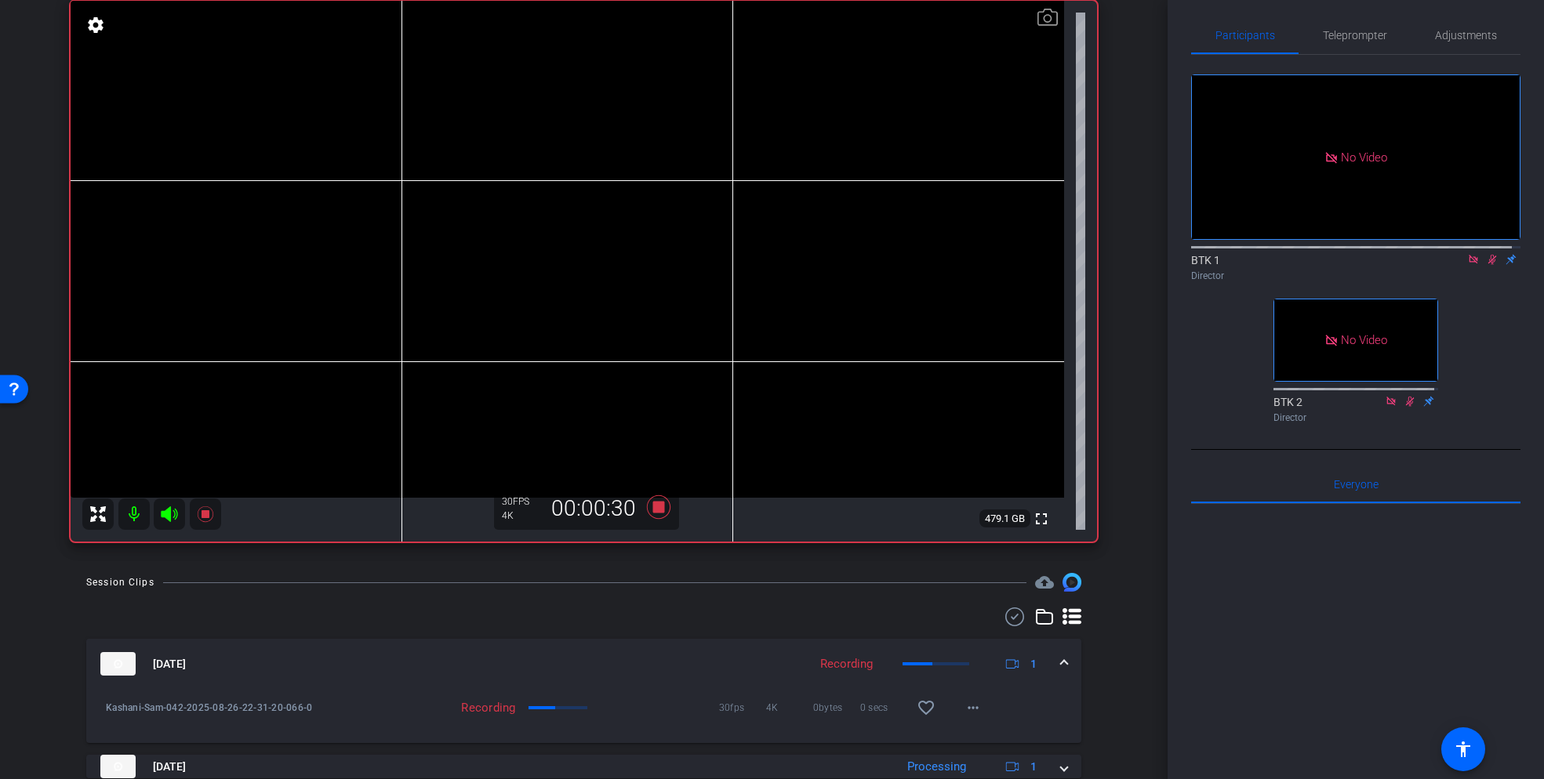
click at [1488, 255] on icon at bounding box center [1492, 260] width 9 height 10
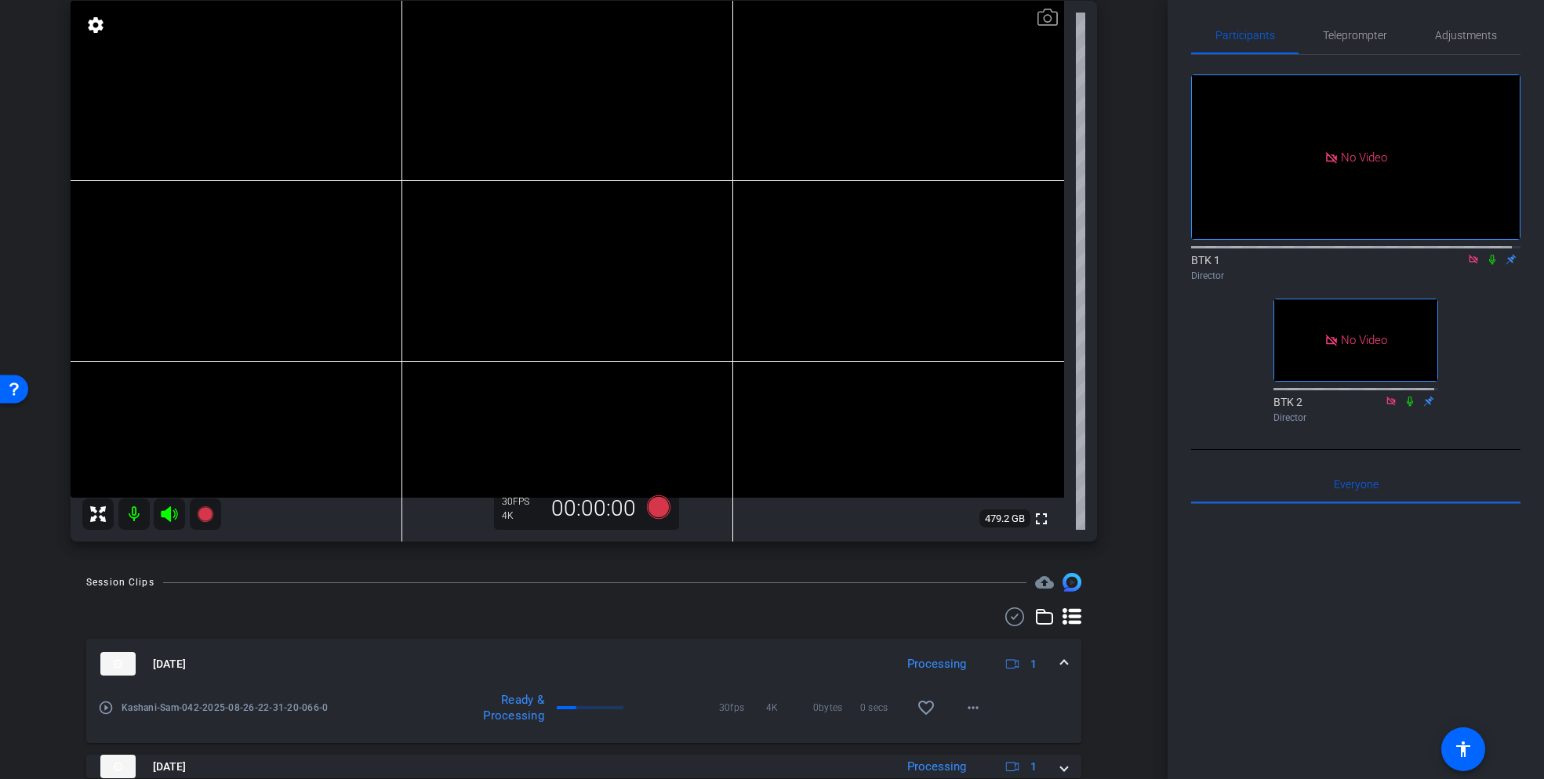
click at [1489, 255] on icon at bounding box center [1492, 260] width 6 height 10
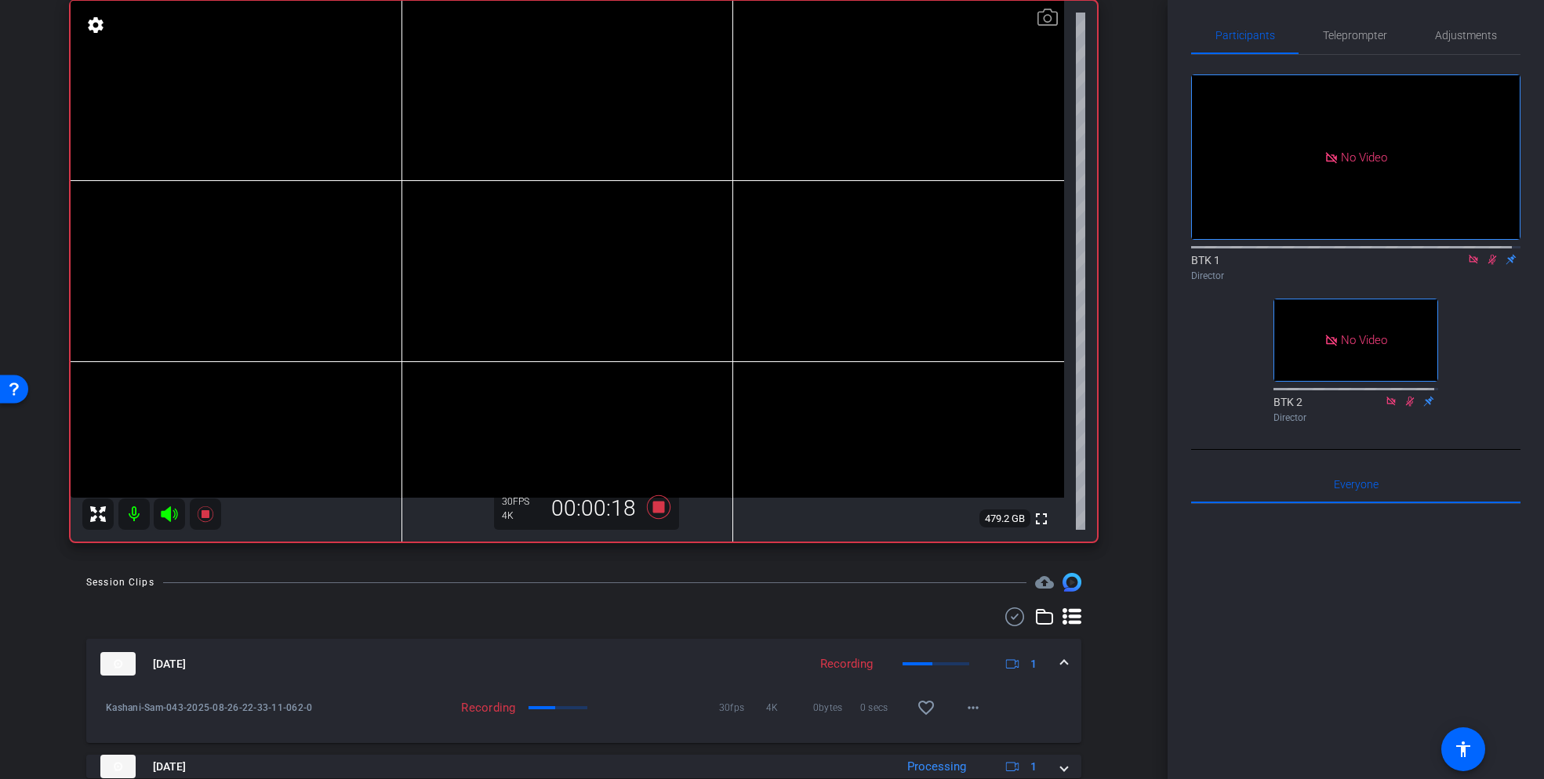
click at [1486, 254] on icon at bounding box center [1492, 259] width 13 height 11
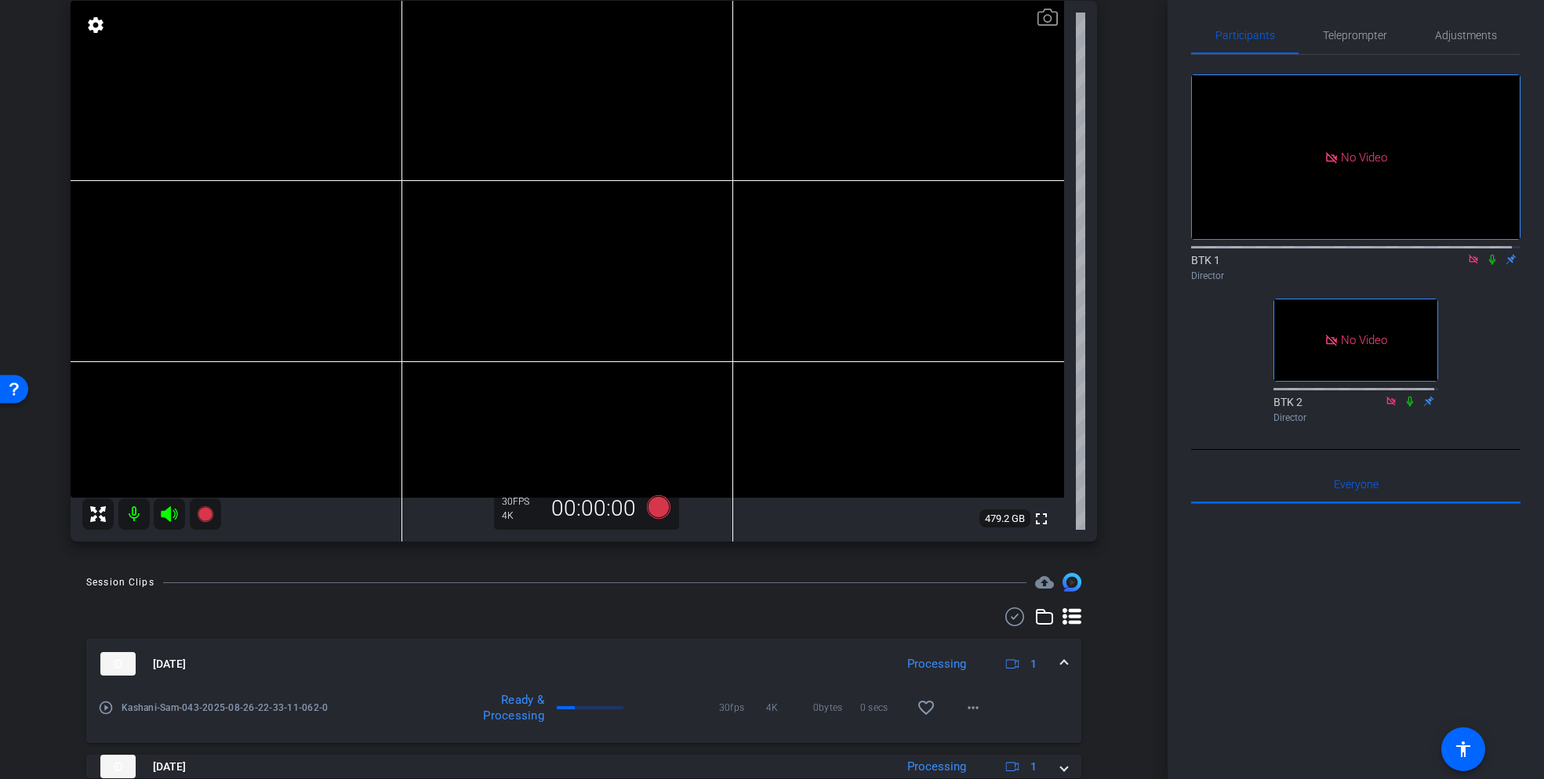
click at [1489, 255] on icon at bounding box center [1492, 260] width 6 height 10
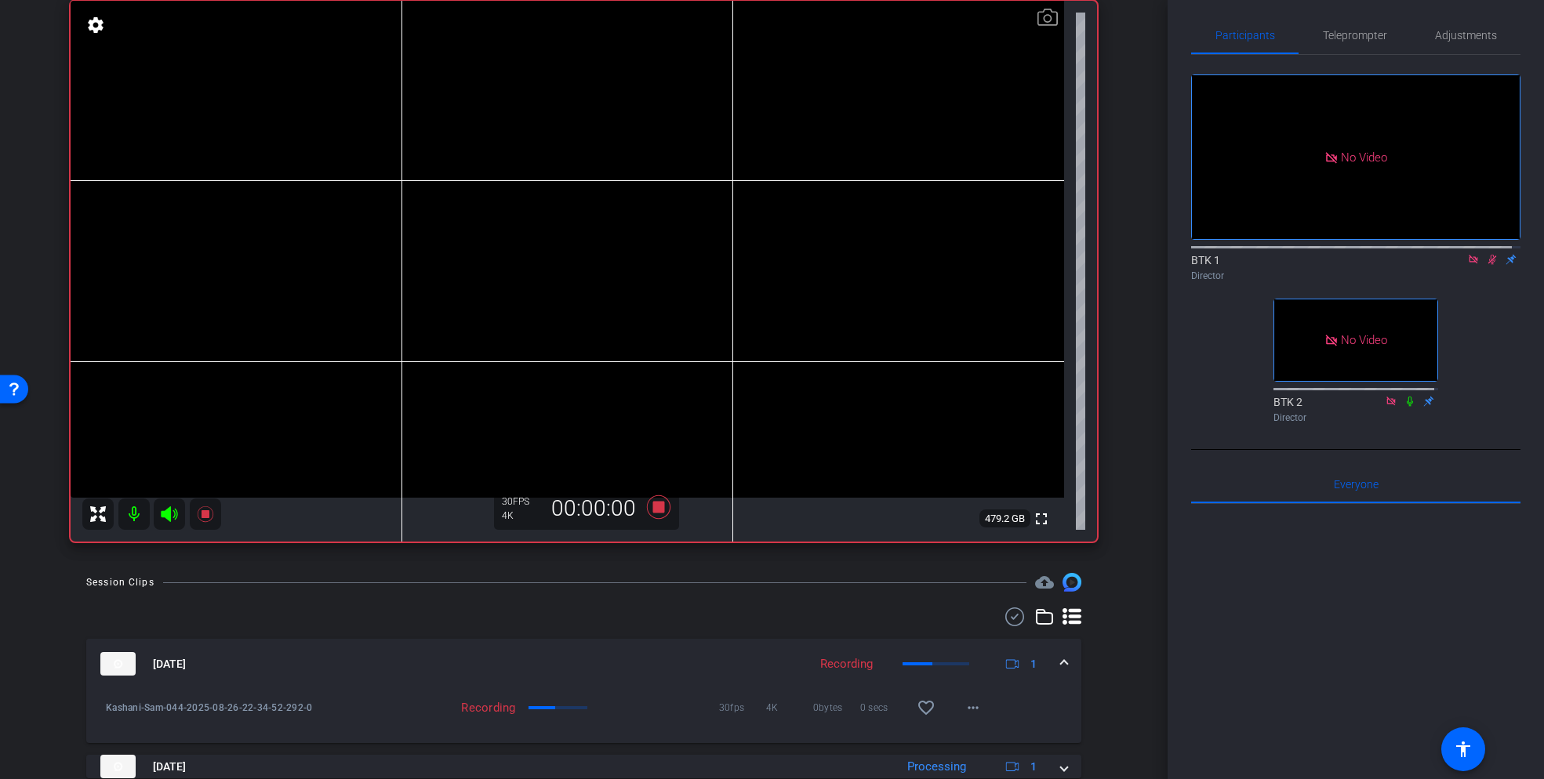
click at [1486, 254] on icon at bounding box center [1492, 259] width 13 height 11
click at [1349, 35] on span "Teleprompter" at bounding box center [1355, 35] width 64 height 11
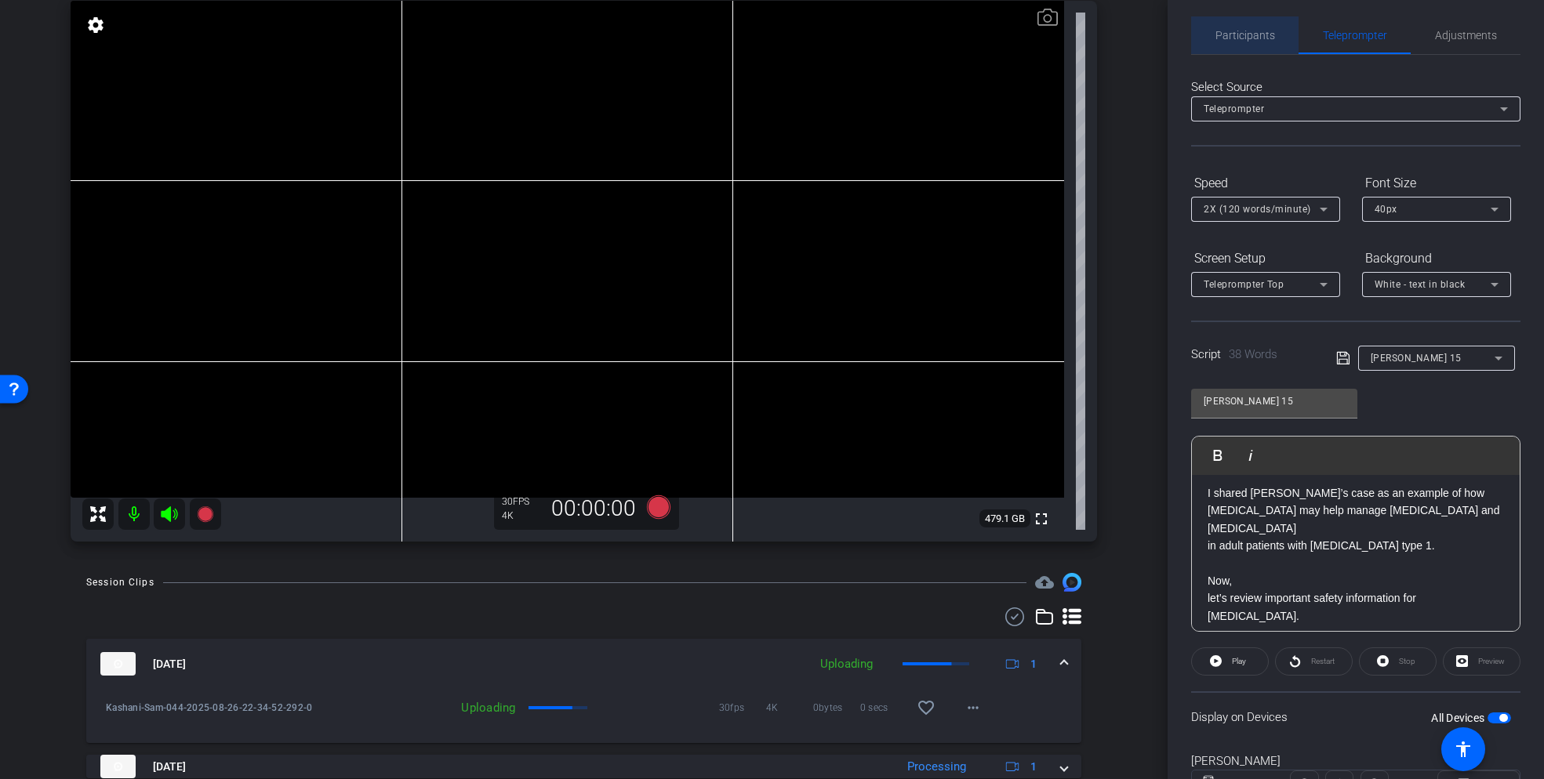
click at [1255, 36] on span "Participants" at bounding box center [1245, 35] width 60 height 11
click at [1240, 35] on span "Participants" at bounding box center [1245, 35] width 60 height 11
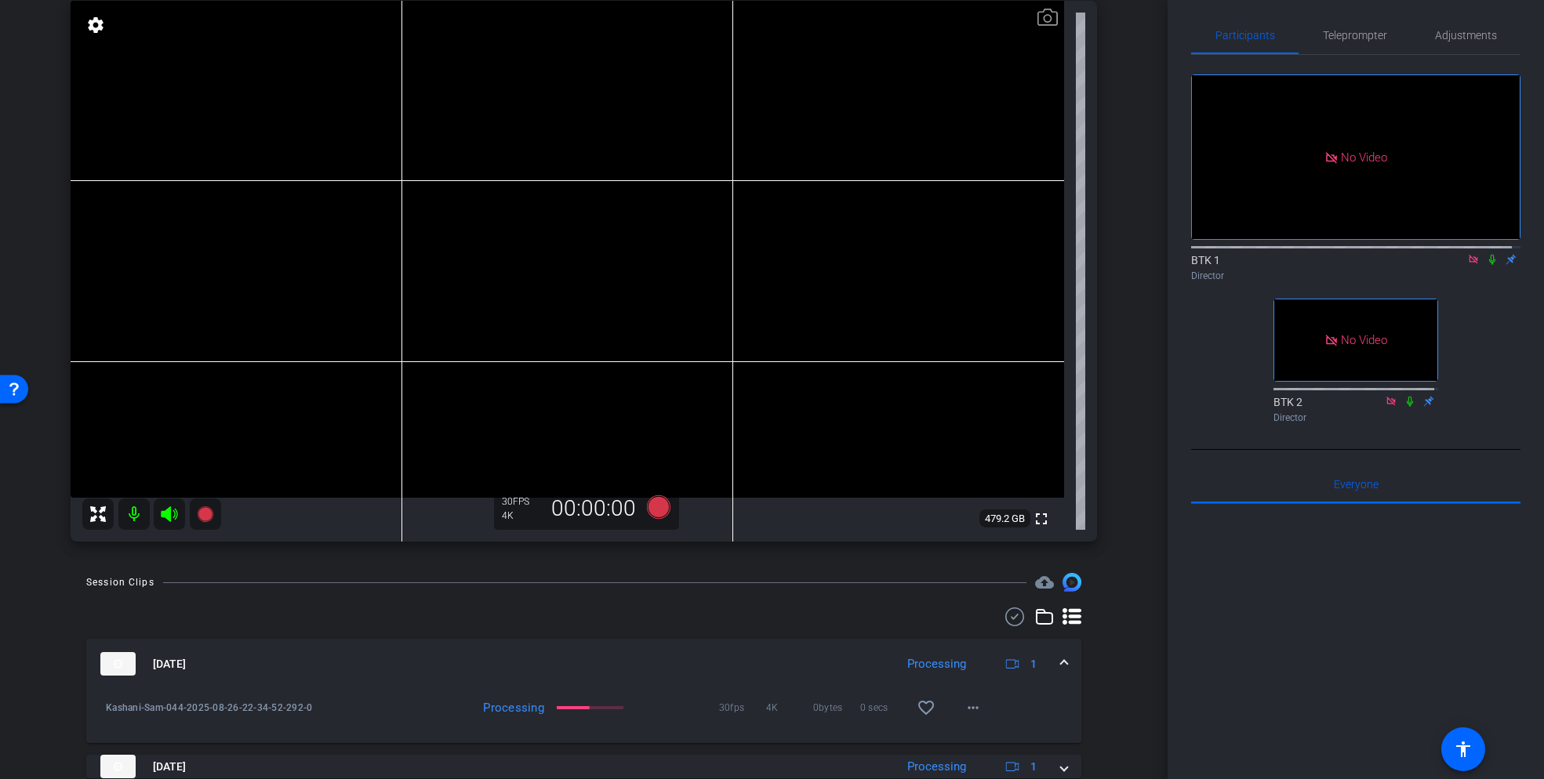
click at [1489, 255] on icon at bounding box center [1492, 260] width 6 height 10
click at [1486, 254] on icon at bounding box center [1492, 259] width 13 height 11
click at [1489, 255] on icon at bounding box center [1492, 260] width 6 height 10
click at [1488, 255] on icon at bounding box center [1492, 260] width 9 height 10
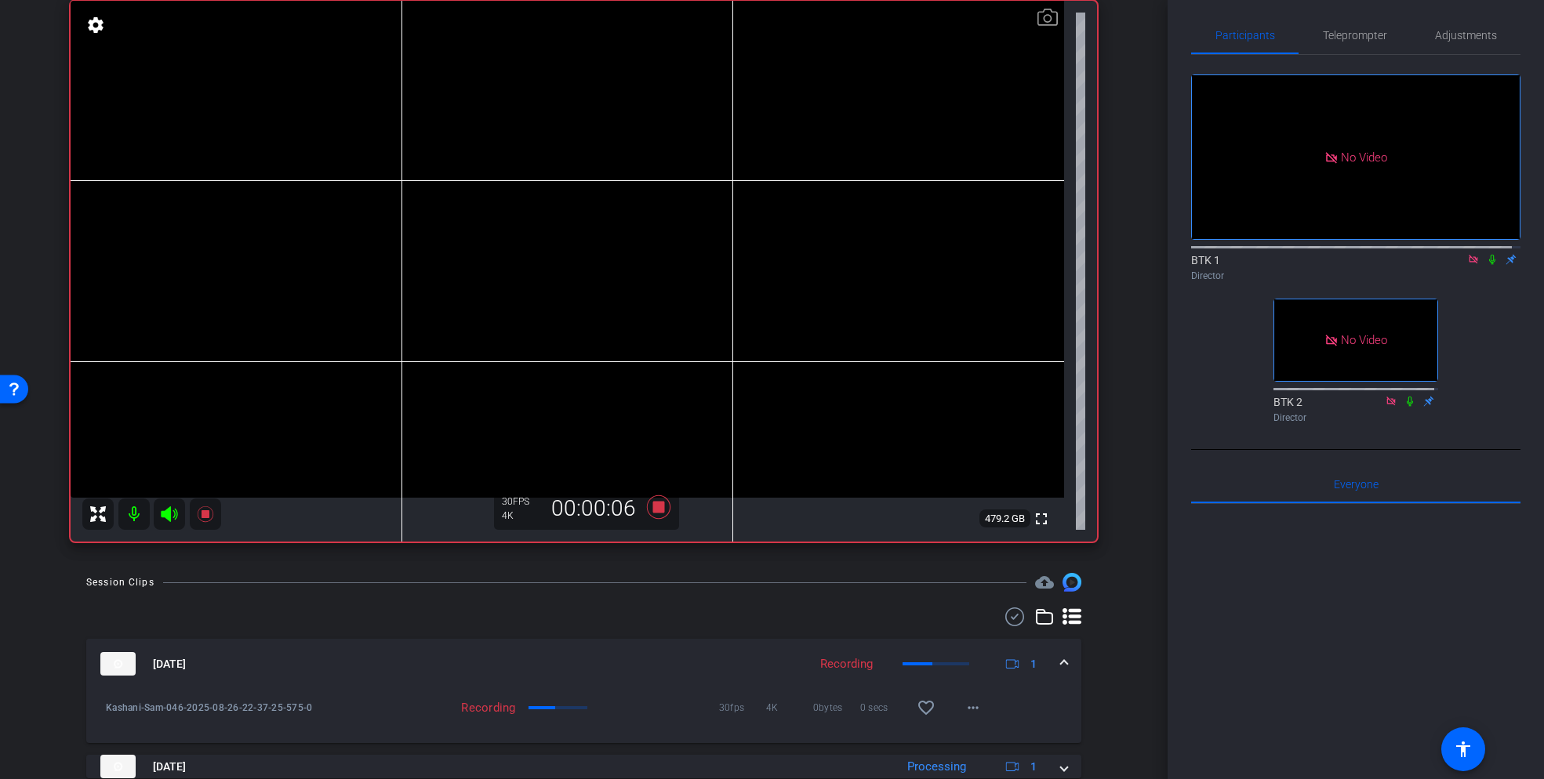
click at [1489, 255] on icon at bounding box center [1492, 260] width 6 height 10
click at [1486, 254] on icon at bounding box center [1492, 259] width 13 height 11
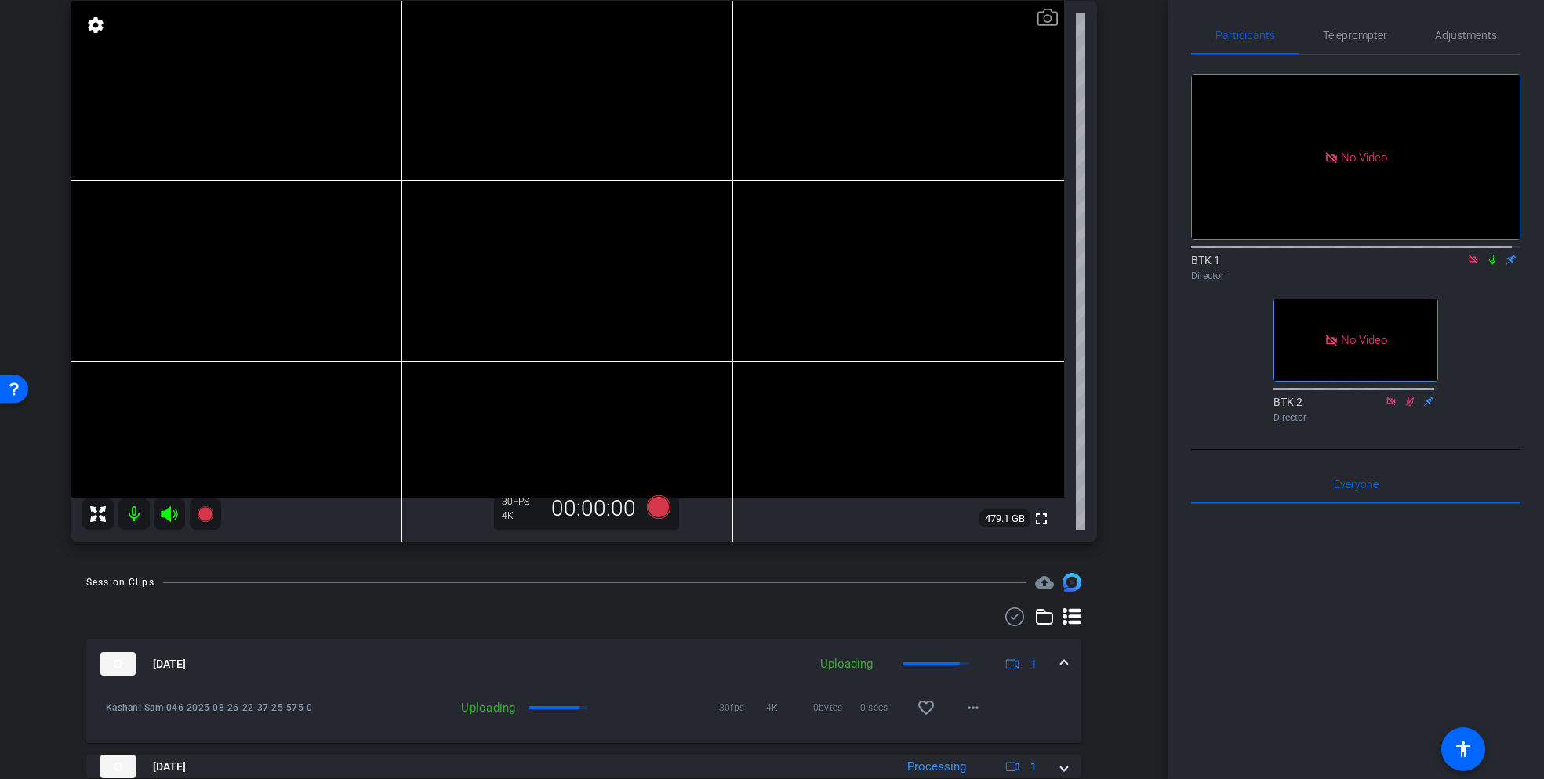
click at [1489, 255] on icon at bounding box center [1492, 260] width 6 height 10
click at [1488, 255] on icon at bounding box center [1492, 260] width 9 height 10
click at [1486, 254] on icon at bounding box center [1492, 259] width 13 height 11
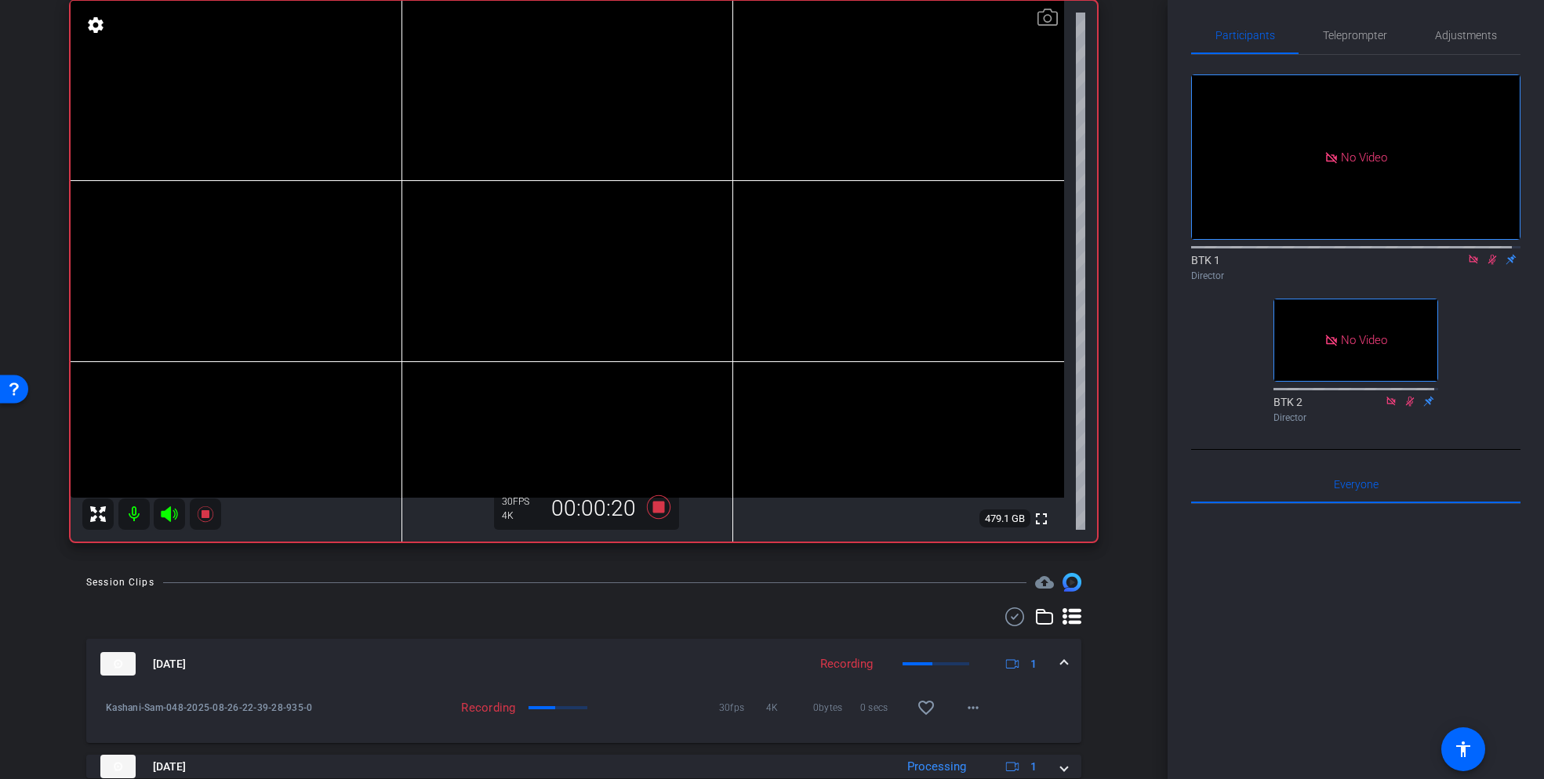
click at [1486, 254] on icon at bounding box center [1492, 259] width 13 height 11
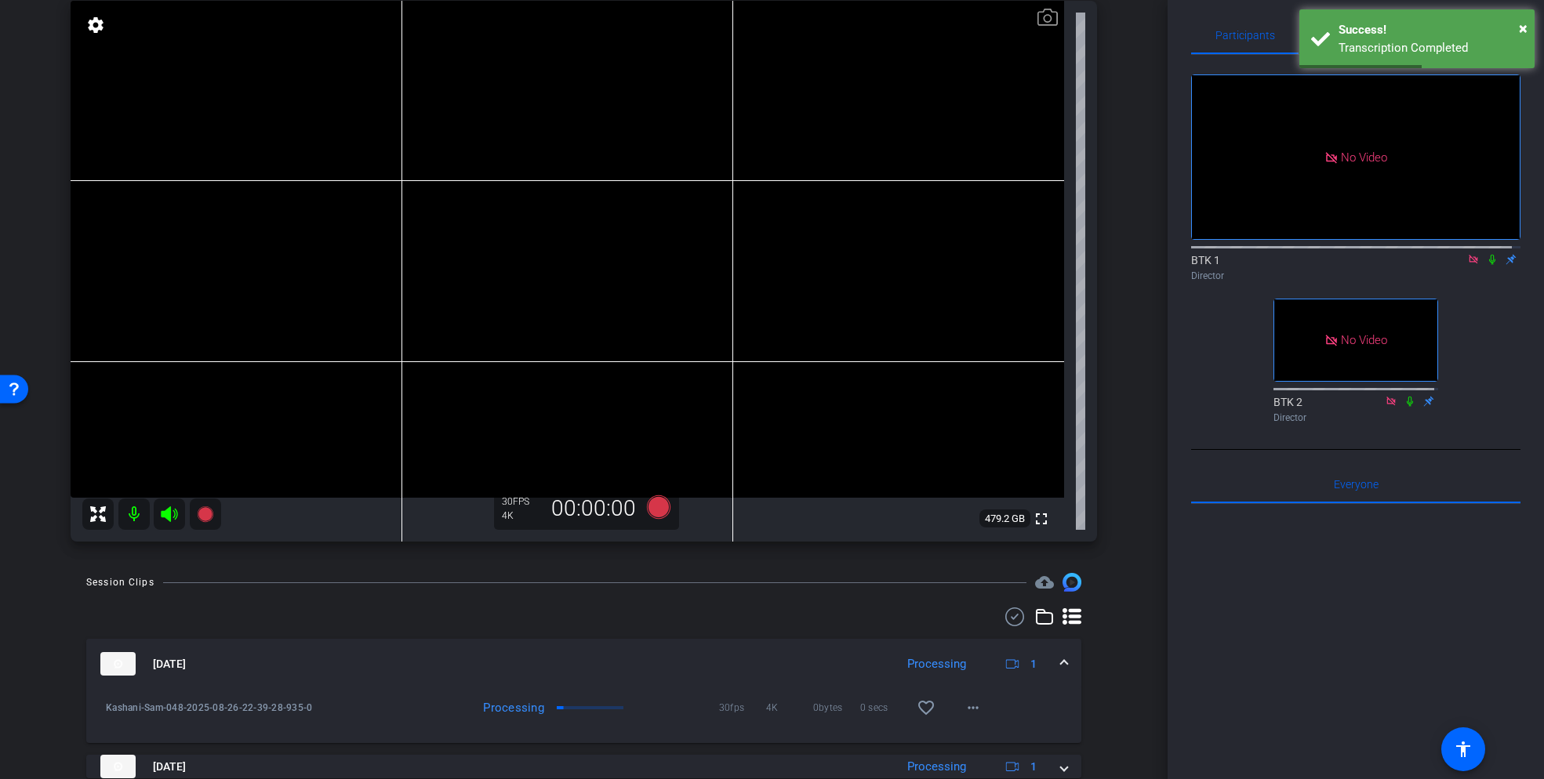
click at [1486, 254] on icon at bounding box center [1492, 259] width 13 height 11
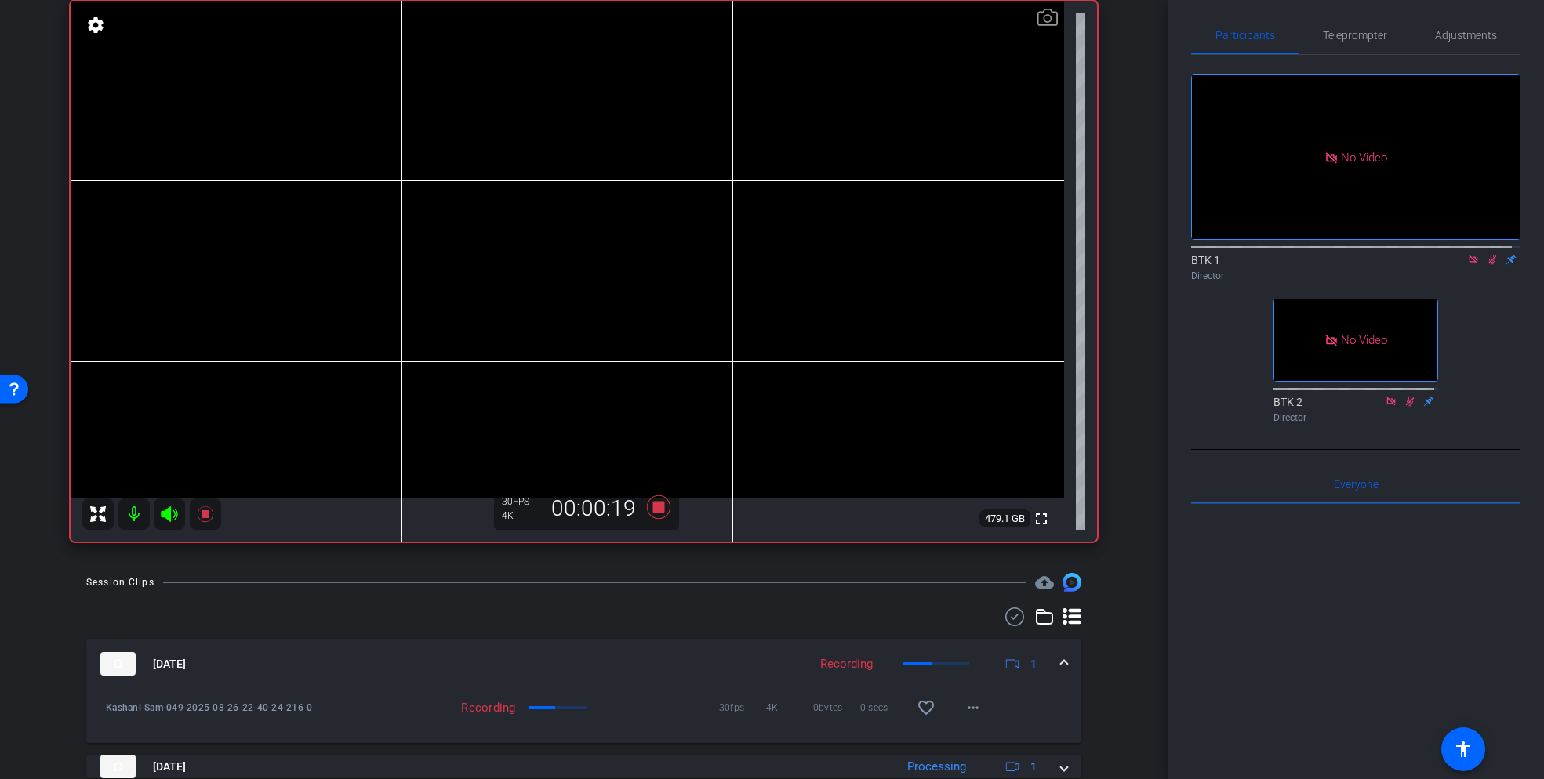
click at [1488, 255] on icon at bounding box center [1492, 260] width 9 height 10
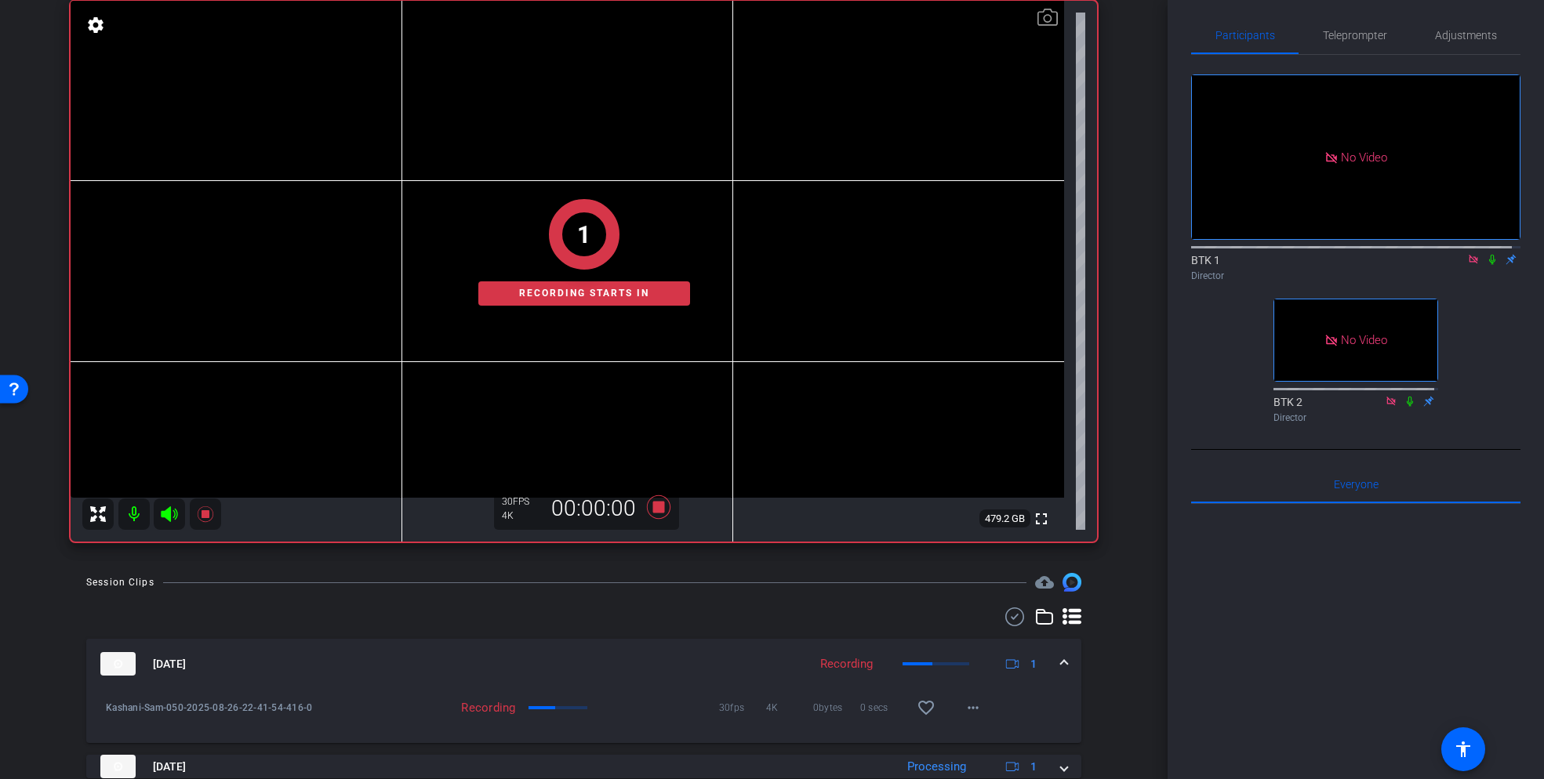
click at [1487, 254] on icon at bounding box center [1492, 259] width 13 height 11
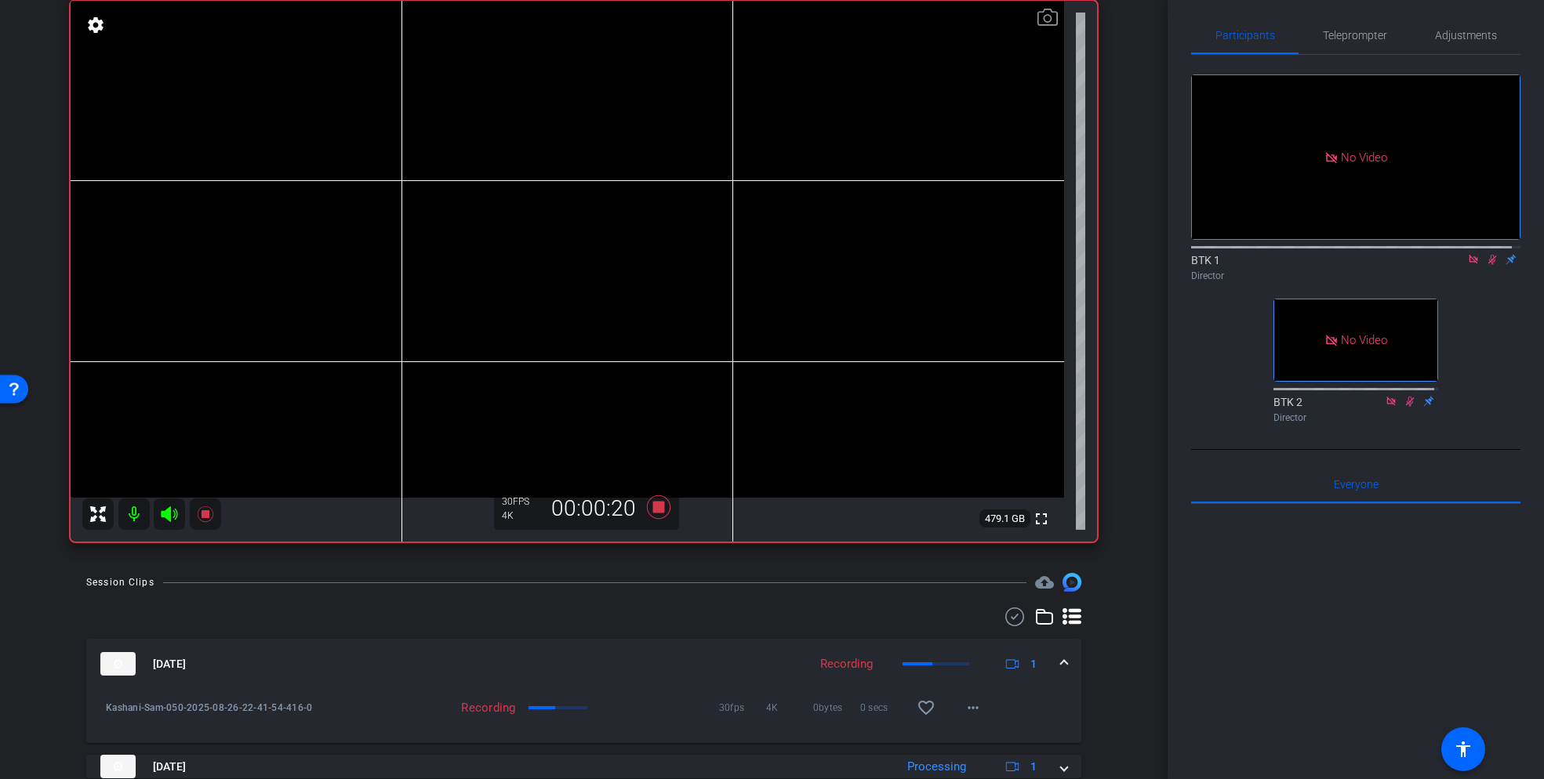
click at [1487, 254] on icon at bounding box center [1492, 259] width 13 height 11
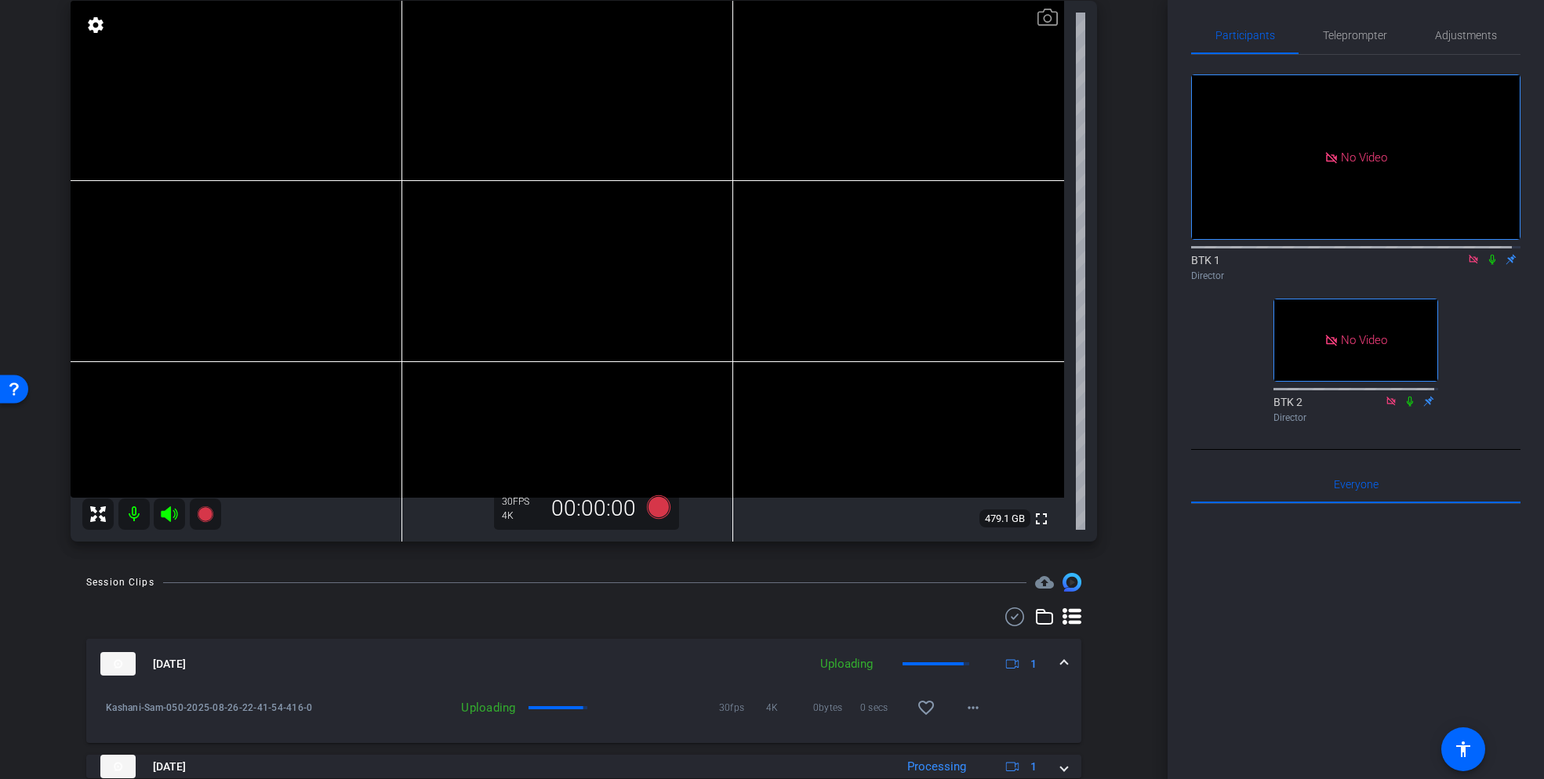
click at [1486, 254] on icon at bounding box center [1492, 259] width 13 height 11
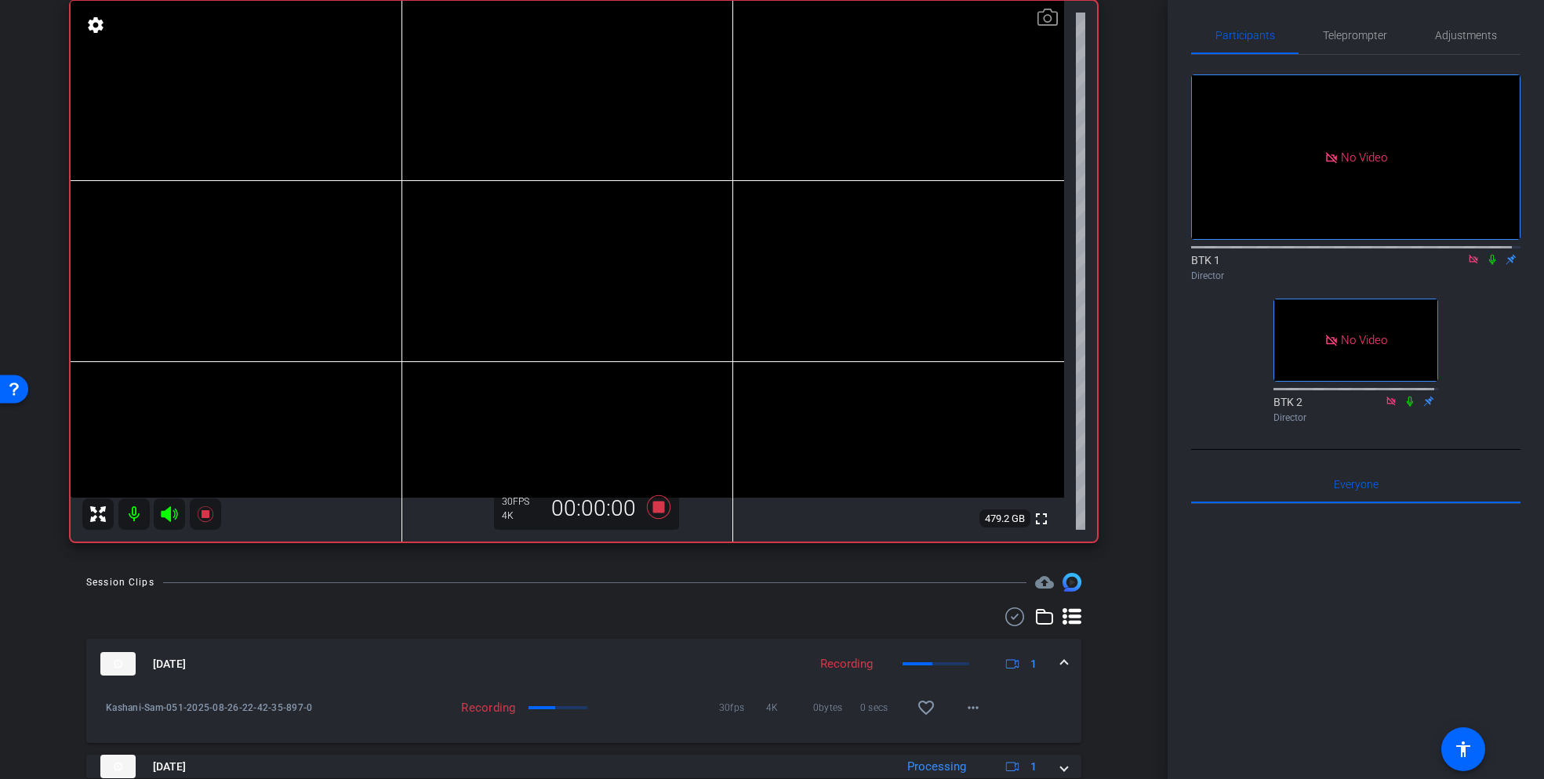
click at [1486, 254] on icon at bounding box center [1492, 259] width 13 height 11
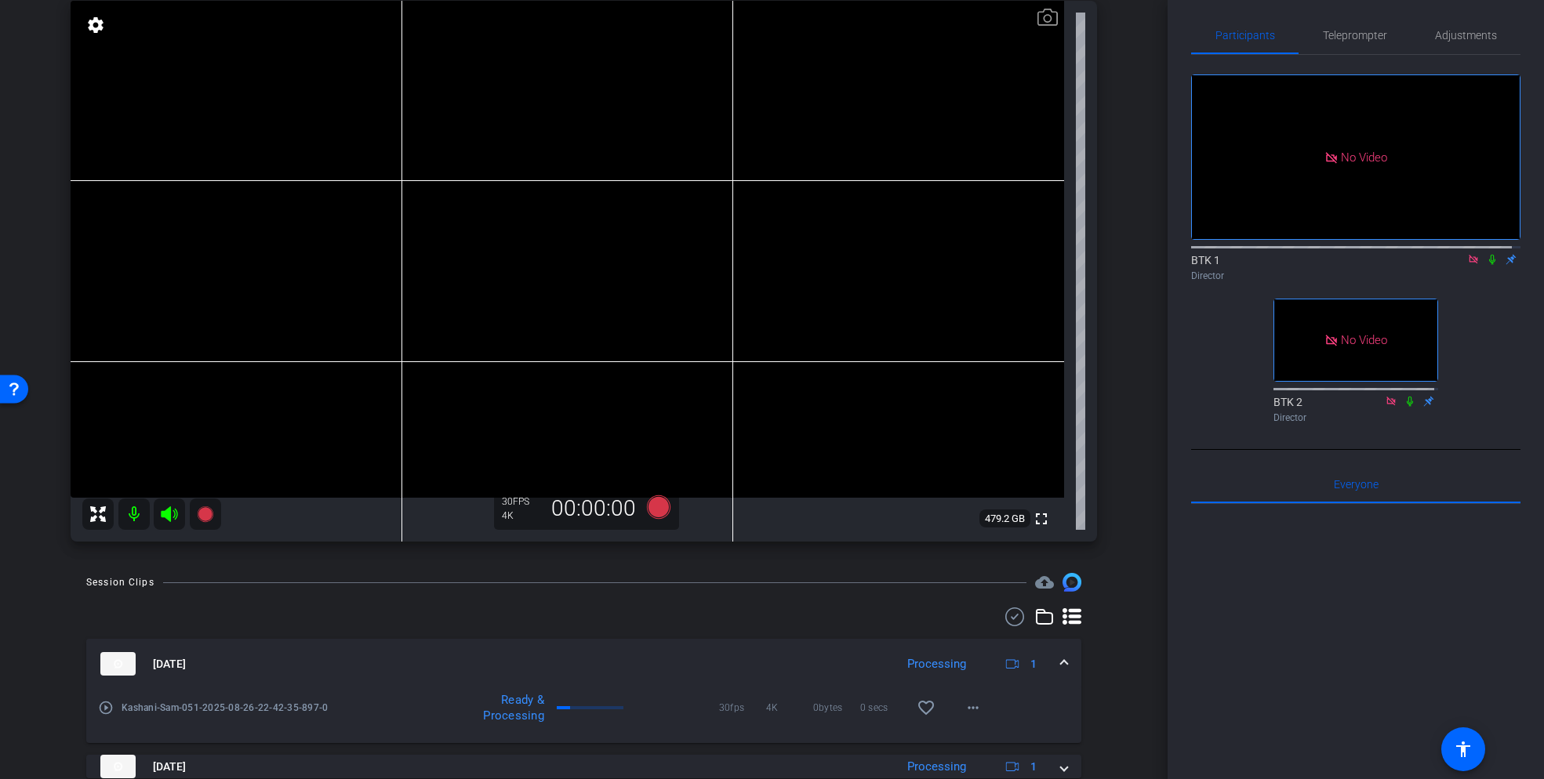
click at [1489, 255] on icon at bounding box center [1492, 260] width 6 height 10
click at [1351, 32] on span "Teleprompter" at bounding box center [1355, 35] width 64 height 11
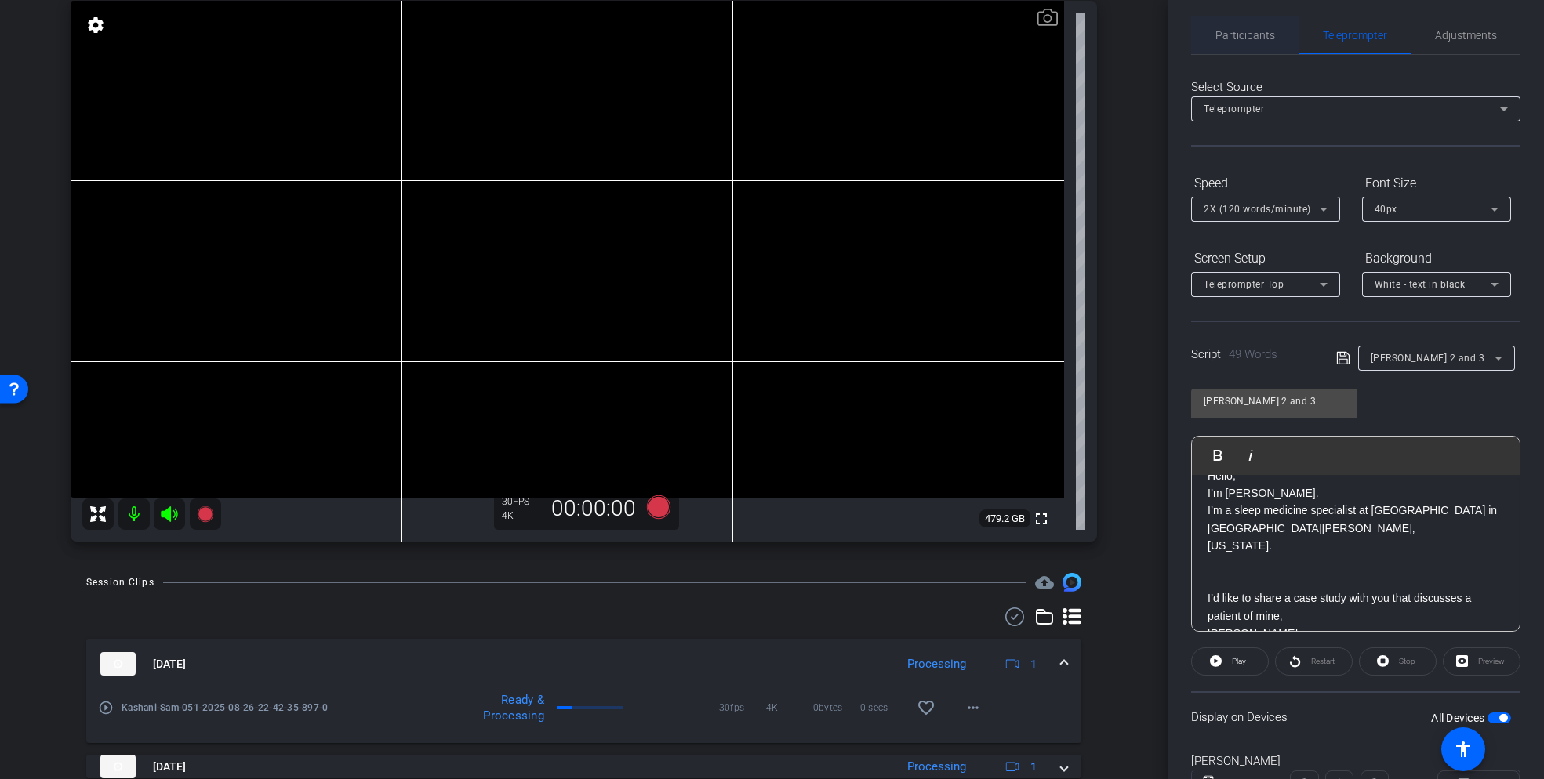
click at [1246, 38] on span "Participants" at bounding box center [1245, 35] width 60 height 11
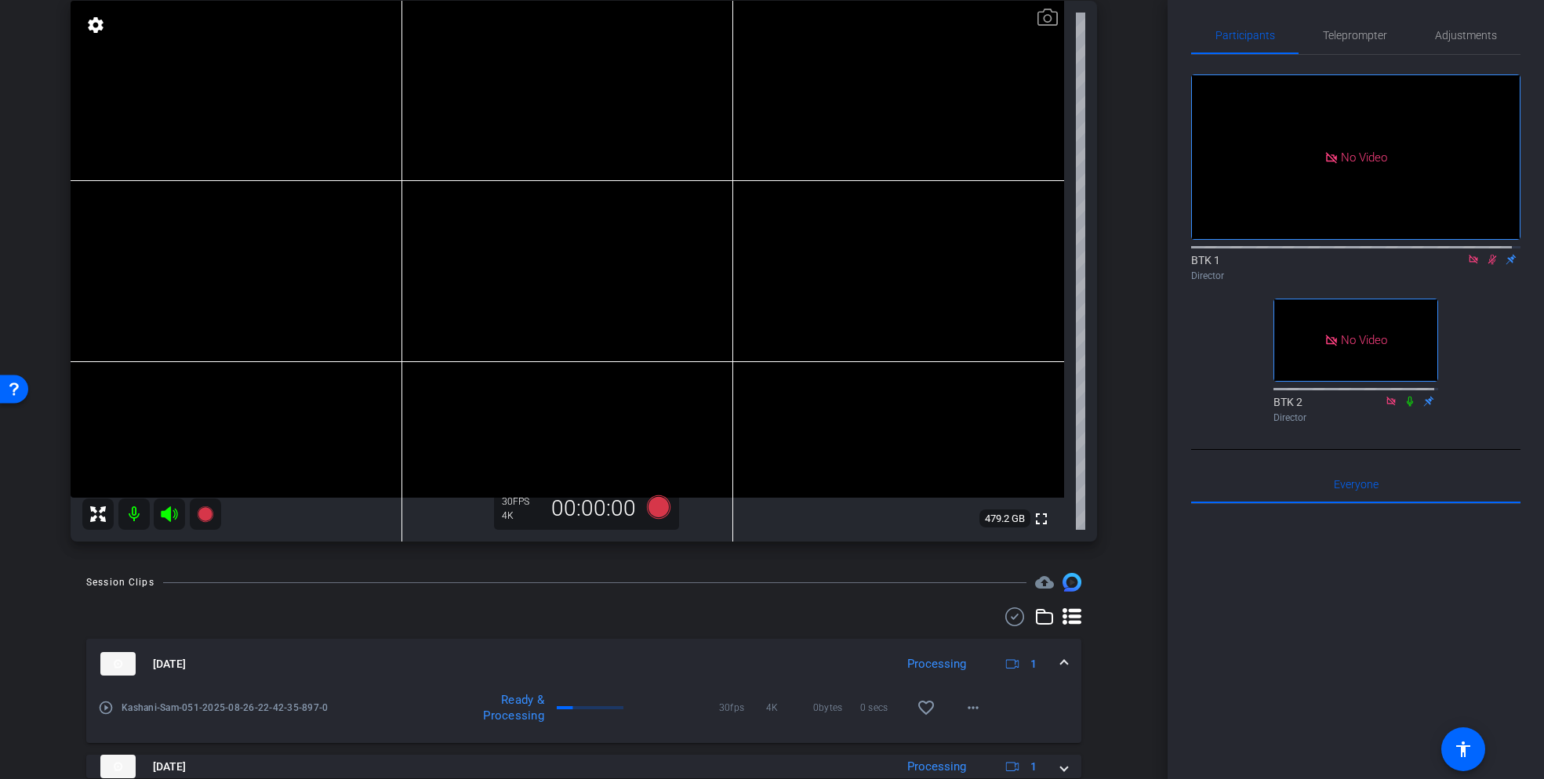
click at [1486, 254] on icon at bounding box center [1492, 259] width 13 height 11
click at [1335, 35] on span "Teleprompter" at bounding box center [1355, 35] width 64 height 11
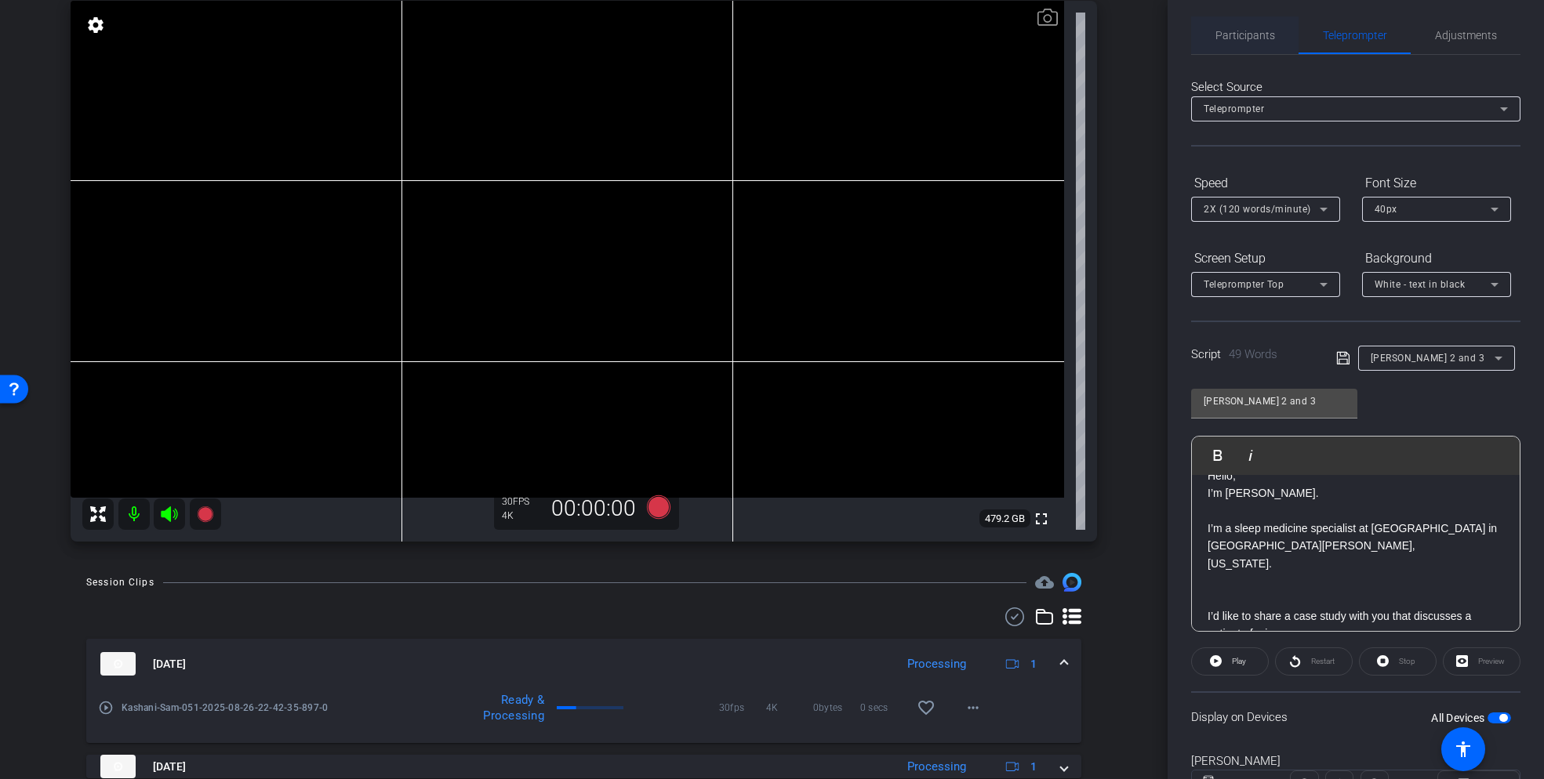
click at [1253, 30] on span "Participants" at bounding box center [1245, 35] width 60 height 11
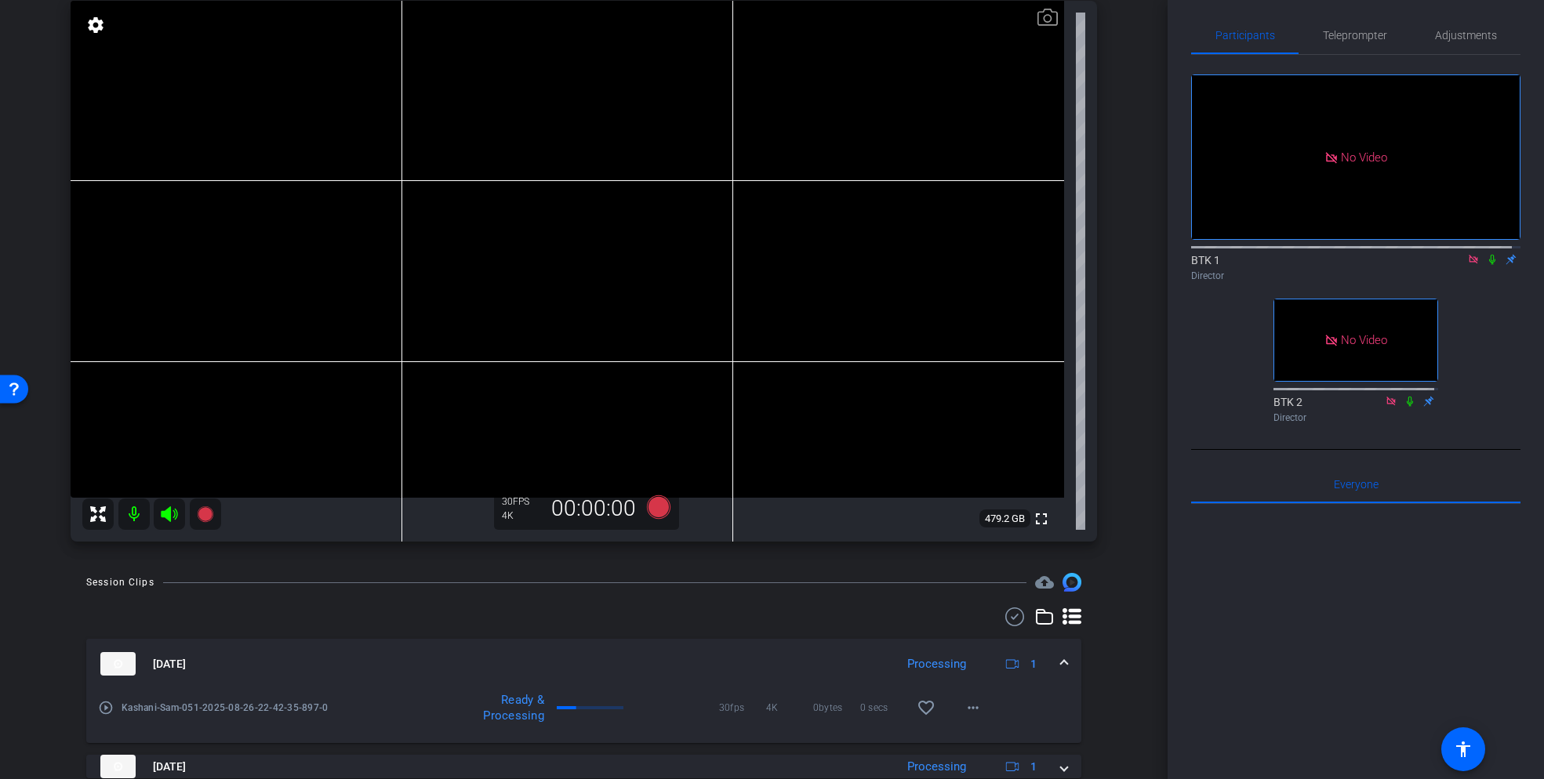
click at [1486, 254] on icon at bounding box center [1492, 259] width 13 height 11
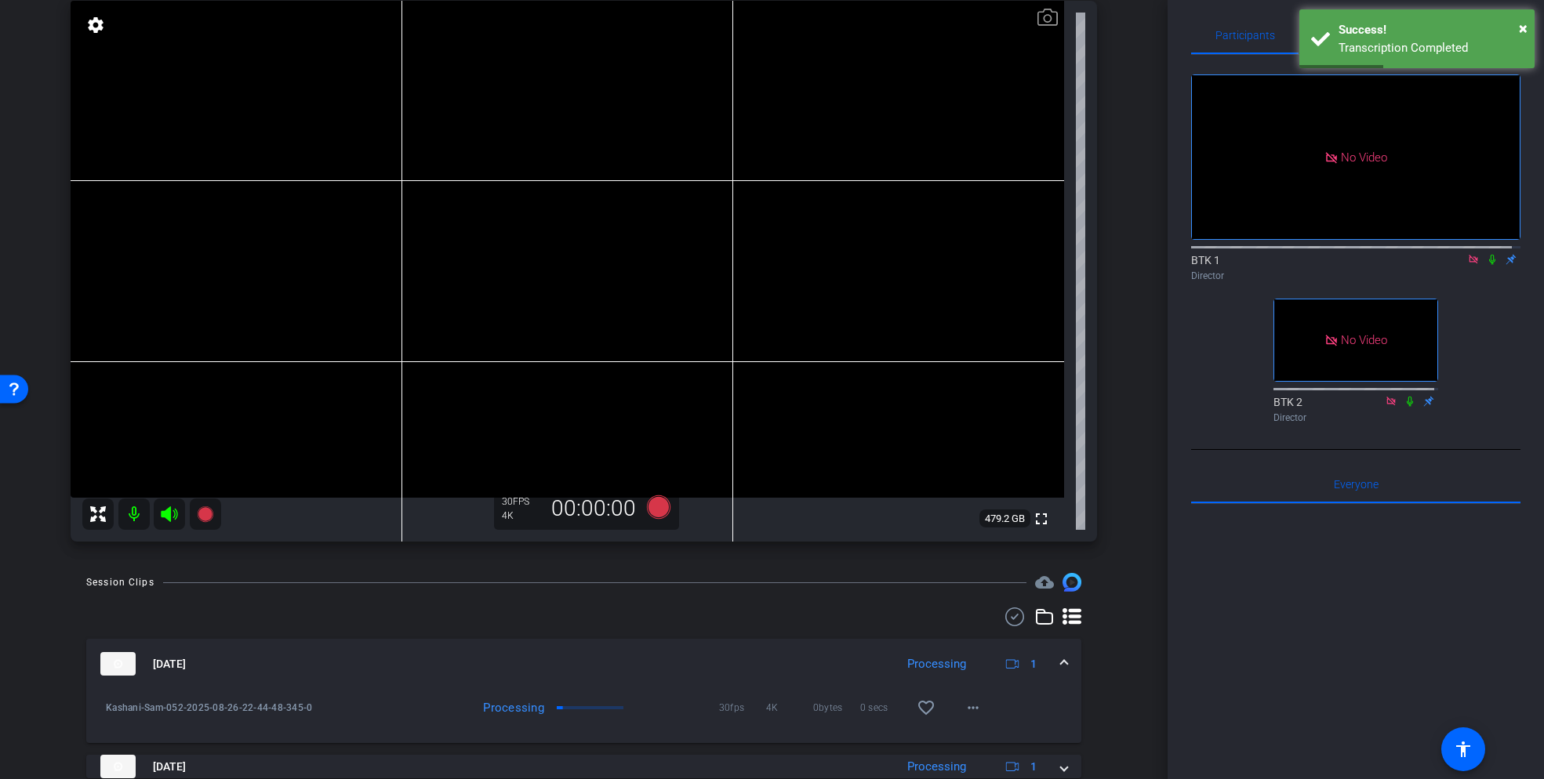
click at [1488, 254] on icon at bounding box center [1492, 259] width 13 height 11
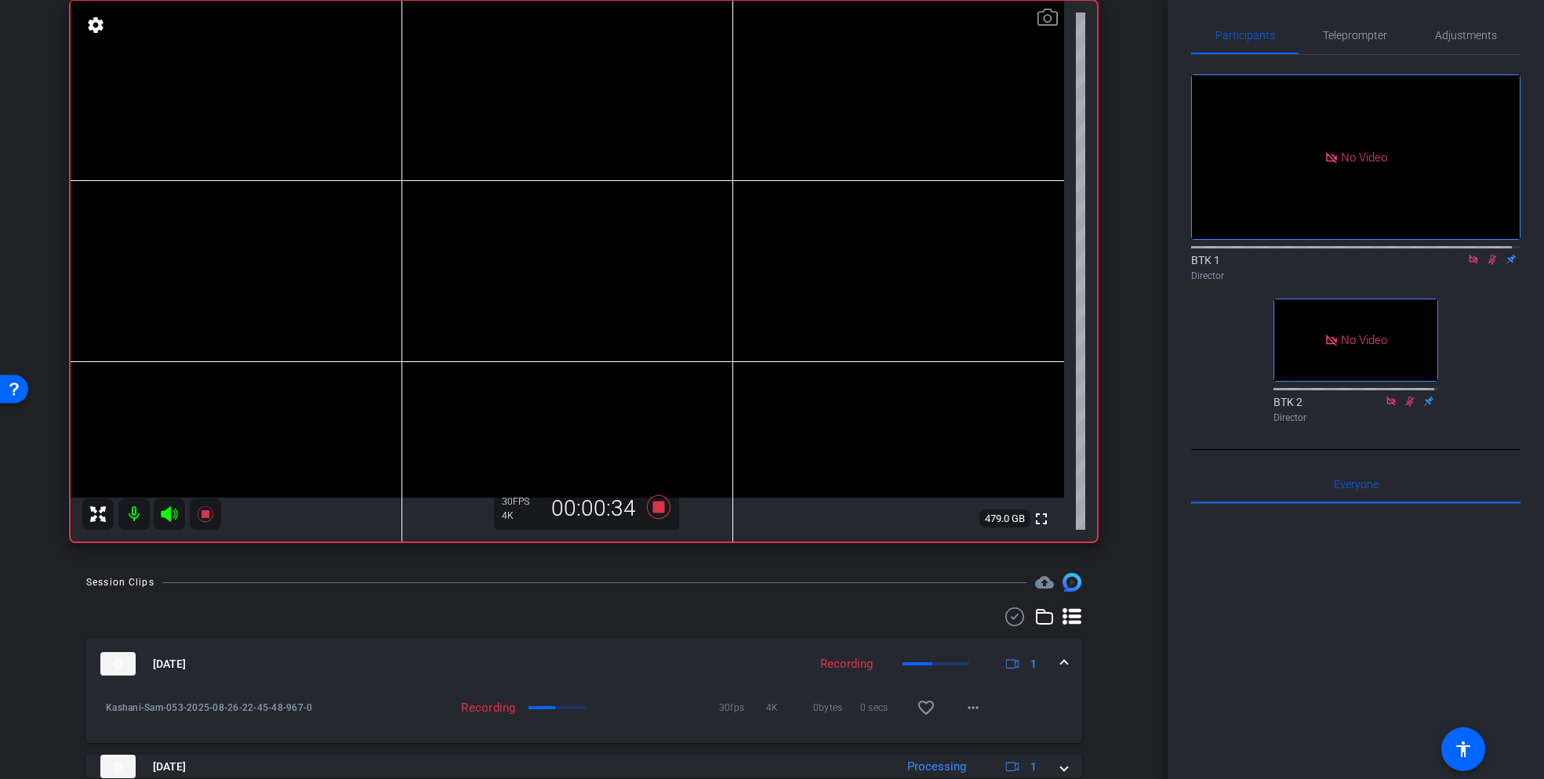
click at [1488, 255] on icon at bounding box center [1492, 260] width 9 height 10
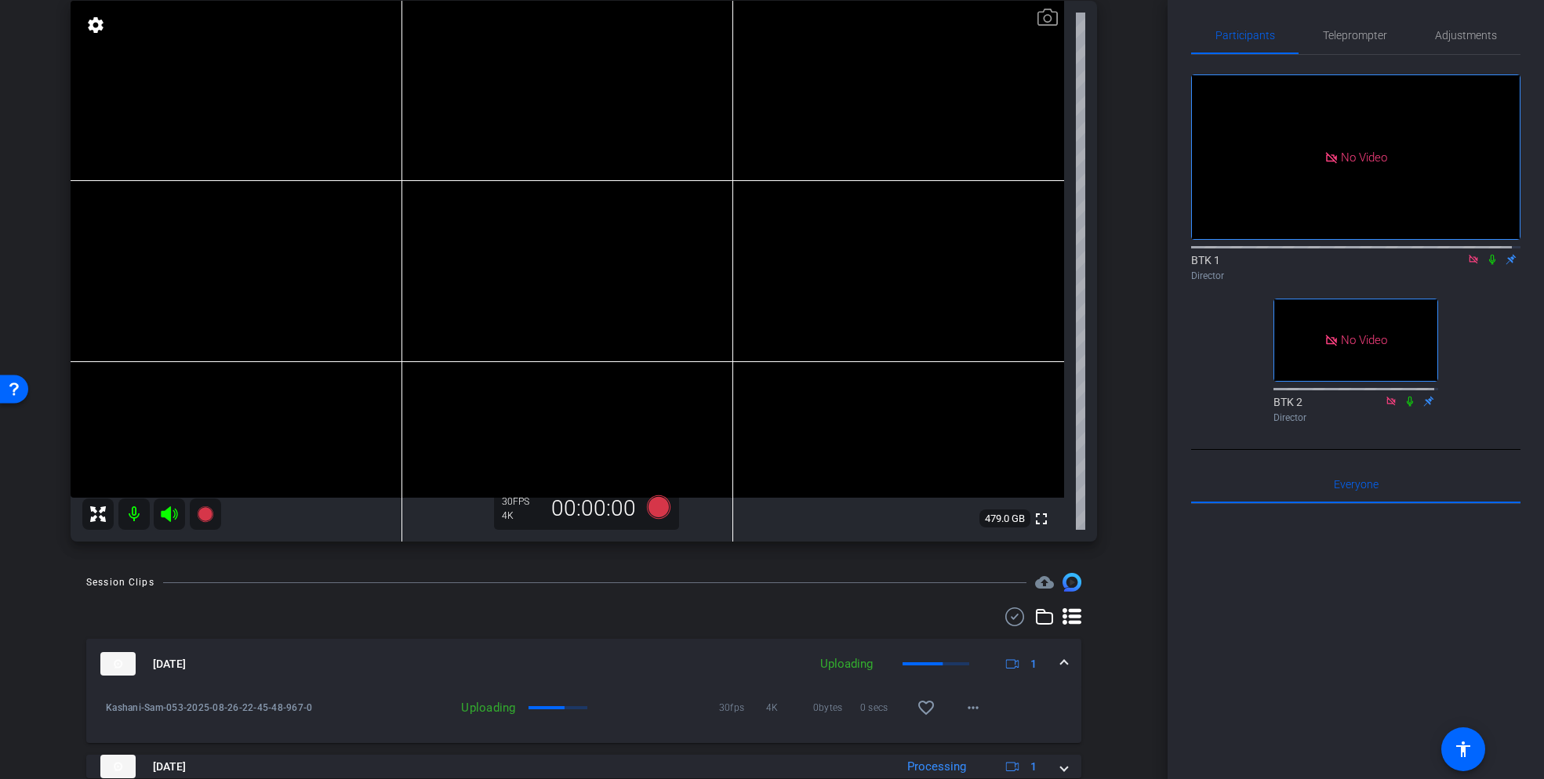
scroll to position [8, 0]
click at [1486, 253] on icon at bounding box center [1492, 258] width 13 height 11
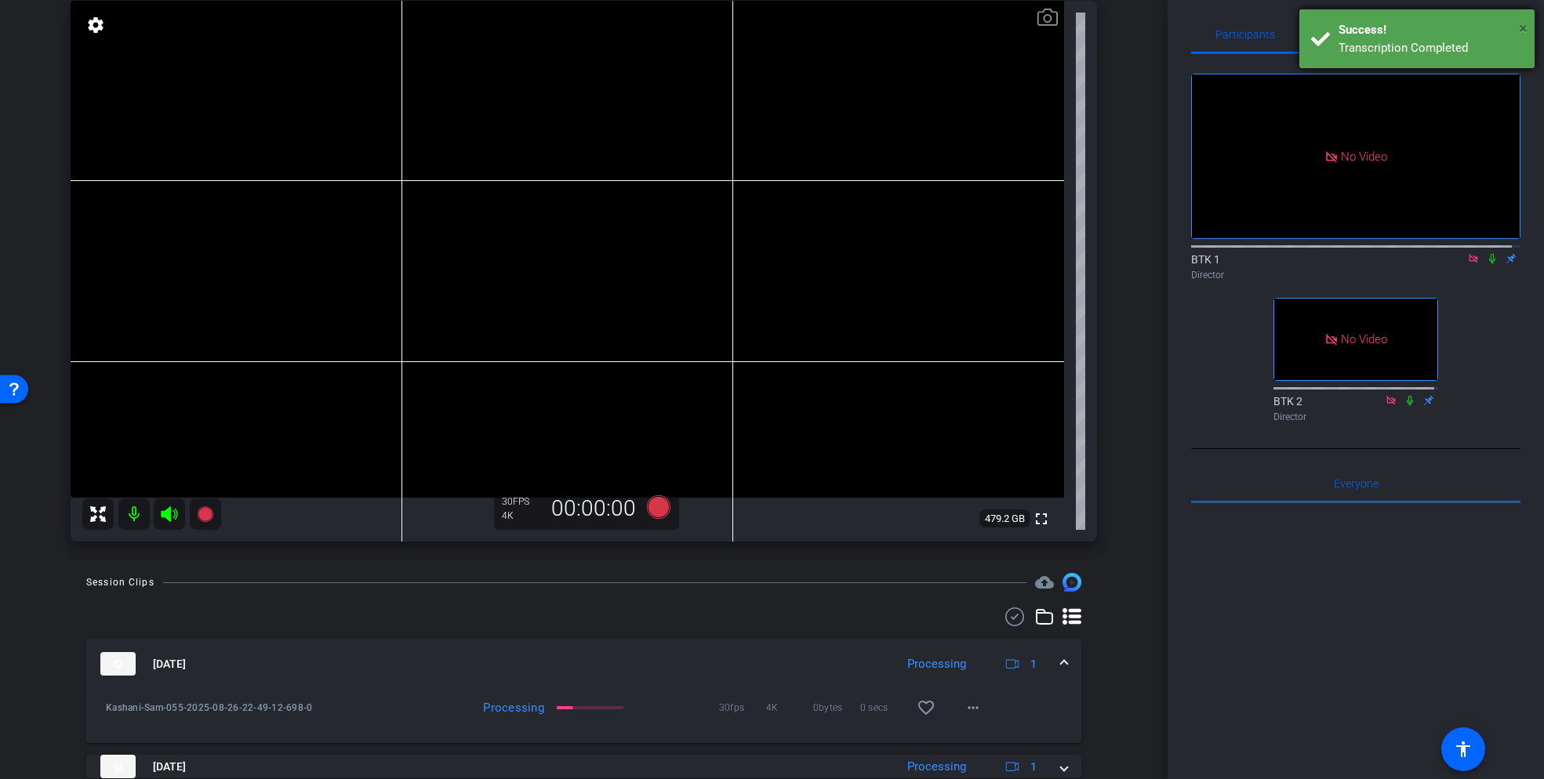
drag, startPoint x: 1522, startPoint y: 27, endPoint x: 1471, endPoint y: 31, distance: 51.1
click at [1521, 27] on span "×" at bounding box center [1523, 28] width 9 height 19
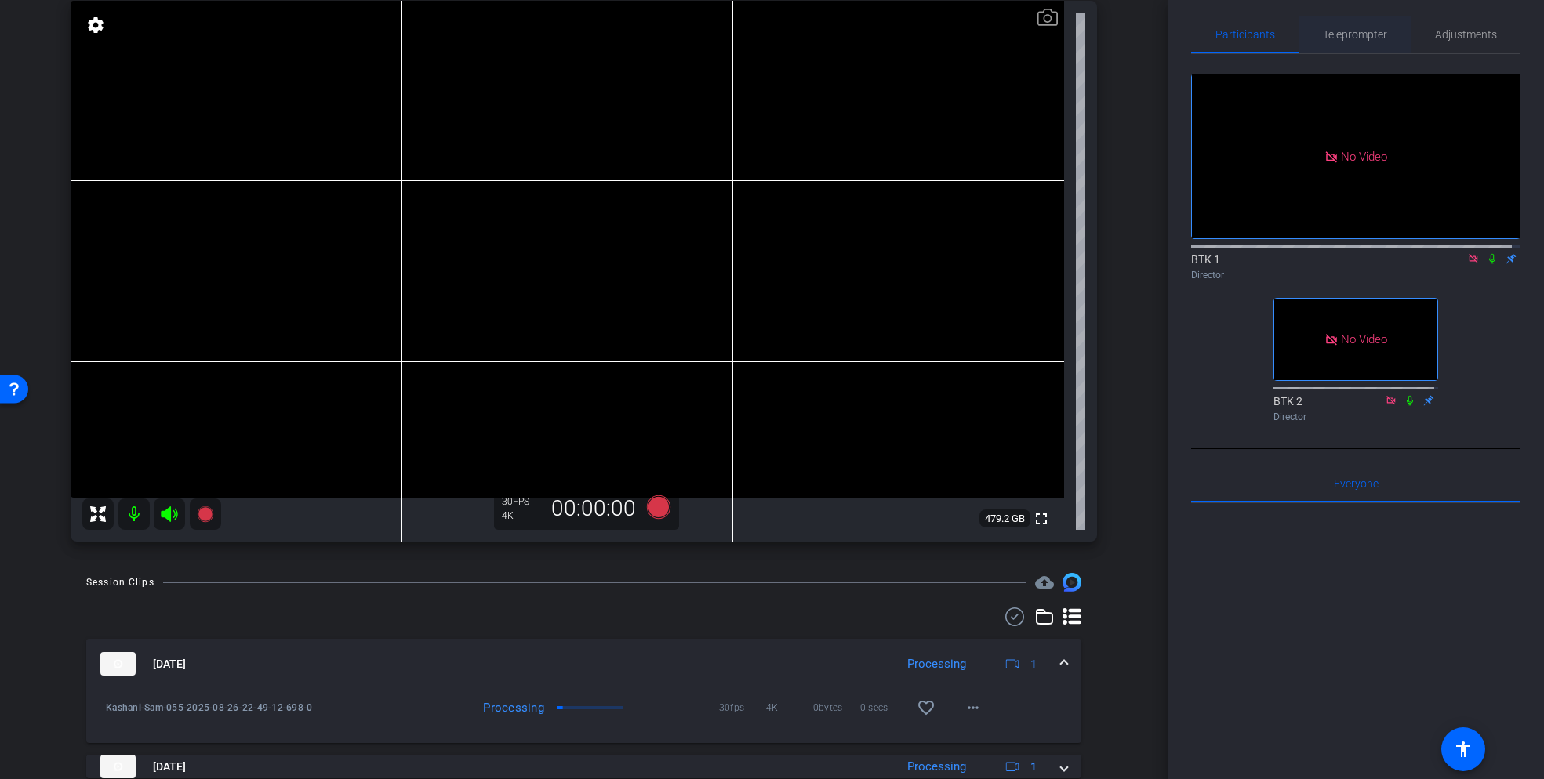
click at [1328, 31] on span "Teleprompter" at bounding box center [1355, 34] width 64 height 11
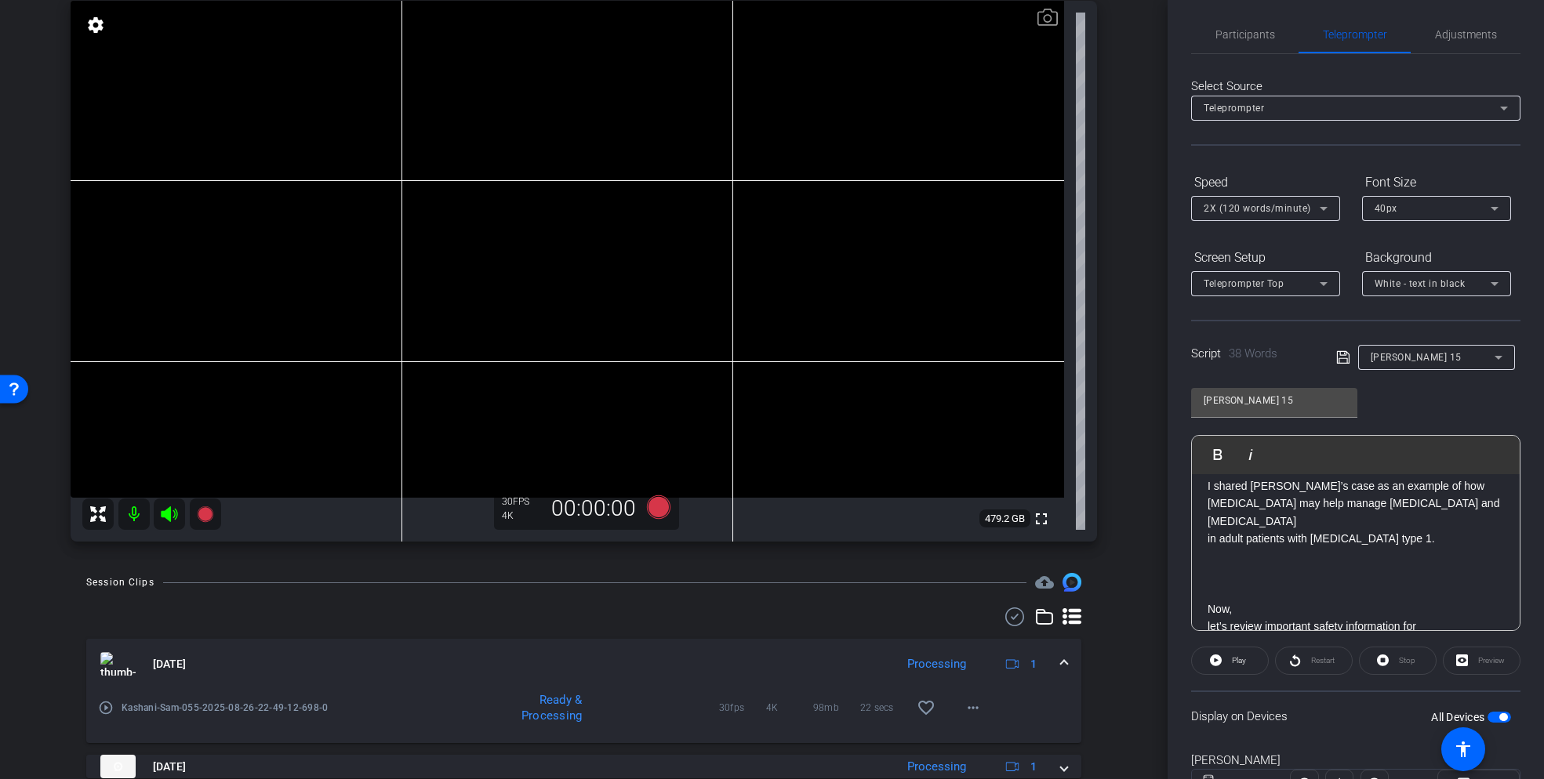
scroll to position [92, 0]
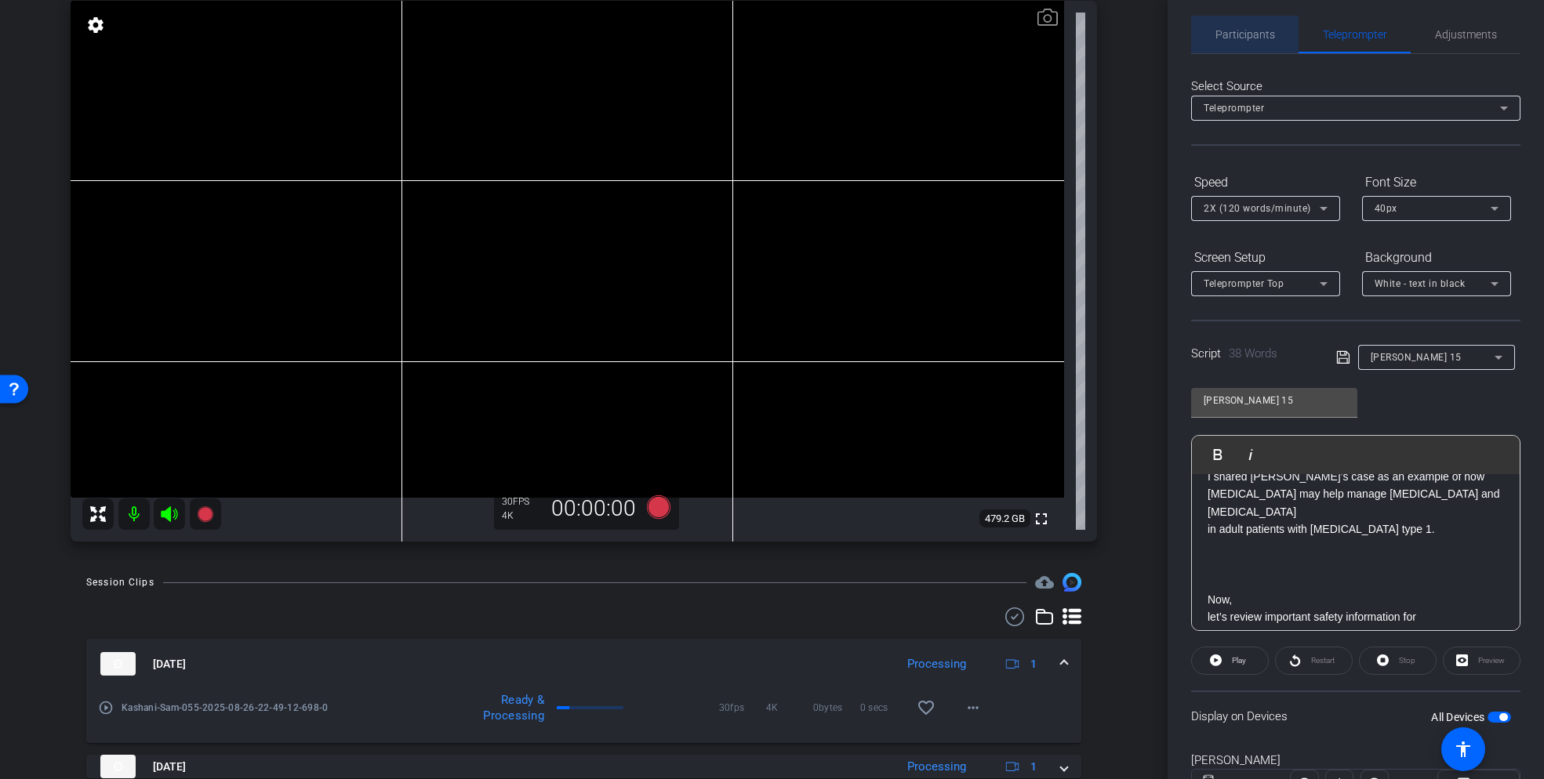
click at [1257, 33] on span "Participants" at bounding box center [1245, 34] width 60 height 11
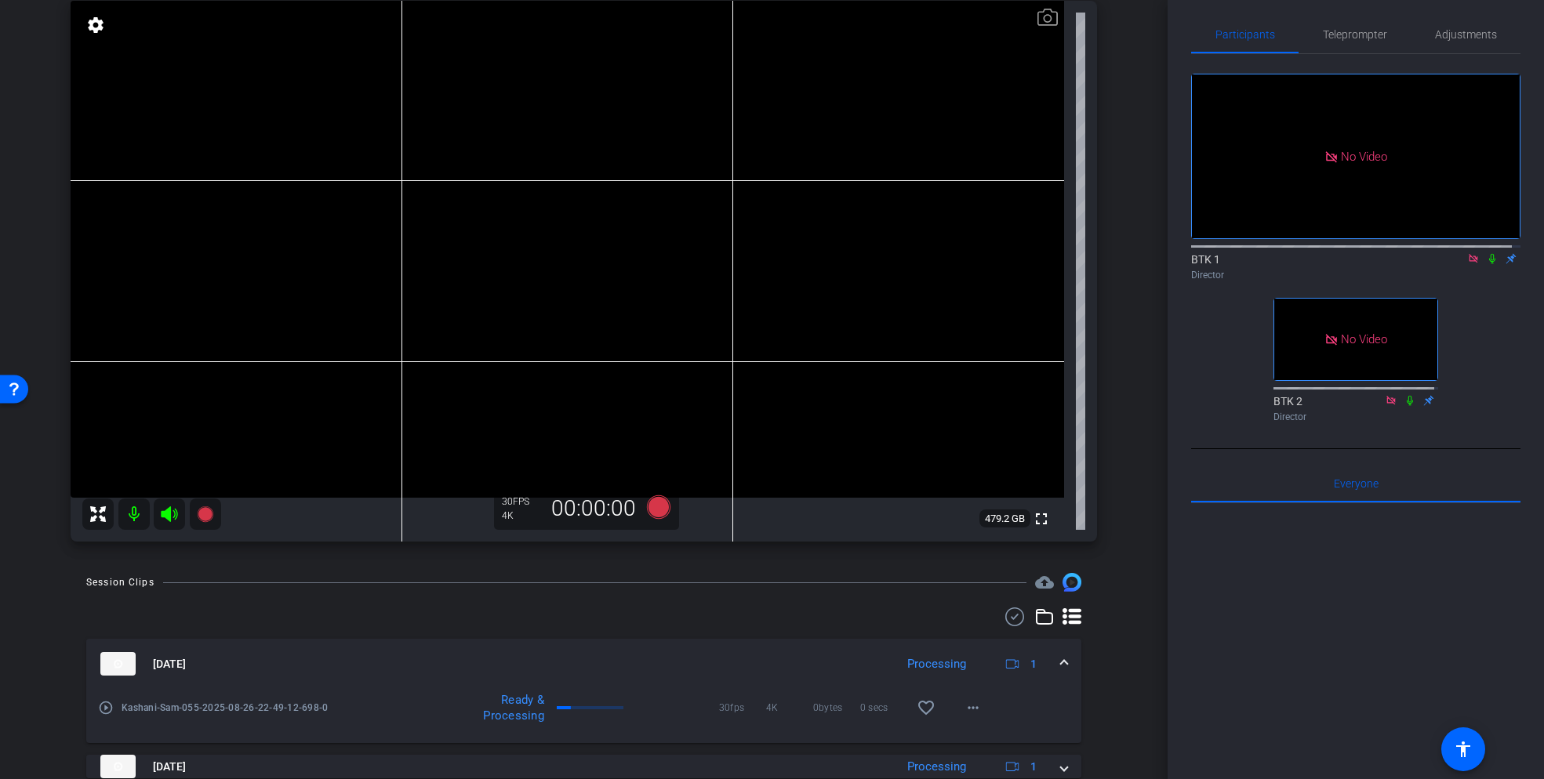
click at [1489, 253] on icon at bounding box center [1492, 258] width 13 height 11
click at [1486, 253] on icon at bounding box center [1492, 258] width 13 height 11
click at [1343, 32] on span "Teleprompter" at bounding box center [1355, 34] width 64 height 11
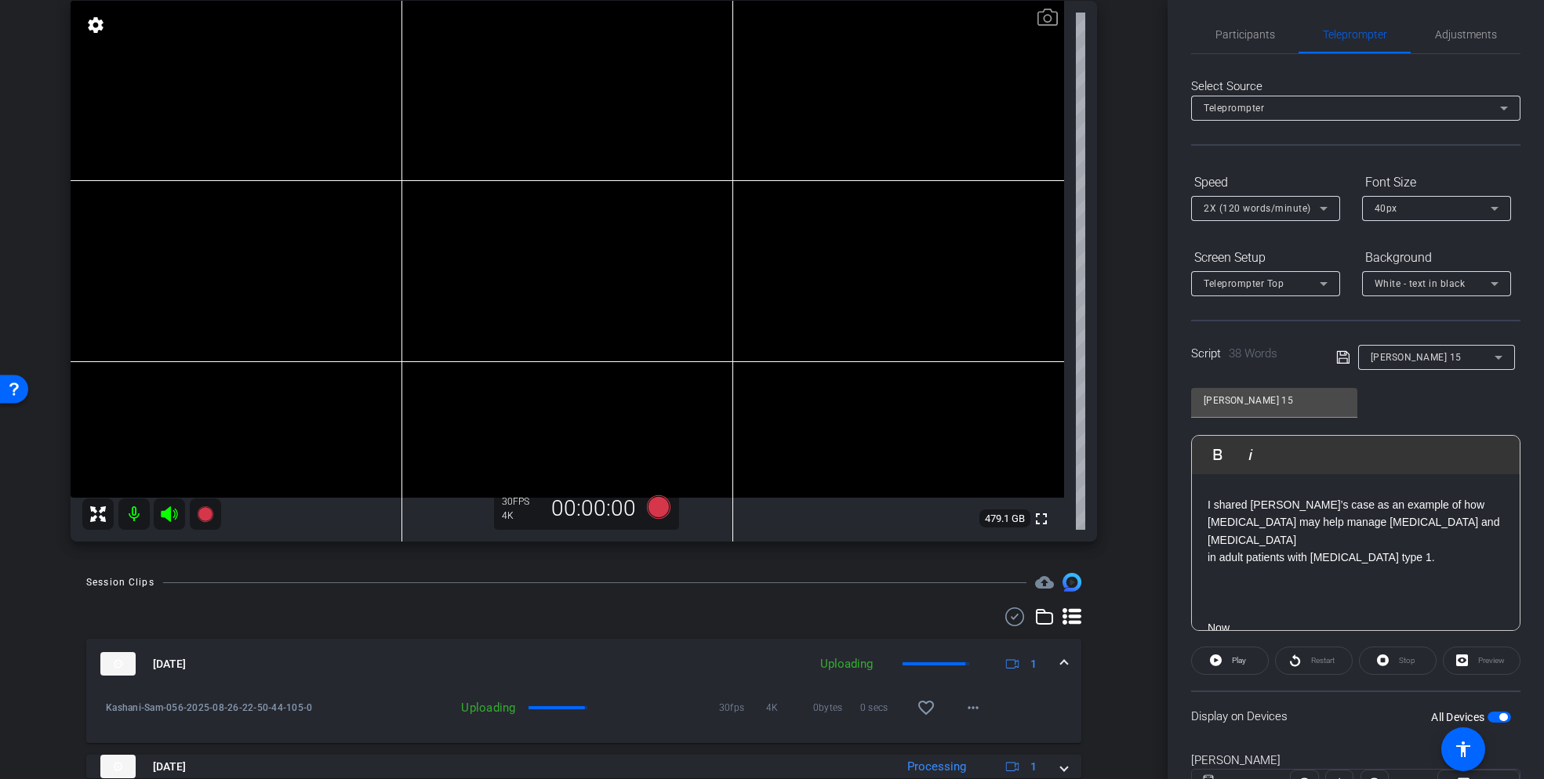
scroll to position [43, 0]
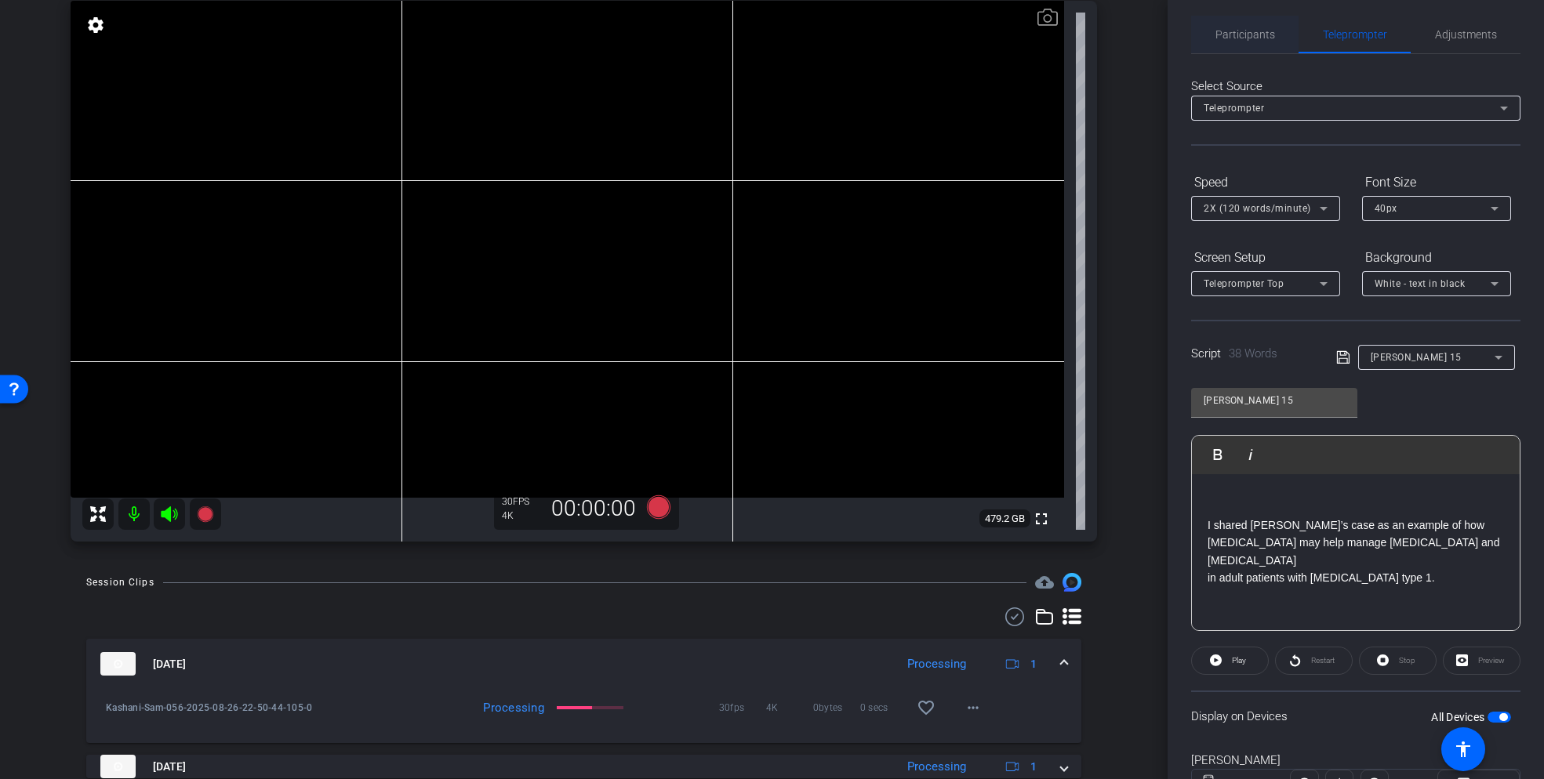
click at [1259, 36] on span "Participants" at bounding box center [1245, 34] width 60 height 11
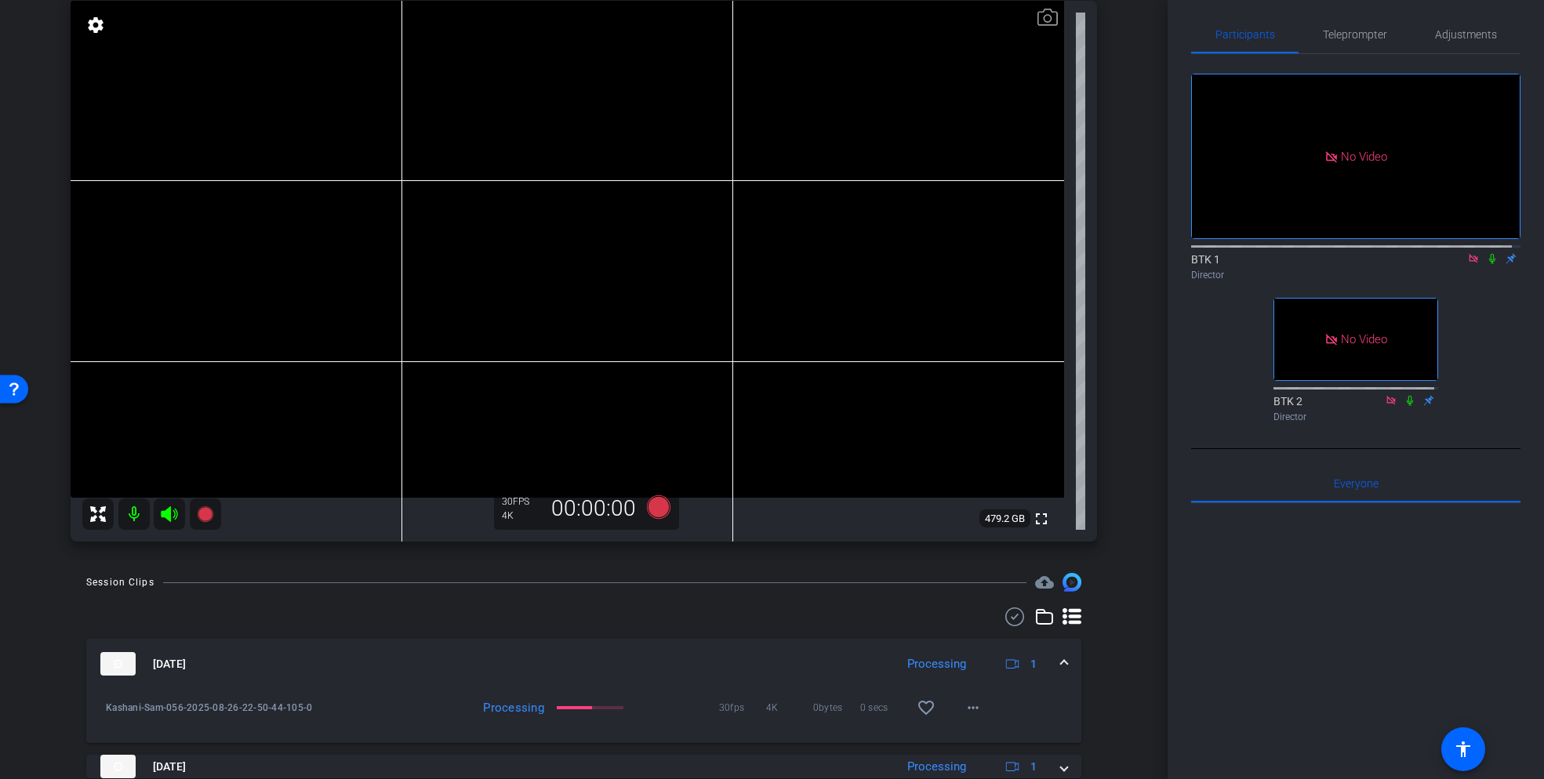
click at [1489, 254] on icon at bounding box center [1492, 259] width 6 height 10
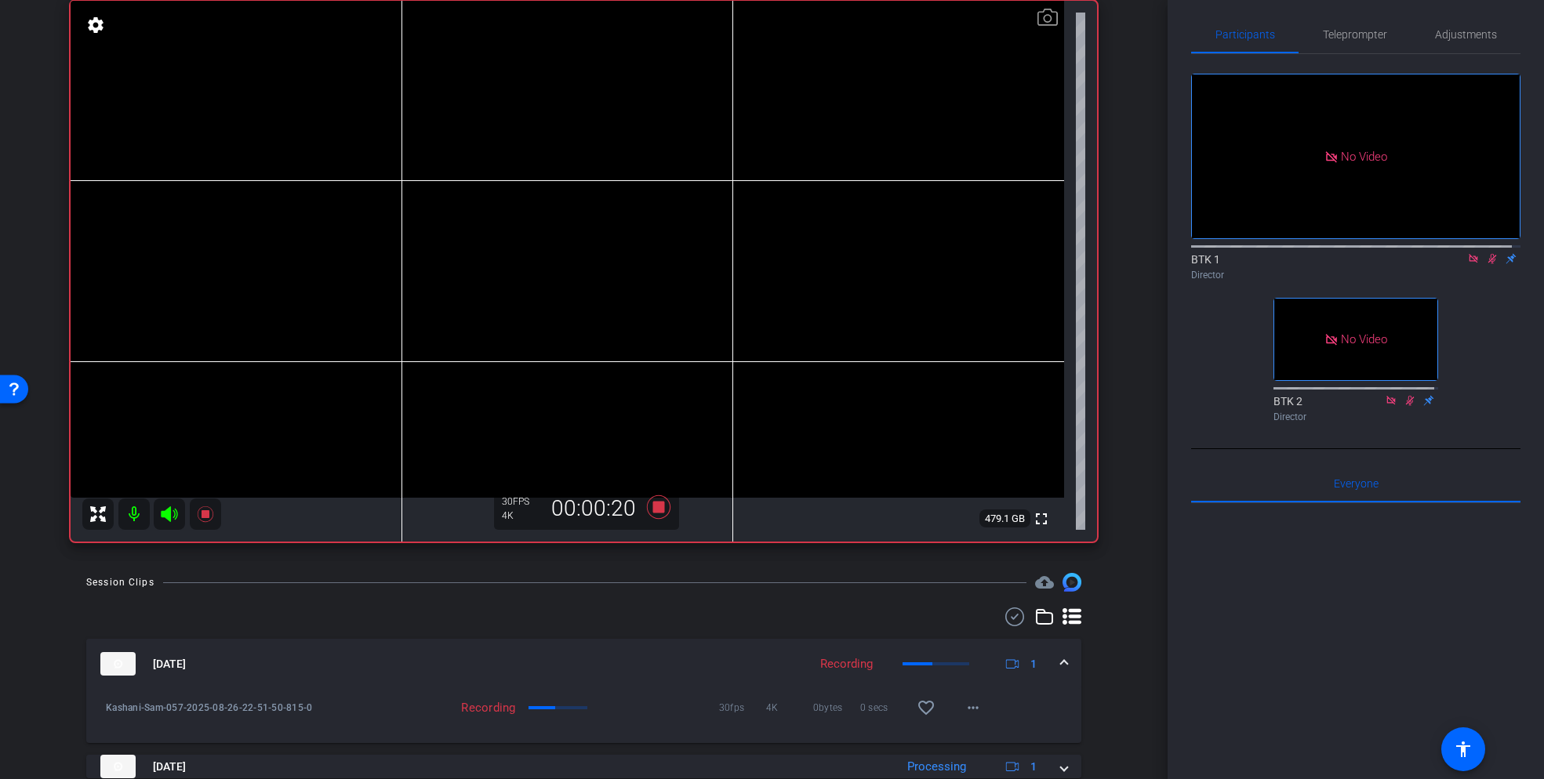
click at [1488, 254] on icon at bounding box center [1492, 259] width 9 height 10
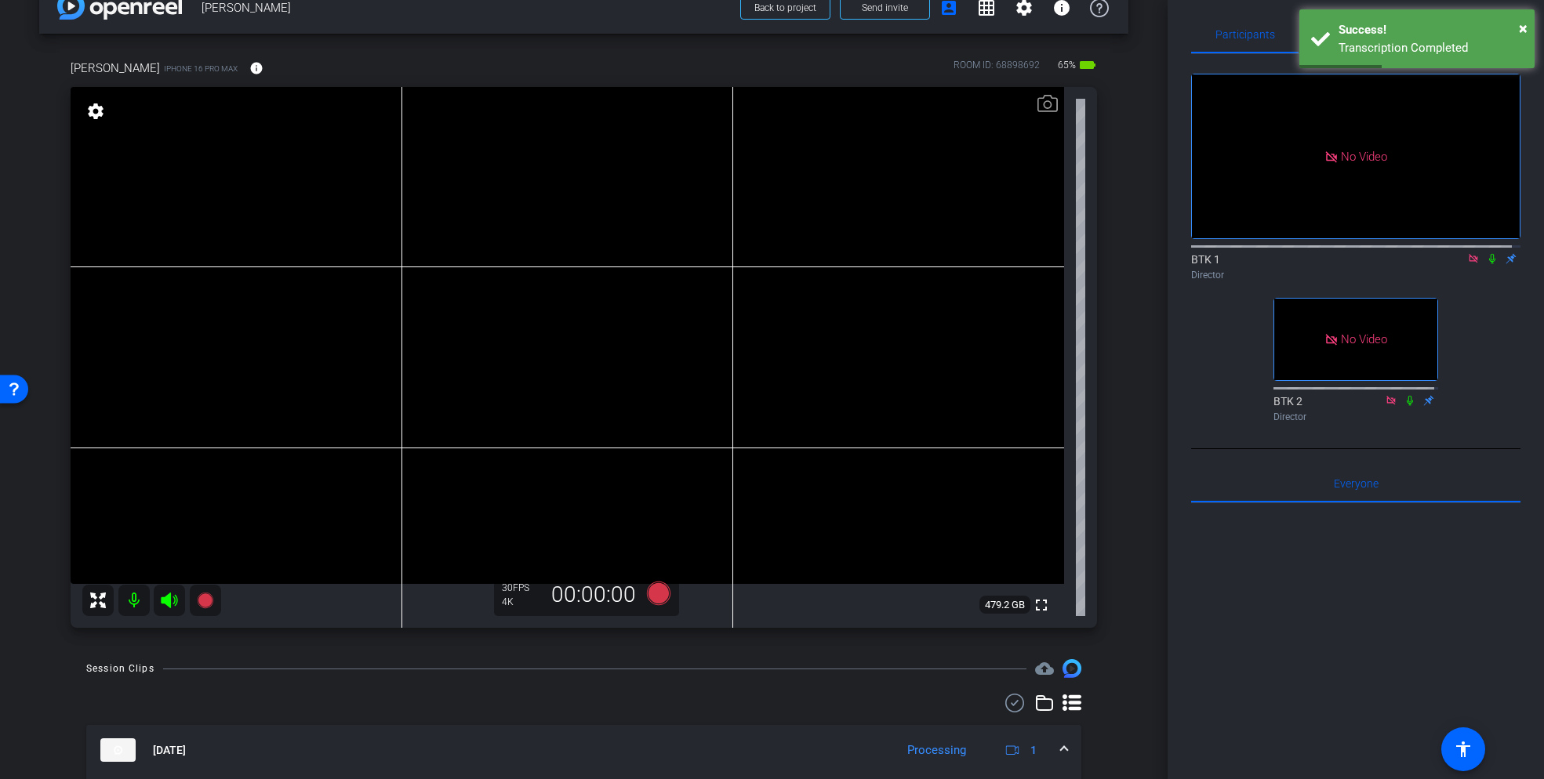
scroll to position [24, 0]
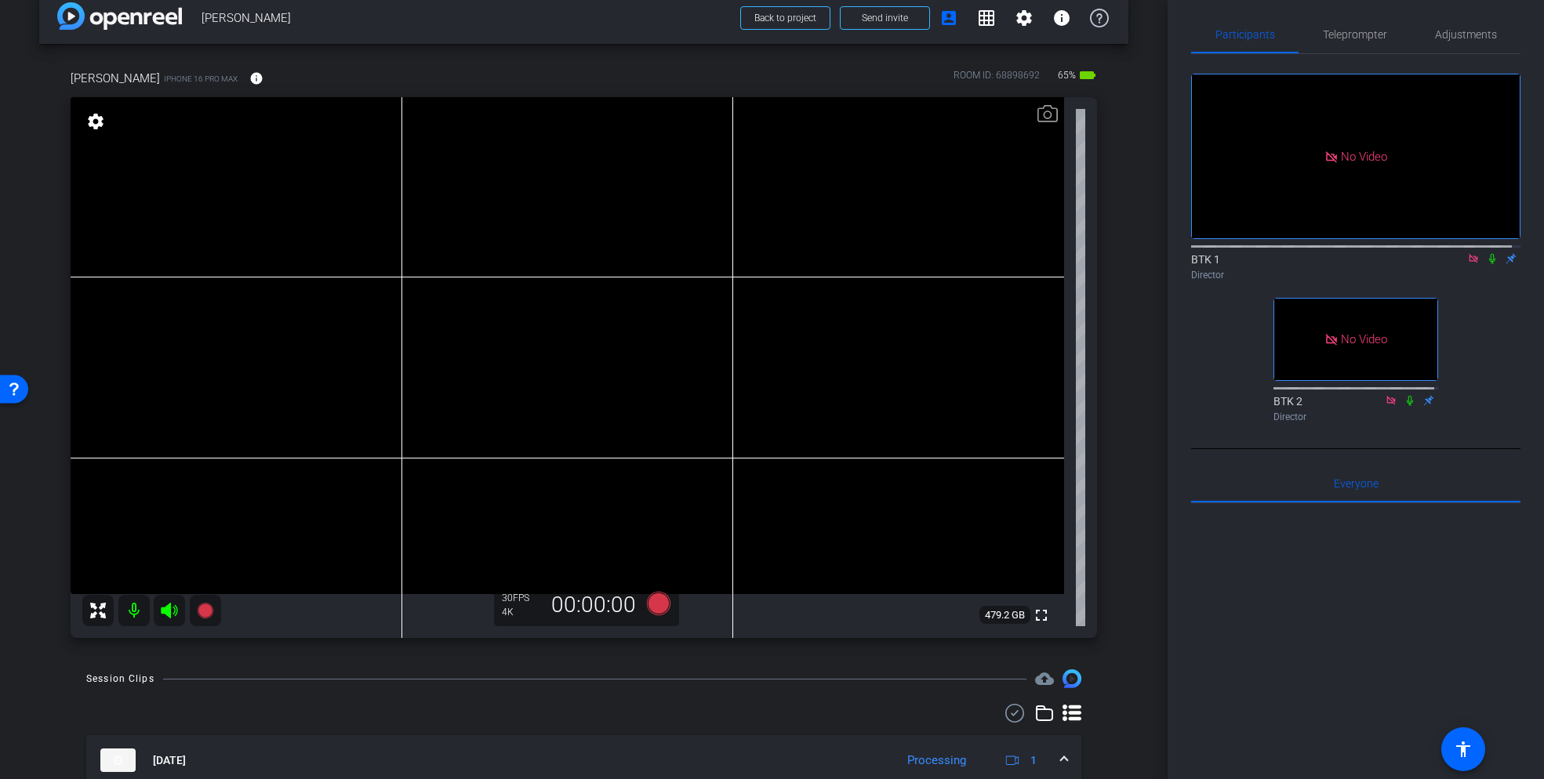
click at [1469, 254] on icon at bounding box center [1473, 258] width 9 height 9
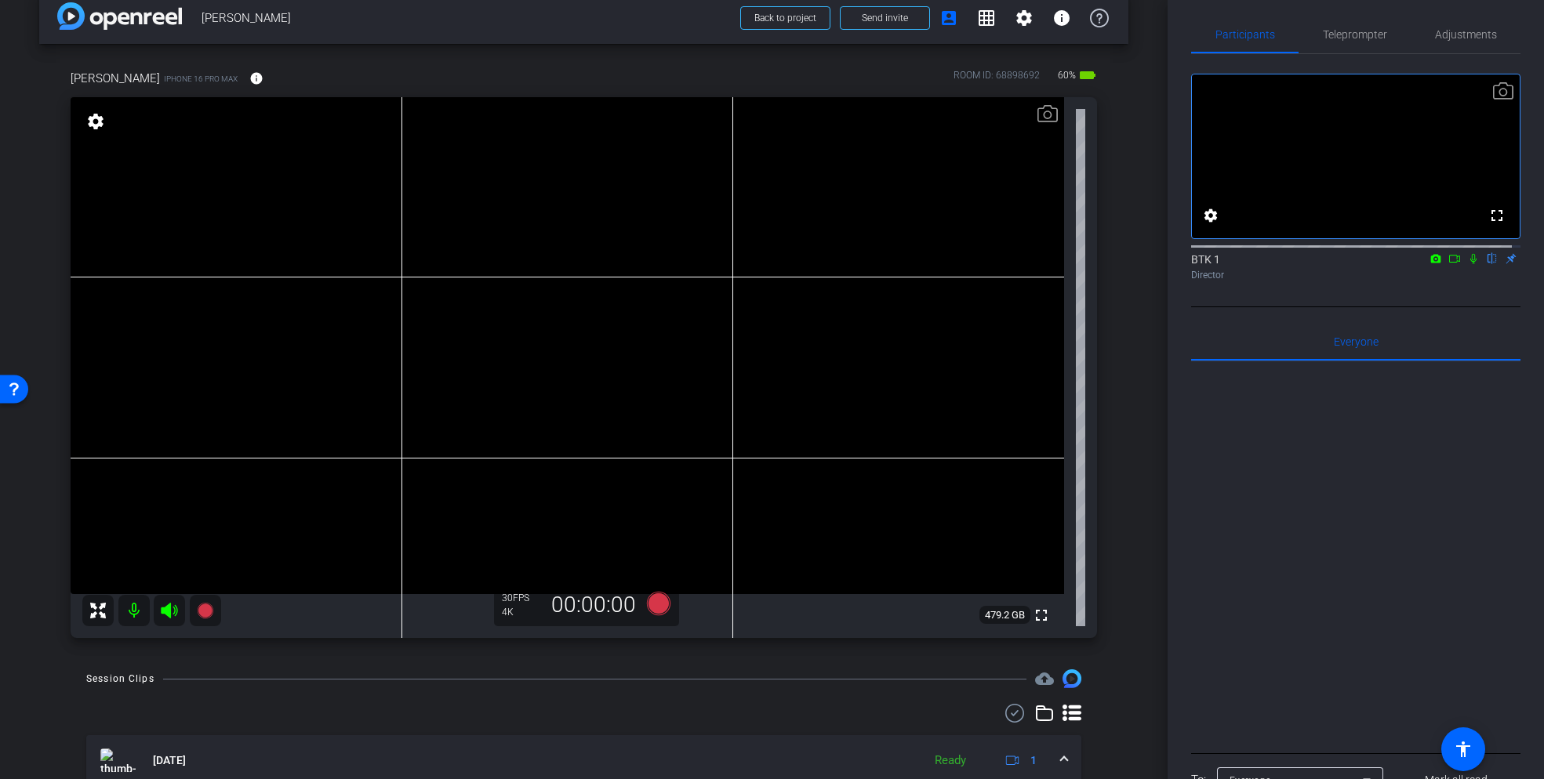
click at [1319, 482] on div at bounding box center [1355, 555] width 329 height 388
